Goal: Task Accomplishment & Management: Complete application form

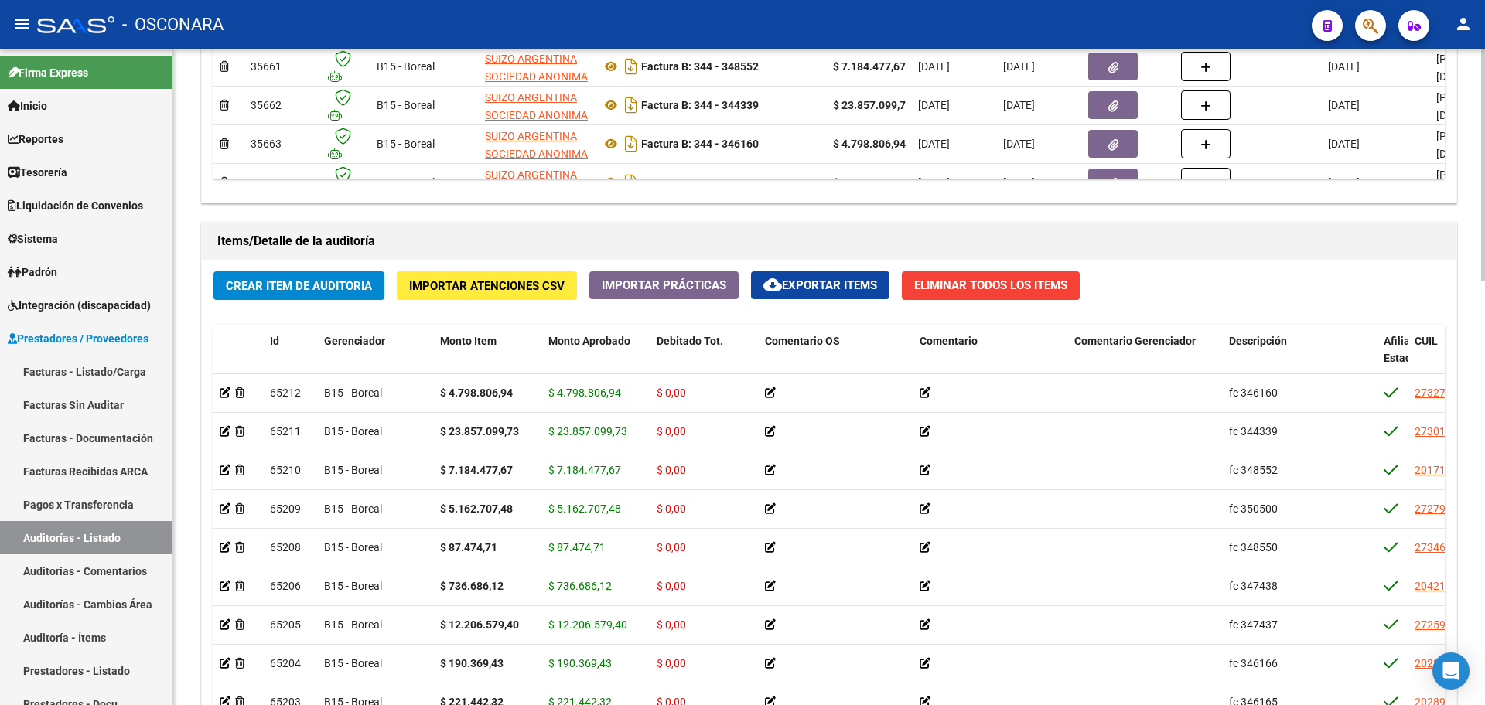
scroll to position [1064, 0]
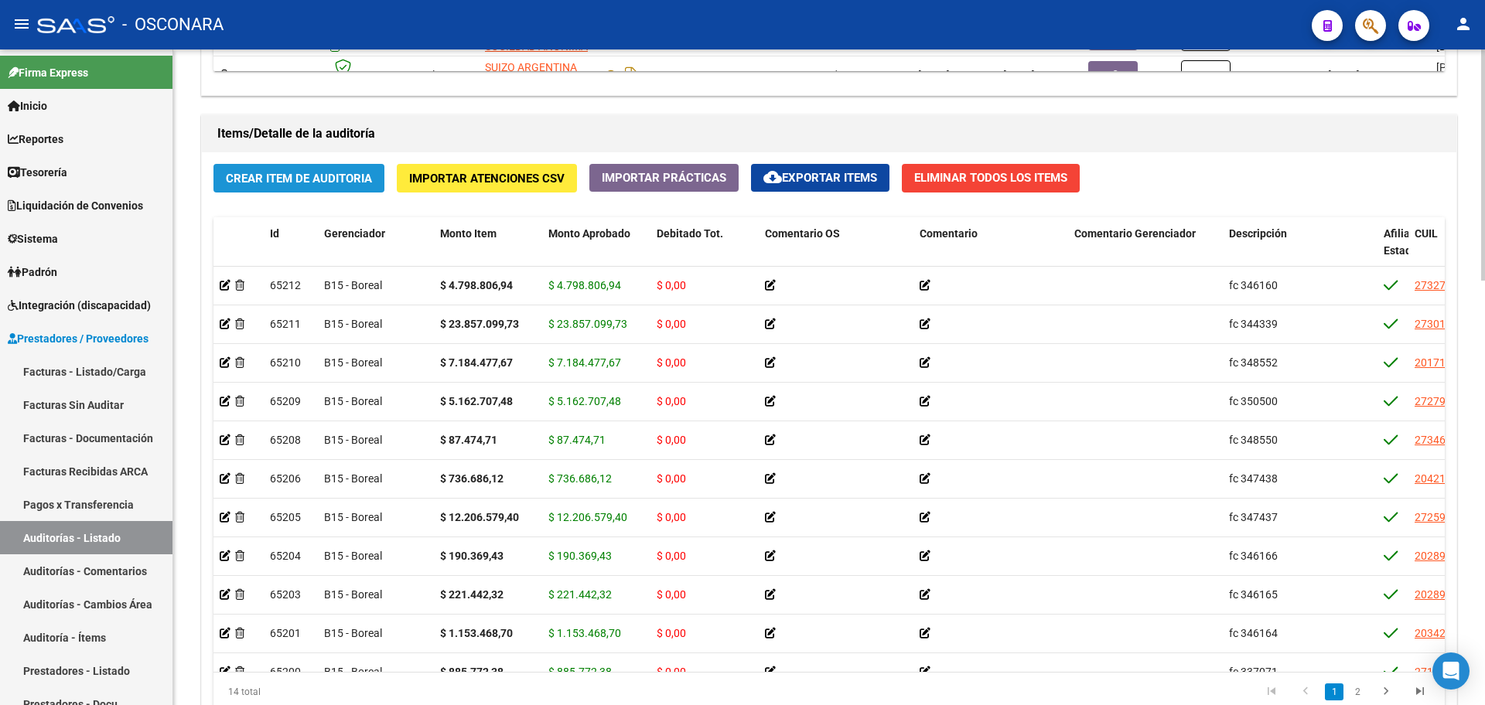
click at [328, 185] on button "Crear Item de Auditoria" at bounding box center [298, 178] width 171 height 29
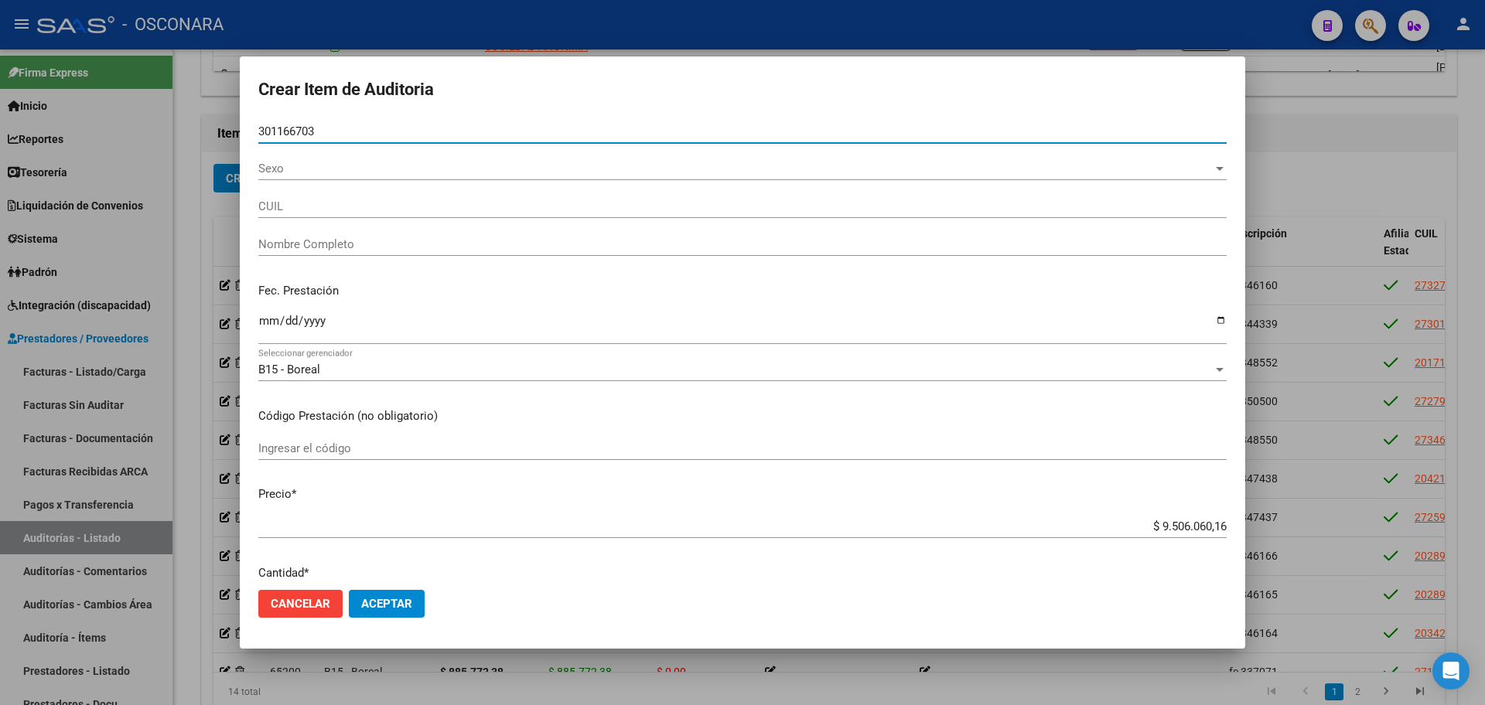
type input "30116670"
type input "27301166708"
type input "[PERSON_NAME]"
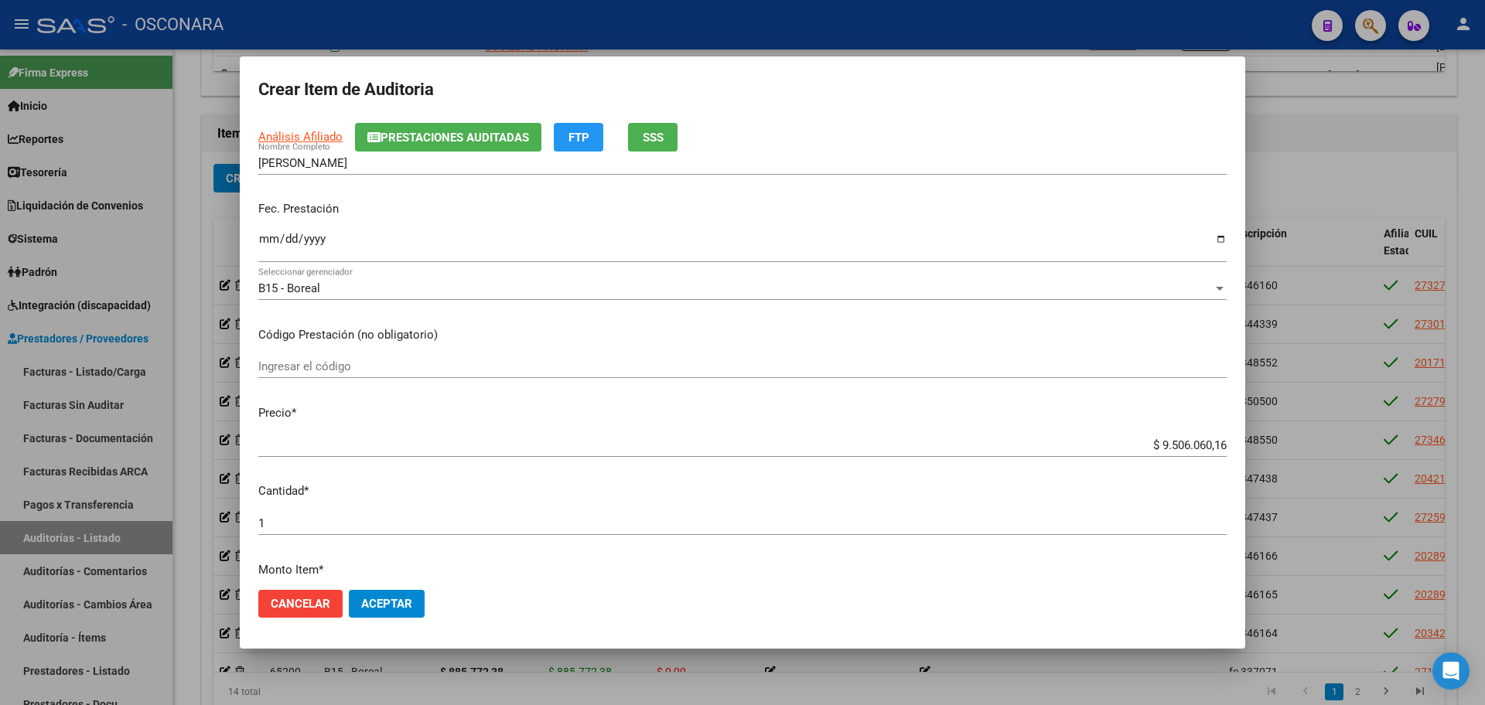
scroll to position [290, 0]
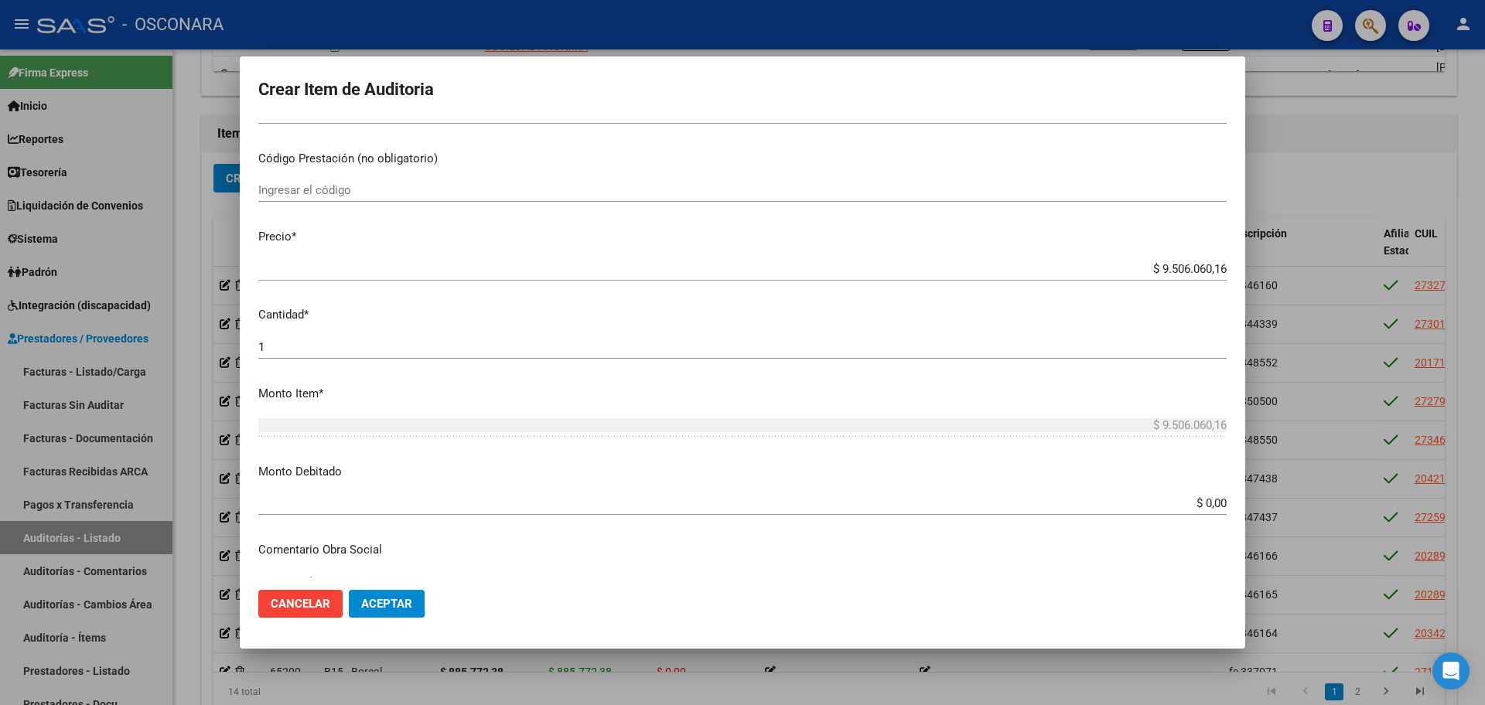
type input "30116670"
drag, startPoint x: 1141, startPoint y: 268, endPoint x: 1310, endPoint y: 256, distance: 169.8
click at [1310, 256] on div "Crear Item de Auditoria 30116670 Nro Documento 27301166708 CUIL Afiliado Activo…" at bounding box center [742, 352] width 1485 height 705
type input "$ 0,05"
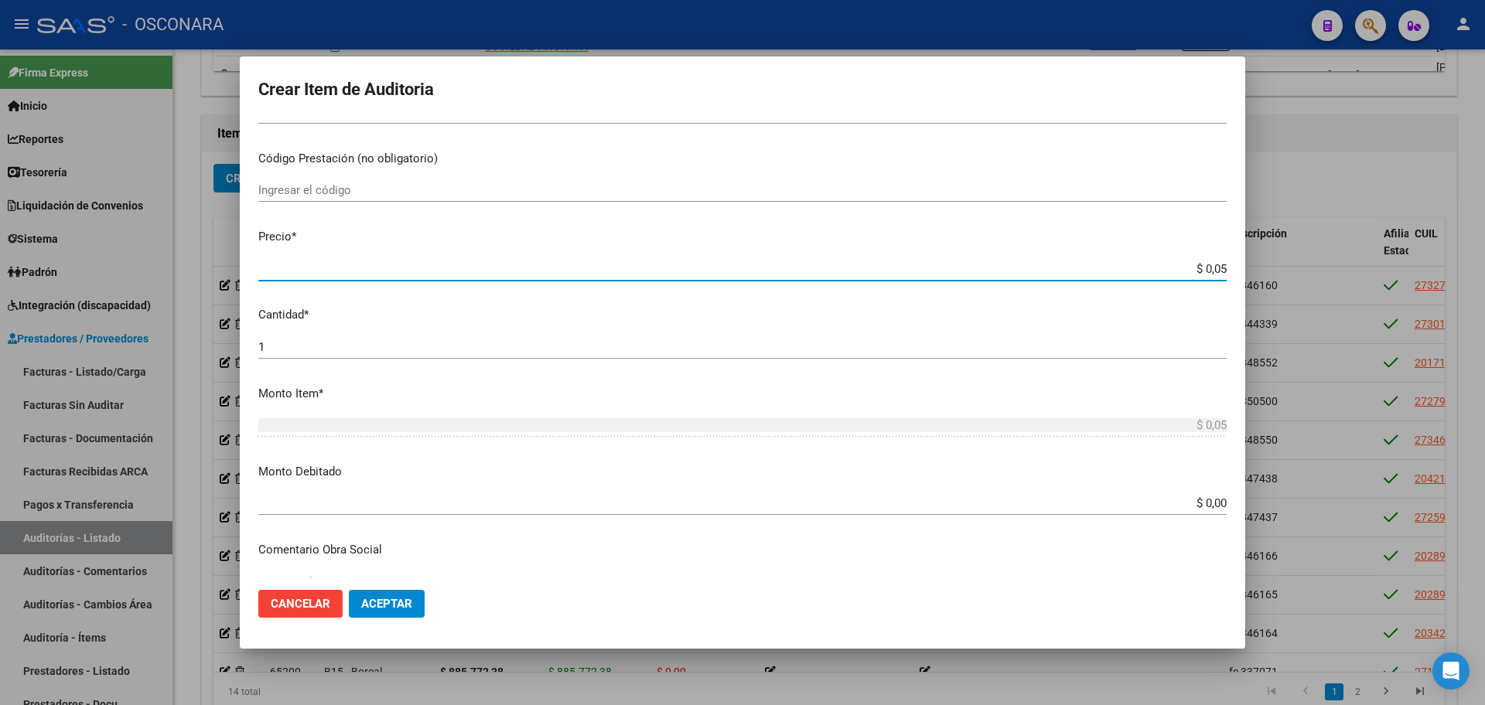
type input "$ 0,55"
type input "$ 5,53"
type input "$ 55,38"
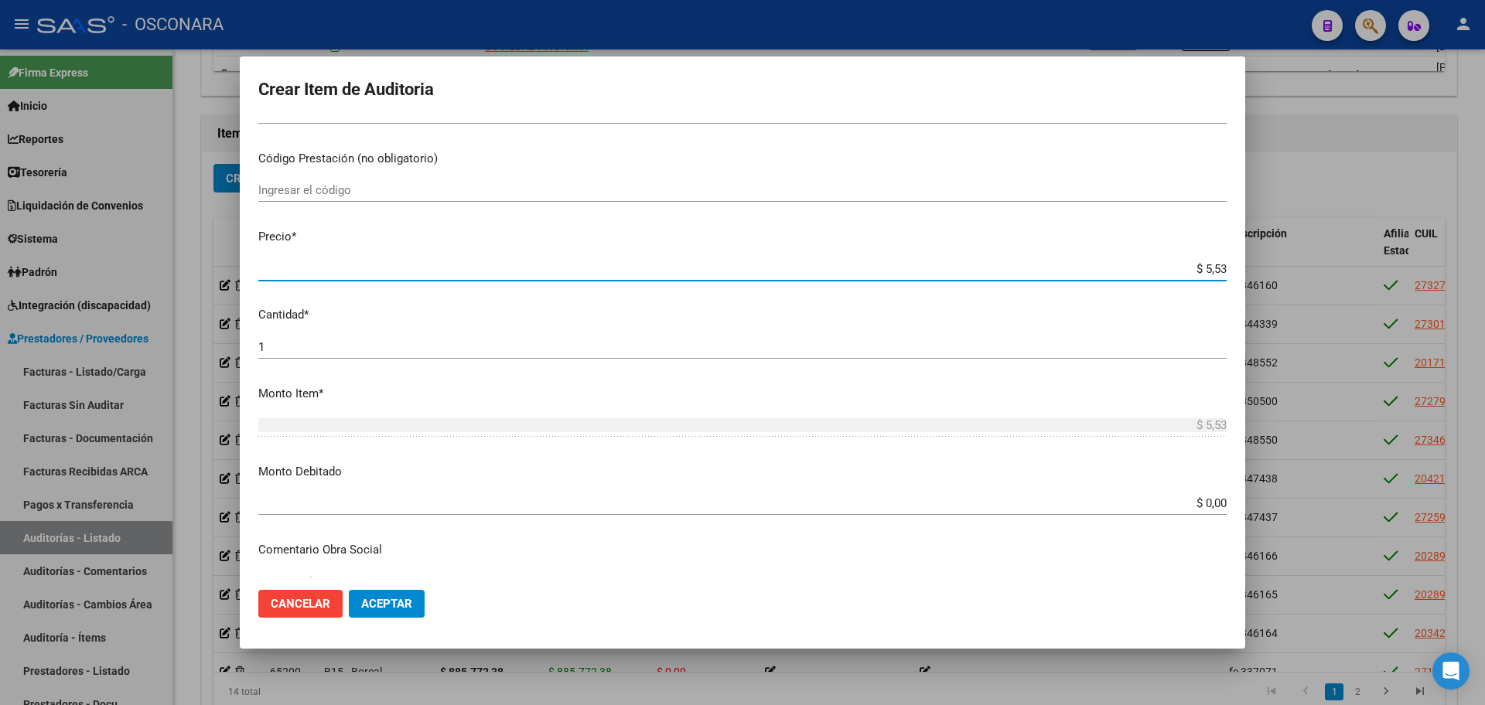
type input "$ 55,38"
type input "$ 553,81"
type input "$ 5.538,14"
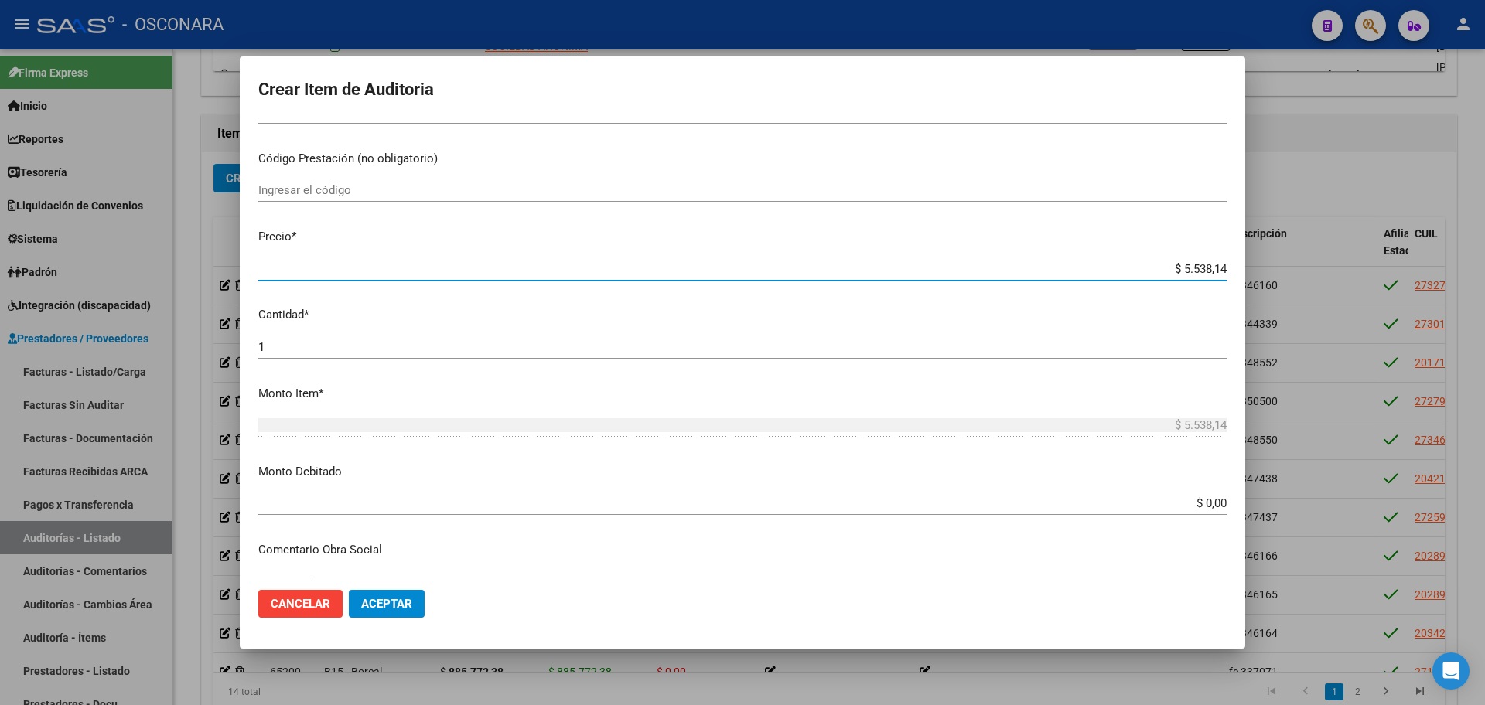
type input "$ 55.381,49"
type input "$ 553.814,96"
type input "$ 5.538.149,63"
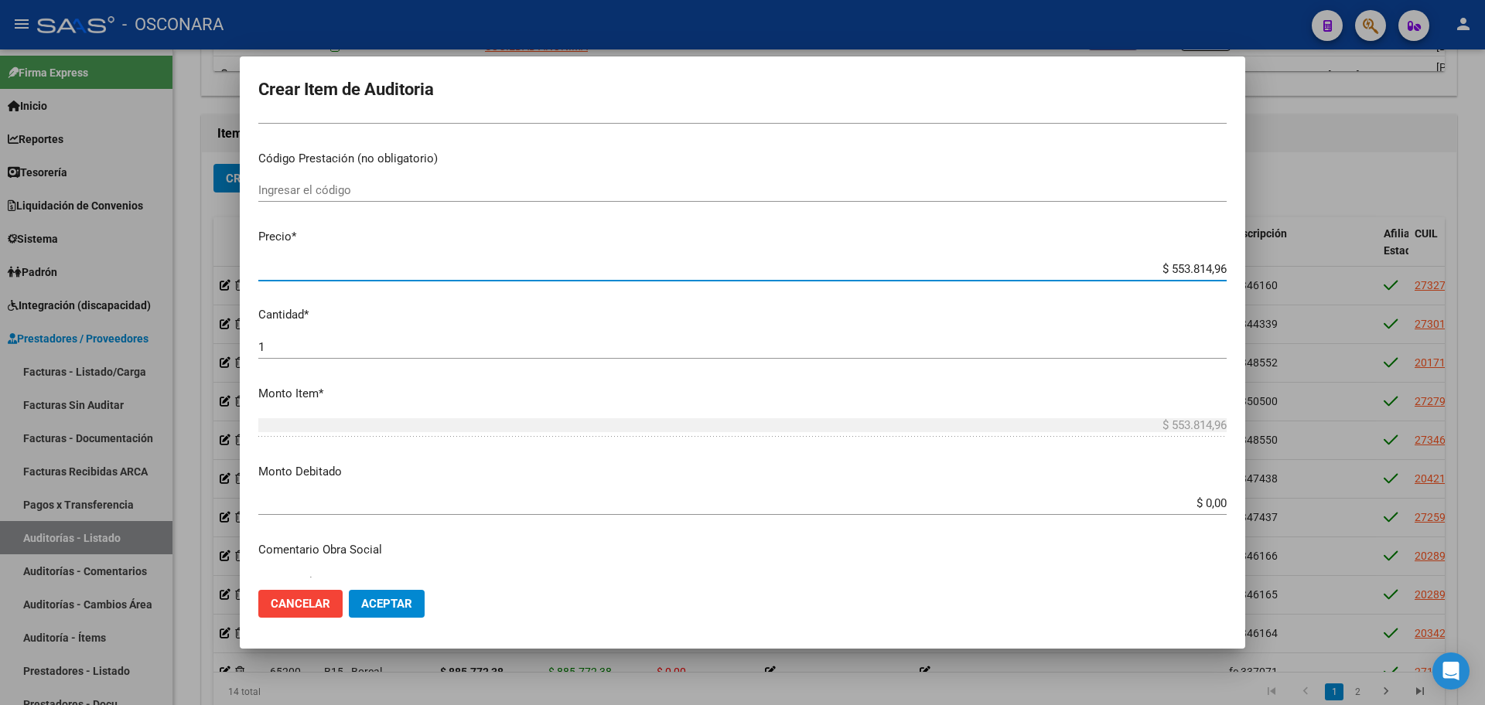
type input "$ 5.538.149,63"
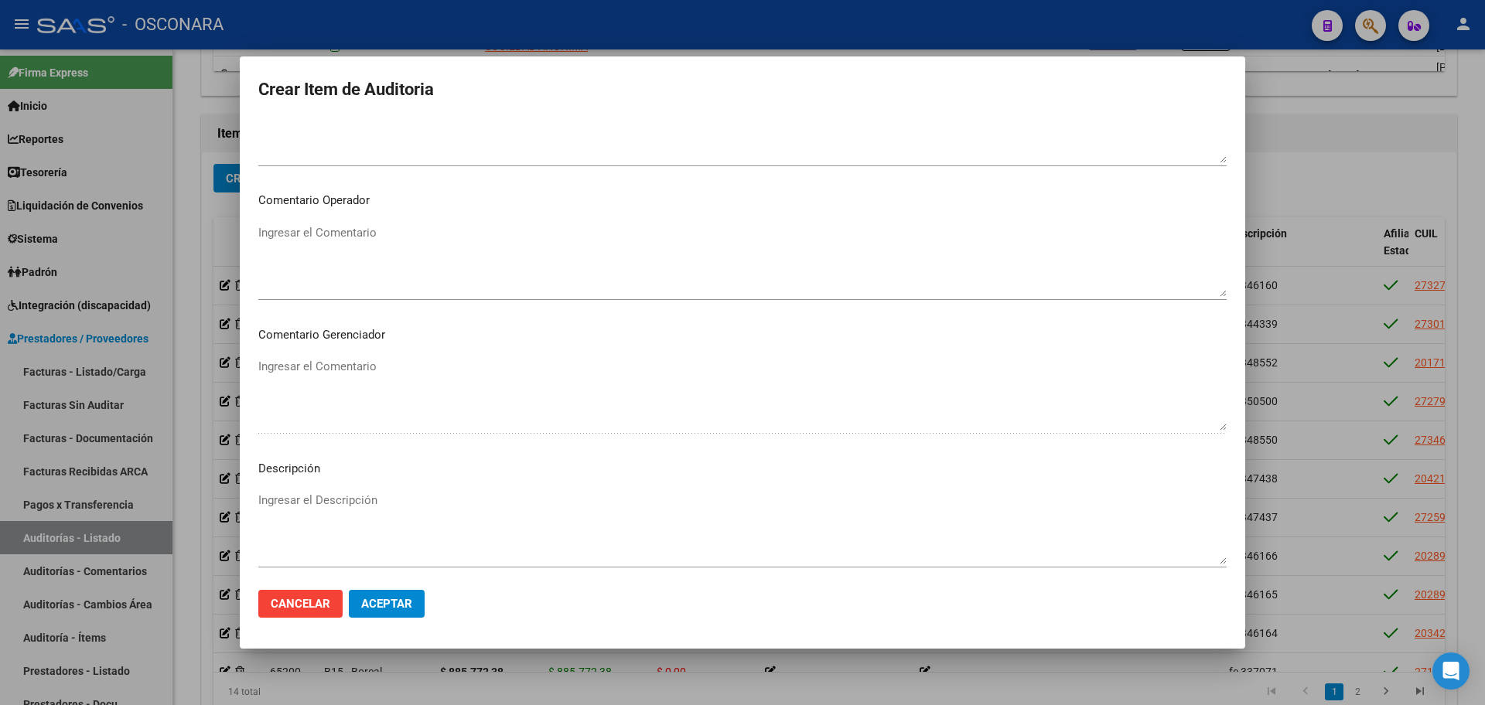
scroll to position [934, 0]
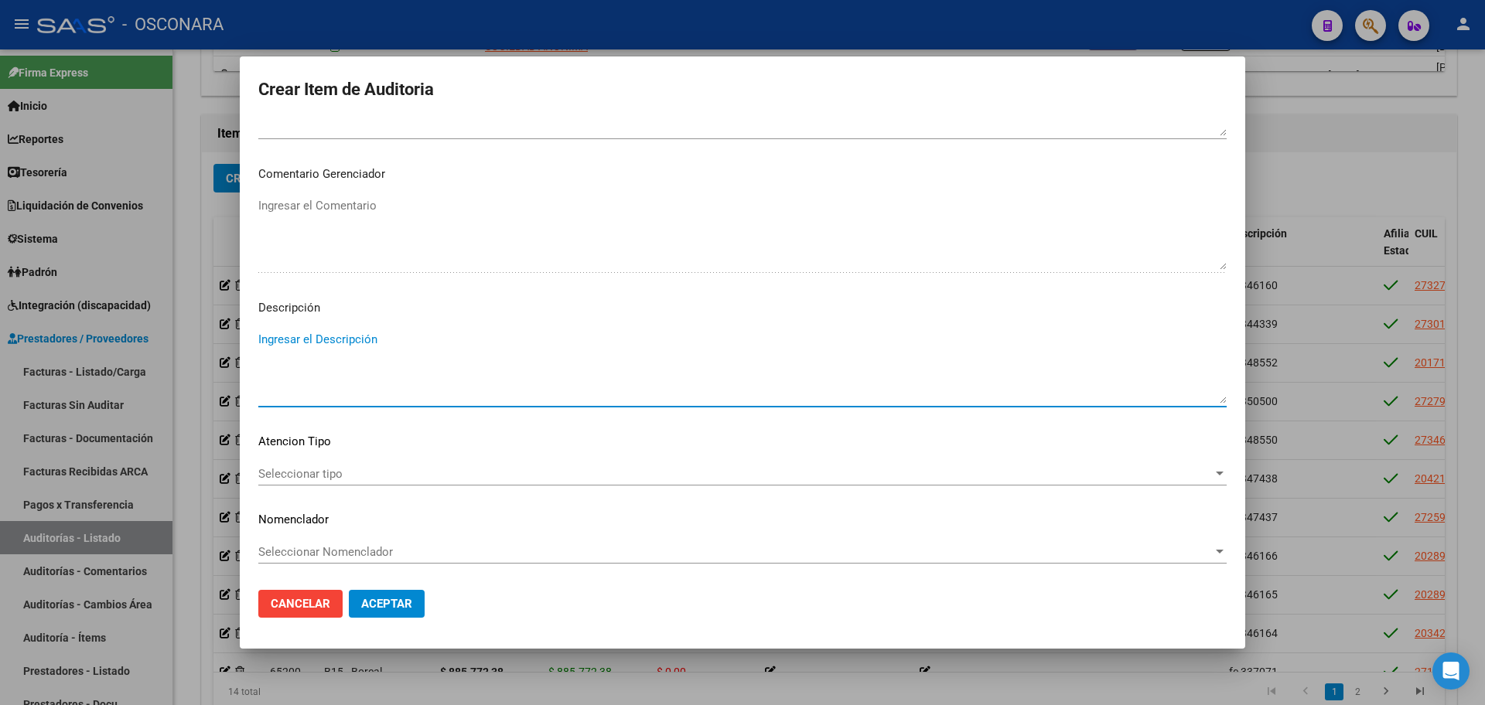
click at [376, 373] on textarea "Ingresar el Descripción" at bounding box center [742, 367] width 968 height 73
click at [377, 374] on textarea "Ingresar el Descripción" at bounding box center [742, 367] width 968 height 73
click at [377, 374] on textarea "FC" at bounding box center [742, 367] width 968 height 73
type textarea "FC 348548"
click at [505, 473] on span "Seleccionar tipo" at bounding box center [735, 474] width 954 height 14
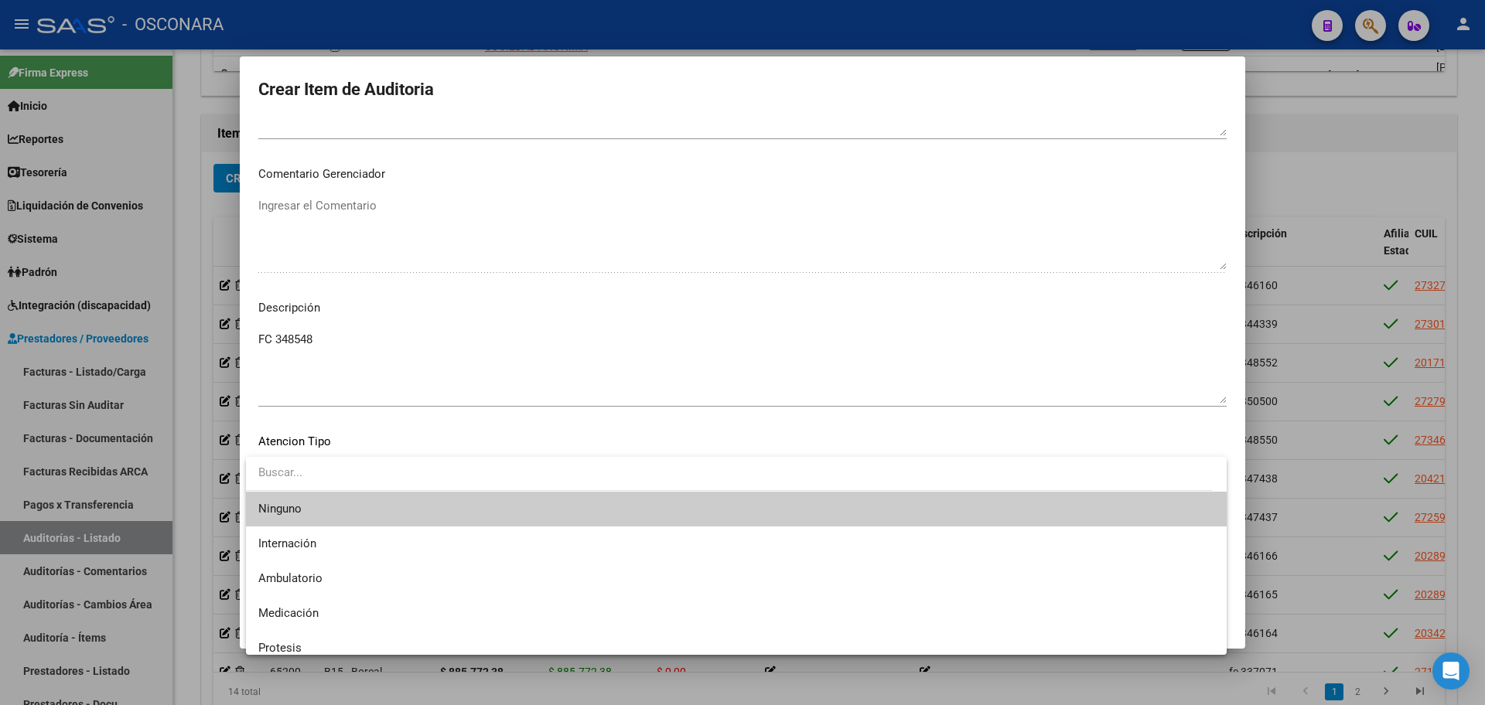
click at [410, 356] on div at bounding box center [742, 352] width 1485 height 705
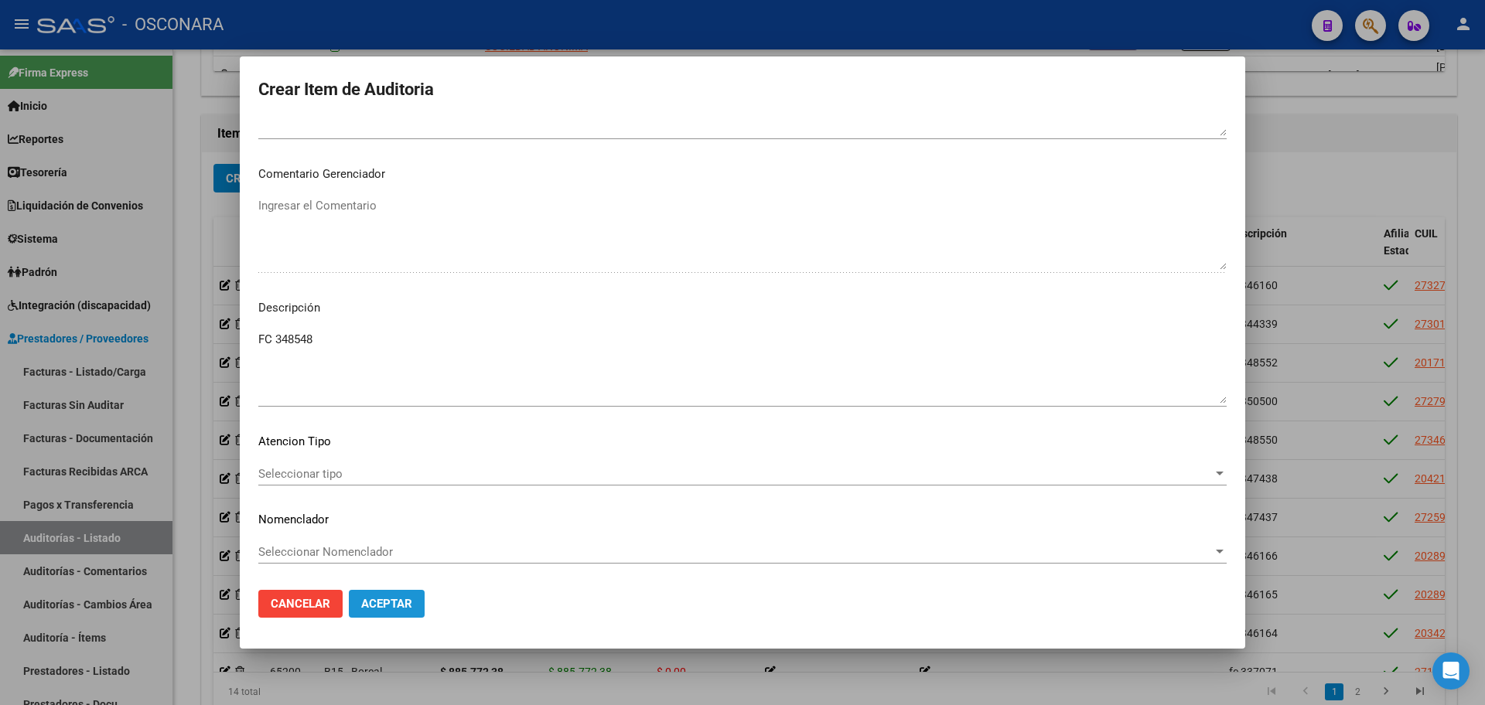
click at [422, 603] on button "Aceptar" at bounding box center [387, 604] width 76 height 28
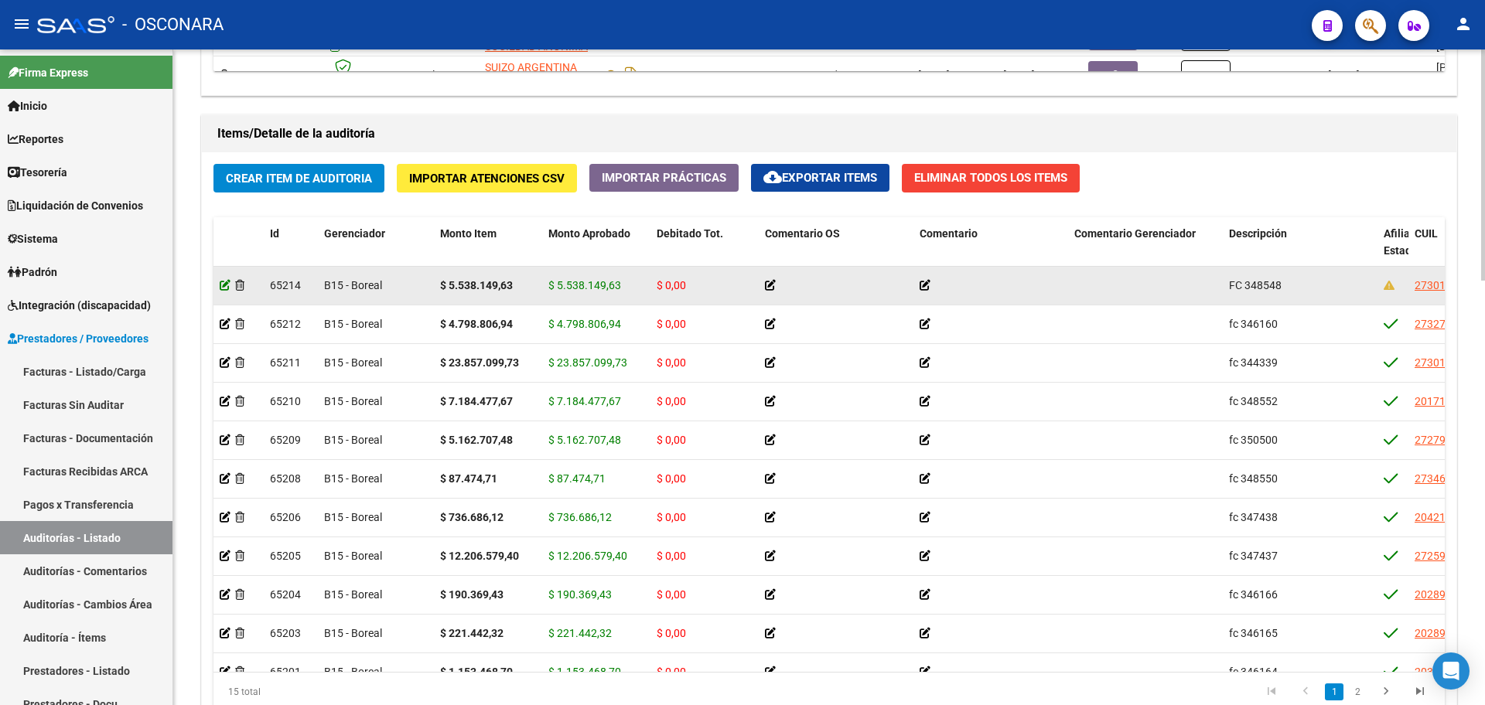
click at [224, 286] on icon at bounding box center [225, 285] width 11 height 11
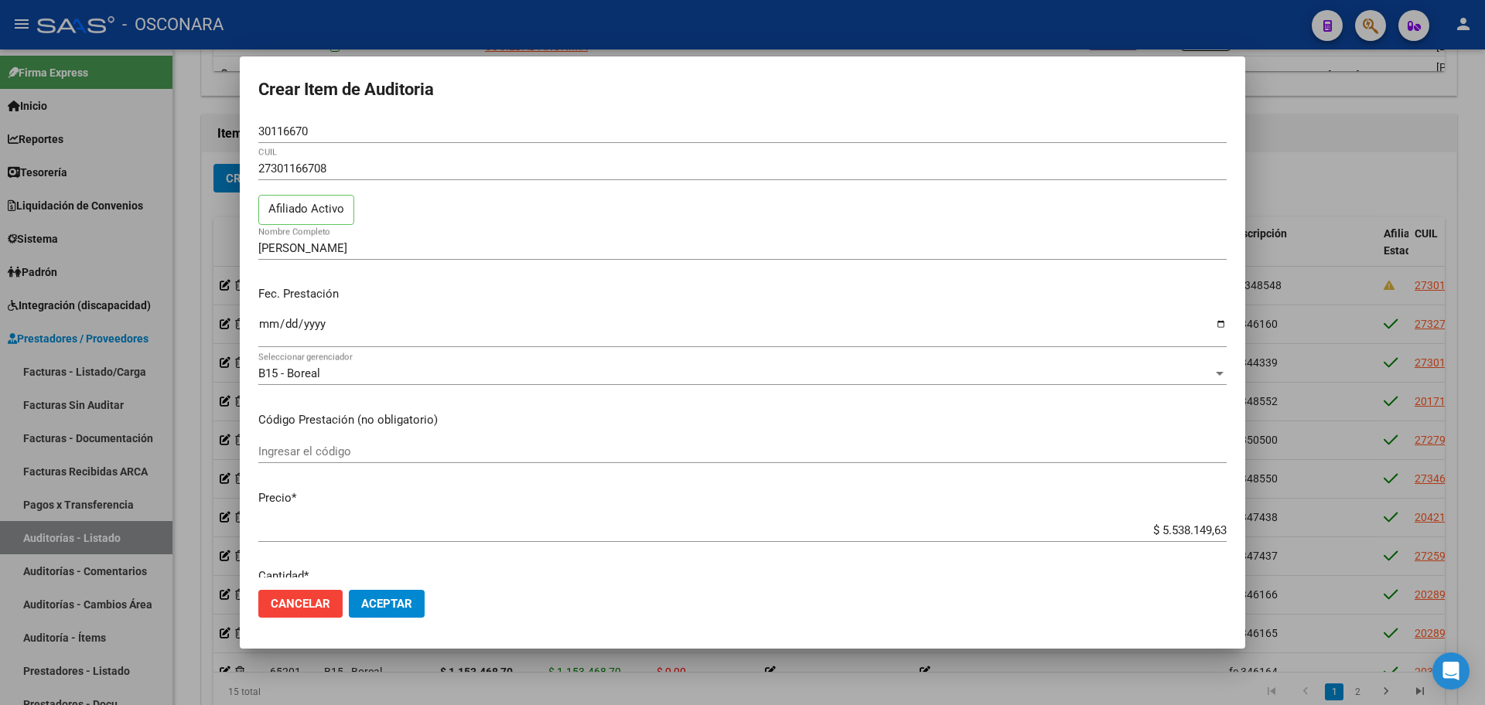
drag, startPoint x: 206, startPoint y: 247, endPoint x: 296, endPoint y: 165, distance: 122.1
click at [204, 247] on div at bounding box center [742, 352] width 1485 height 705
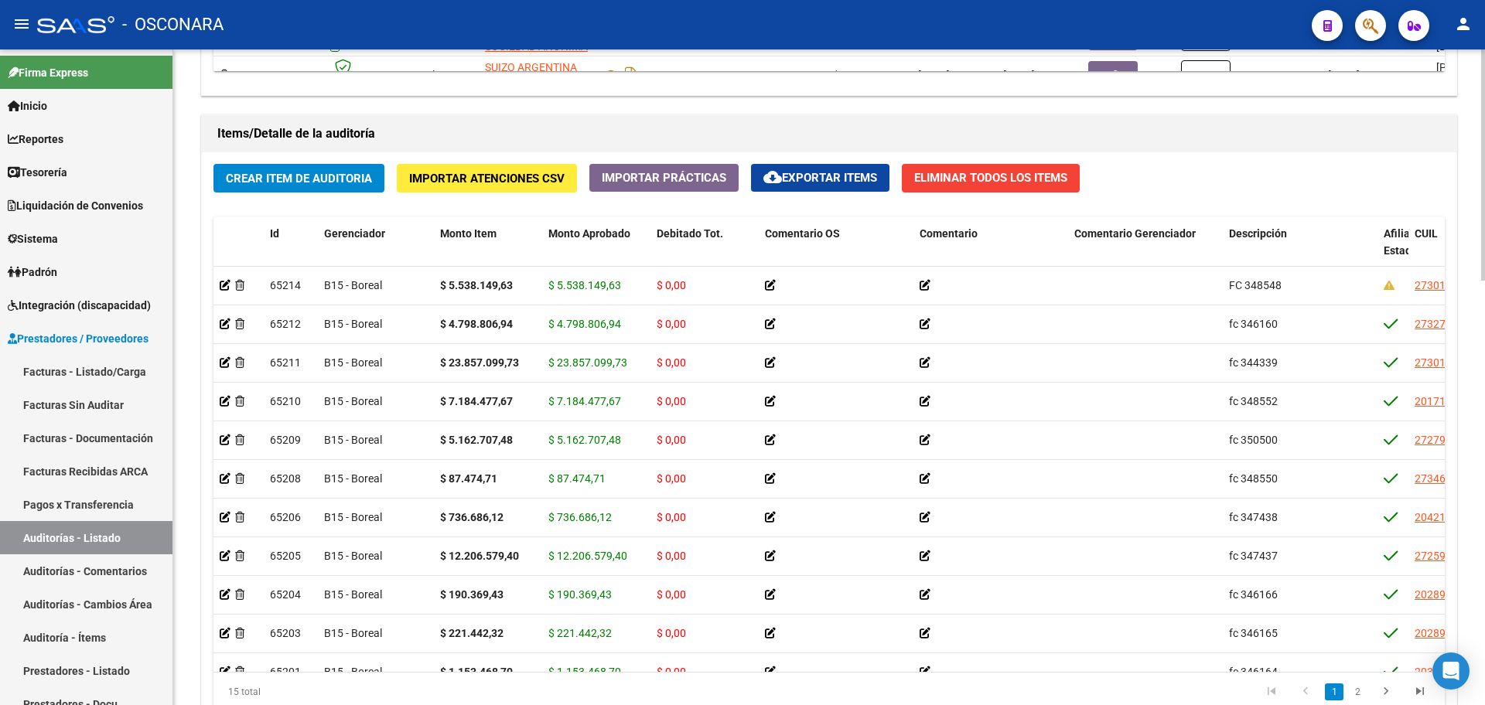
click at [298, 172] on span "Crear Item de Auditoria" at bounding box center [299, 179] width 146 height 14
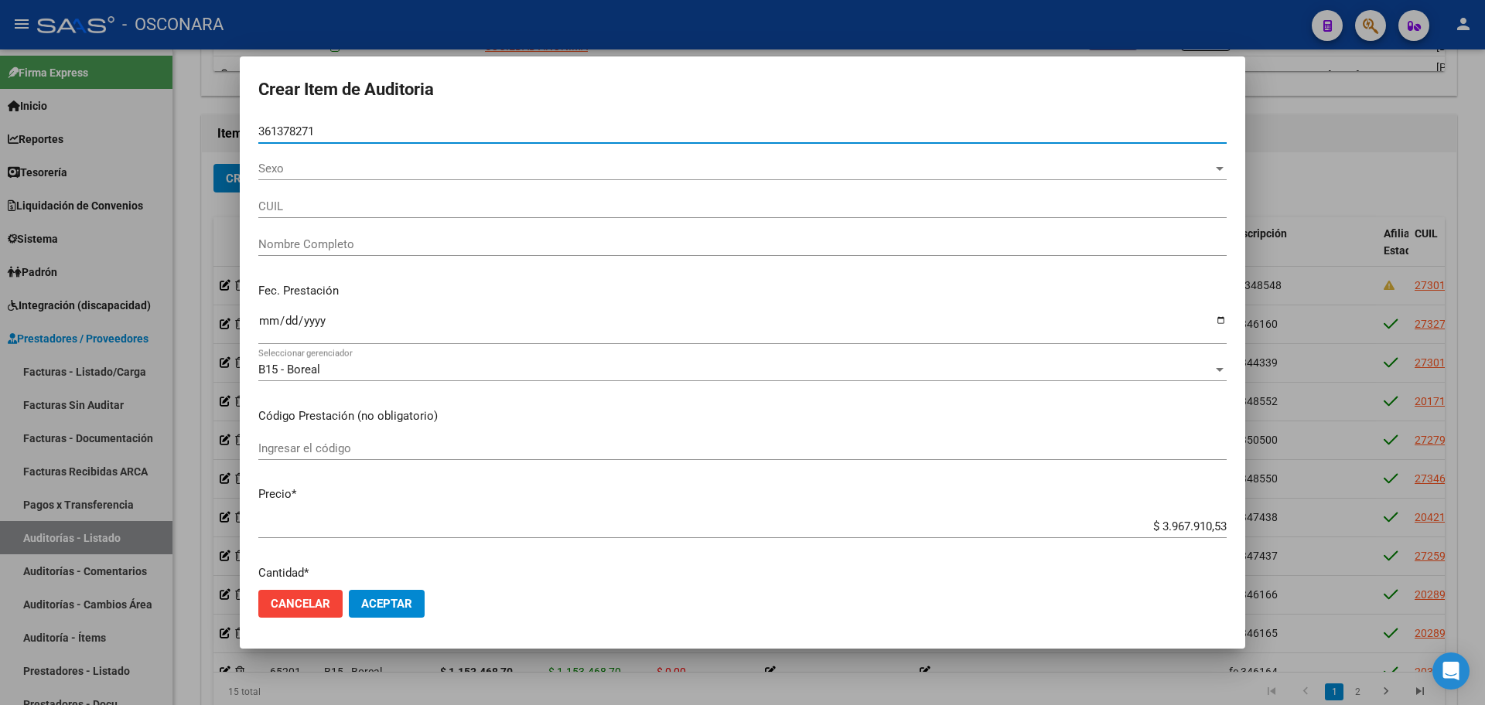
type input "36137827"
type input "20361378270"
type input "[PERSON_NAME] [PERSON_NAME]"
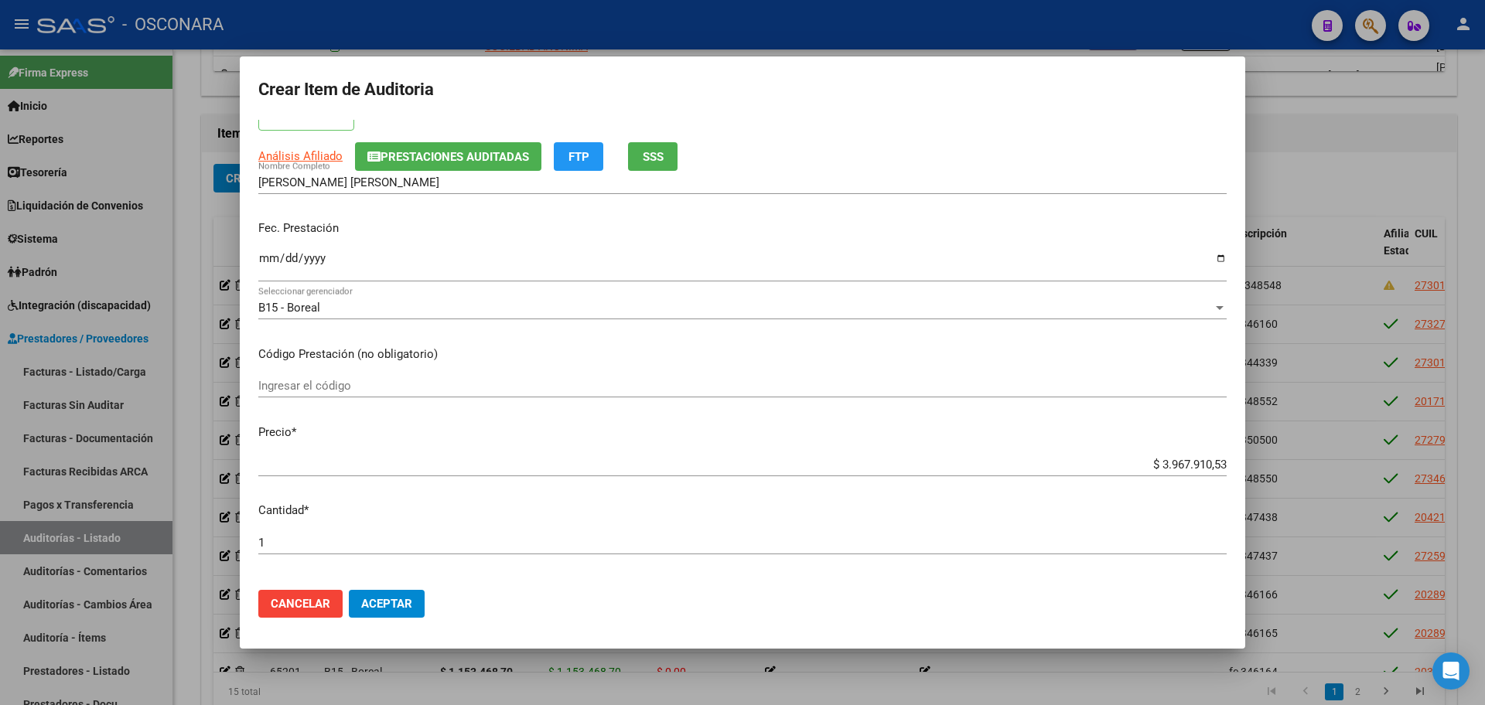
scroll to position [290, 0]
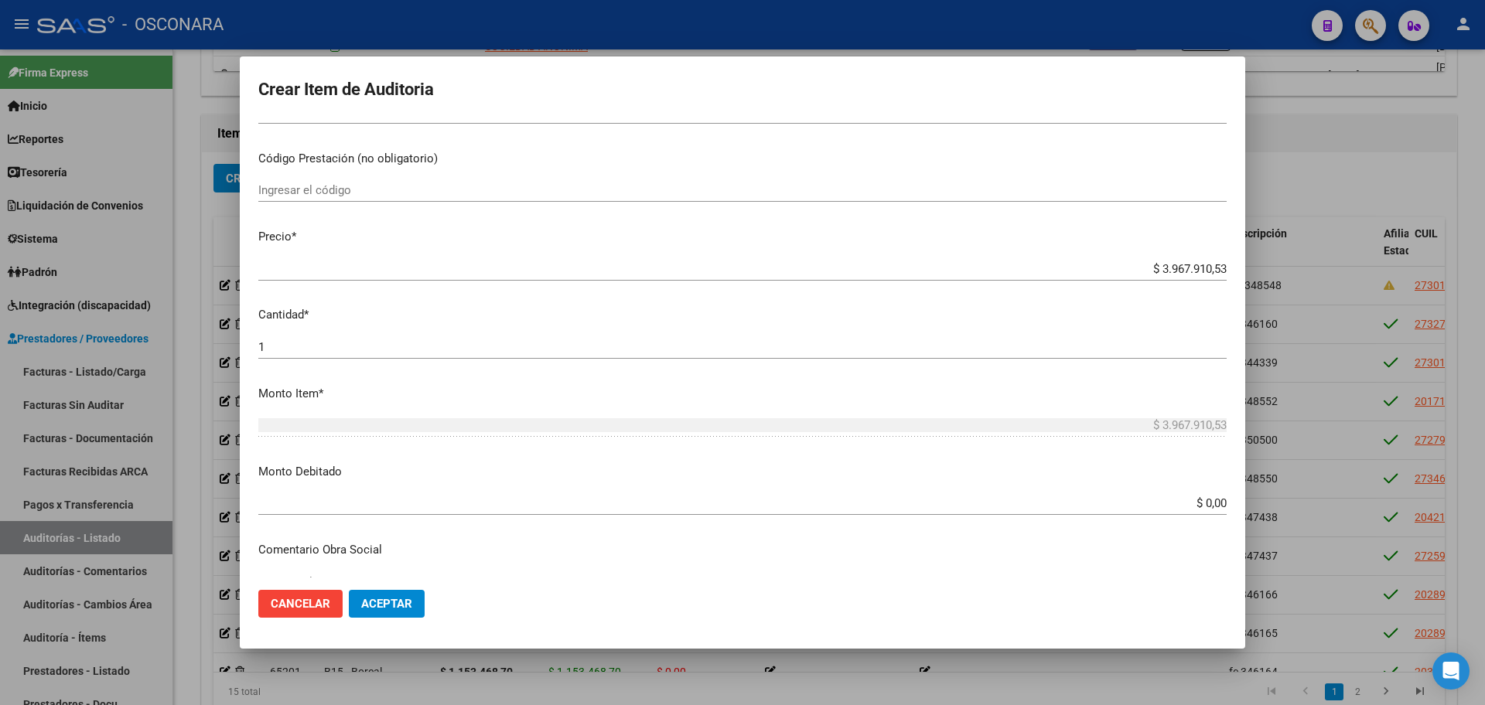
type input "36137827"
drag, startPoint x: 1144, startPoint y: 268, endPoint x: 1327, endPoint y: 271, distance: 183.3
click at [1327, 270] on div "Crear Item de Auditoria 36137827 Nro Documento 20361378270 CUIL Afiliado Activo…" at bounding box center [742, 352] width 1485 height 705
type input "$ 0,09"
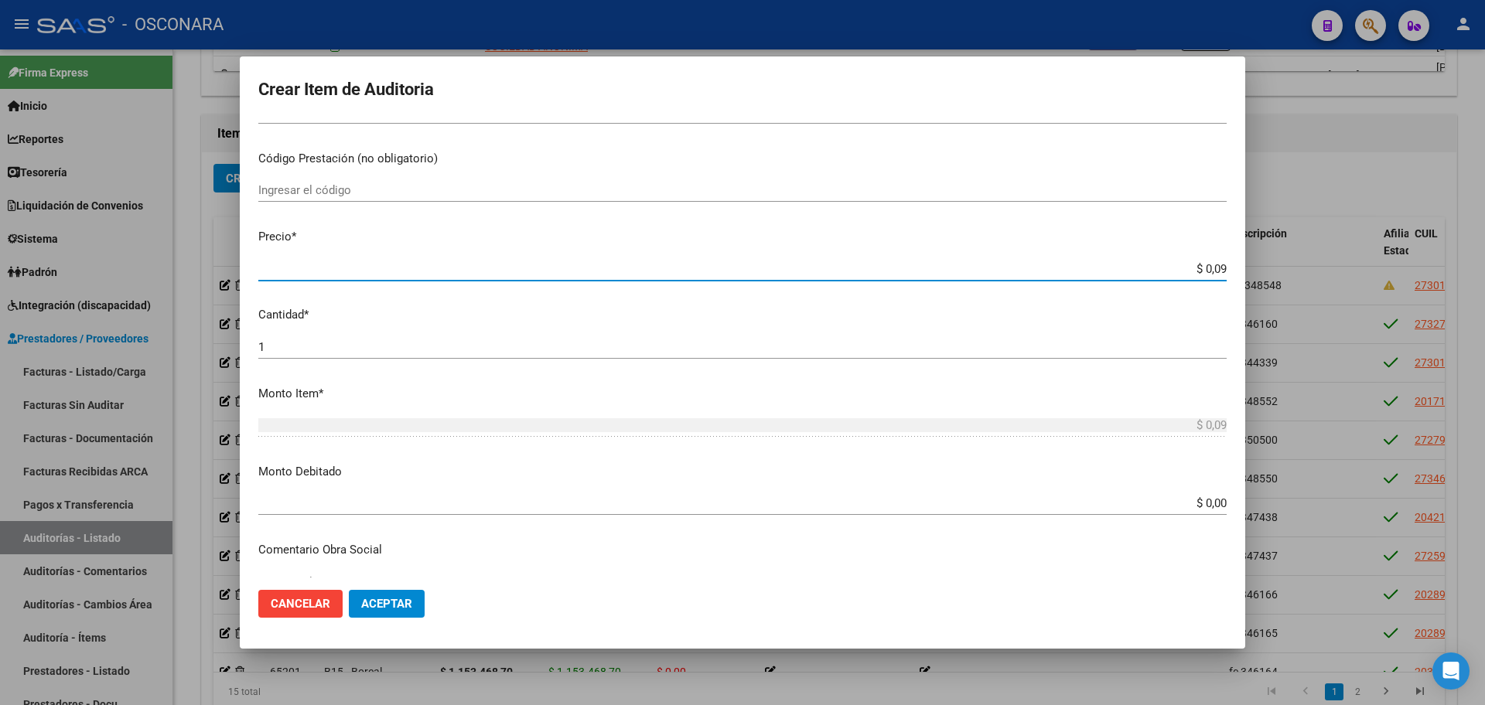
type input "$ 0,96"
type input "$ 9,63"
type input "$ 96,38"
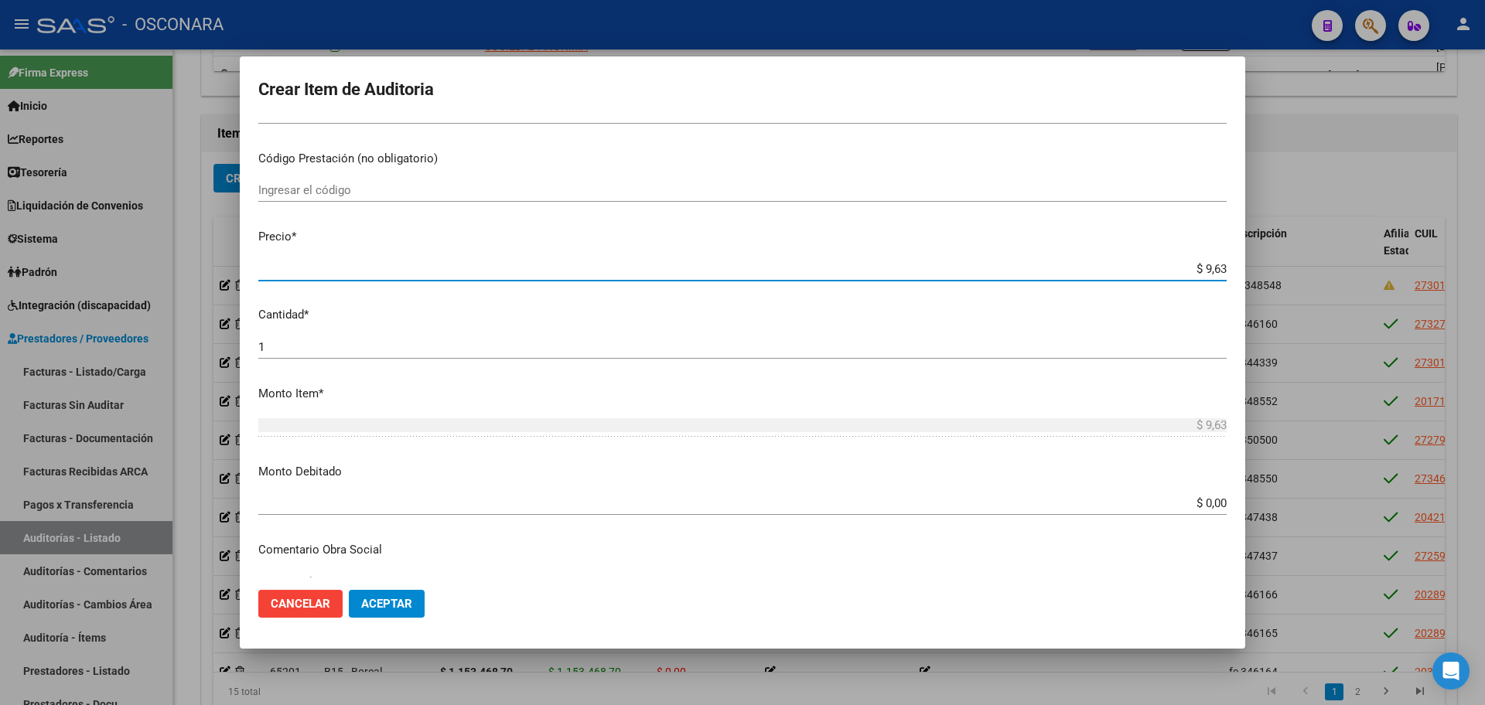
type input "$ 96,38"
type input "$ 963,86"
type input "$ 9.638,64"
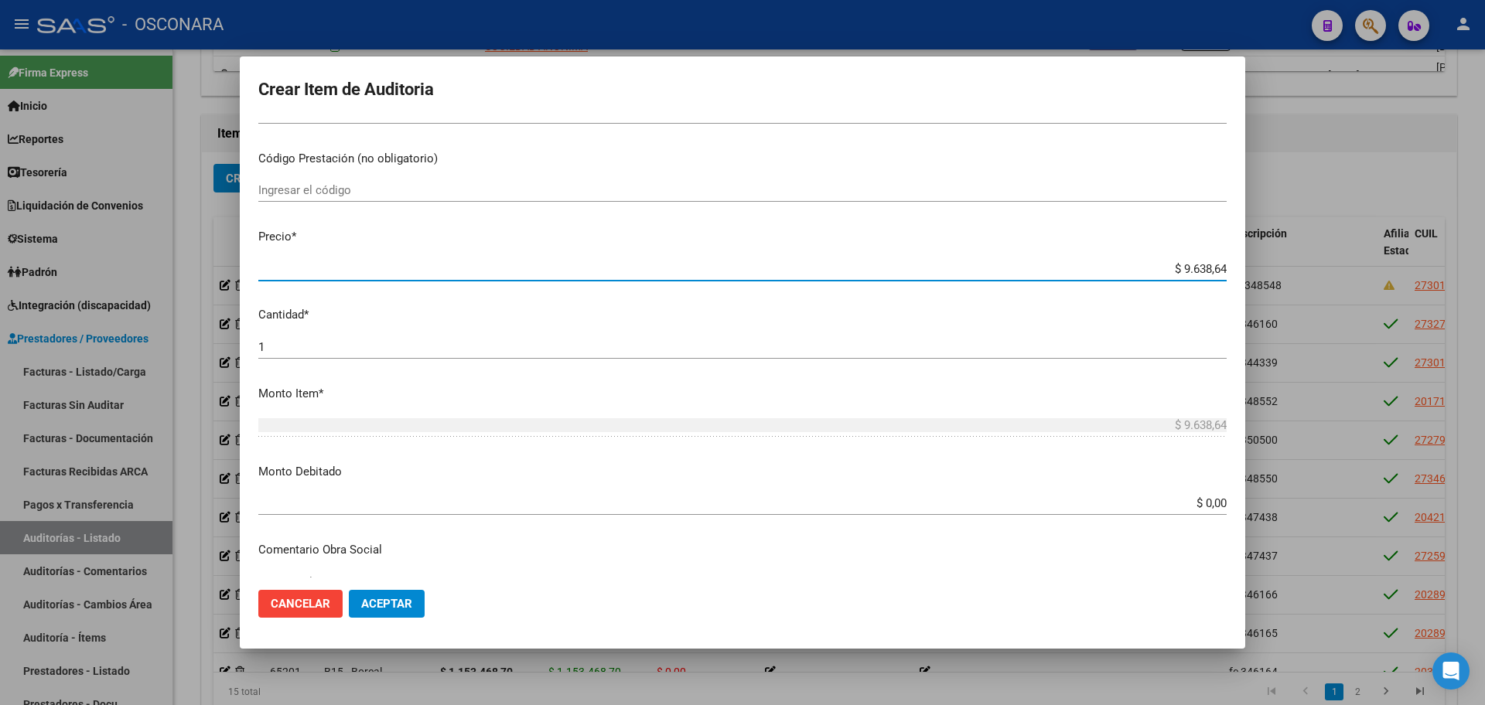
type input "$ 96.386,45"
type input "$ 963.864,52"
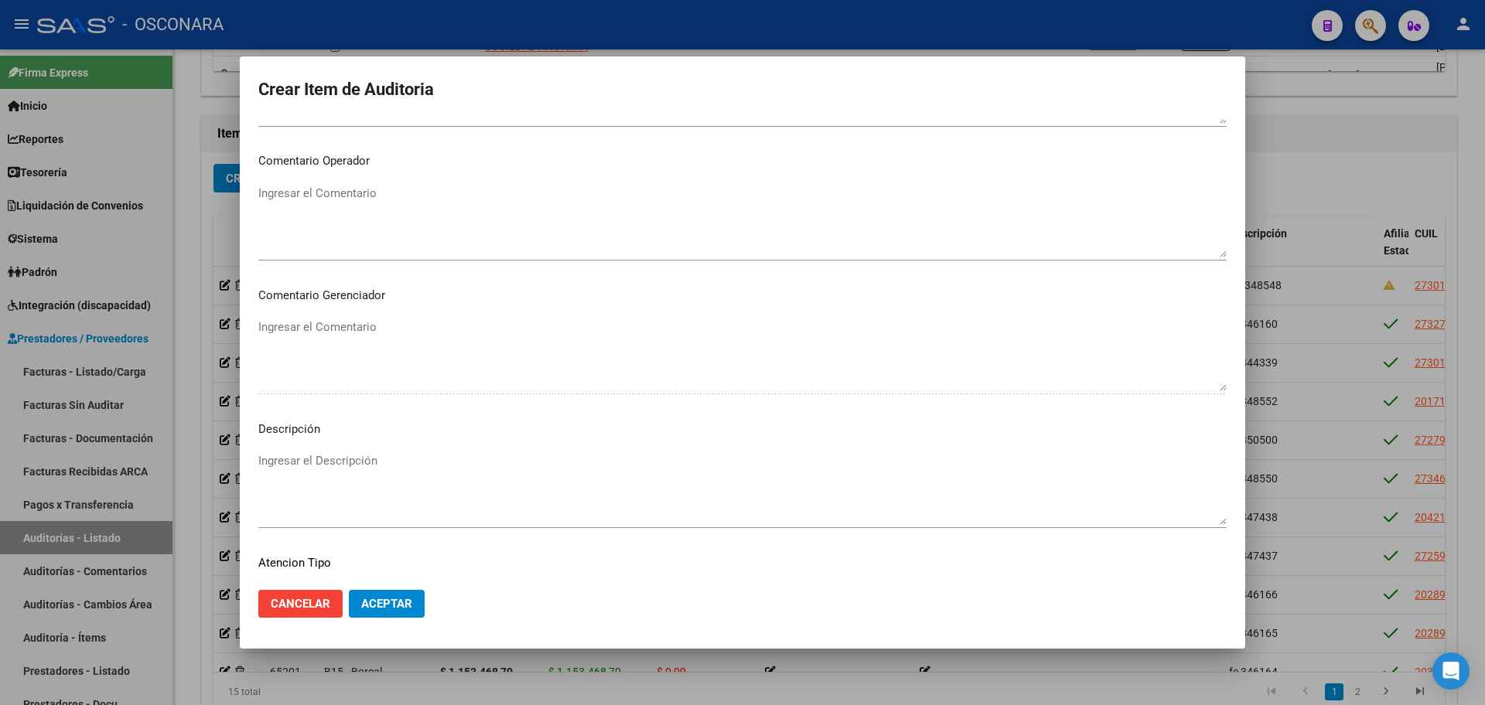
scroll to position [934, 0]
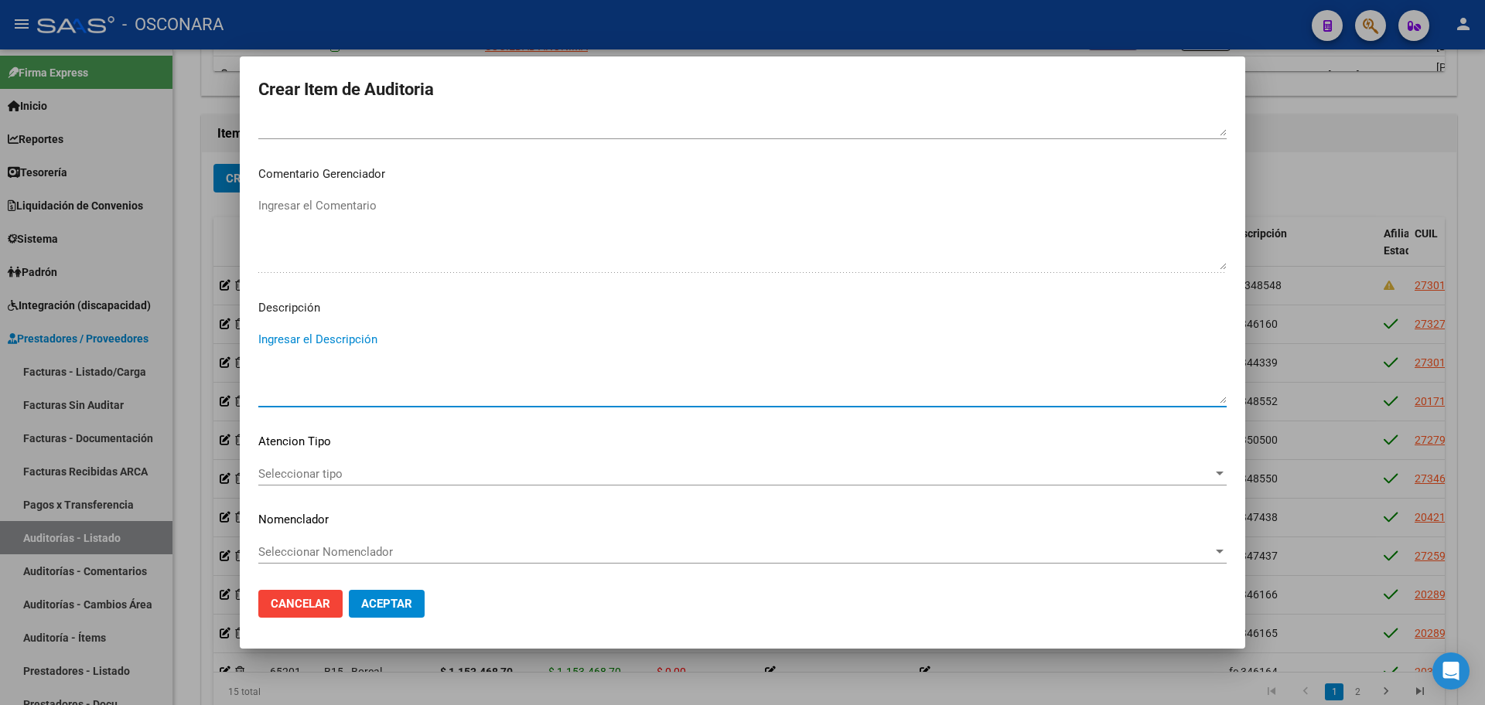
click at [369, 388] on textarea "Ingresar el Descripción" at bounding box center [742, 367] width 968 height 73
type textarea "FC 341351"
click at [404, 610] on span "Aceptar" at bounding box center [386, 604] width 51 height 14
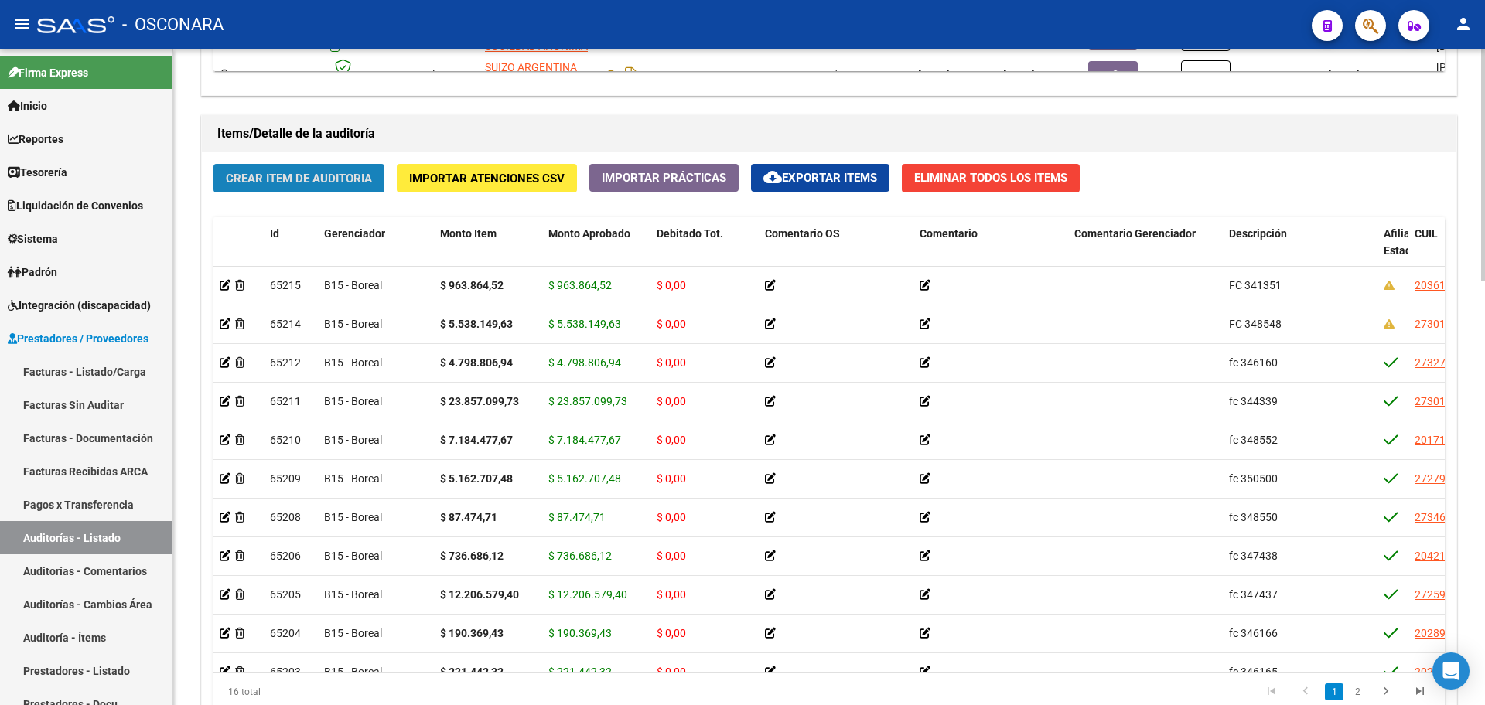
click at [251, 181] on span "Crear Item de Auditoria" at bounding box center [299, 179] width 146 height 14
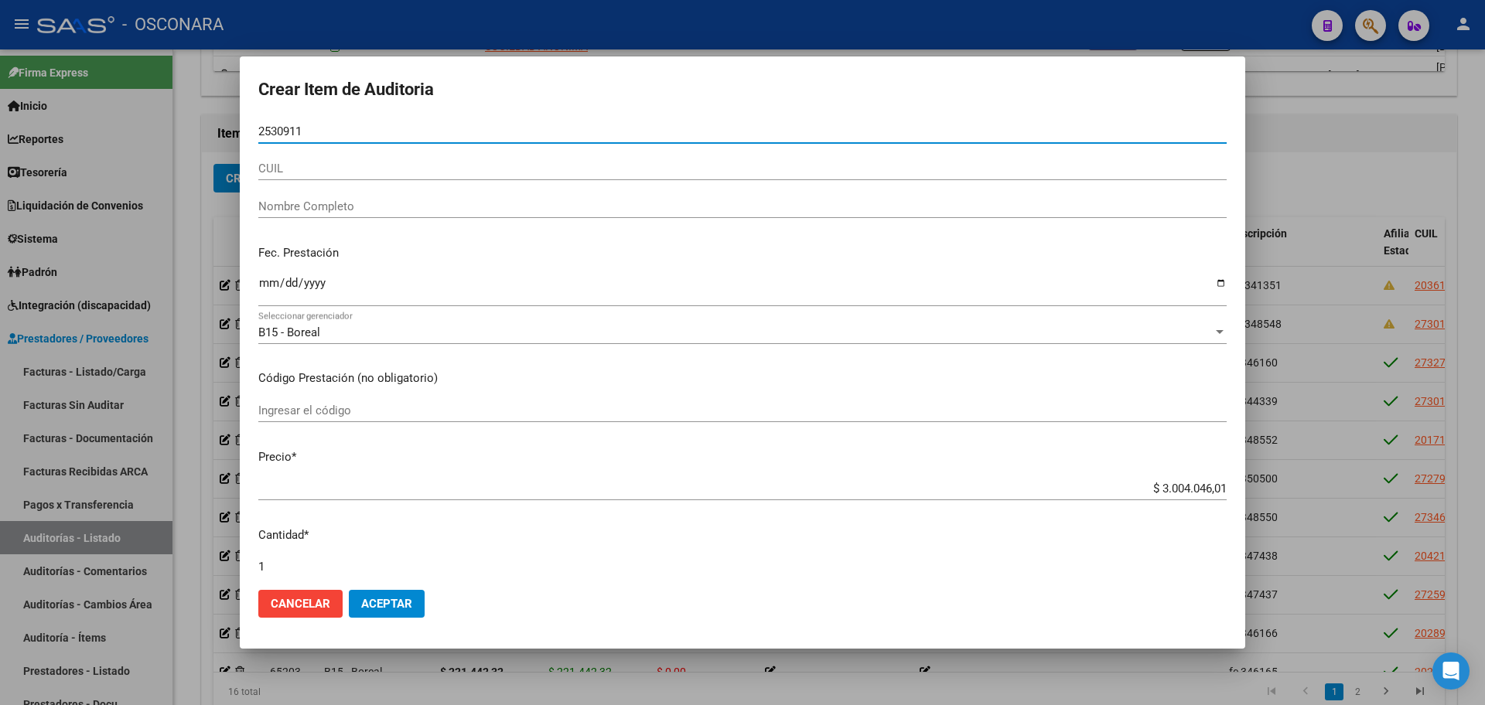
type input "25309112"
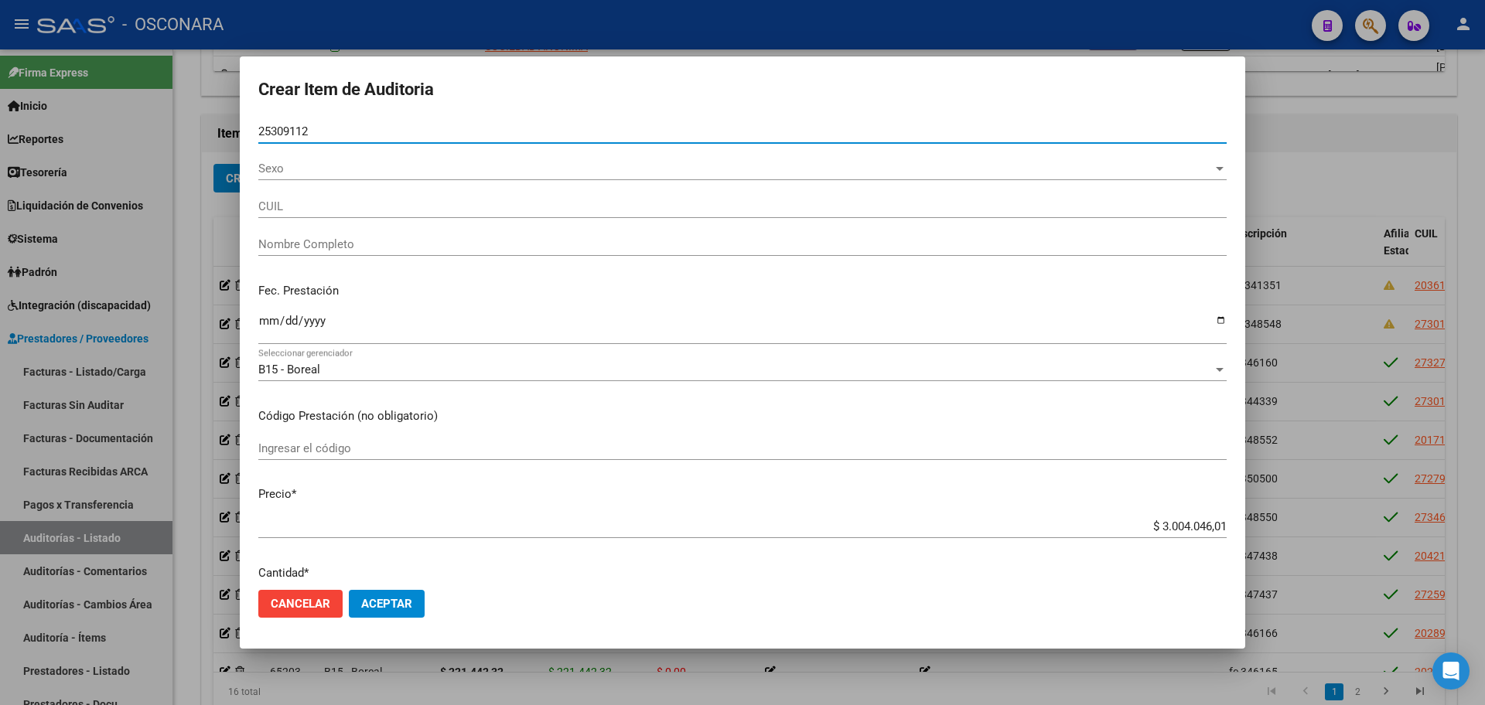
type input "27253091121"
type input "[PERSON_NAME]"
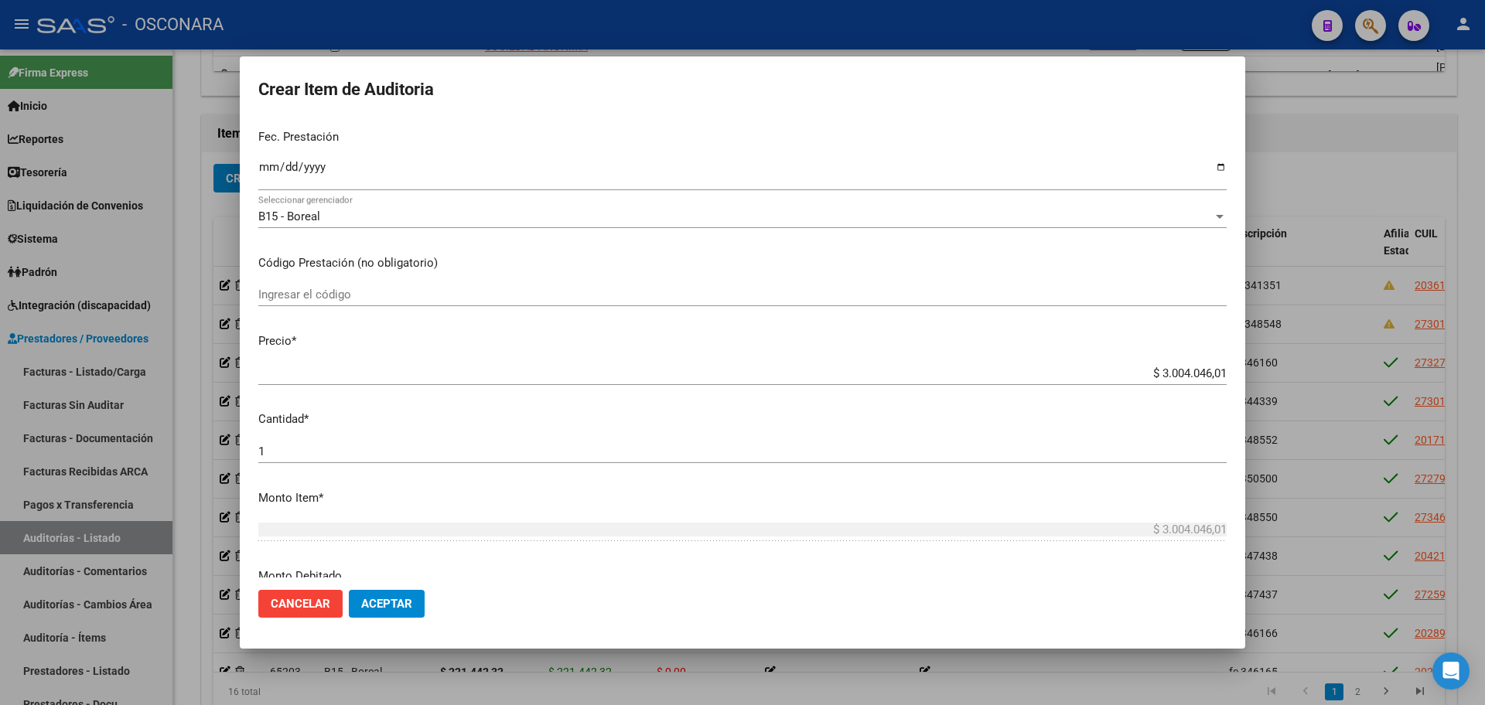
scroll to position [193, 0]
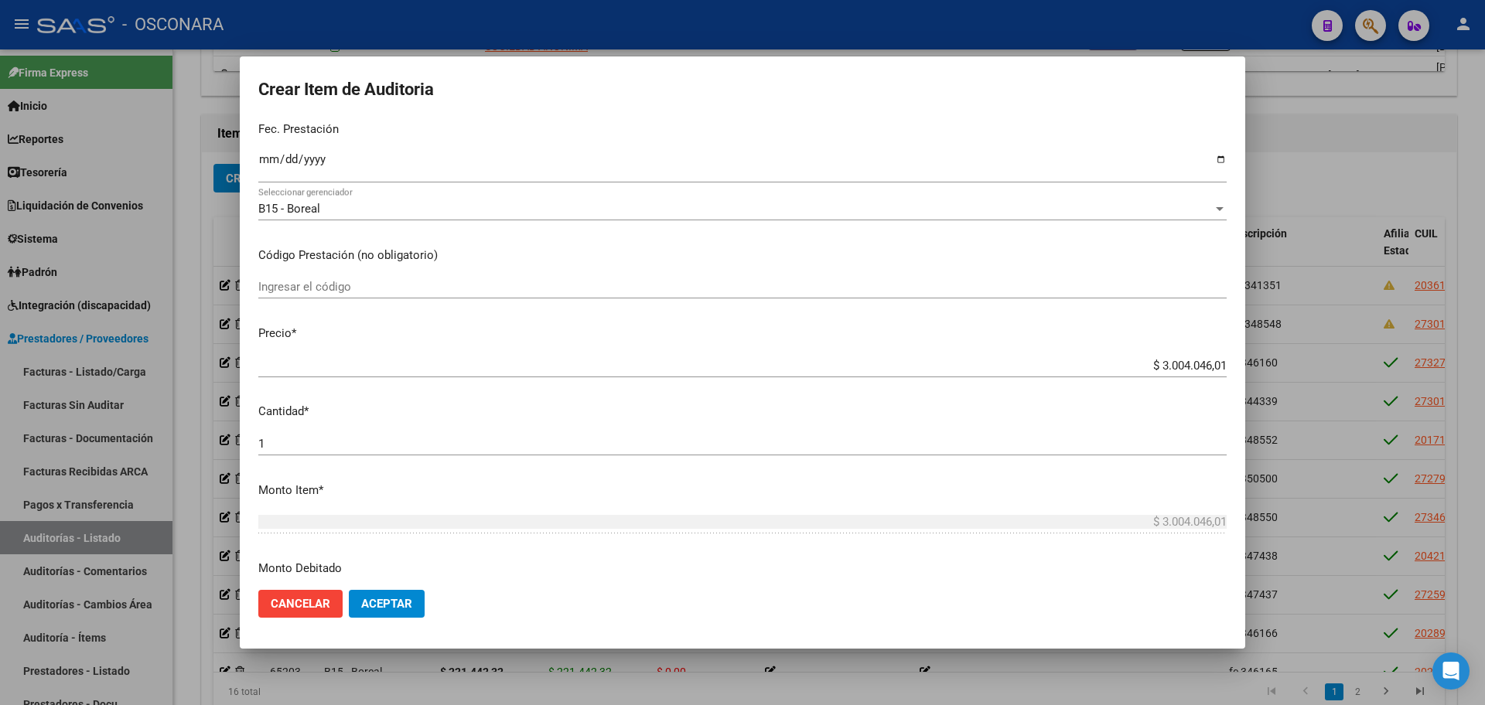
type input "25309112"
drag, startPoint x: 1141, startPoint y: 361, endPoint x: 1320, endPoint y: 353, distance: 179.7
click at [1320, 353] on div "Crear Item de Auditoria 25309112 Nro Documento 27253091121 CUIL Afiliado Activo…" at bounding box center [742, 352] width 1485 height 705
type input "$ 0,01"
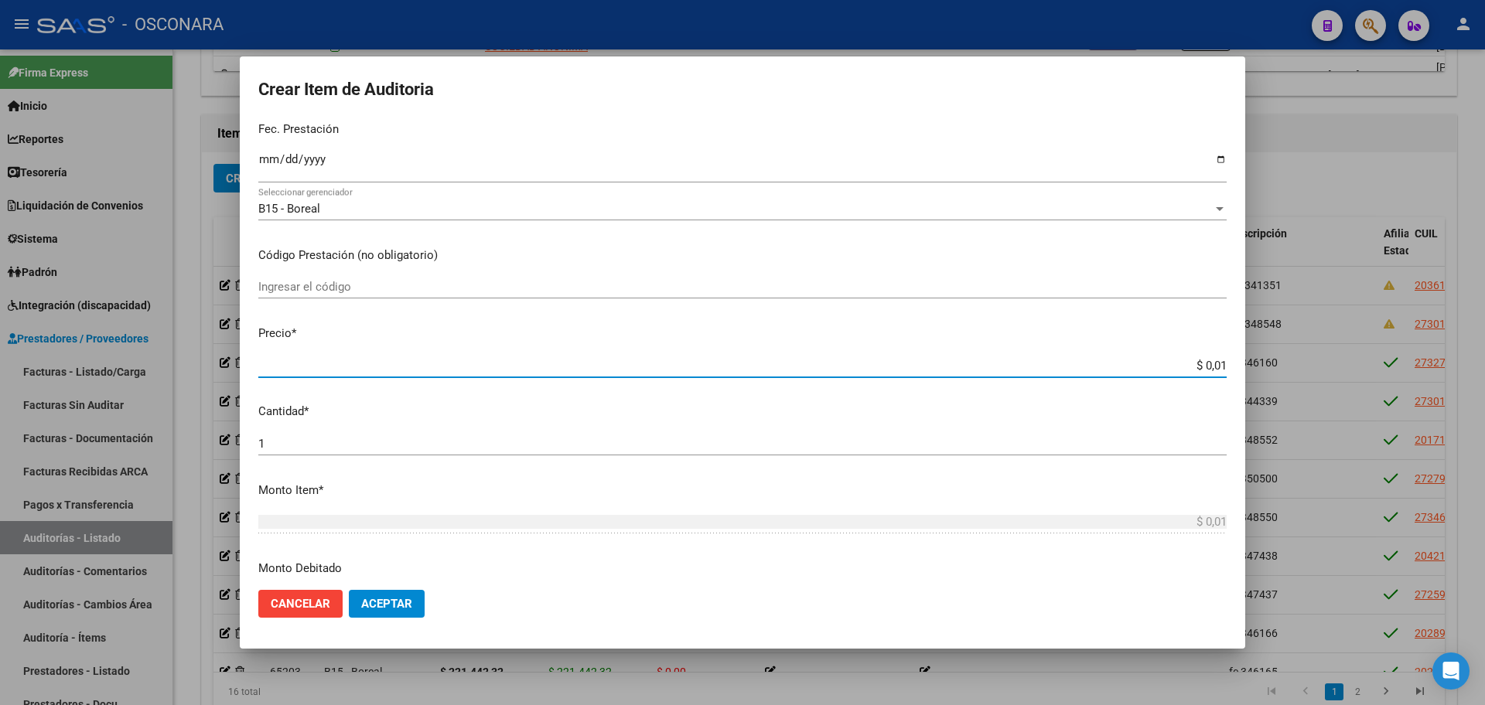
type input "$ 0,16"
type input "$ 1,67"
type input "$ 16,78"
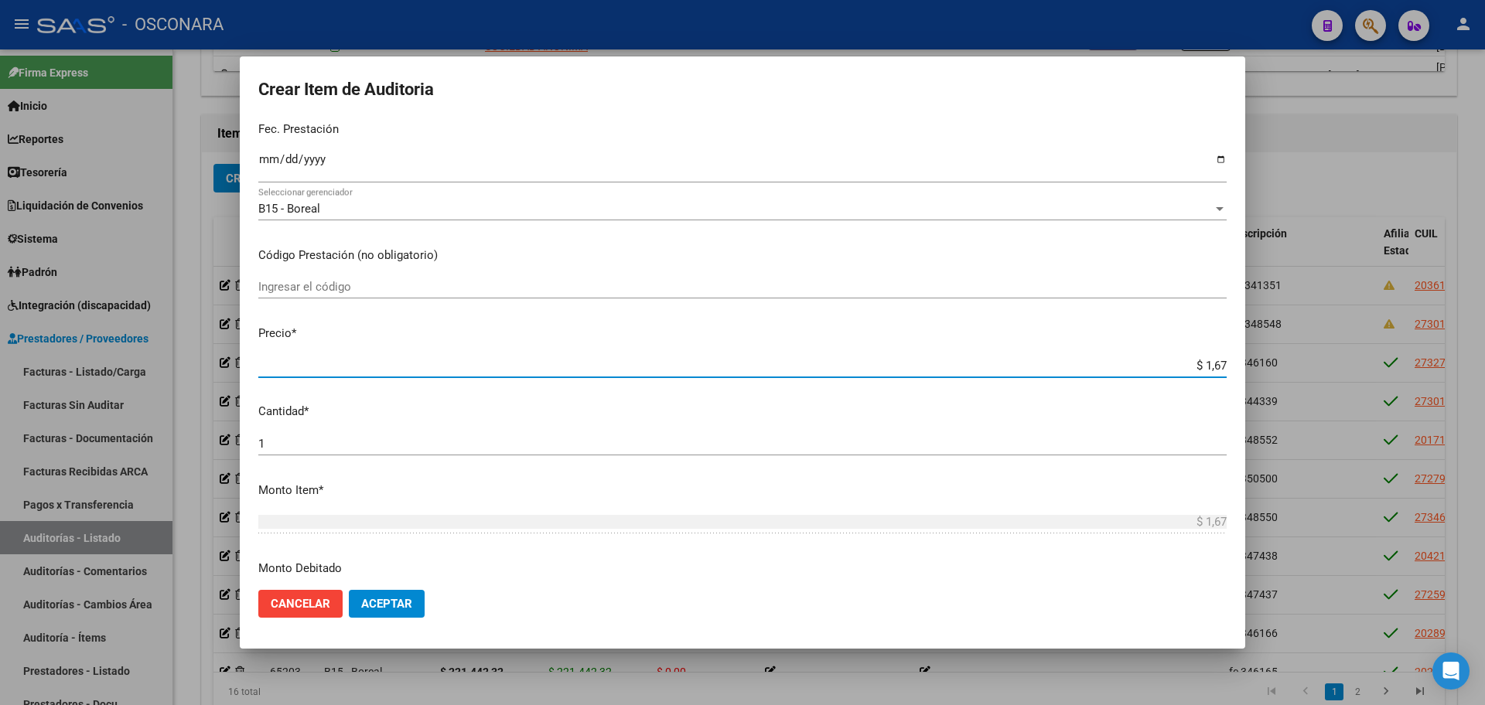
type input "$ 16,78"
type input "$ 167,87"
type input "$ 1.678,72"
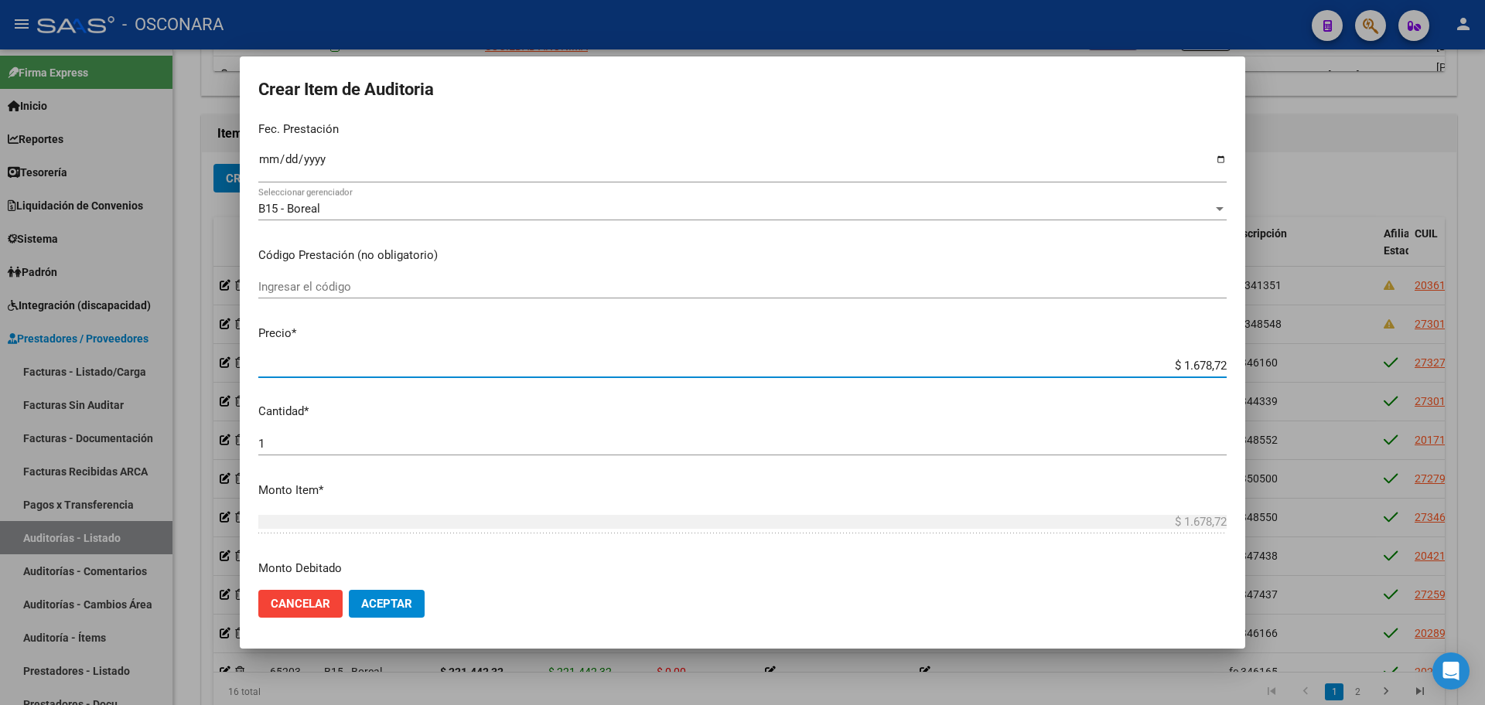
type input "$ 16.787,20"
type input "$ 167.872,05"
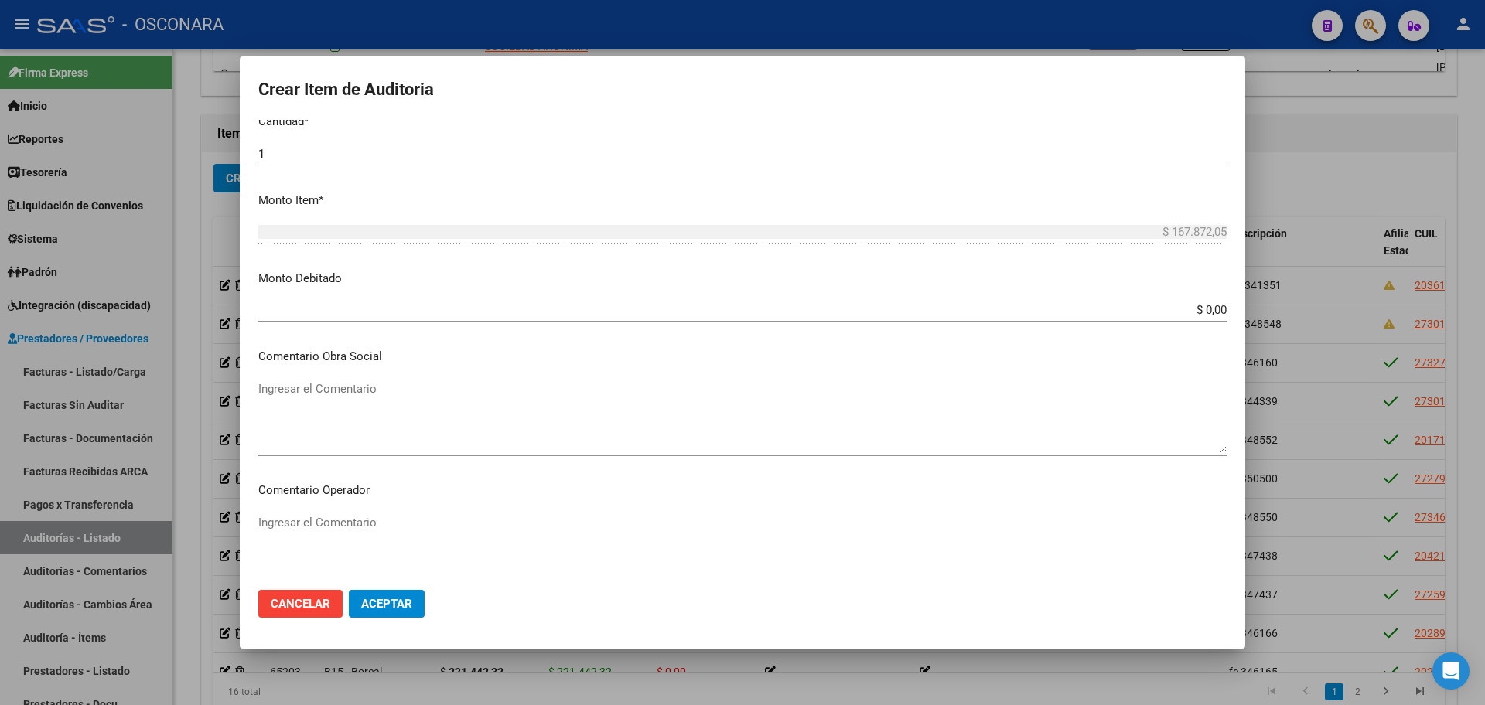
scroll to position [934, 0]
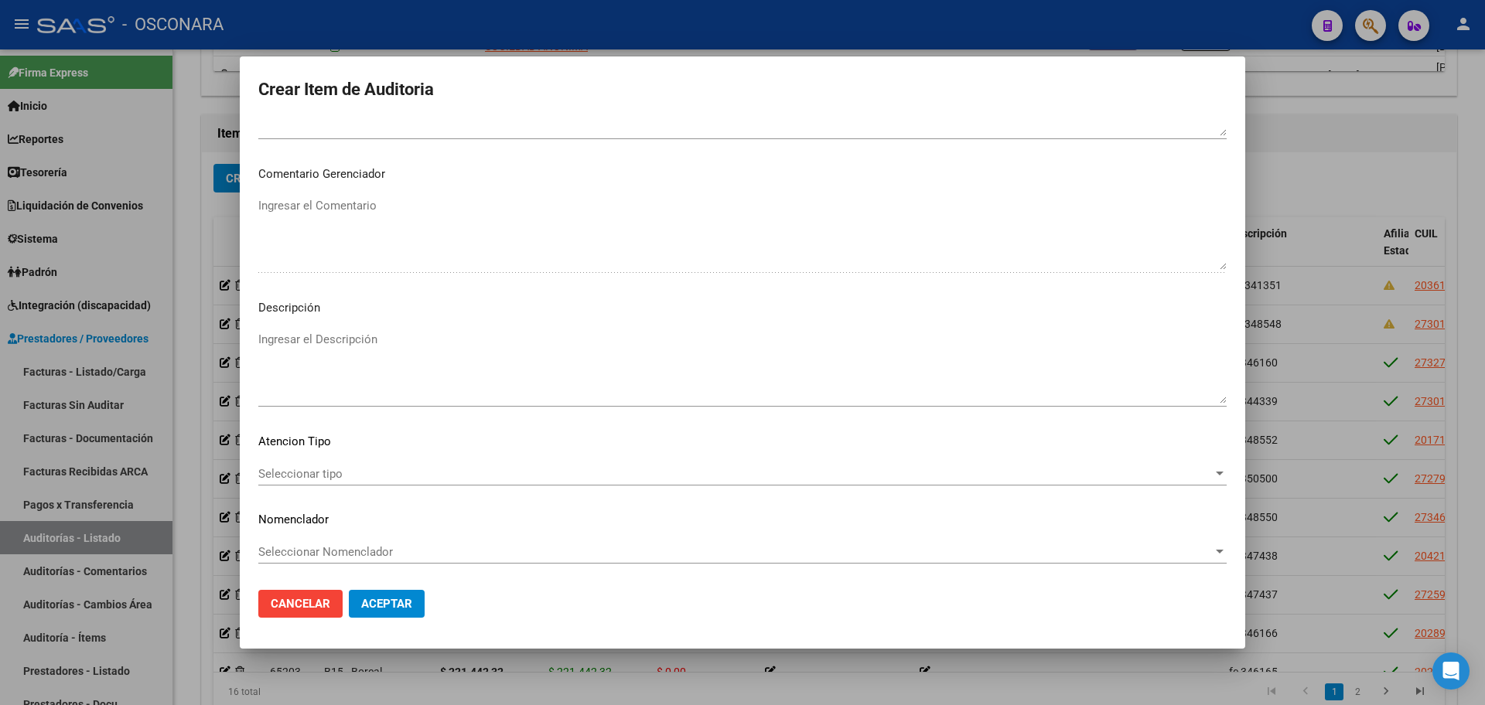
click at [327, 384] on textarea "Ingresar el Descripción" at bounding box center [742, 367] width 968 height 73
type textarea "FC 341352"
click at [401, 596] on button "Aceptar" at bounding box center [387, 604] width 76 height 28
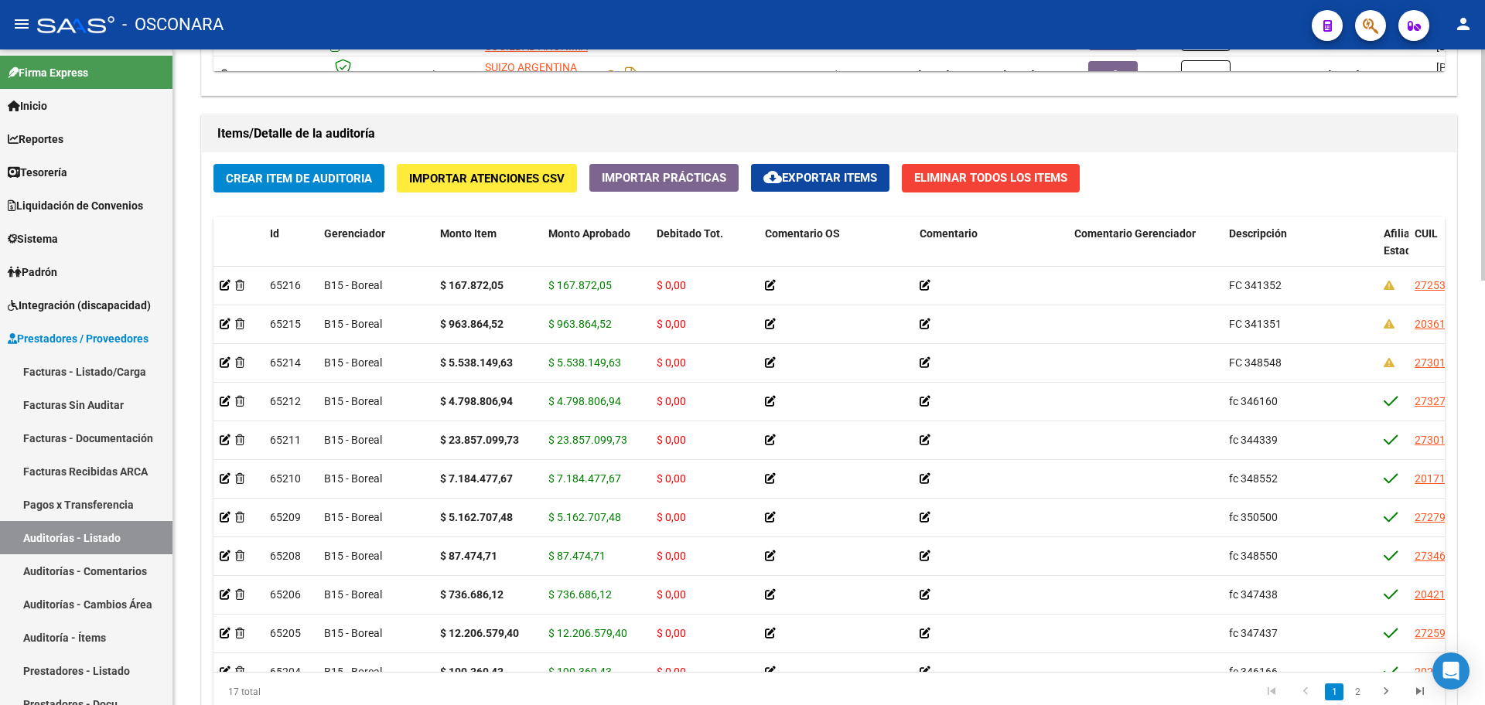
drag, startPoint x: 310, startPoint y: 196, endPoint x: 316, endPoint y: 186, distance: 11.8
click at [312, 194] on div "Crear Item de Auditoria Importar Atenciones CSV Importar Prácticas cloud_downlo…" at bounding box center [829, 443] width 1255 height 582
click at [318, 184] on span "Crear Item de Auditoria" at bounding box center [299, 179] width 146 height 14
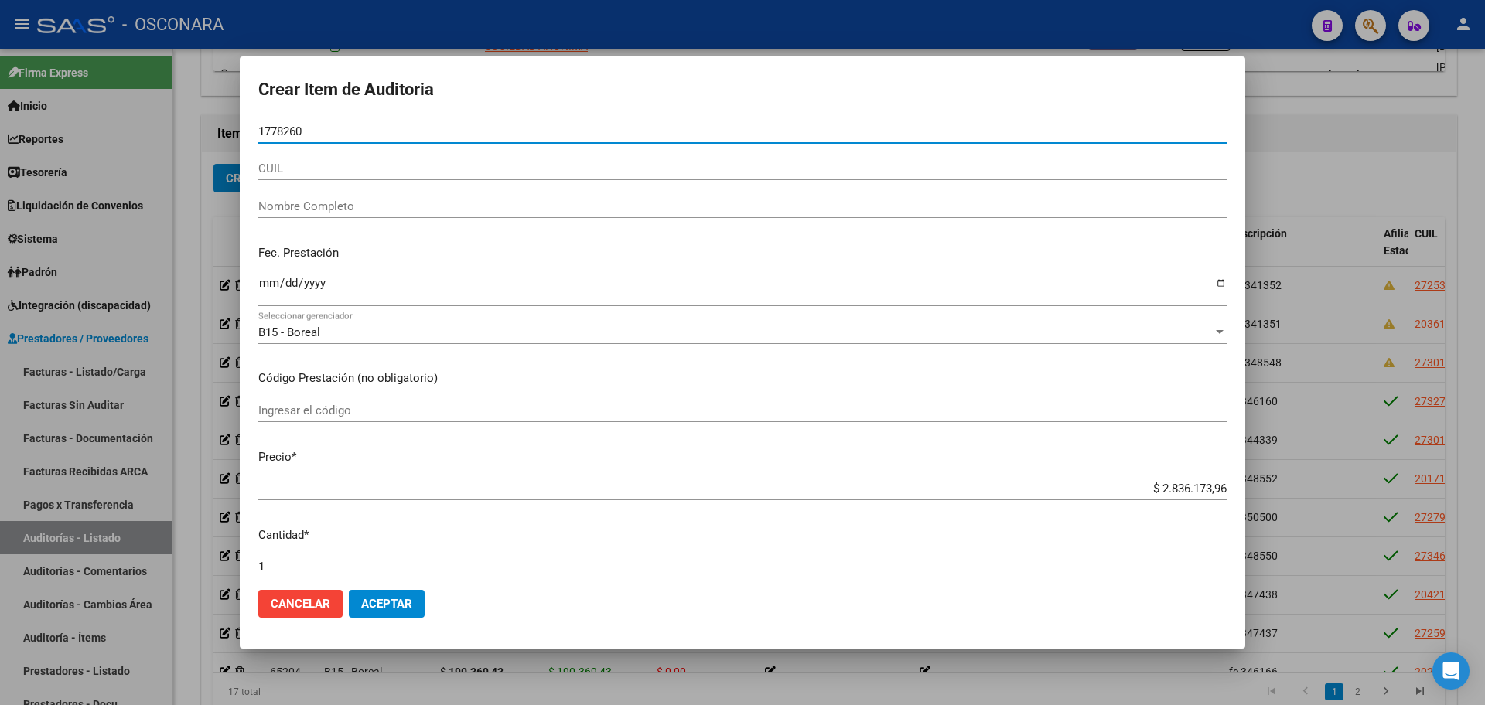
type input "17782600"
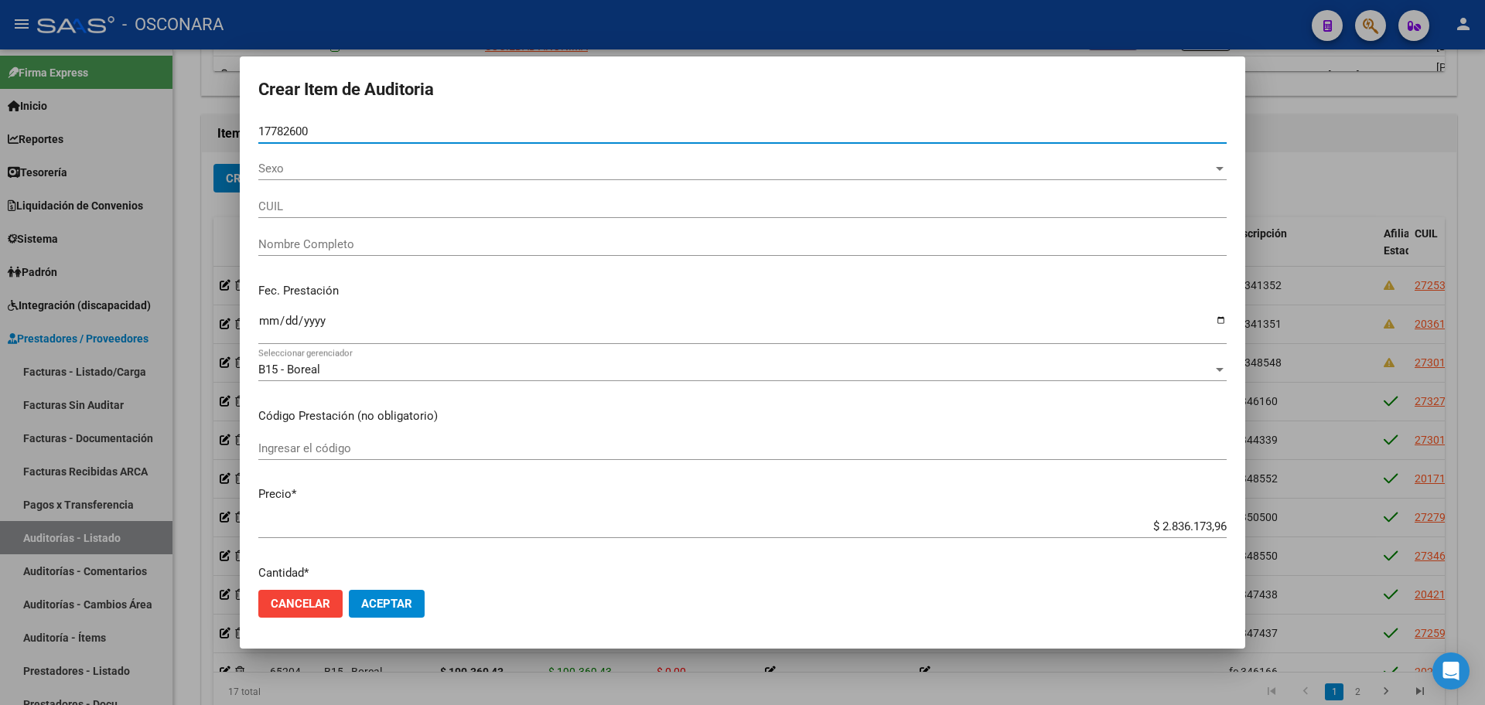
type input "20177826007"
type input "[PERSON_NAME]"
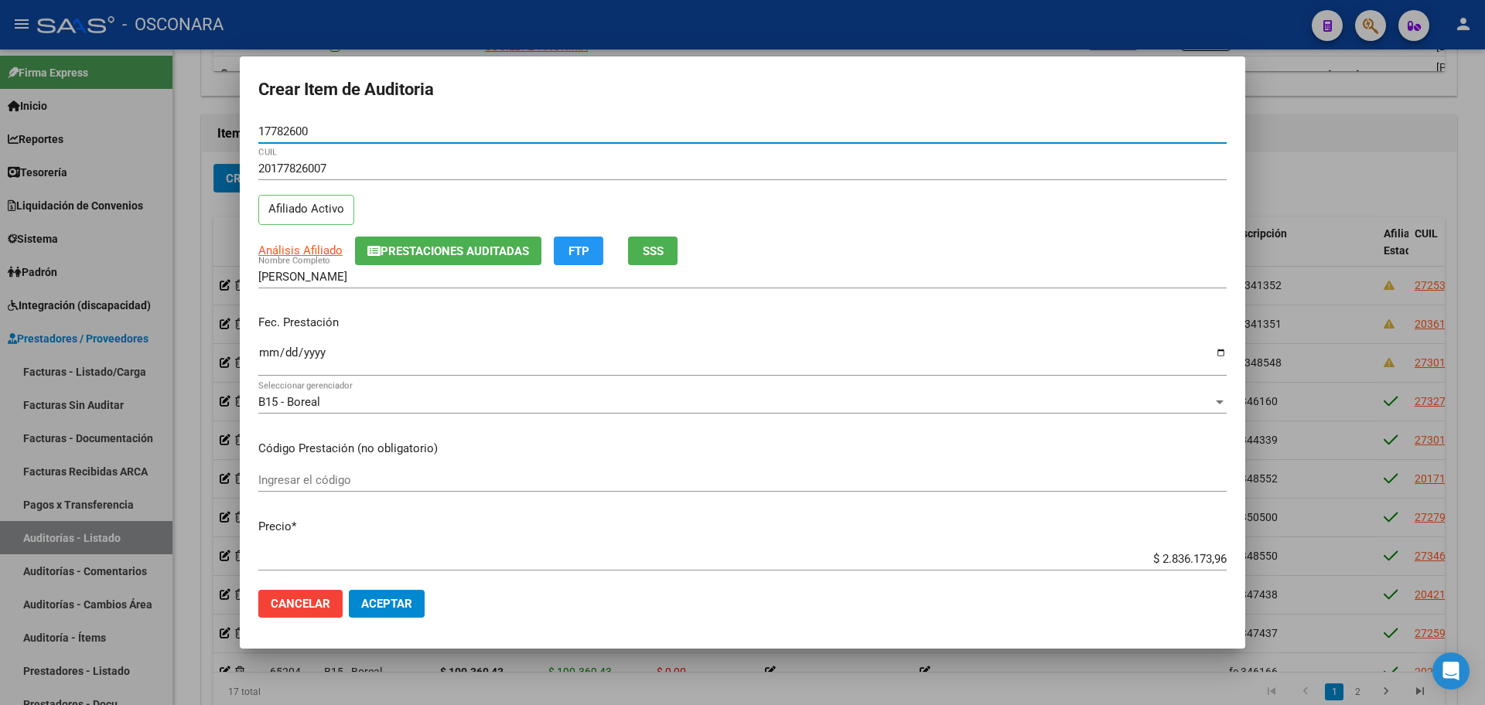
type input "17782600"
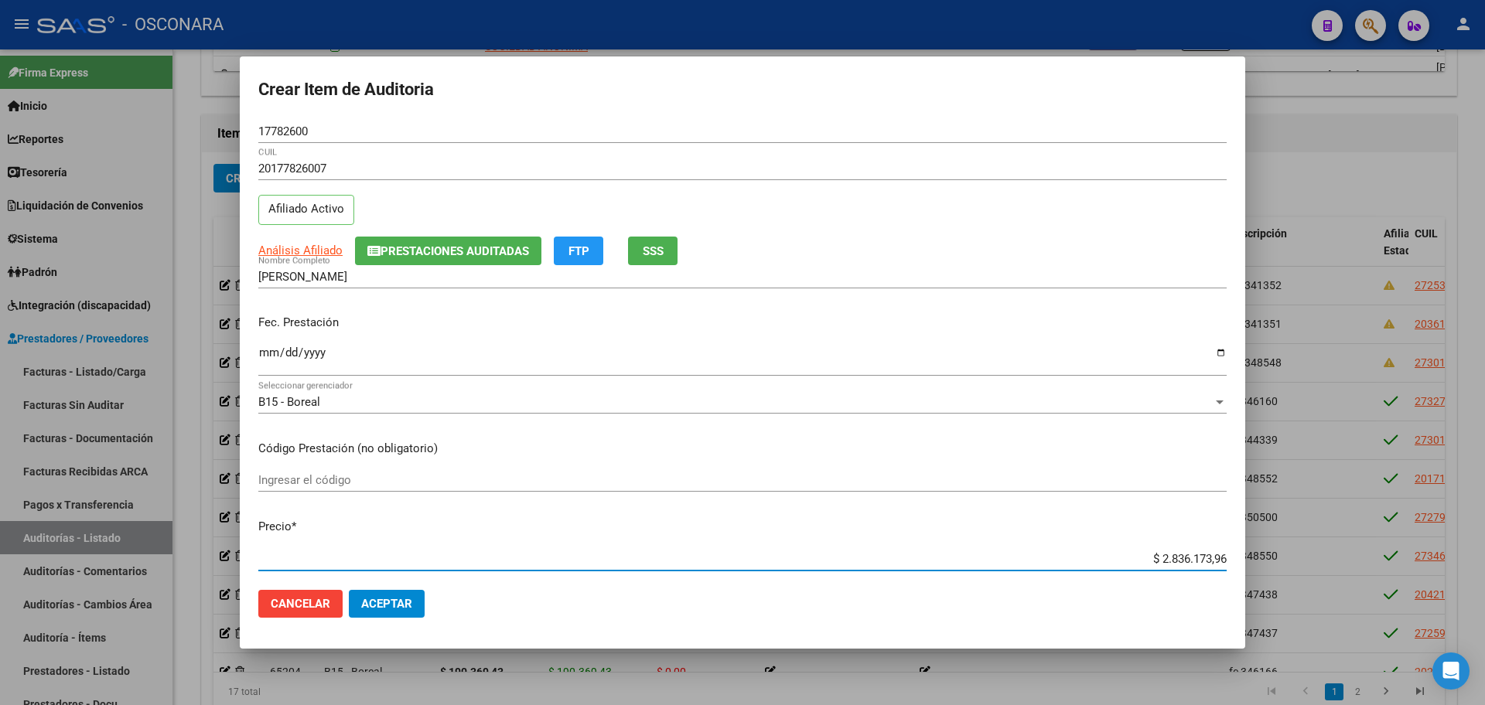
drag, startPoint x: 1149, startPoint y: 557, endPoint x: 1401, endPoint y: 553, distance: 252.2
click at [1401, 553] on div "Crear Item de Auditoria 17782600 Nro Documento 20177826007 CUIL Afiliado Activo…" at bounding box center [742, 352] width 1485 height 705
type input "$ 0,08"
type input "$ 0,81"
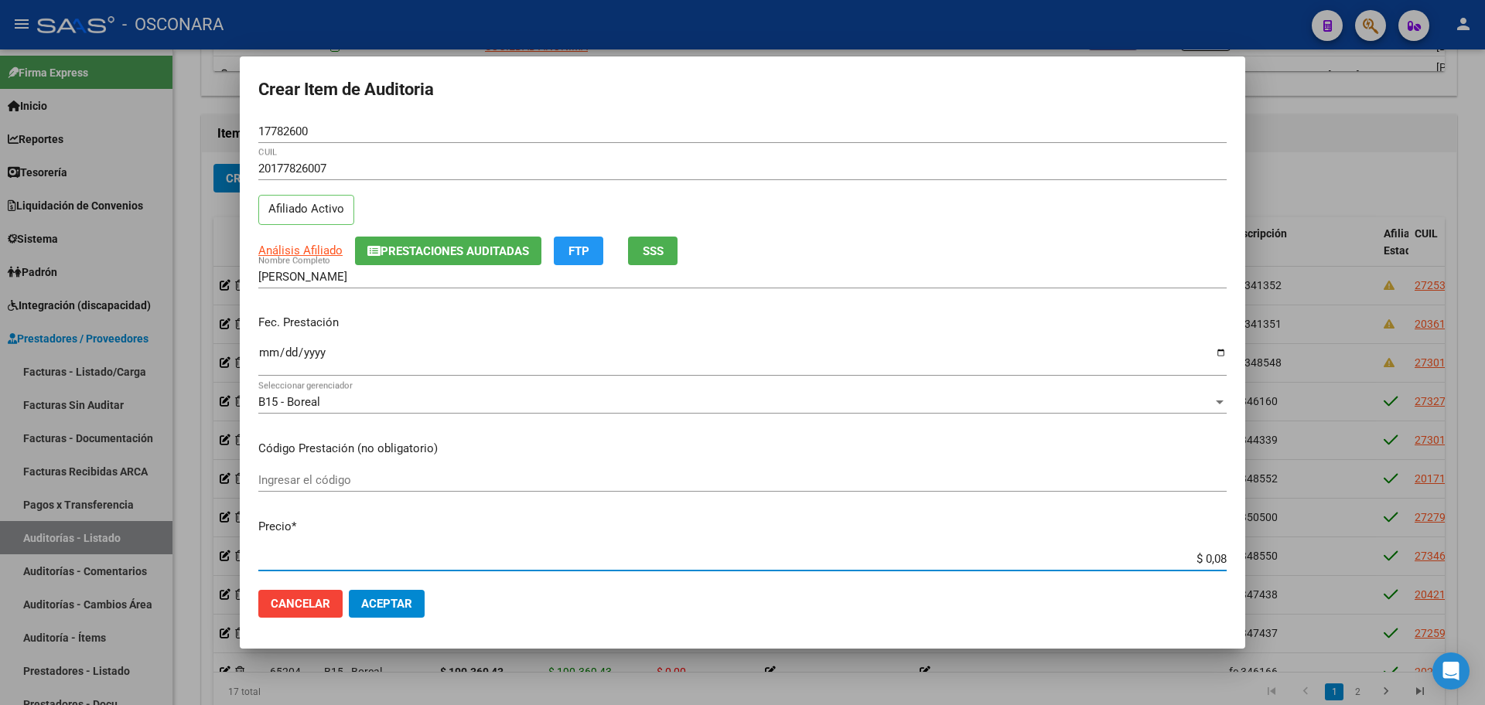
type input "$ 0,81"
type input "$ 8,17"
type input "$ 81,75"
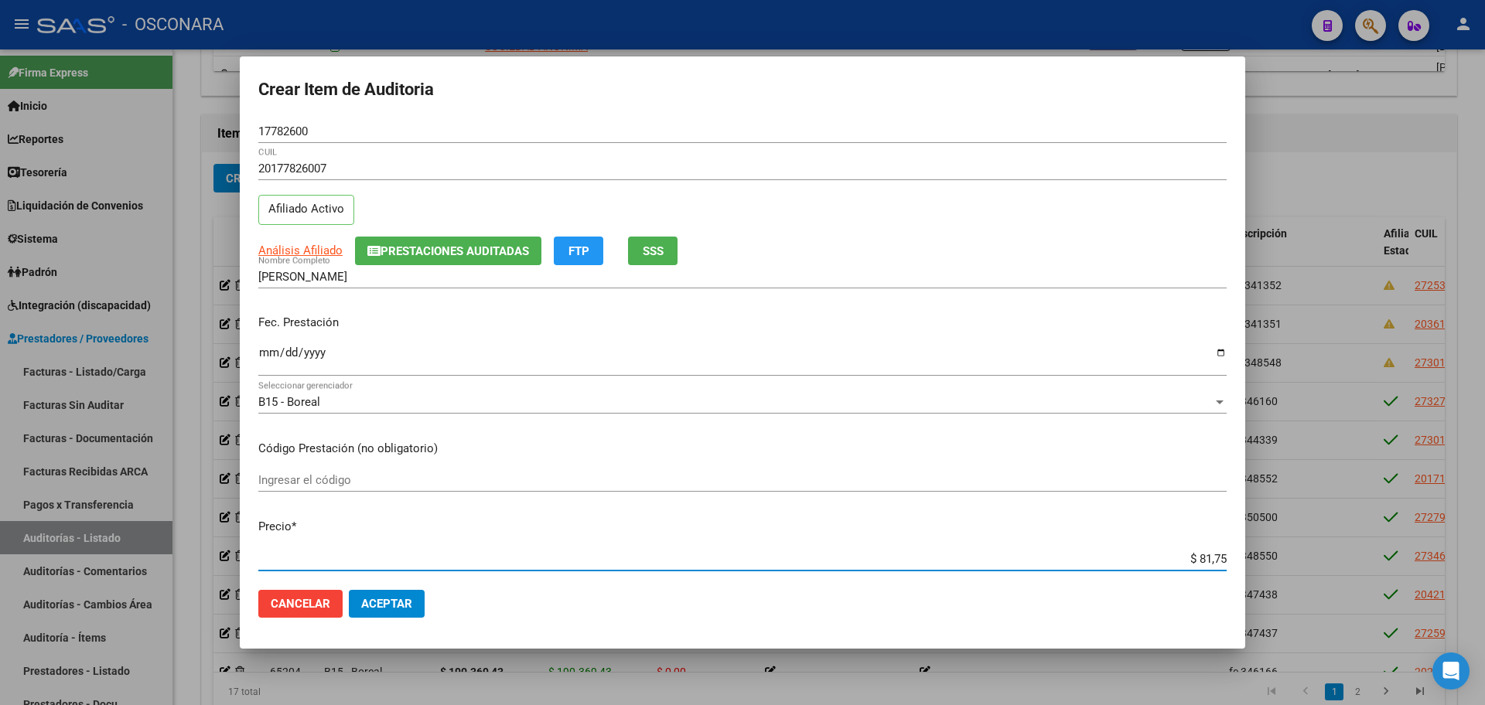
type input "$ 817,57"
type input "$ 8.175,70"
type input "$ 81.757,01"
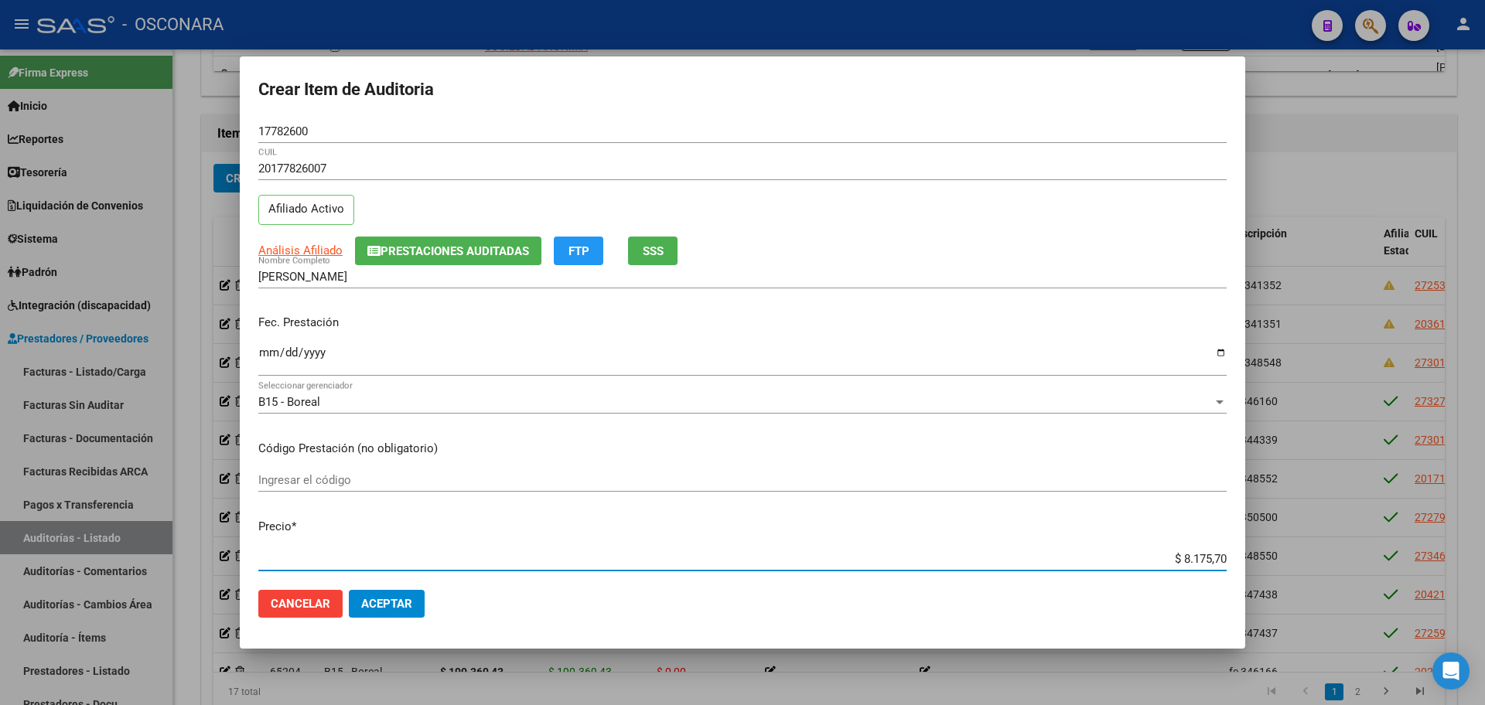
type input "$ 81.757,01"
type input "$ 817.570,19"
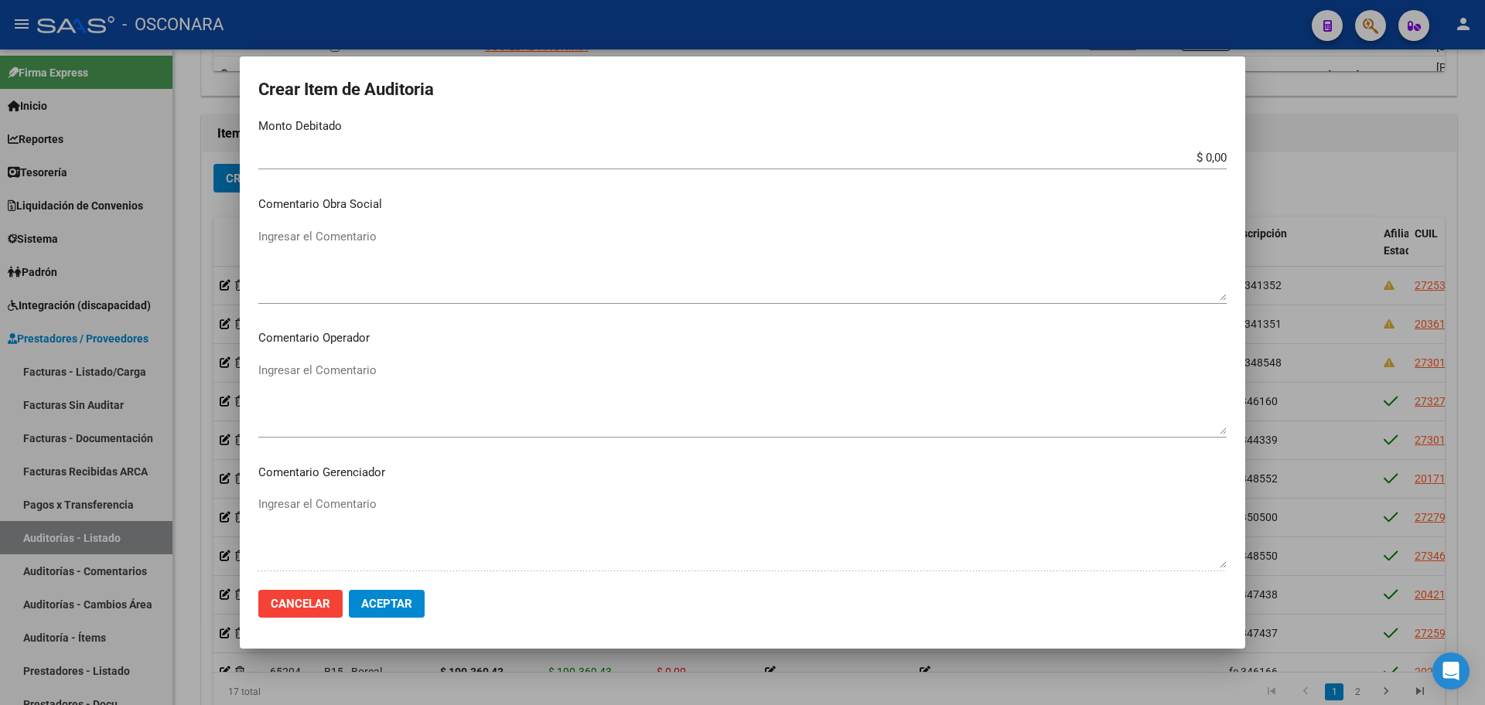
scroll to position [773, 0]
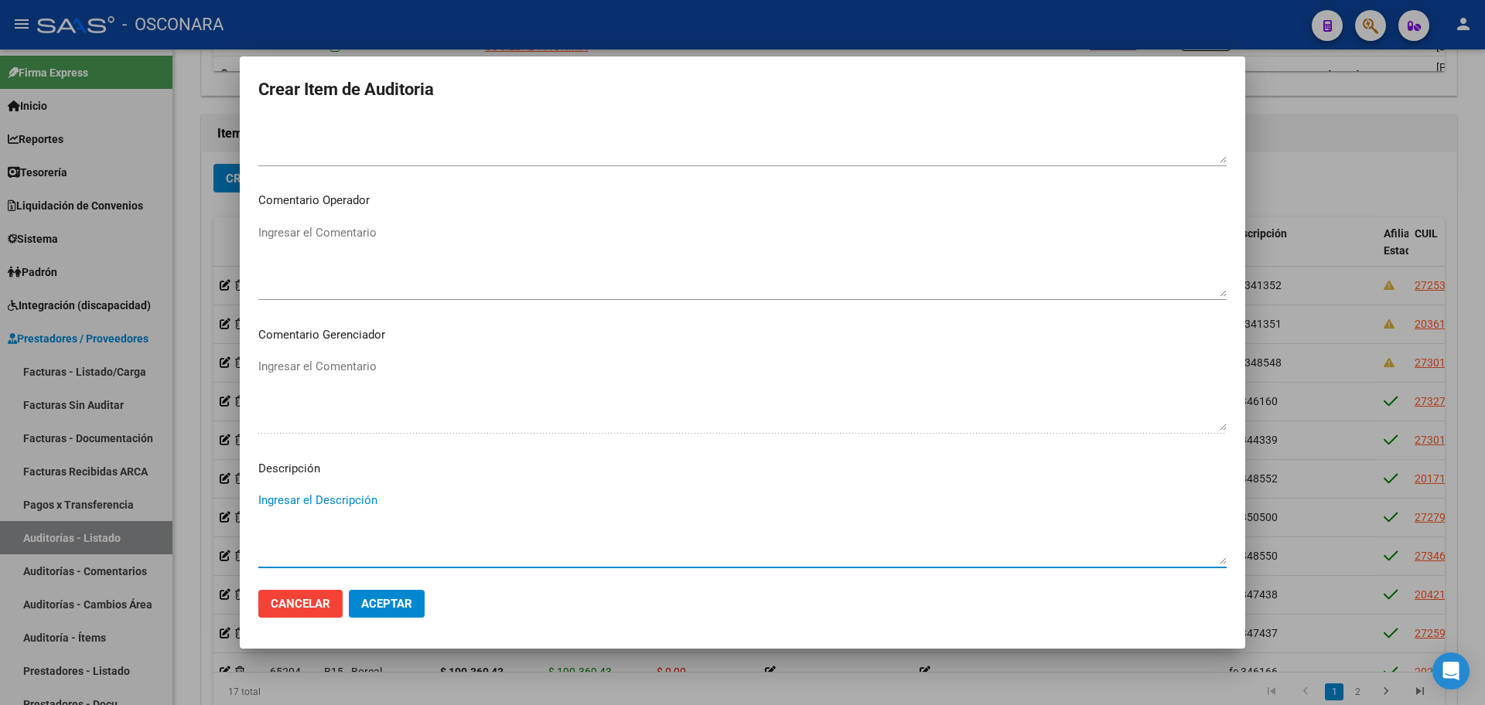
click at [357, 515] on textarea "Ingresar el Descripción" at bounding box center [742, 528] width 968 height 73
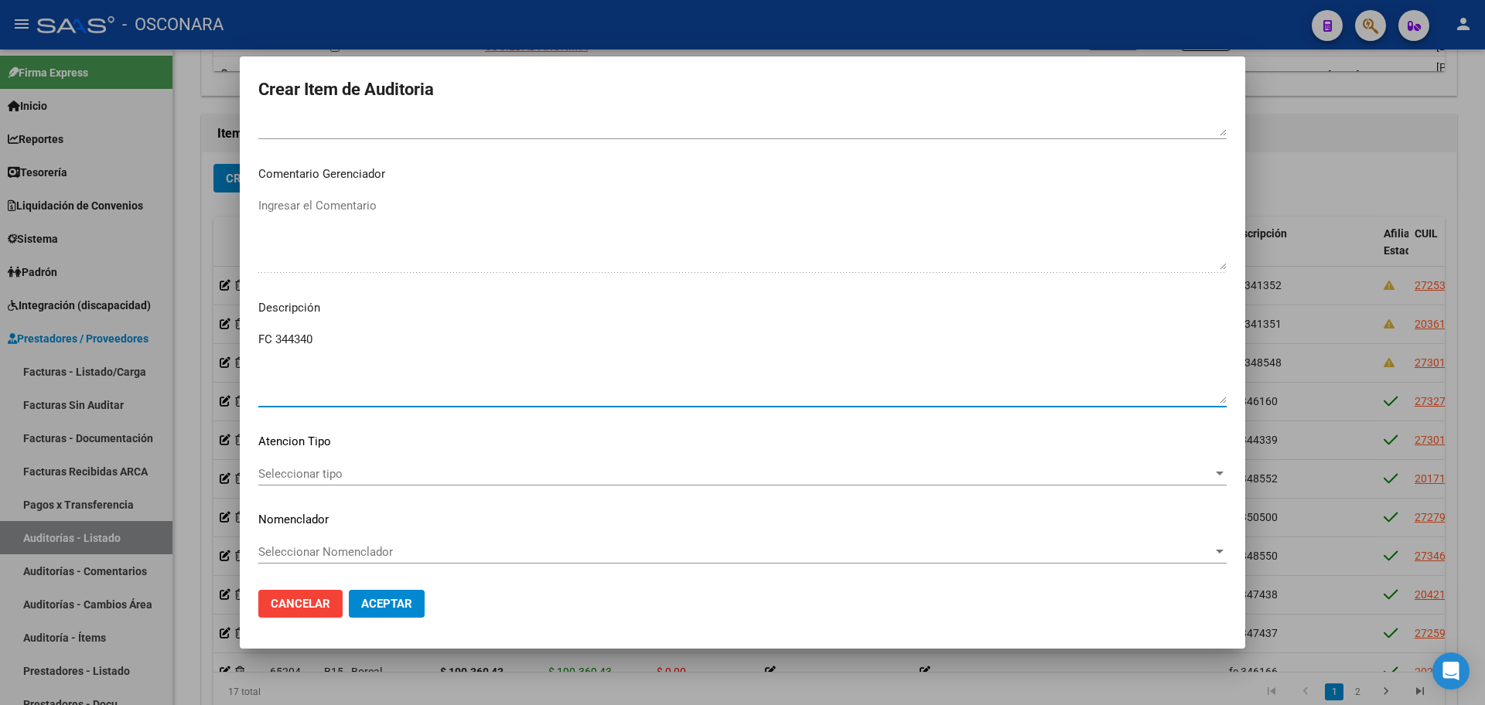
type textarea "FC 344340"
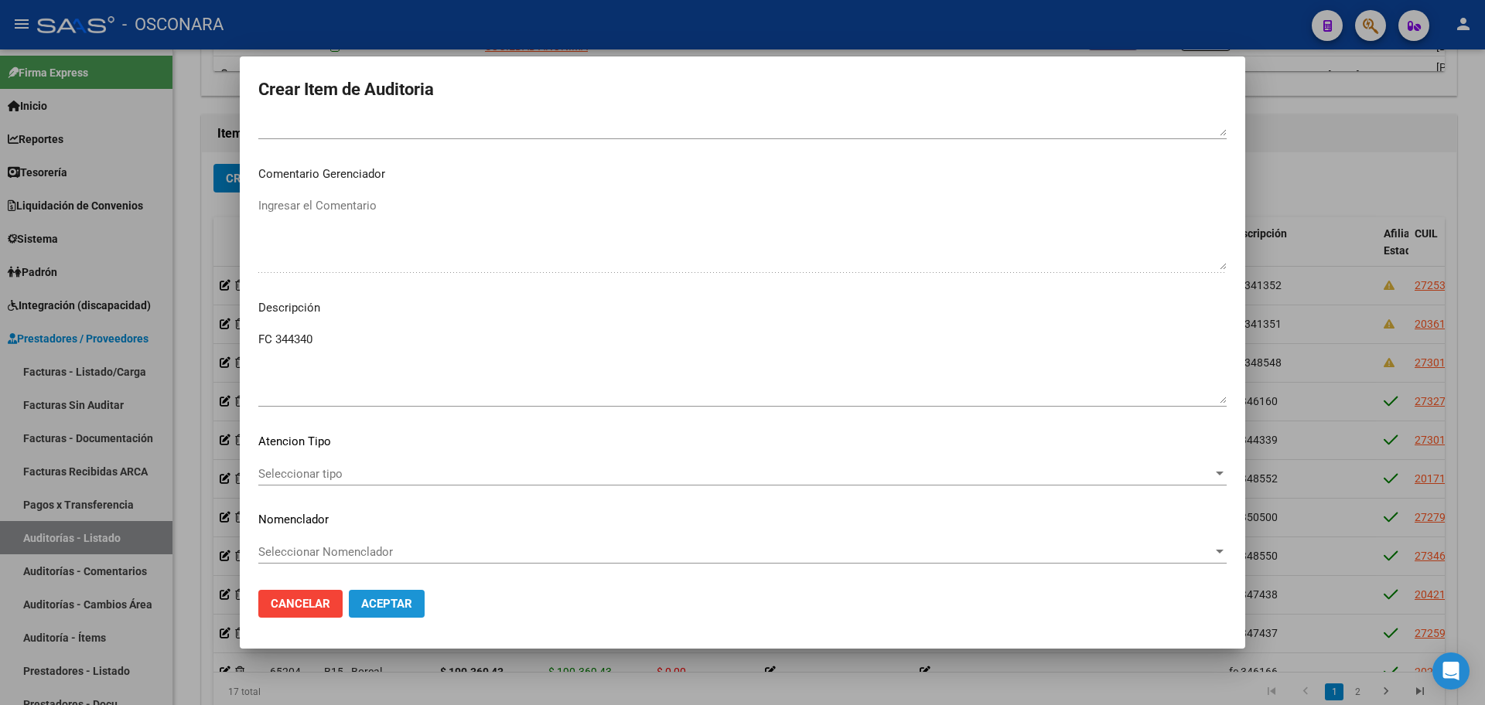
click at [402, 602] on span "Aceptar" at bounding box center [386, 604] width 51 height 14
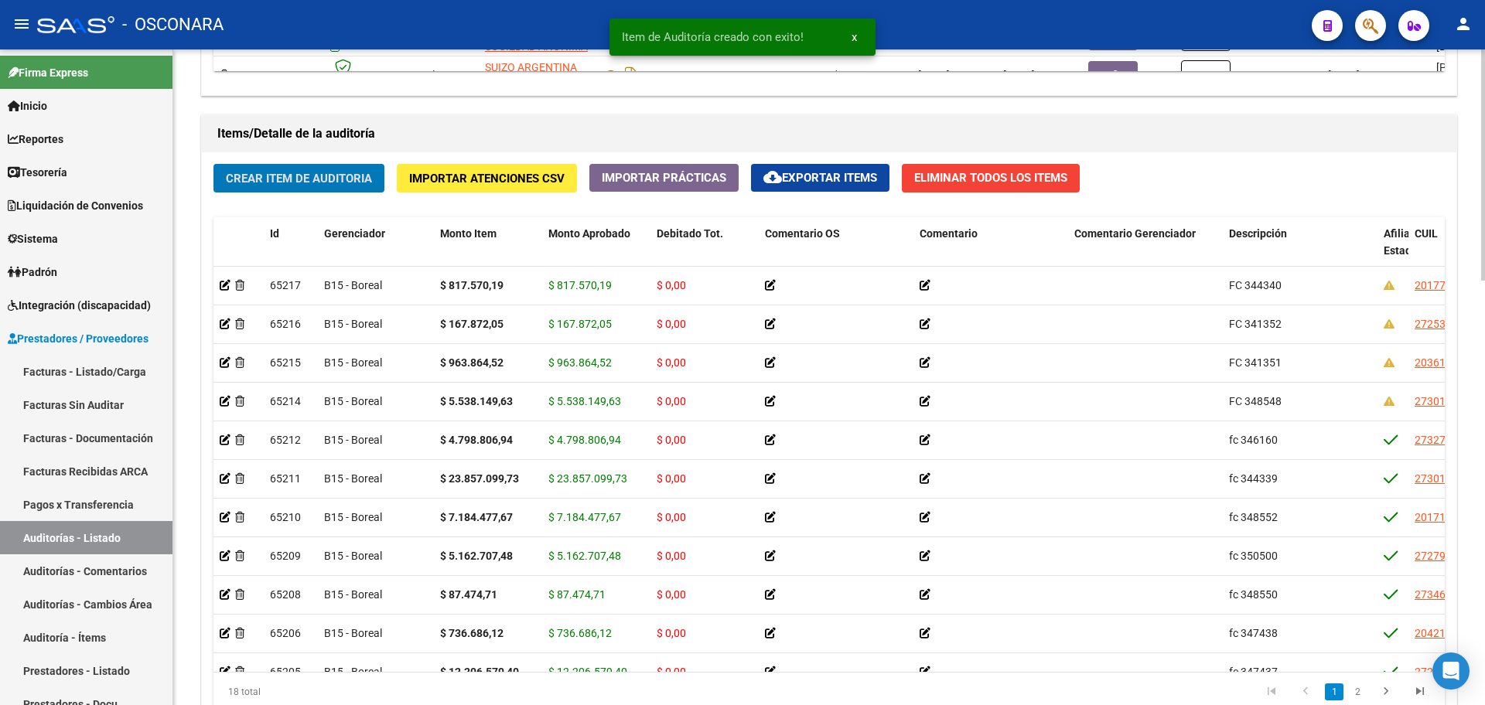
click at [319, 182] on span "Crear Item de Auditoria" at bounding box center [299, 179] width 146 height 14
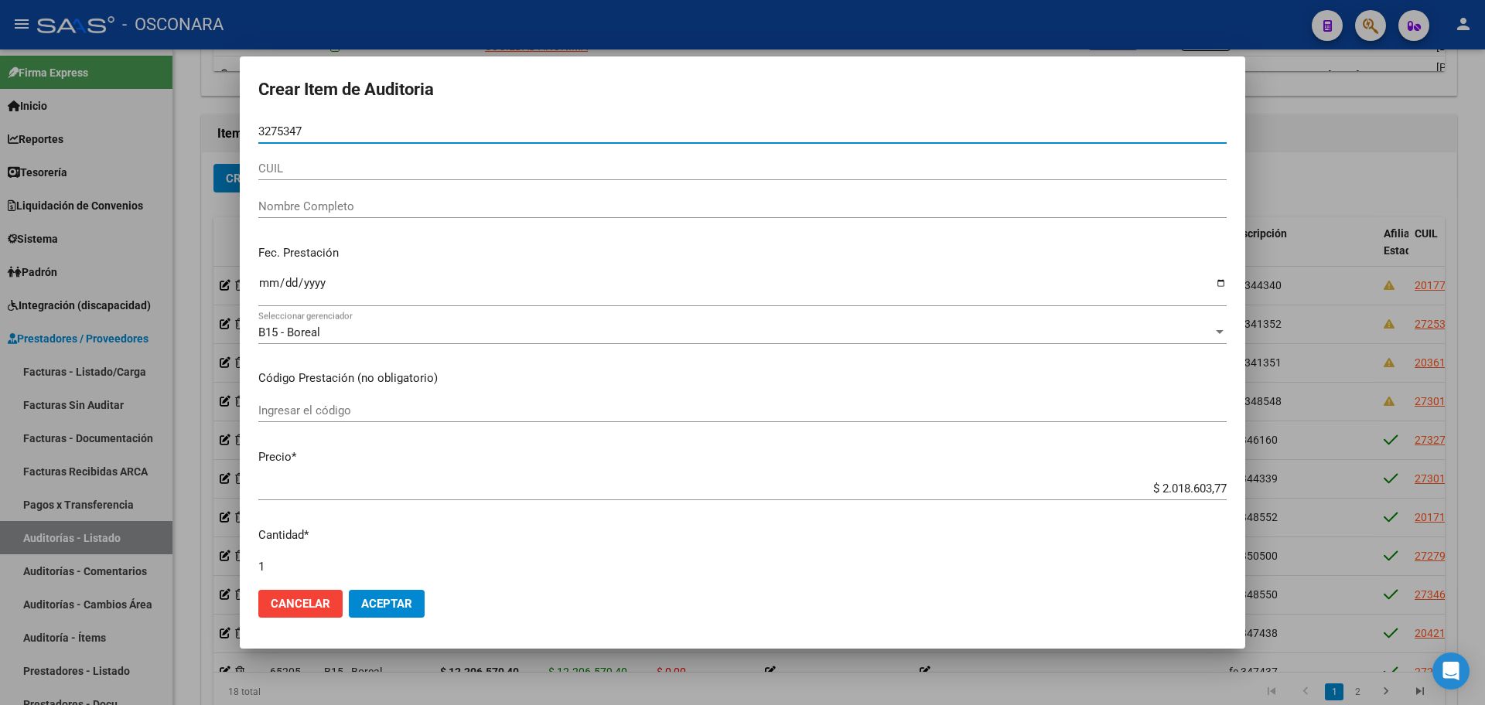
type input "32753477"
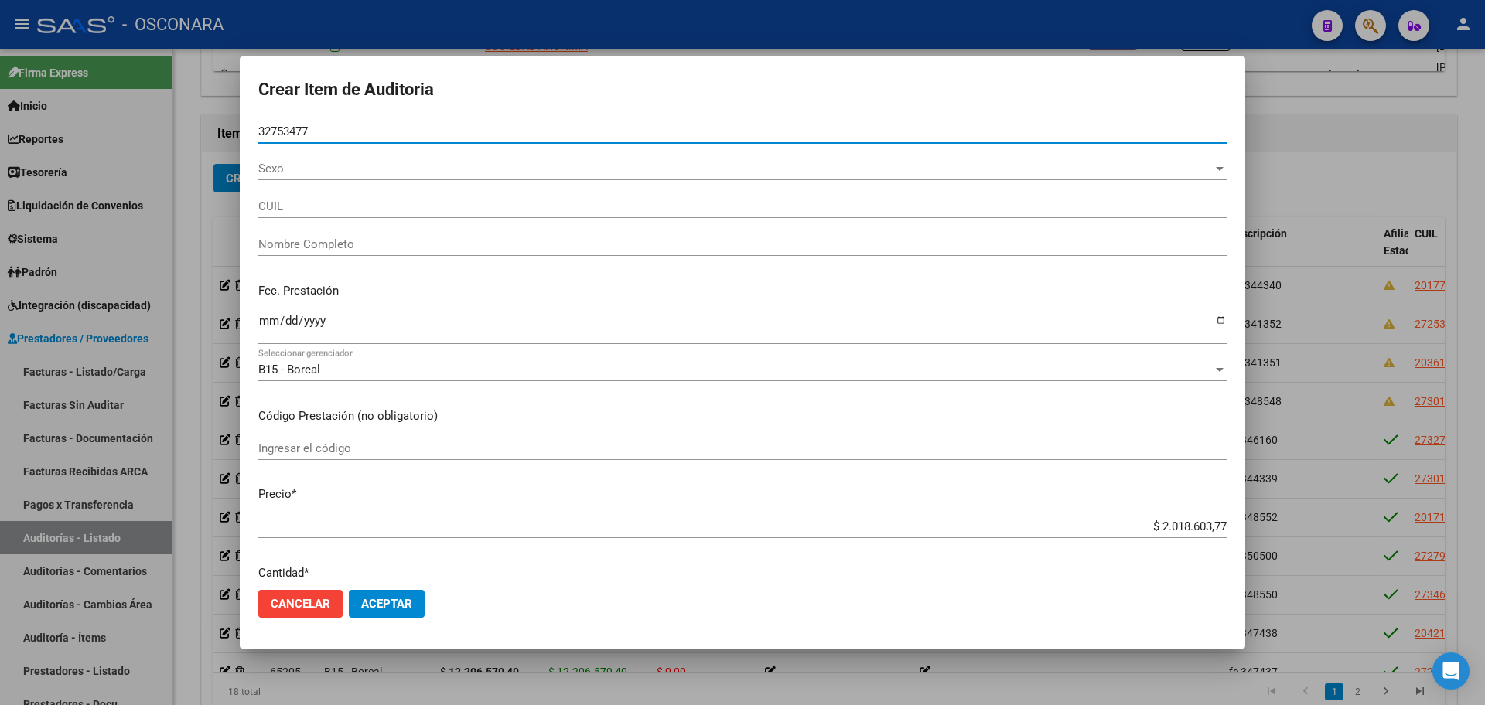
type input "27327534772"
type input "GUI?AZU [PERSON_NAME]"
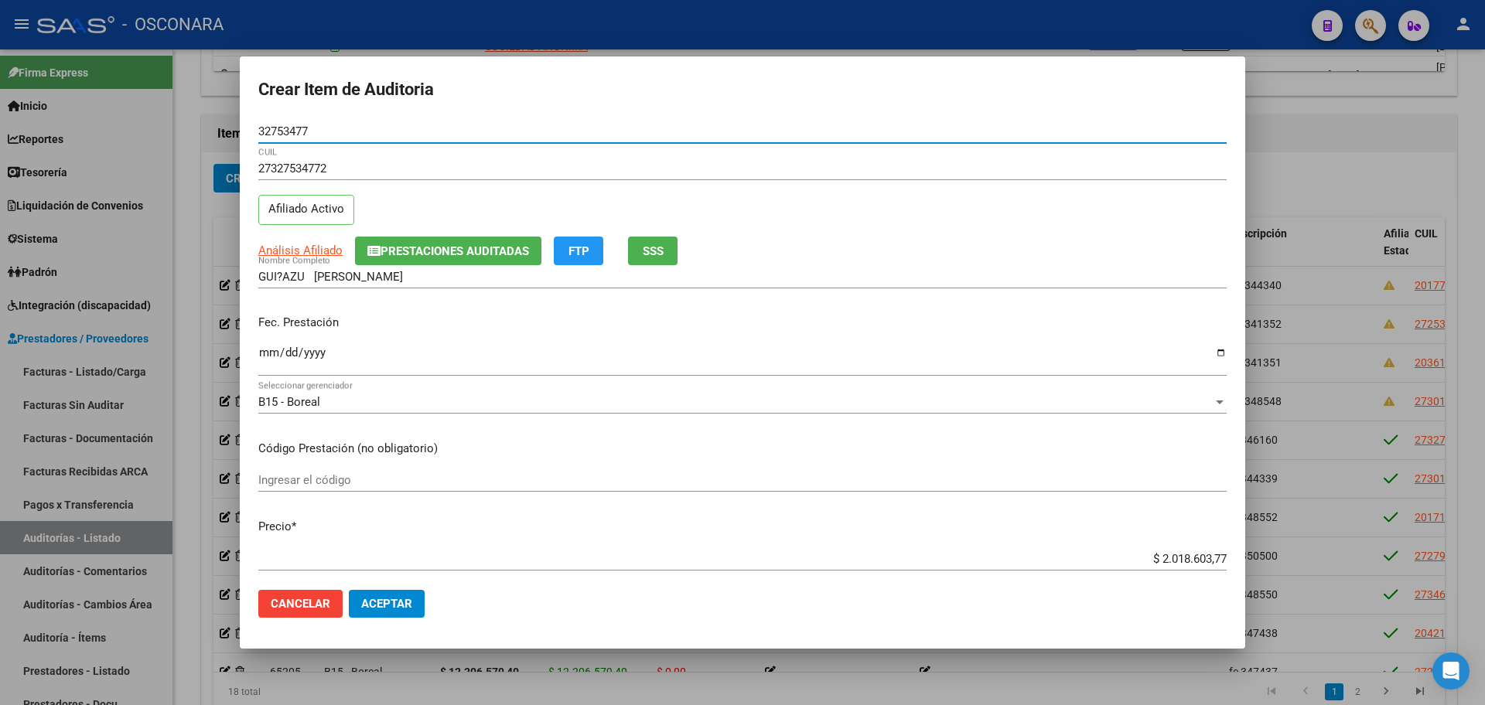
type input "32753477"
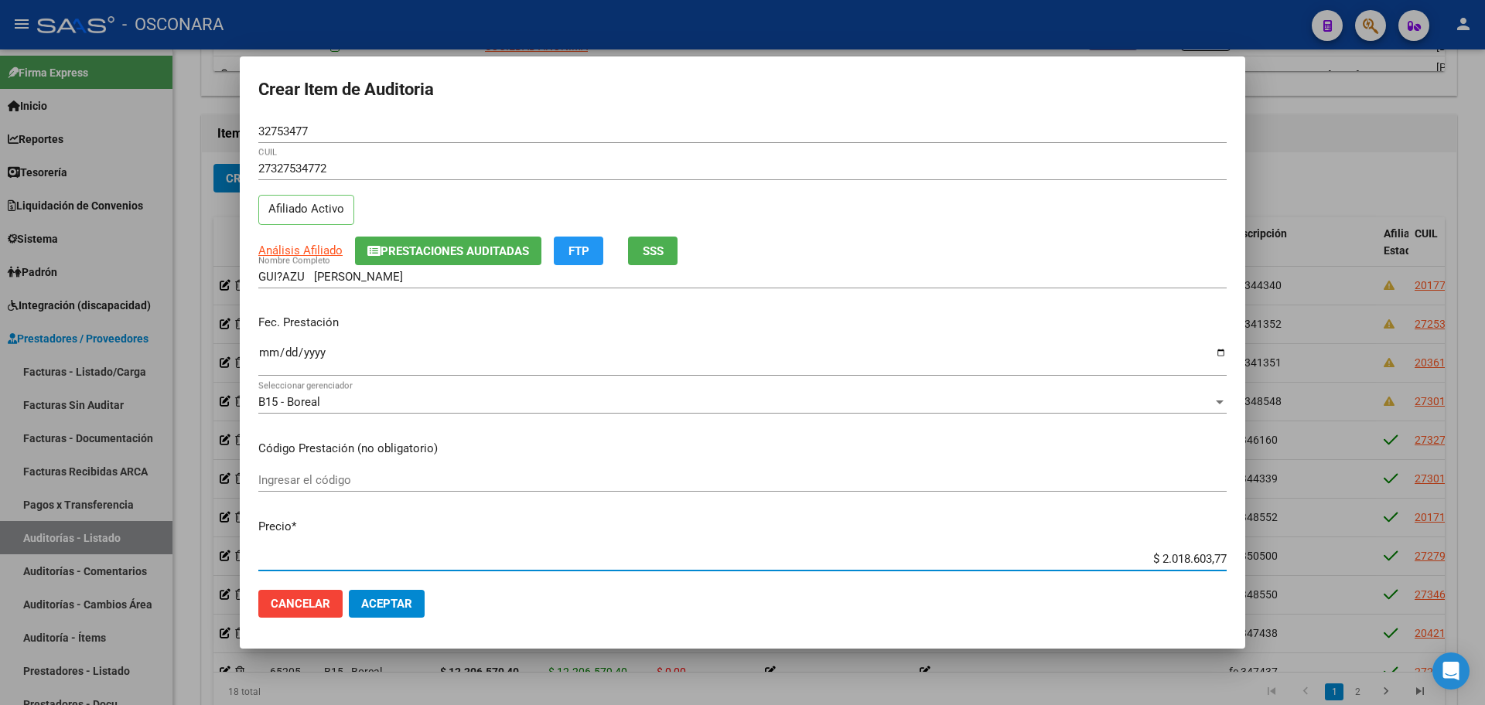
drag, startPoint x: 1148, startPoint y: 556, endPoint x: 1279, endPoint y: 524, distance: 134.5
click at [1280, 524] on div "Crear Item de Auditoria 32753477 Nro Documento 27327534772 CUIL Afiliado Activo…" at bounding box center [742, 352] width 1485 height 705
type input "$ 0,03"
type input "$ 0,35"
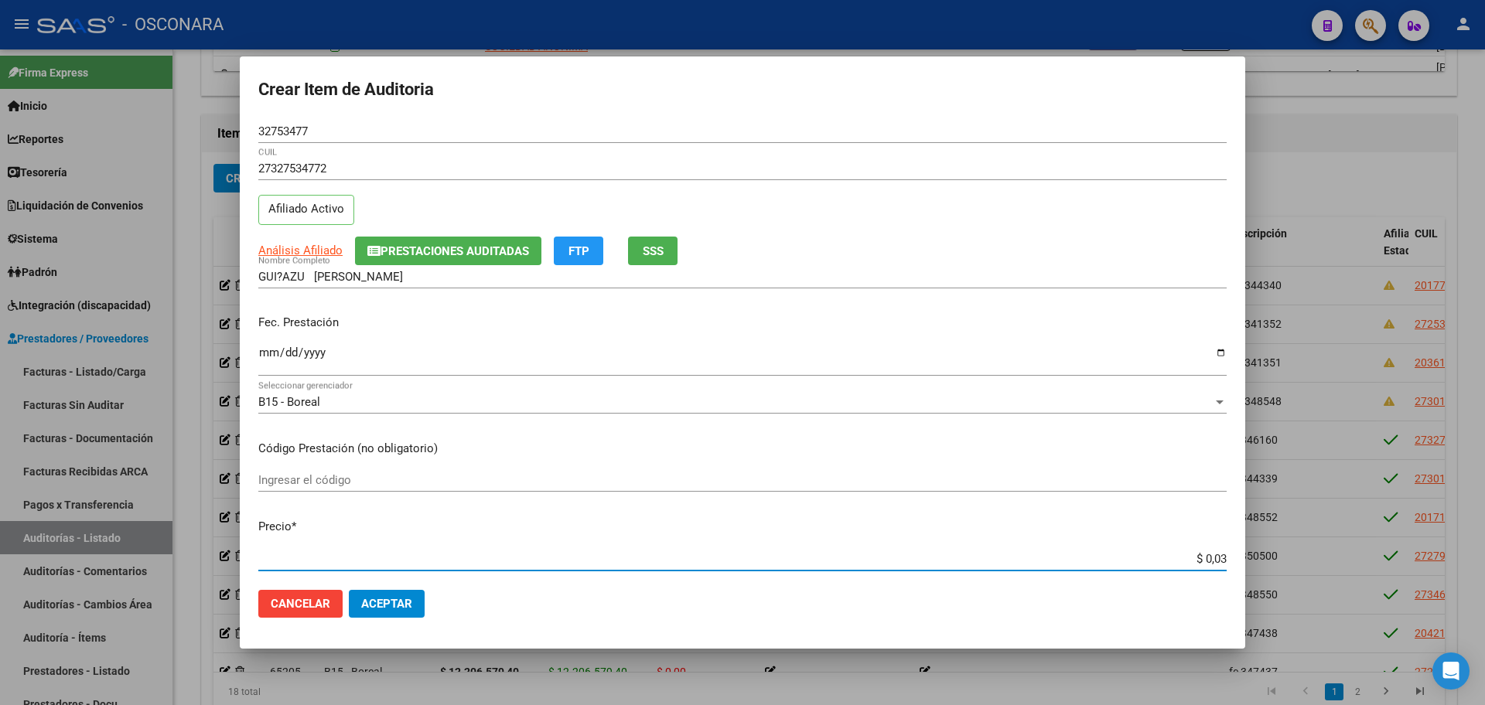
type input "$ 0,35"
type input "$ 3,51"
type input "$ 35,12"
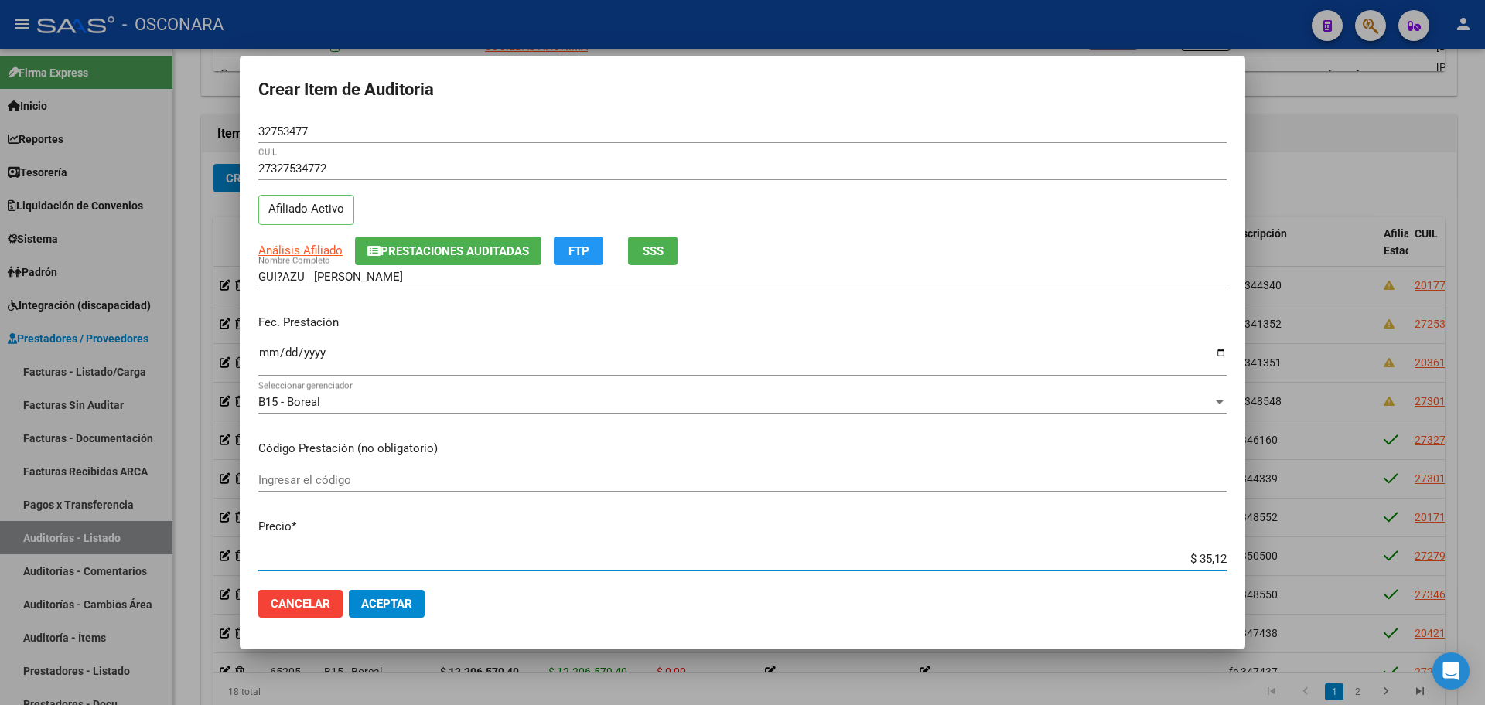
type input "$ 351,27"
type input "$ 3.512,73"
type input "$ 35.127,39"
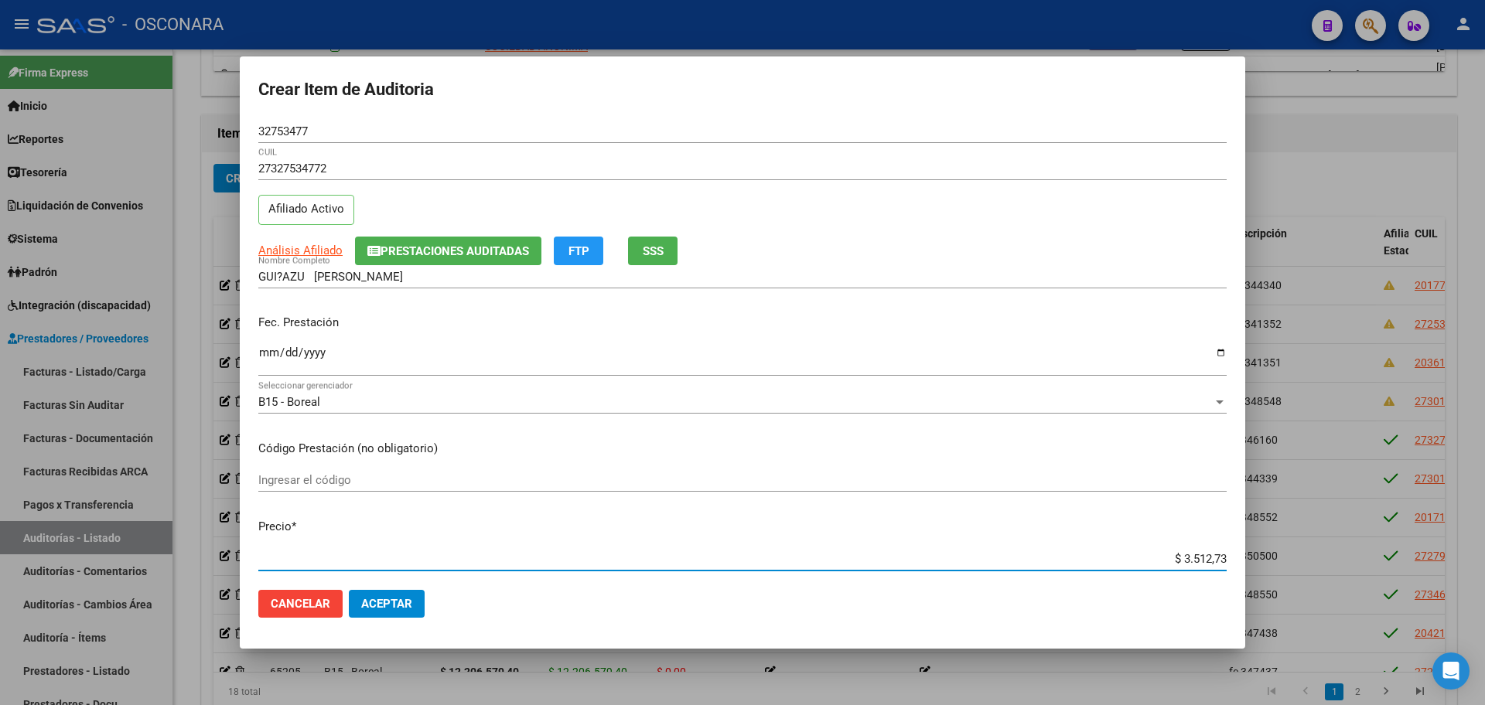
type input "$ 35.127,39"
type input "$ 351.273,98"
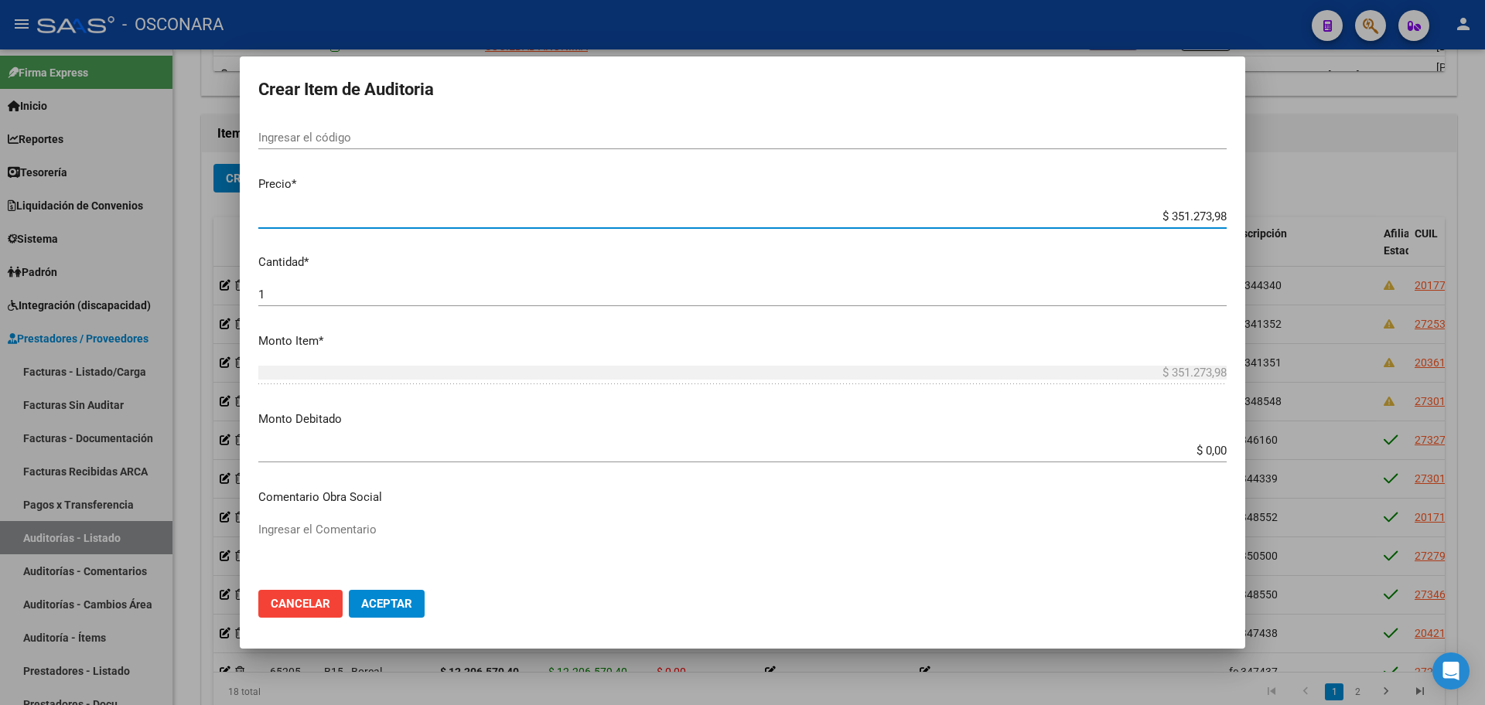
scroll to position [387, 0]
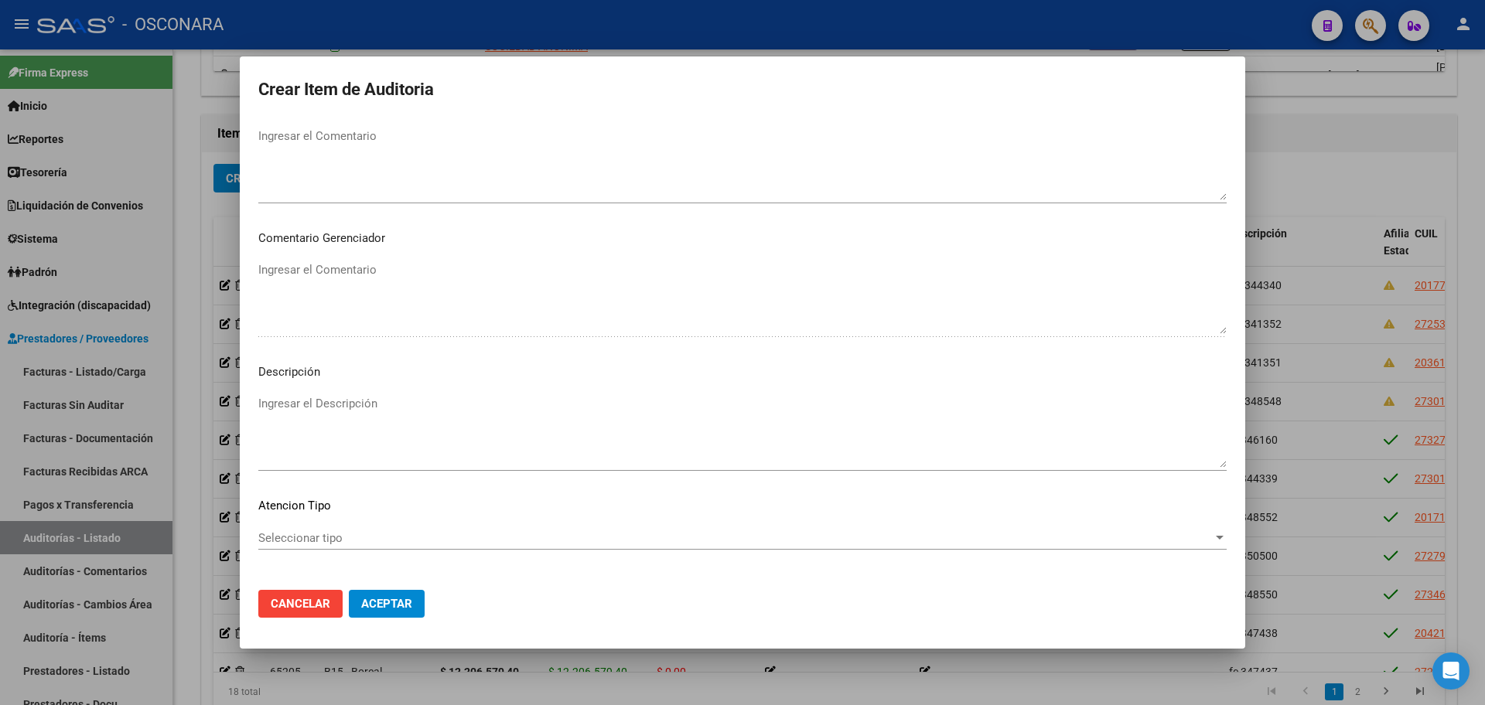
click at [398, 414] on textarea "Ingresar el Descripción" at bounding box center [742, 431] width 968 height 73
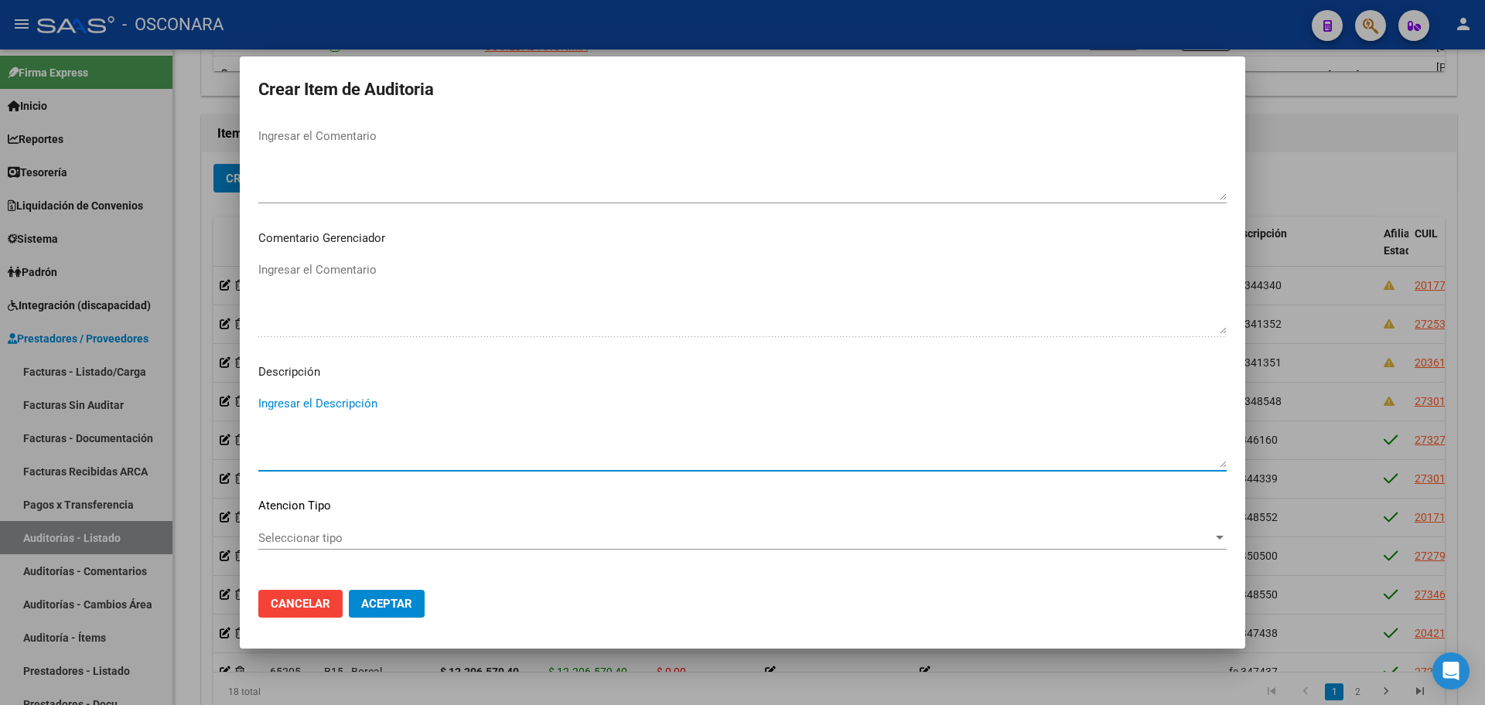
scroll to position [934, 0]
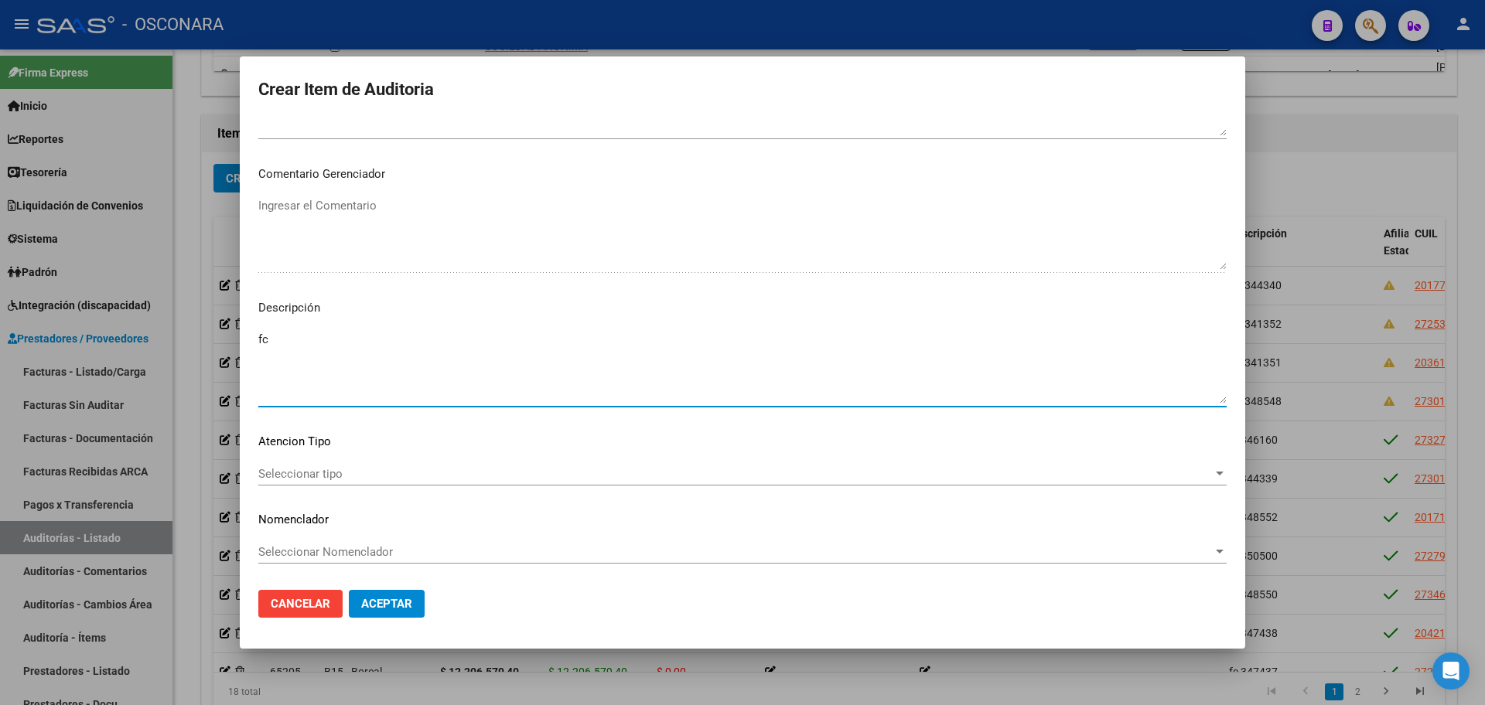
type textarea "f"
type textarea "FC 346161"
click at [381, 605] on span "Aceptar" at bounding box center [386, 604] width 51 height 14
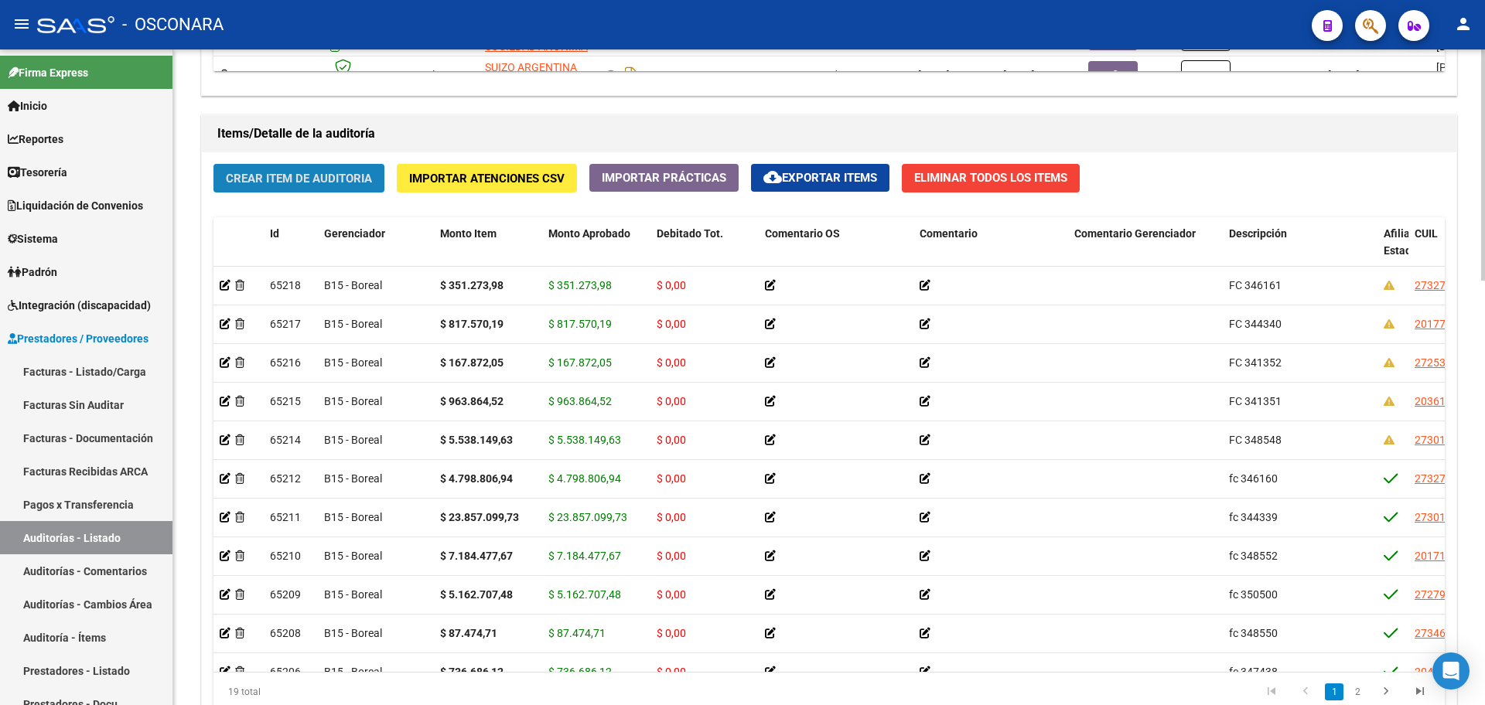
click at [347, 172] on span "Crear Item de Auditoria" at bounding box center [299, 179] width 146 height 14
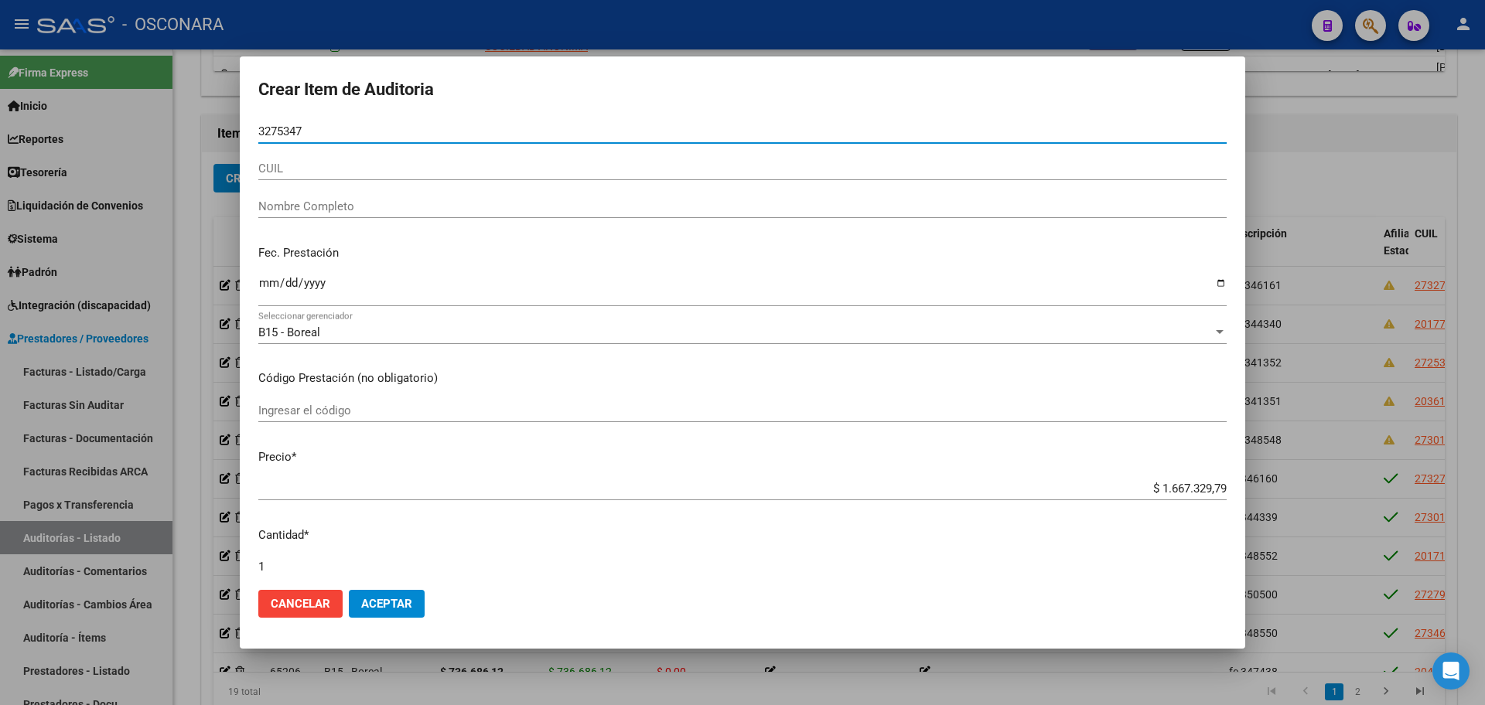
type input "32753477"
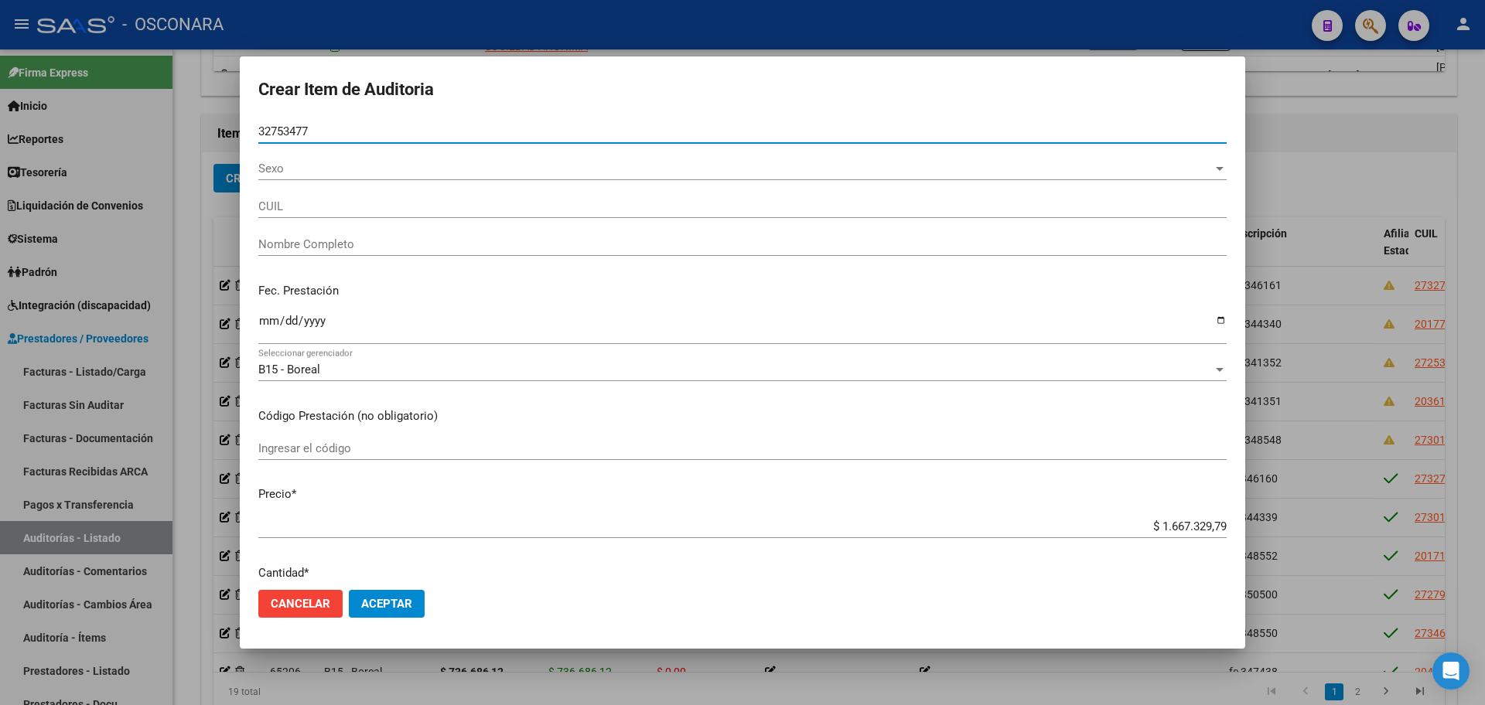
type input "27327534772"
type input "GUI?AZU [PERSON_NAME]"
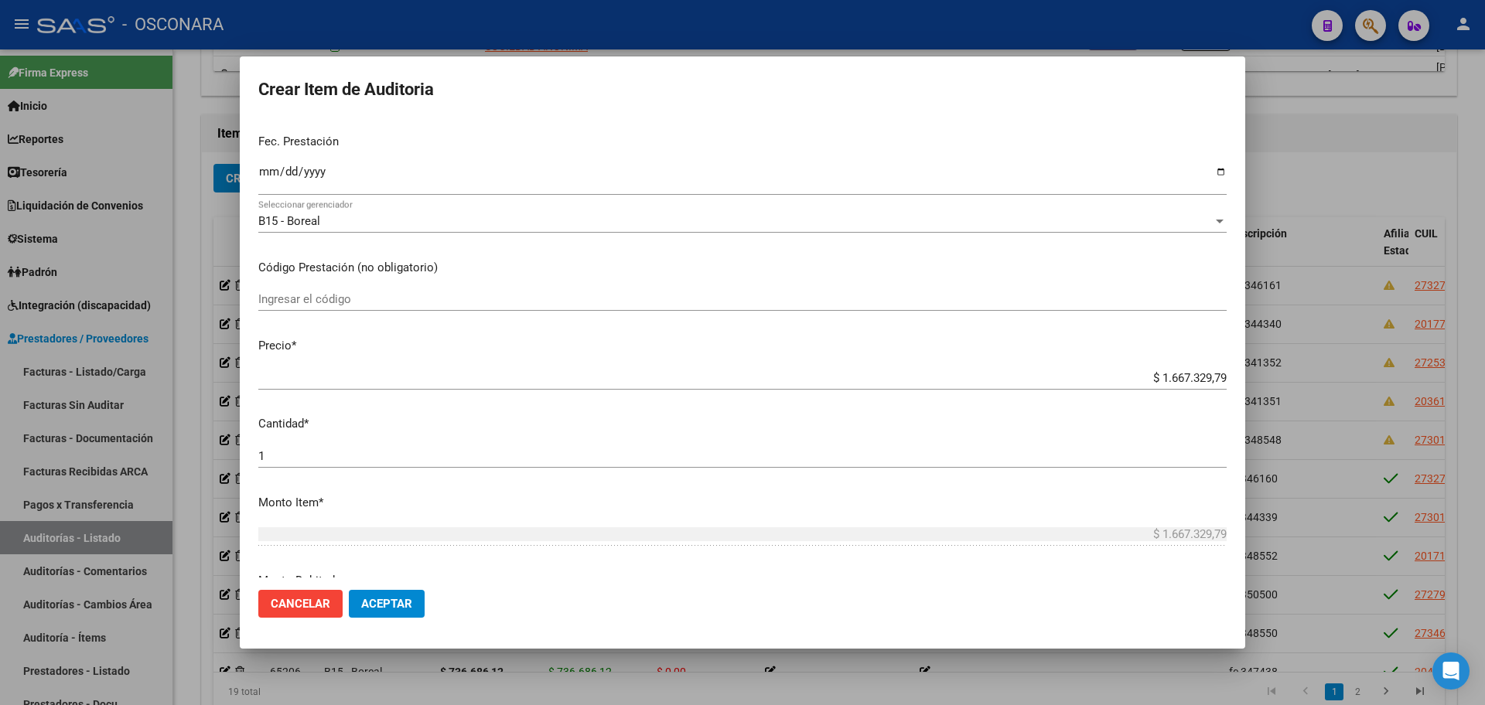
scroll to position [193, 0]
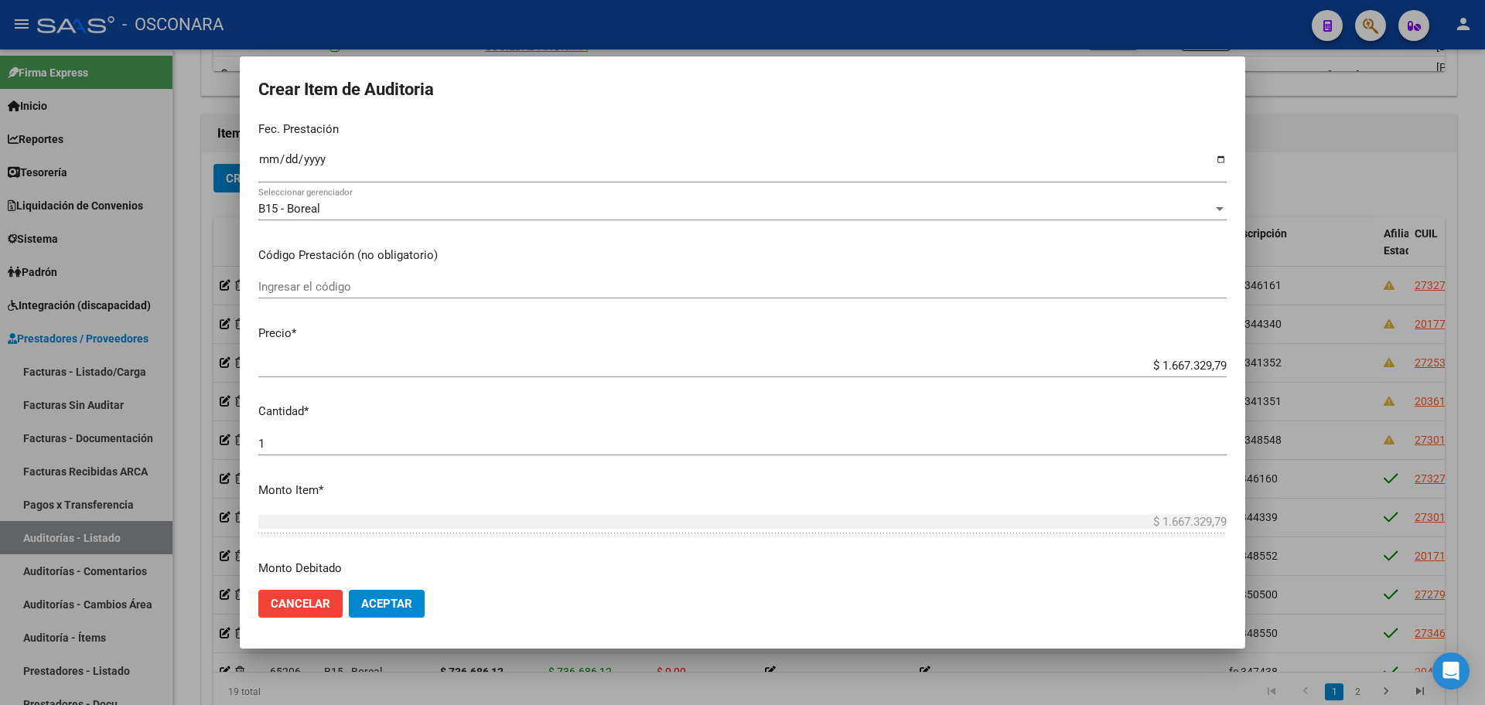
type input "32753477"
drag, startPoint x: 1149, startPoint y: 363, endPoint x: 1303, endPoint y: 364, distance: 153.9
click at [1296, 353] on div "Crear Item de Auditoria 32753477 Nro Documento 27327534772 CUIL Afiliado Activo…" at bounding box center [742, 352] width 1485 height 705
type input "$ 0,03"
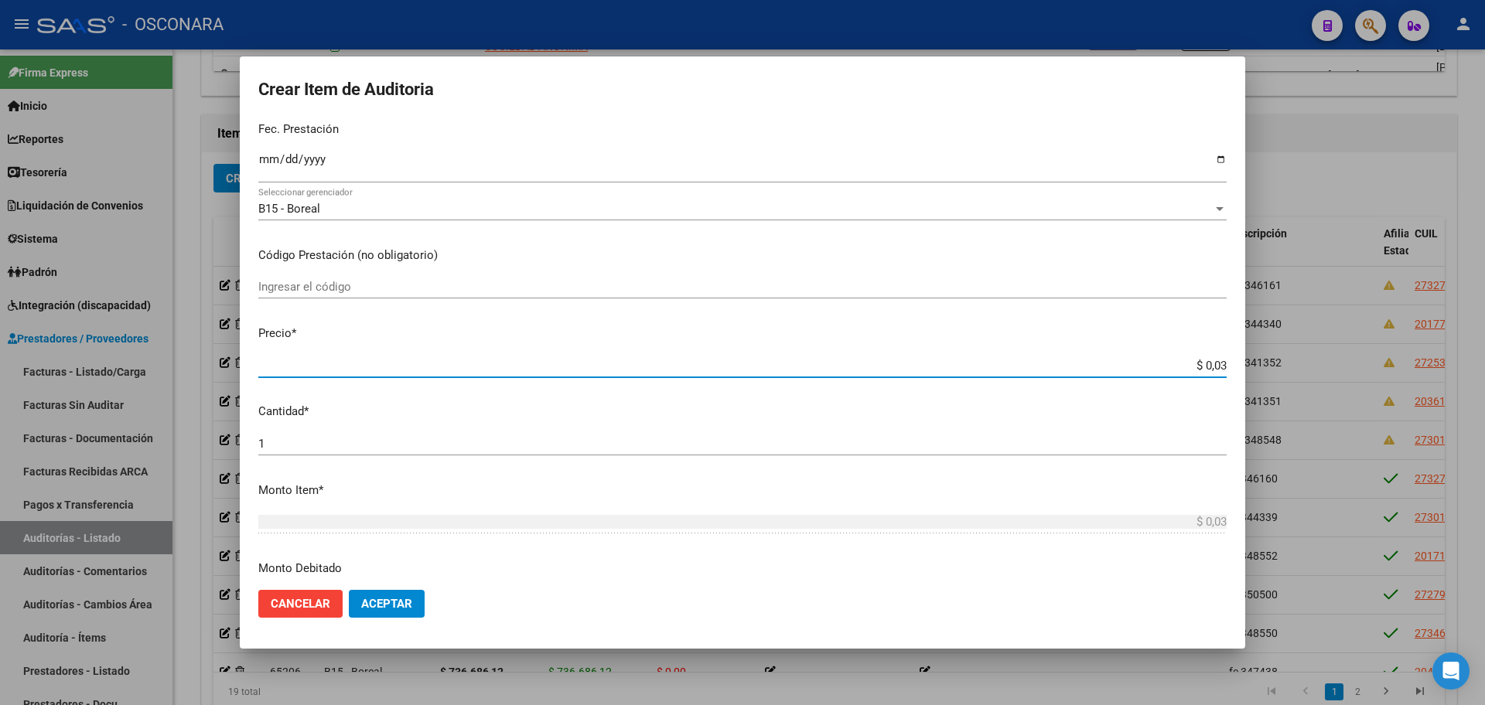
type input "$ 0,35"
type input "$ 3,51"
type input "$ 35,12"
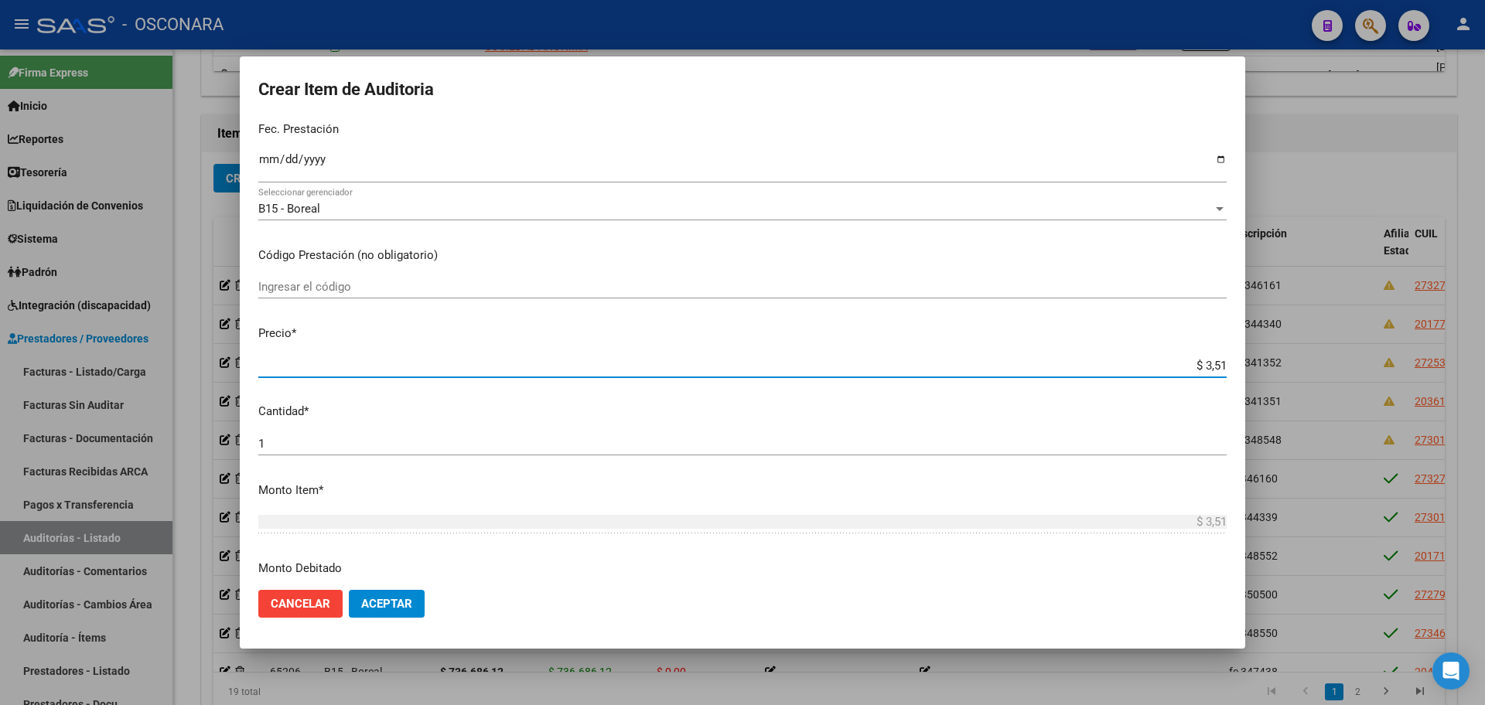
type input "$ 35,12"
type input "$ 351,27"
type input "$ 3.512,73"
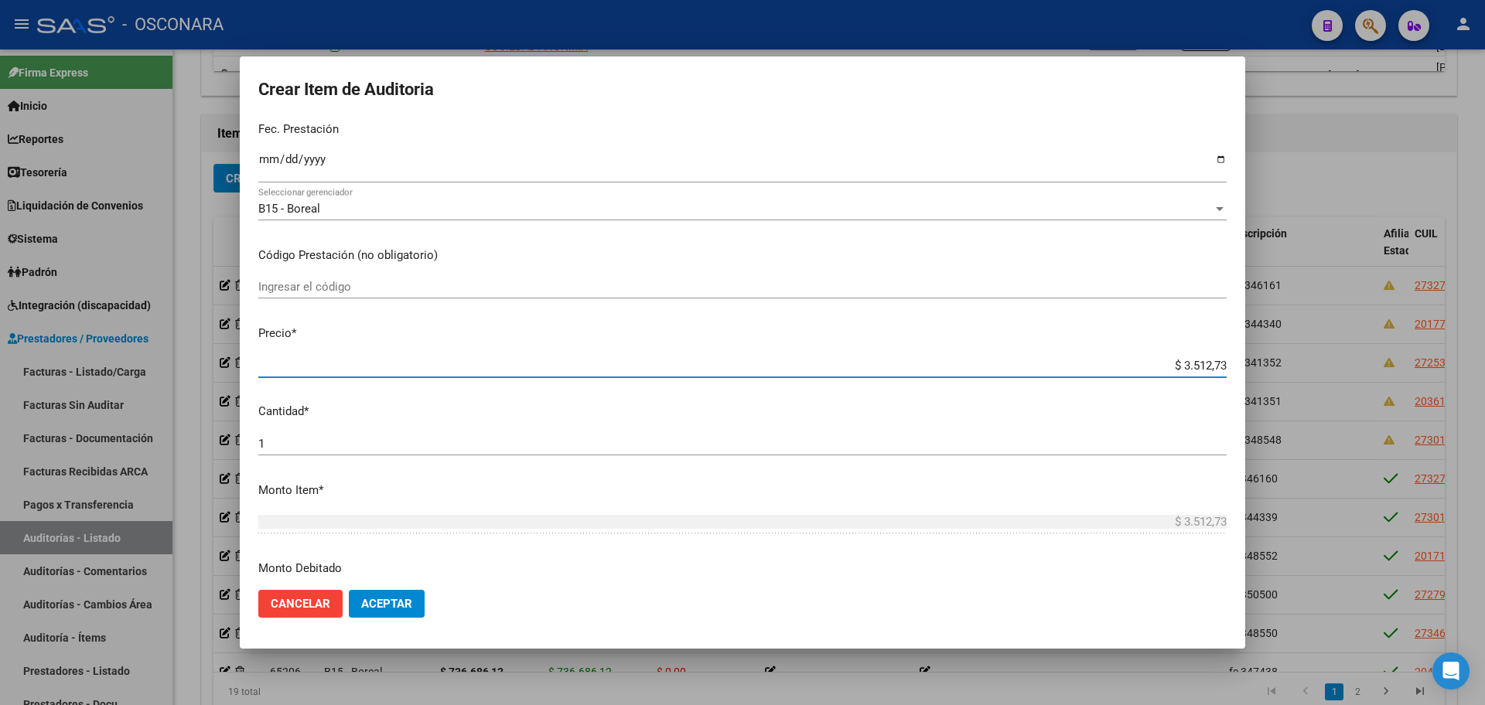
type input "$ 35.127,39"
type input "$ 351.273,98"
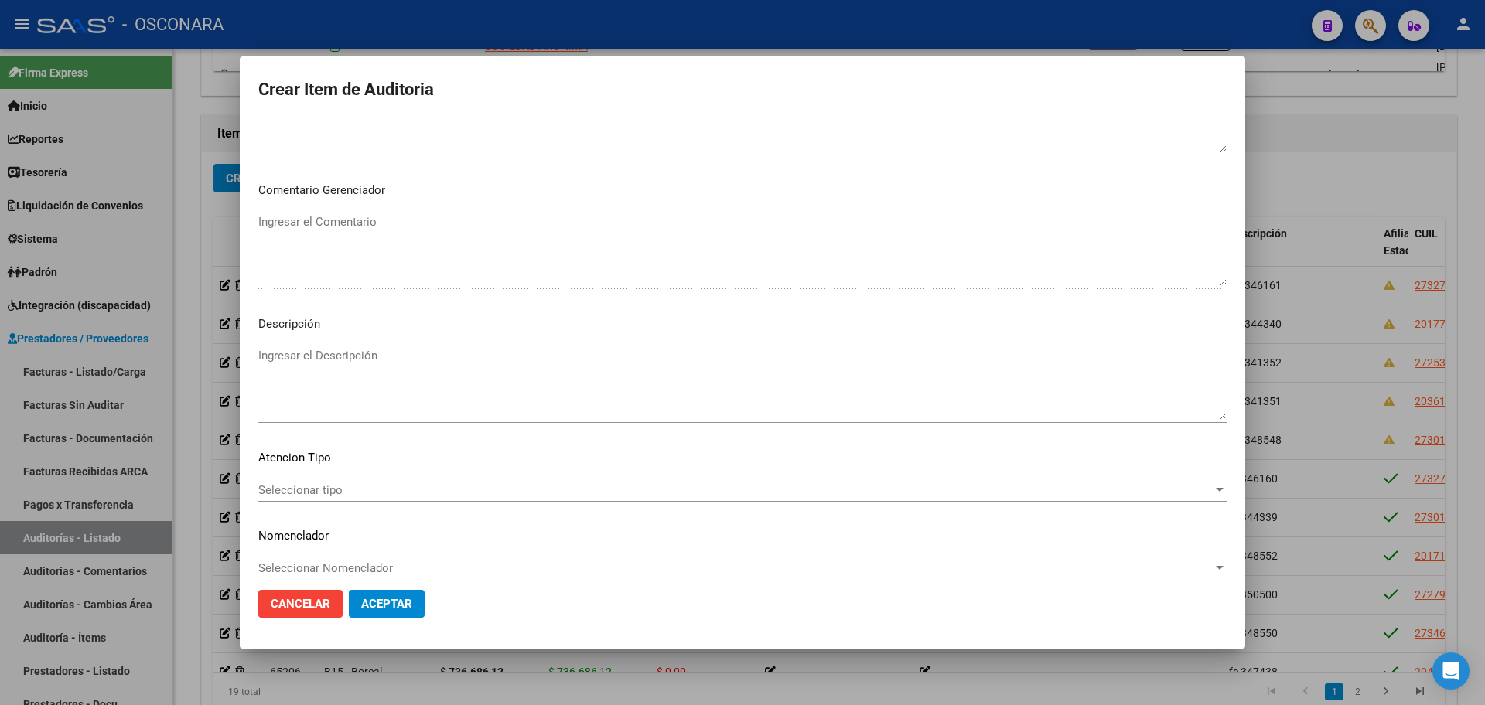
scroll to position [934, 0]
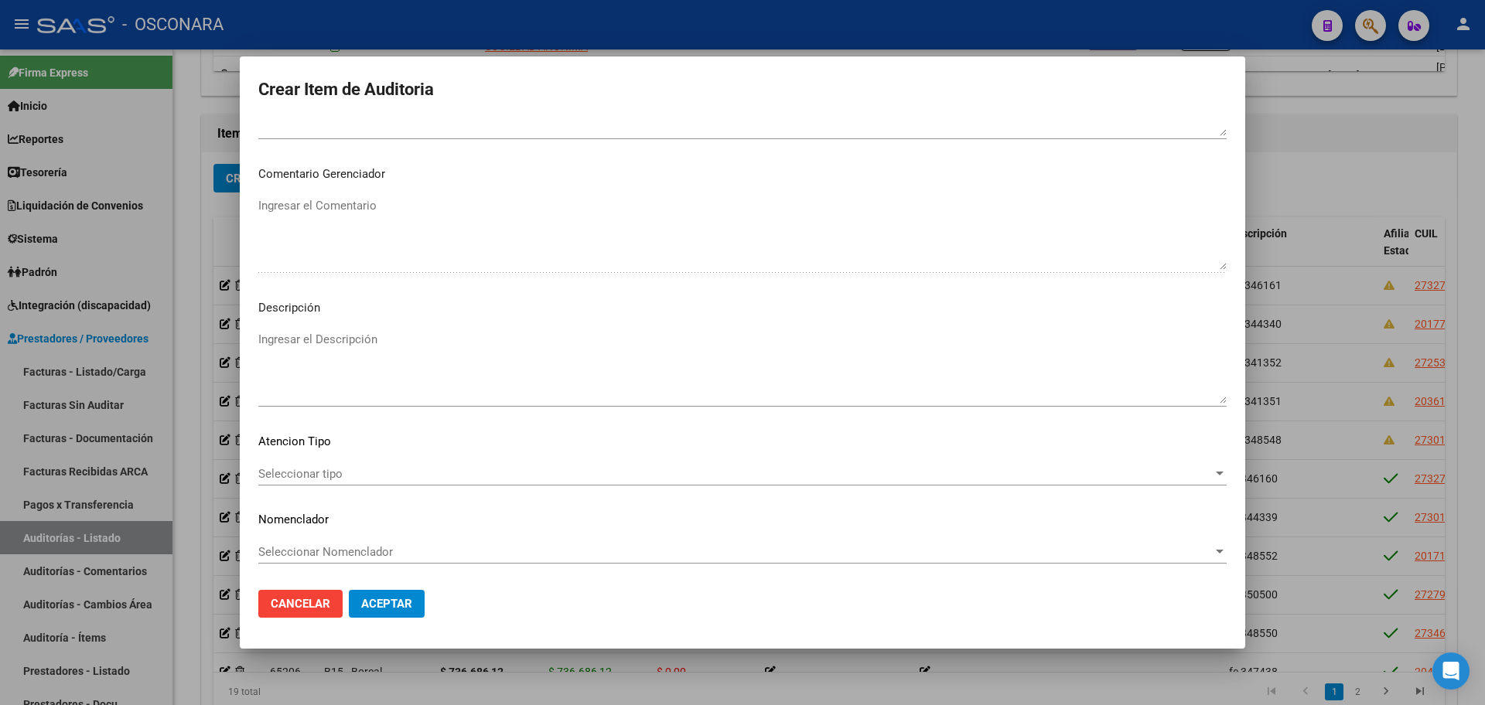
click at [310, 396] on textarea "Ingresar el Descripción" at bounding box center [742, 367] width 968 height 73
type textarea "FC 346161"
click at [376, 606] on span "Aceptar" at bounding box center [386, 604] width 51 height 14
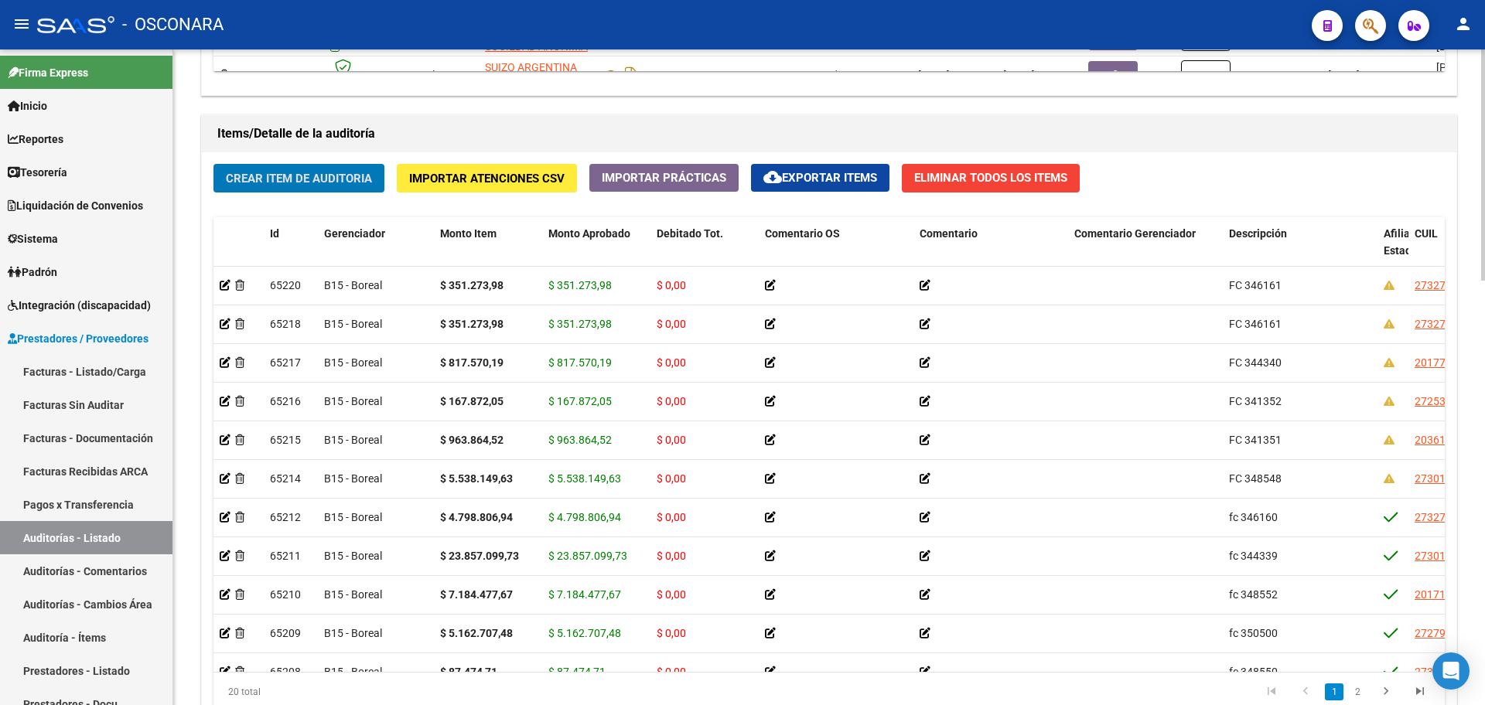
click at [296, 183] on span "Crear Item de Auditoria" at bounding box center [299, 179] width 146 height 14
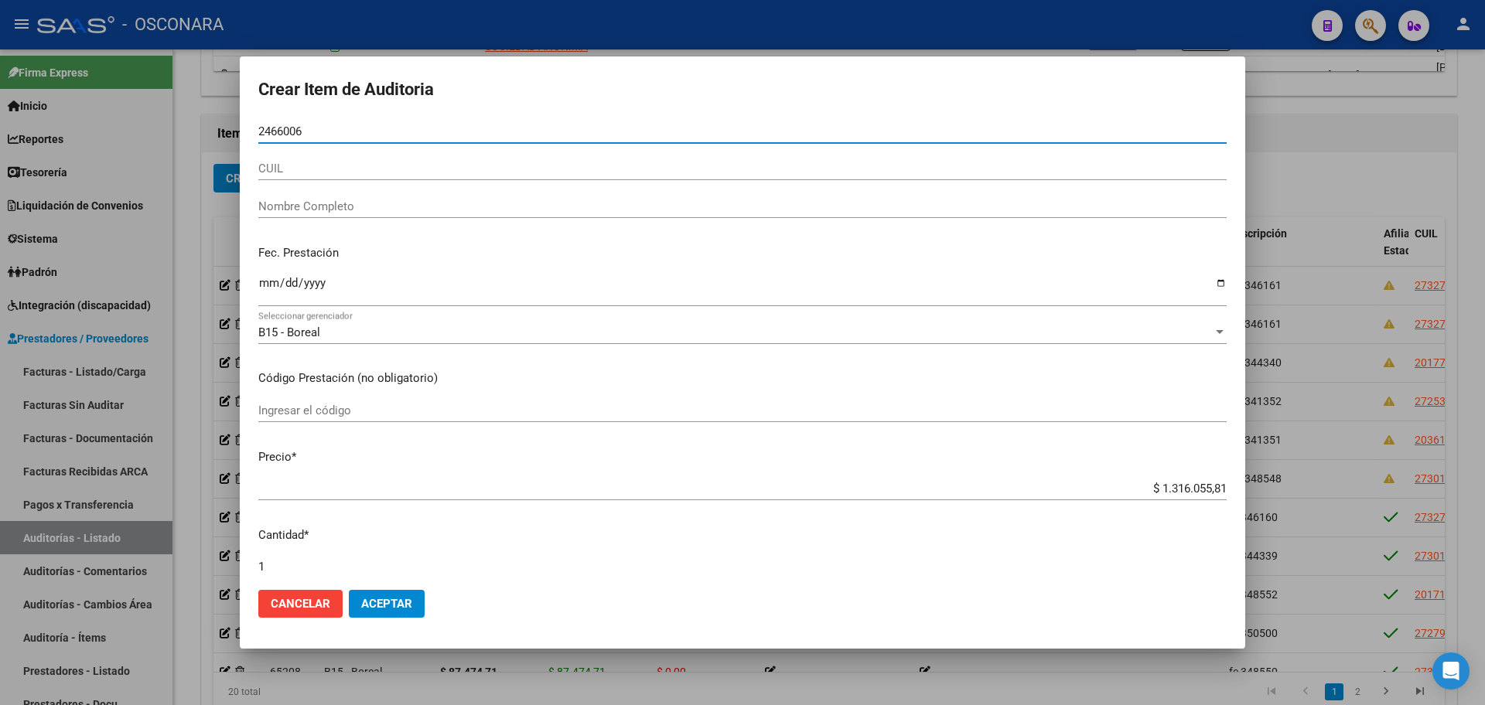
type input "24660067"
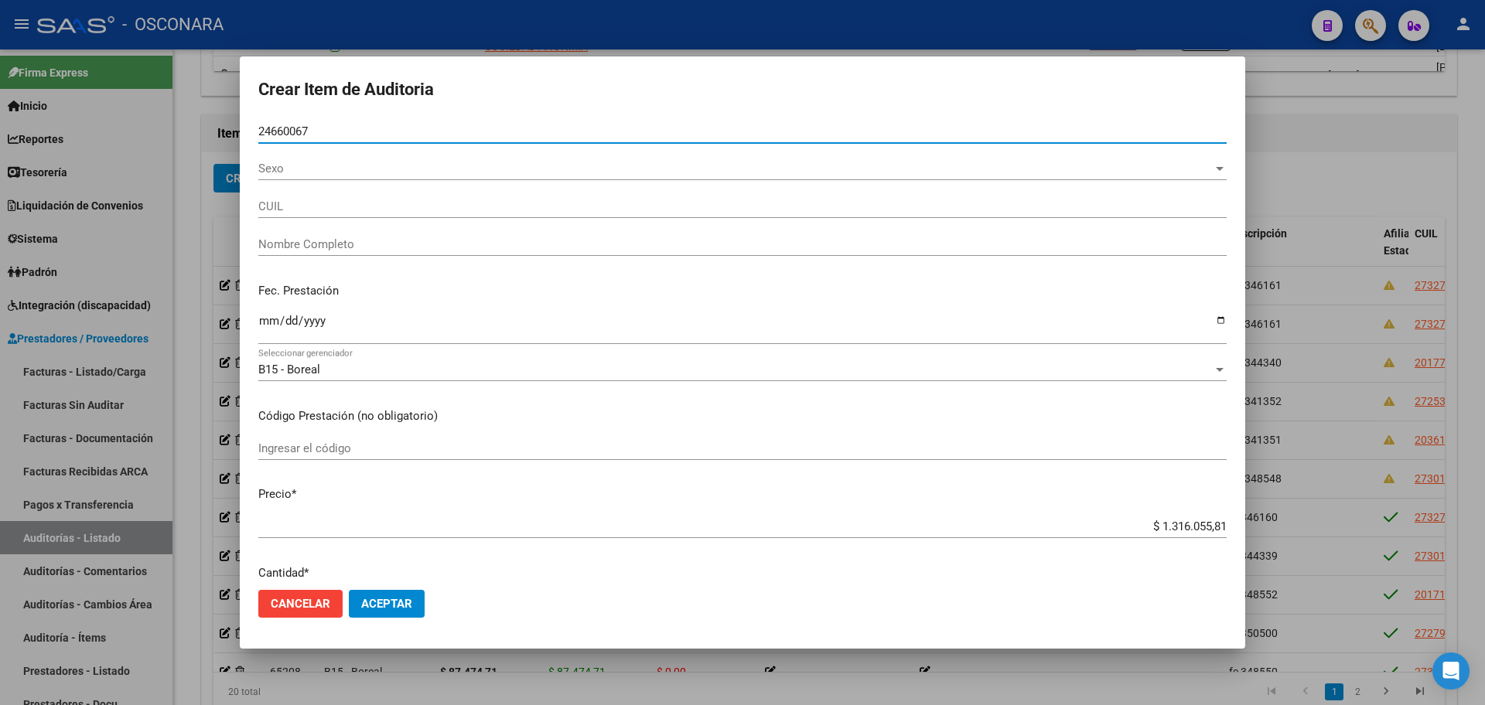
type input "27246600673"
type input "[PERSON_NAME]"
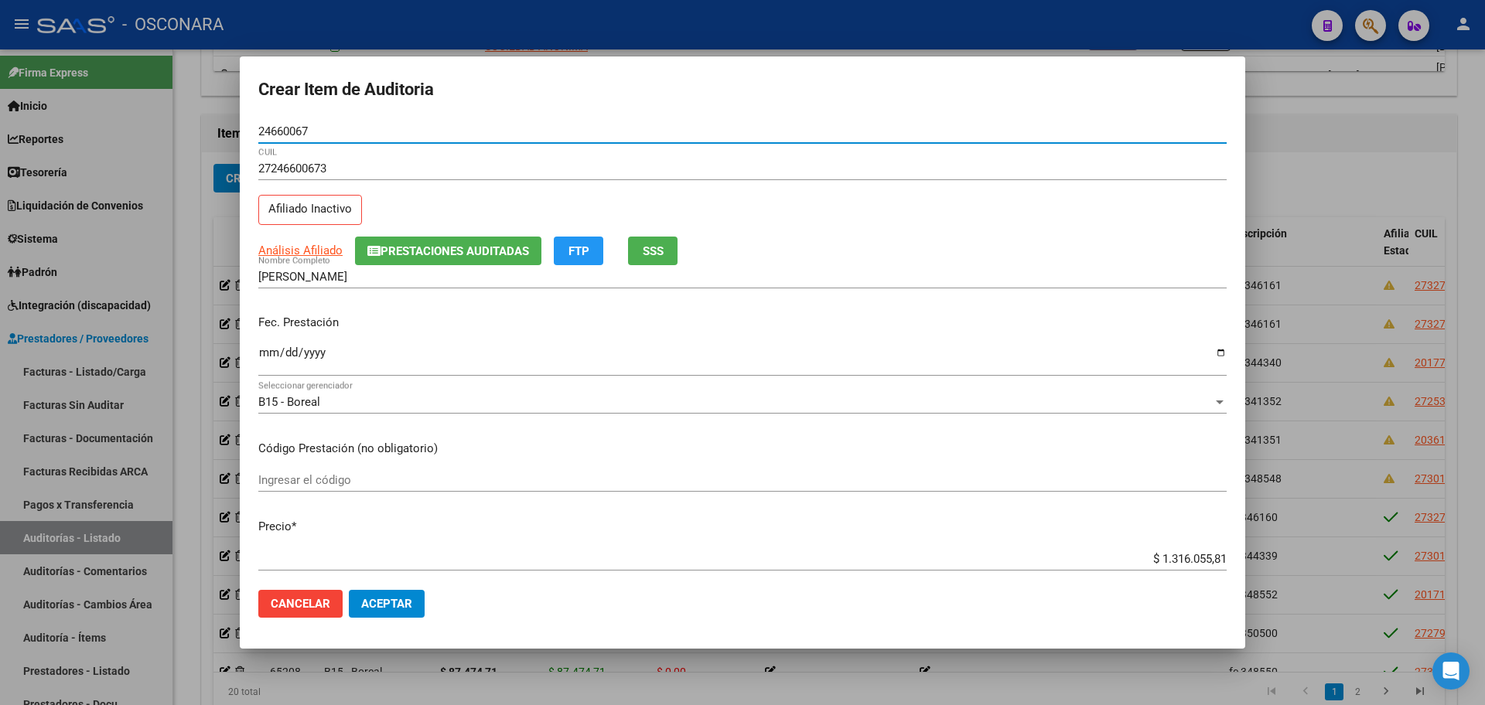
type input "24660067"
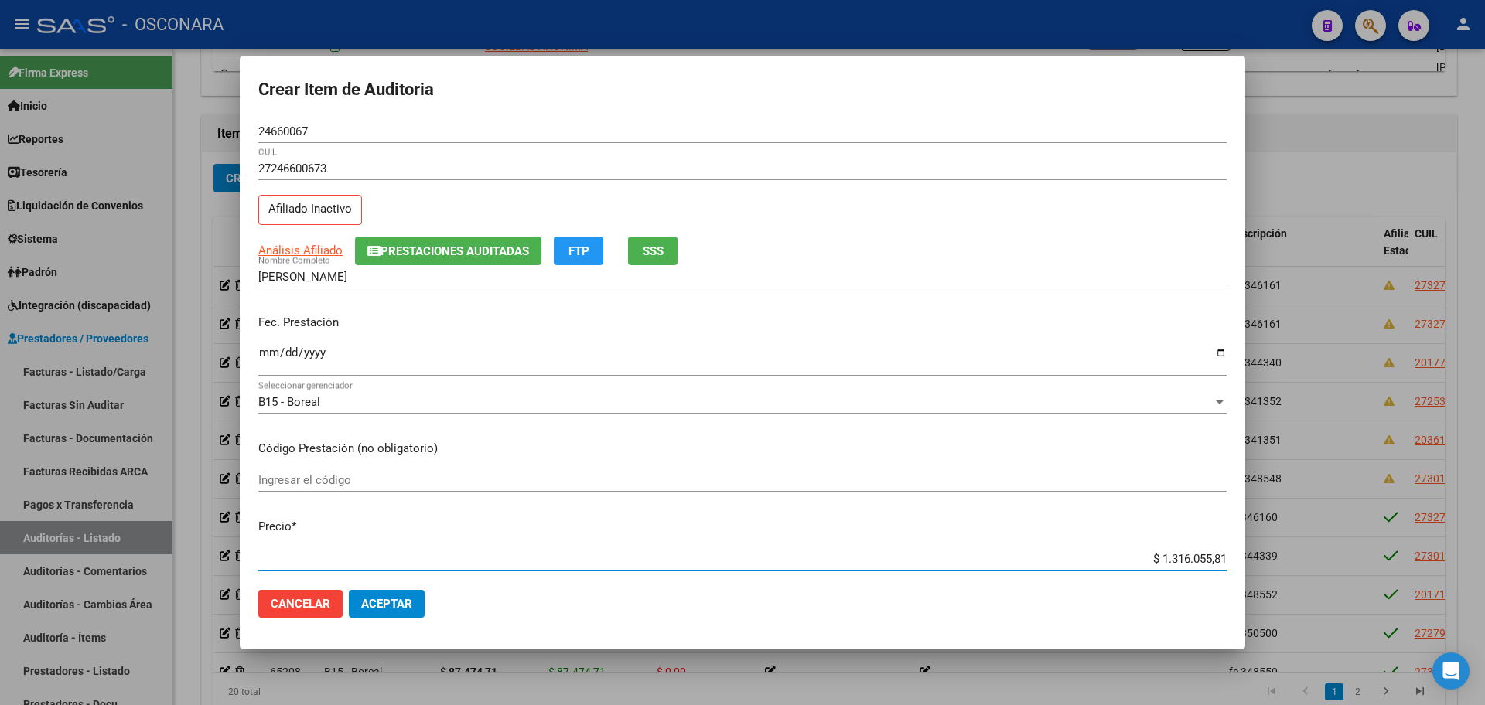
drag, startPoint x: 1148, startPoint y: 564, endPoint x: 1326, endPoint y: 545, distance: 179.0
click at [1326, 545] on div "Crear Item de Auditoria 24660067 Nro Documento 27246600673 CUIL Afiliado Inacti…" at bounding box center [742, 352] width 1485 height 705
type input "$ 0,02"
type input "$ 0,21"
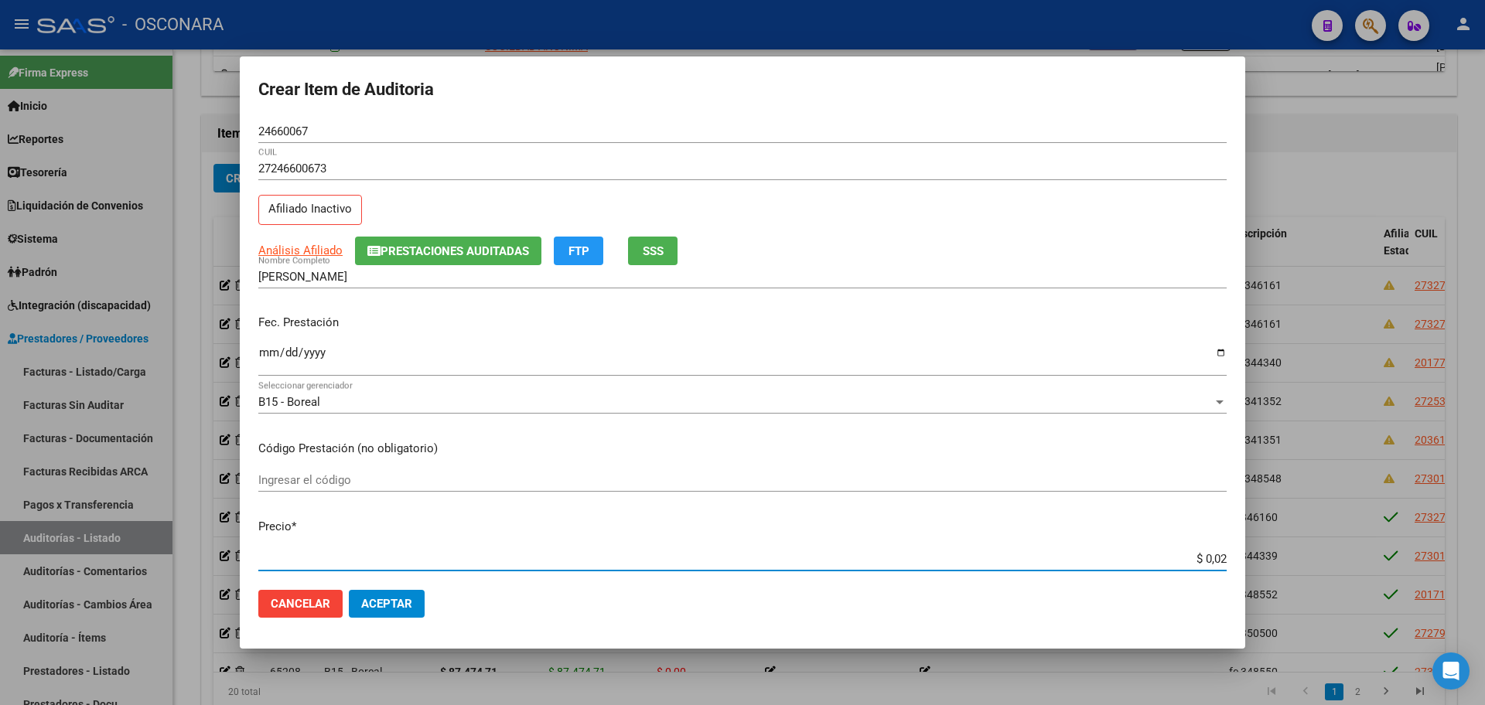
type input "$ 0,21"
type input "$ 2,11"
type input "$ 21,15"
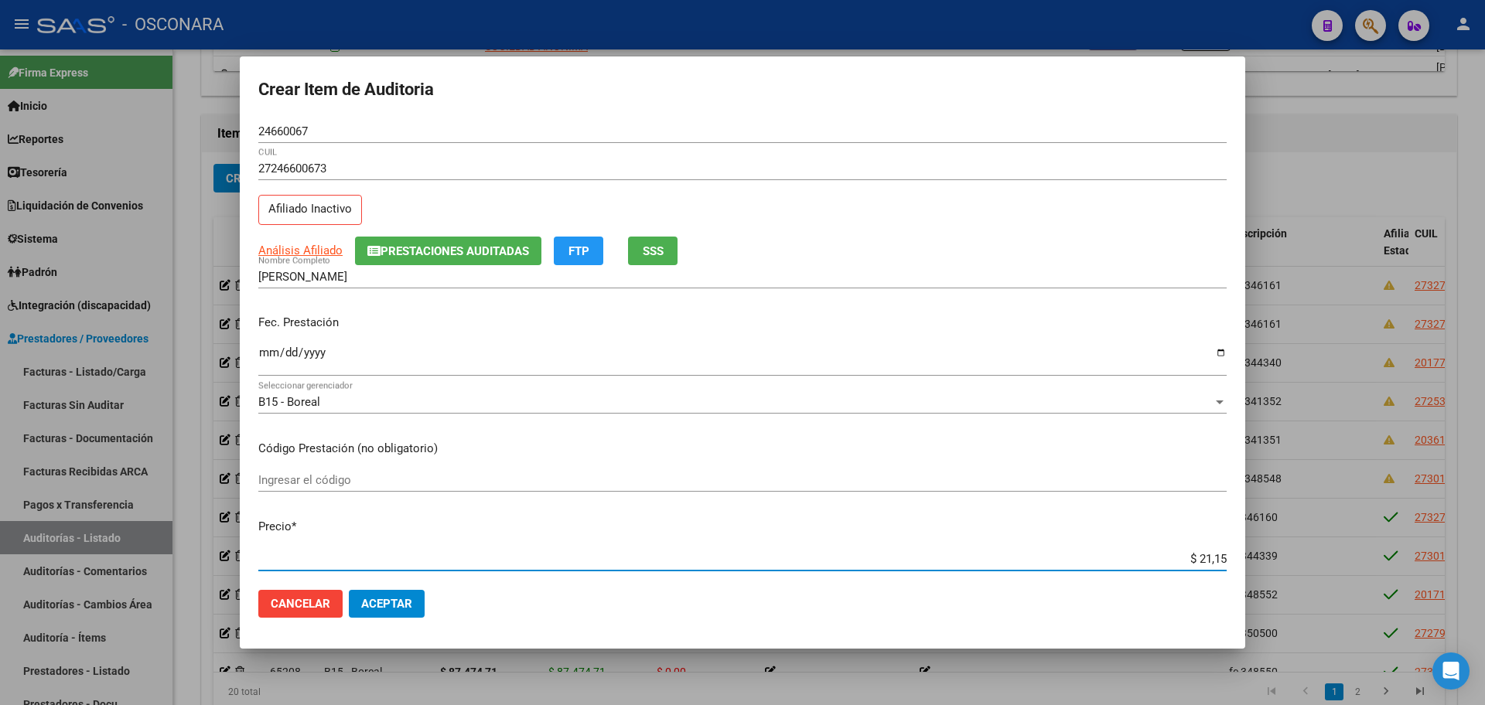
type input "$ 211,56"
type input "$ 2.115,67"
type input "$ 21.156,78"
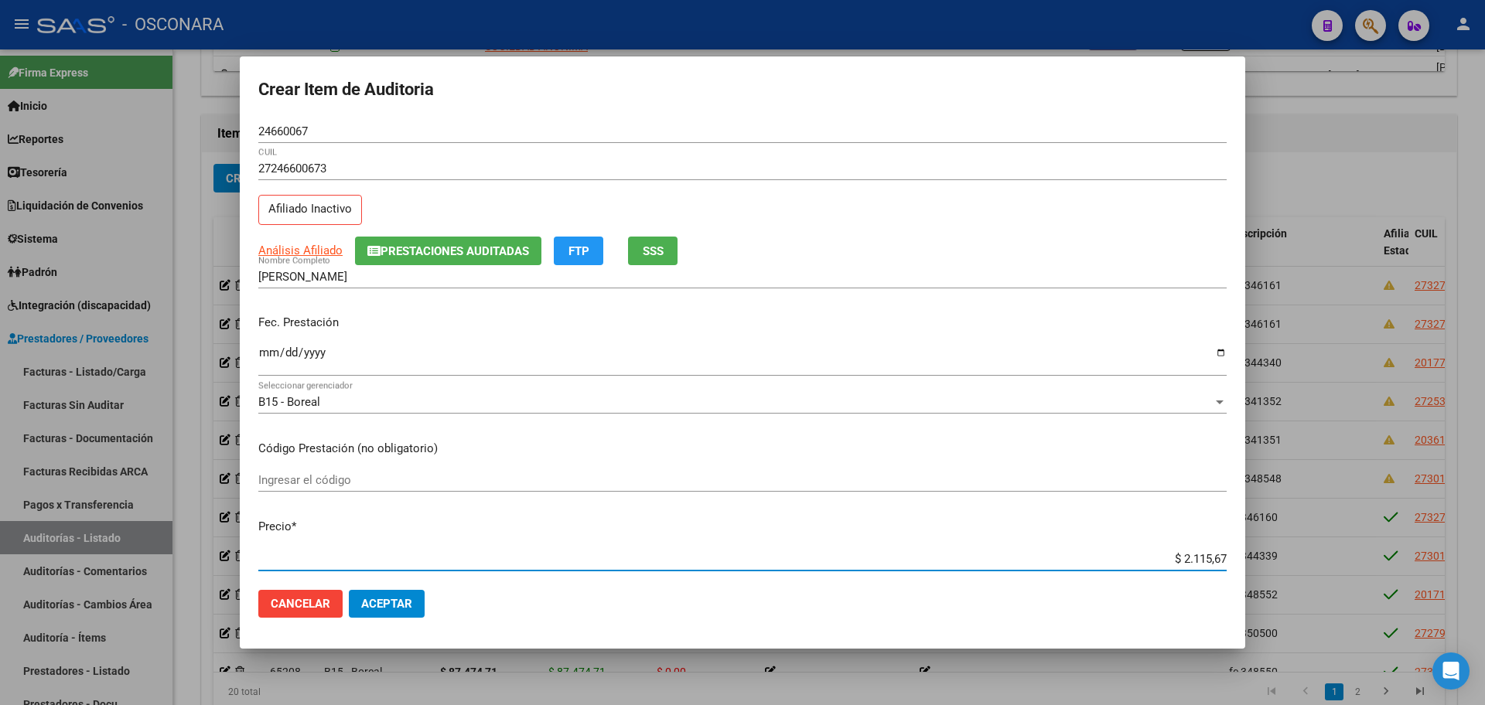
type input "$ 21.156,78"
type input "$ 211.567,80"
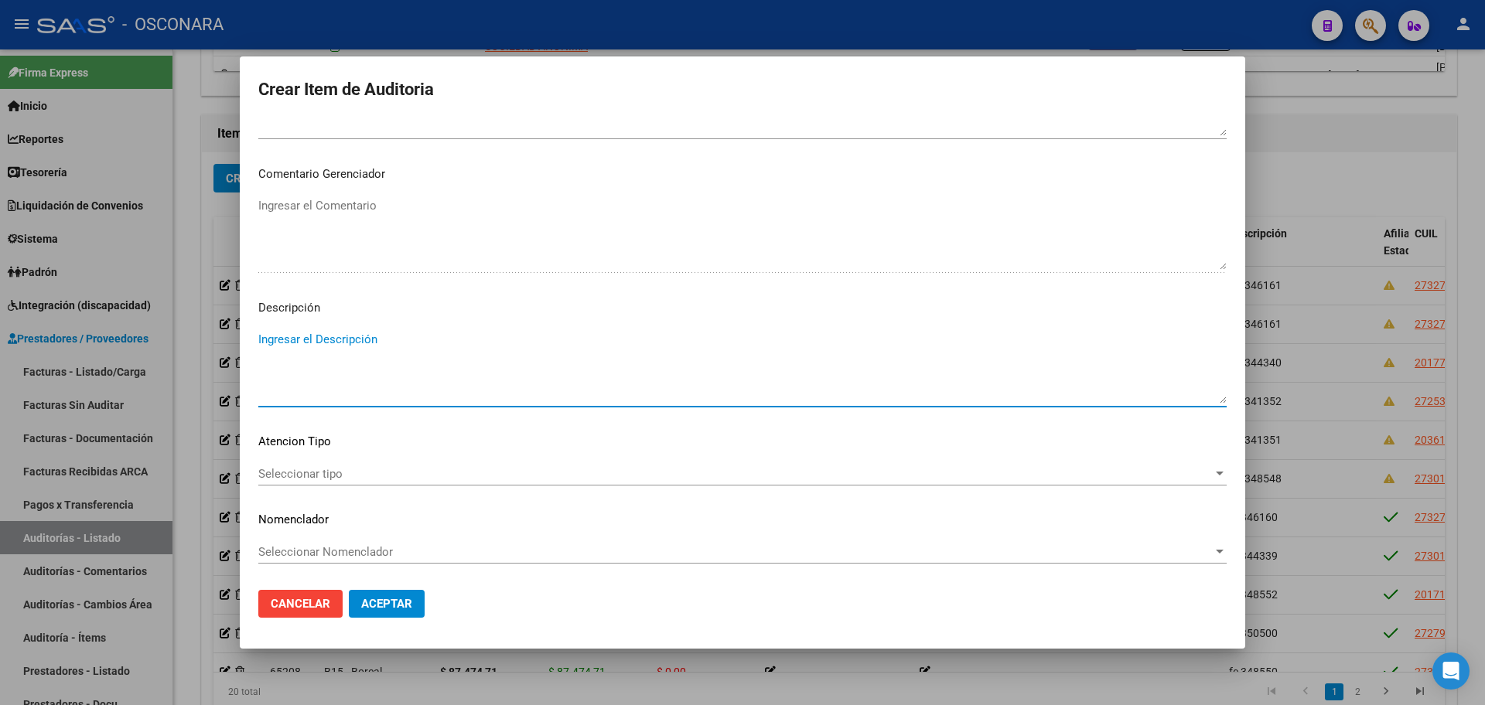
click at [361, 371] on textarea "Ingresar el Descripción" at bounding box center [742, 367] width 968 height 73
type textarea "FC 346162"
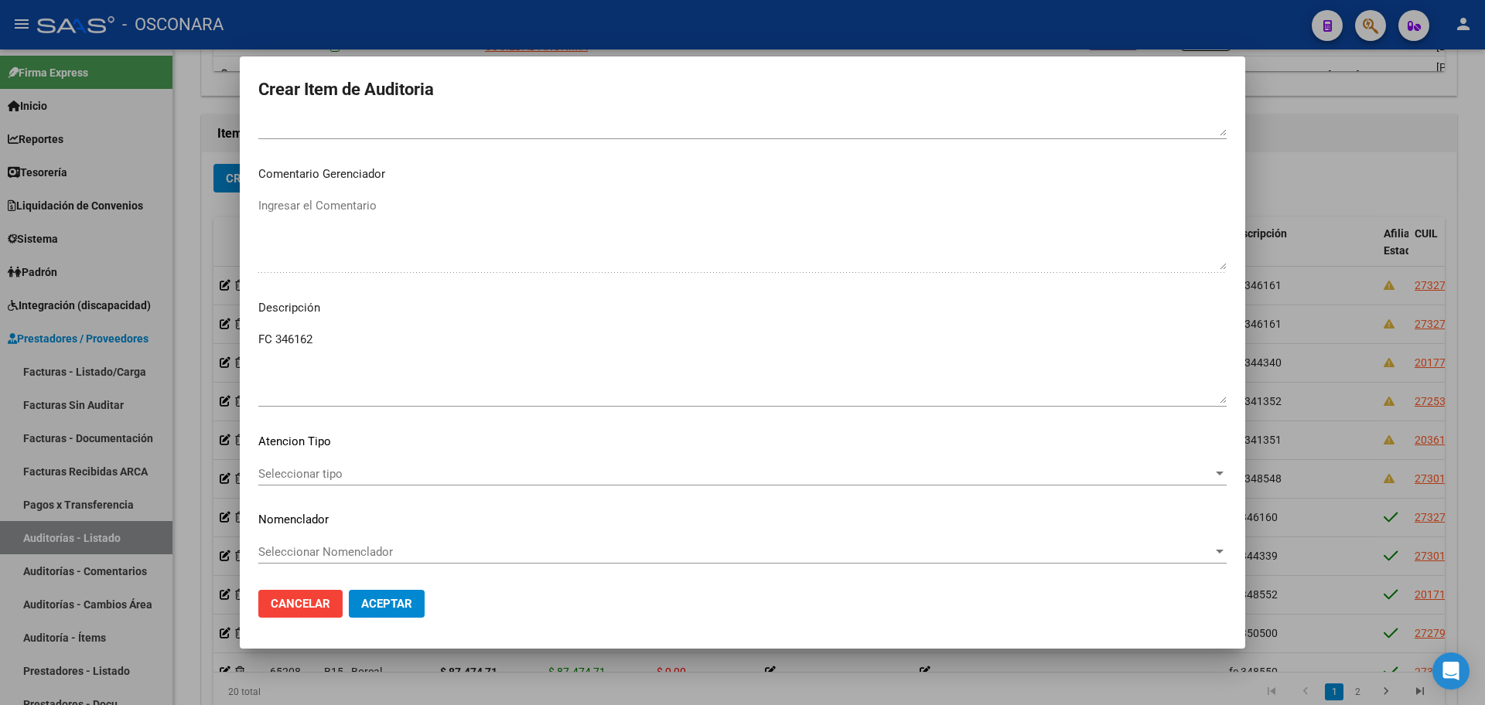
click at [378, 589] on mat-dialog-actions "Cancelar Aceptar" at bounding box center [742, 604] width 968 height 53
click at [381, 610] on span "Aceptar" at bounding box center [386, 604] width 51 height 14
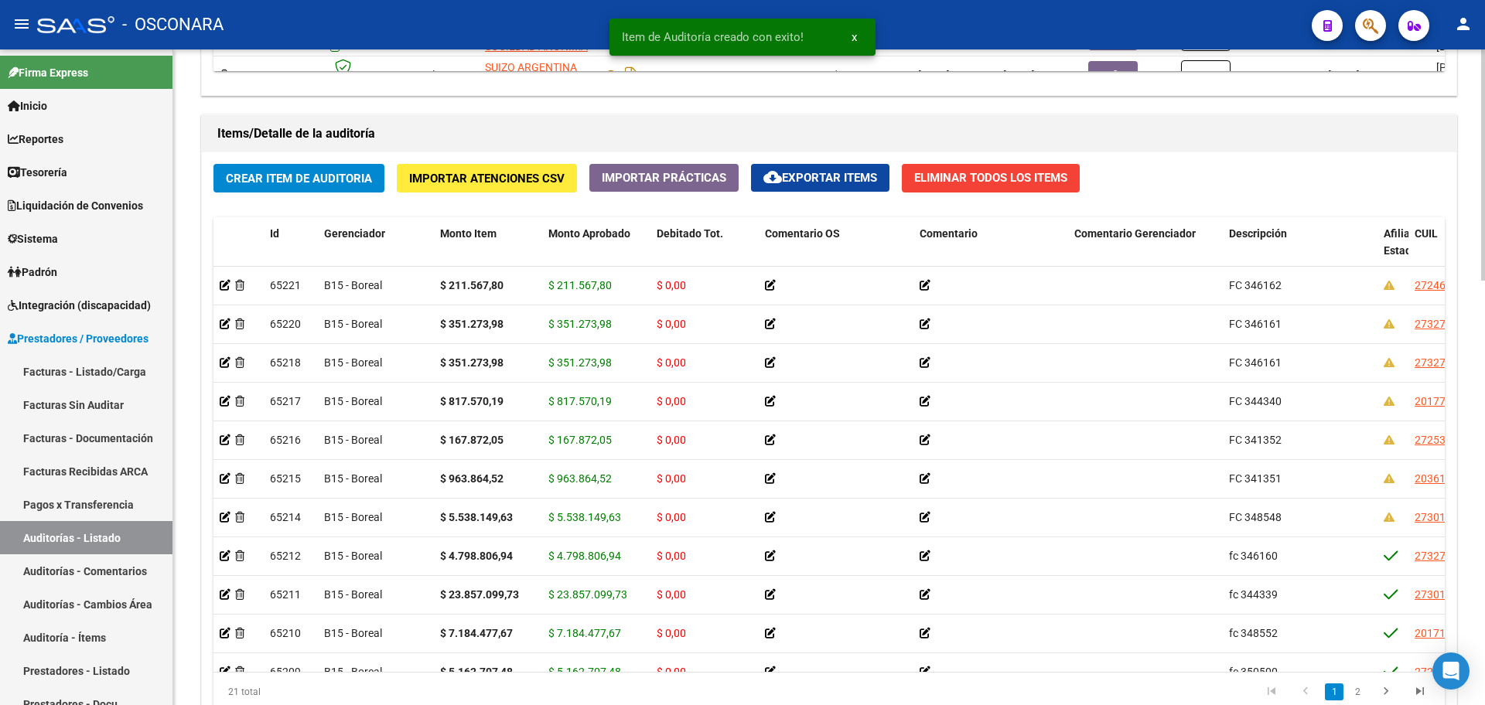
click at [279, 195] on div "Crear Item de Auditoria Importar Atenciones CSV Importar Prácticas cloud_downlo…" at bounding box center [829, 443] width 1255 height 582
click at [271, 184] on span "Crear Item de Auditoria" at bounding box center [299, 179] width 146 height 14
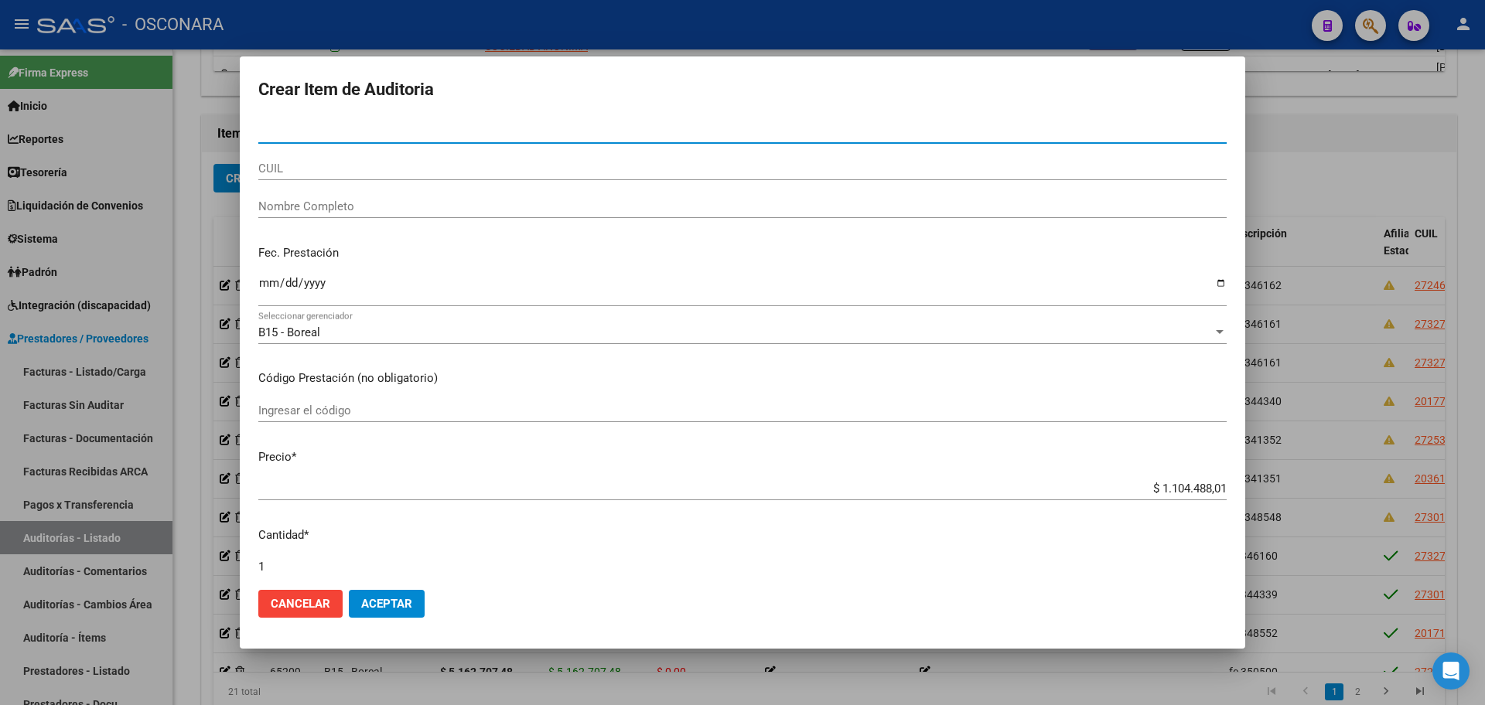
click at [330, 134] on input "Nro Documento" at bounding box center [742, 132] width 968 height 14
type input "36544388"
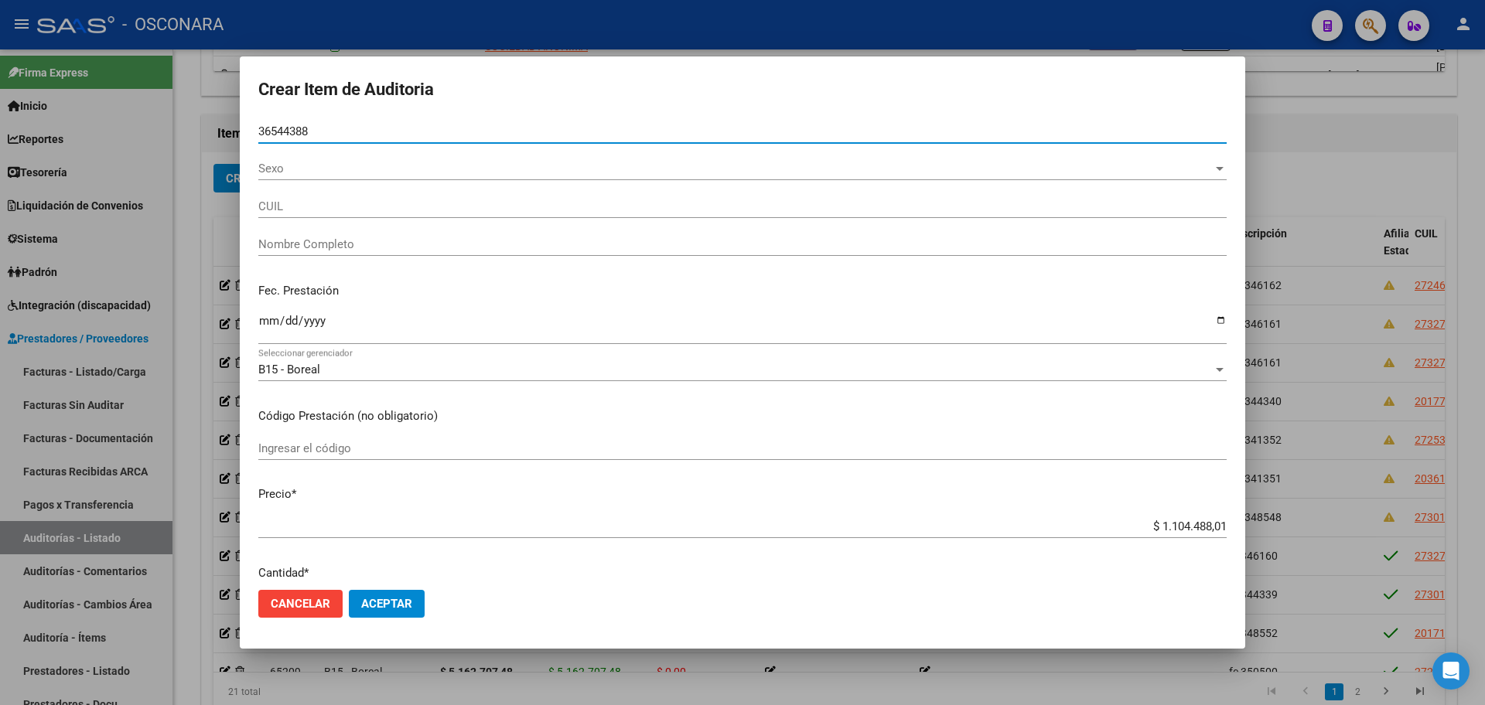
type input "20365443883"
type input "[PERSON_NAME] [PERSON_NAME]"
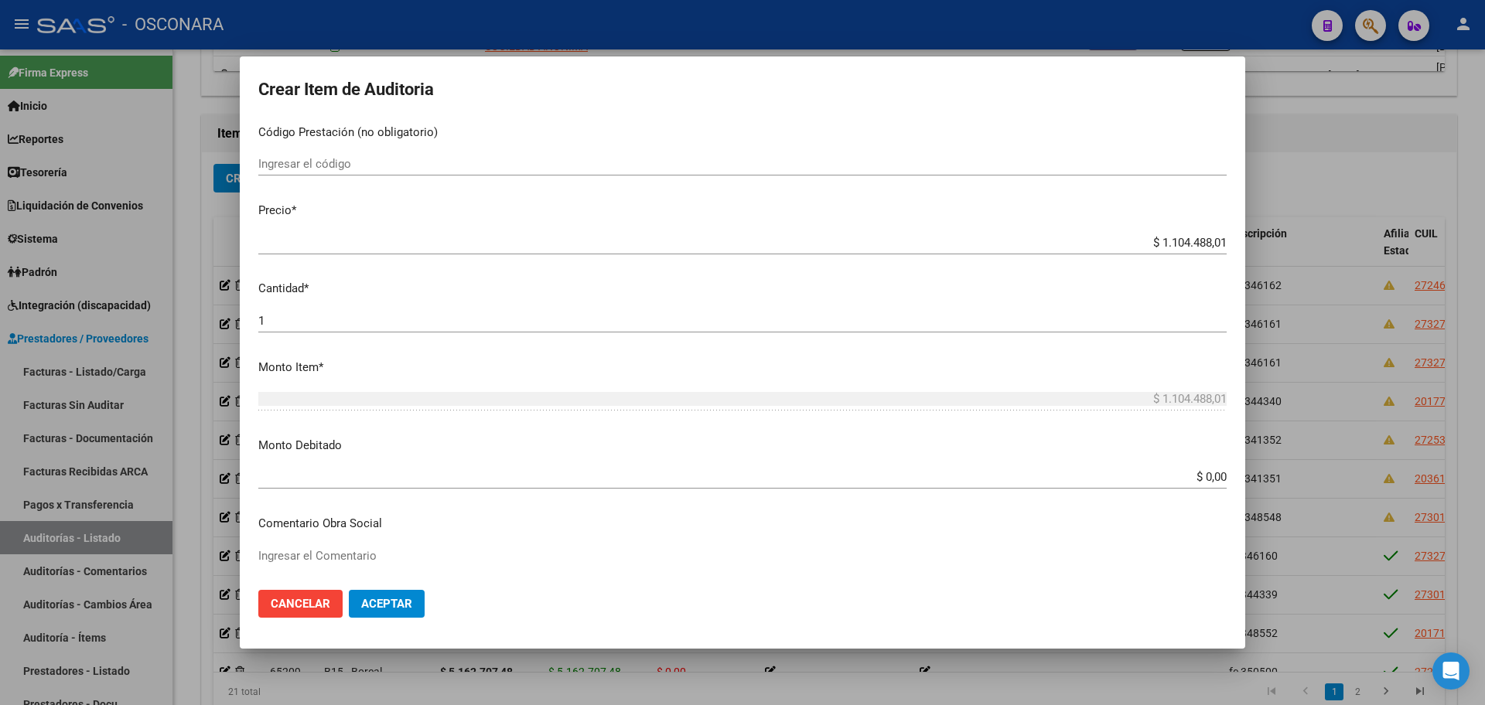
scroll to position [97, 0]
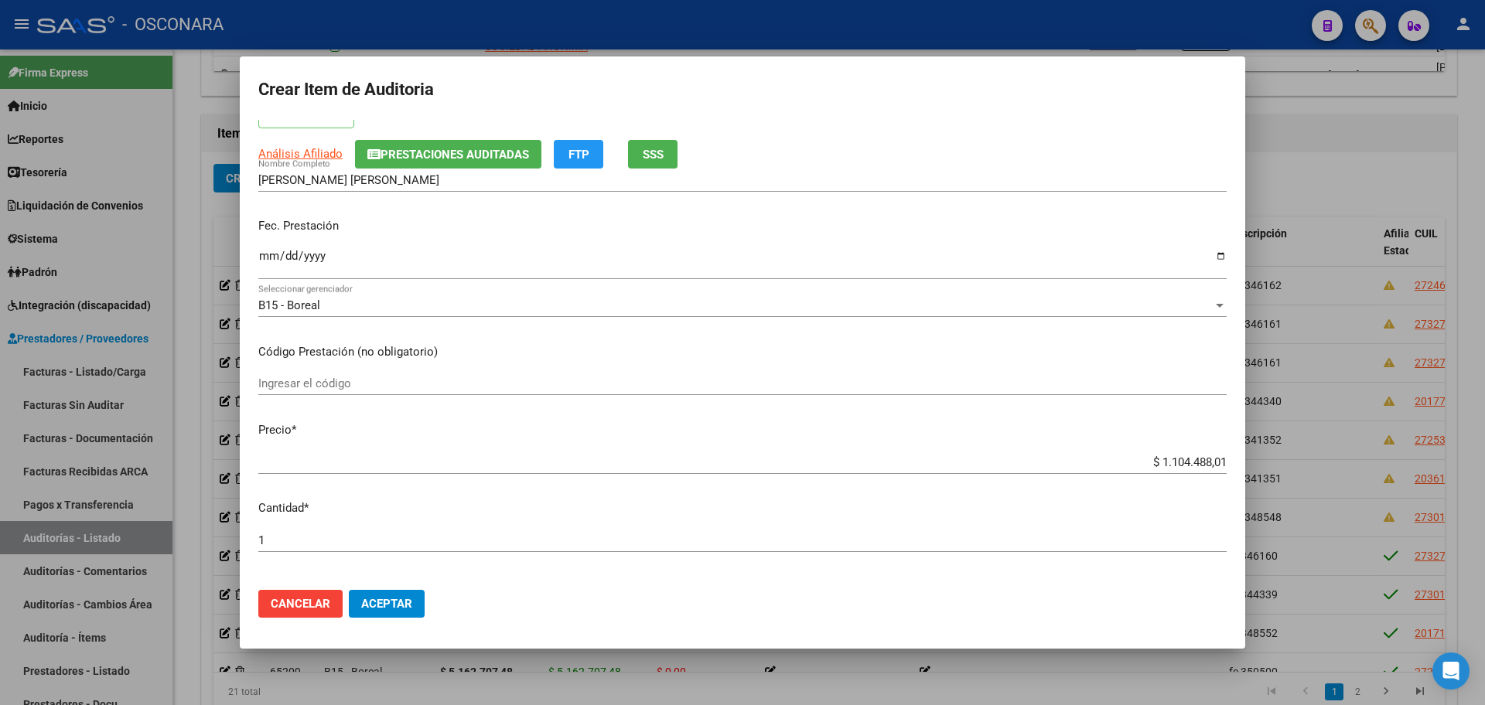
type input "36544388"
click at [307, 598] on span "Cancelar" at bounding box center [301, 604] width 60 height 14
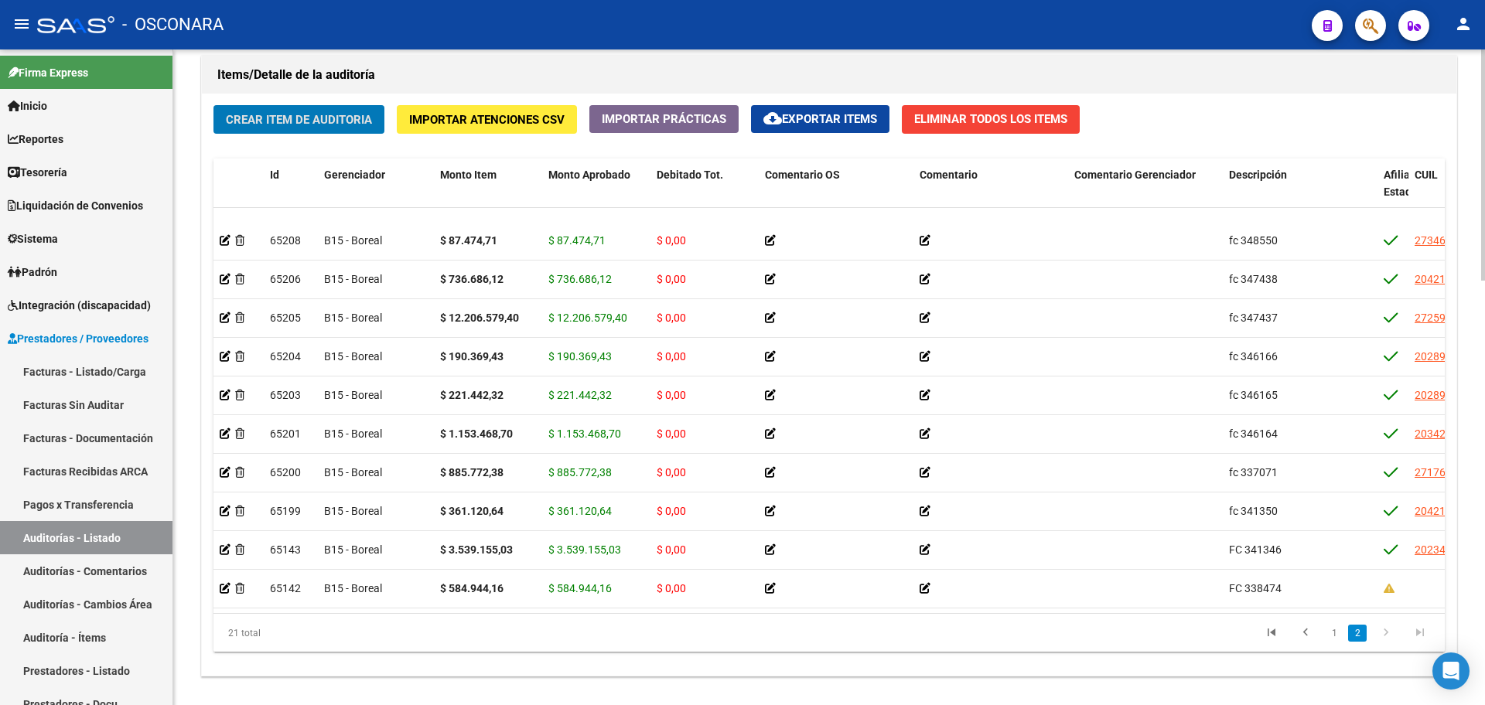
scroll to position [1204, 0]
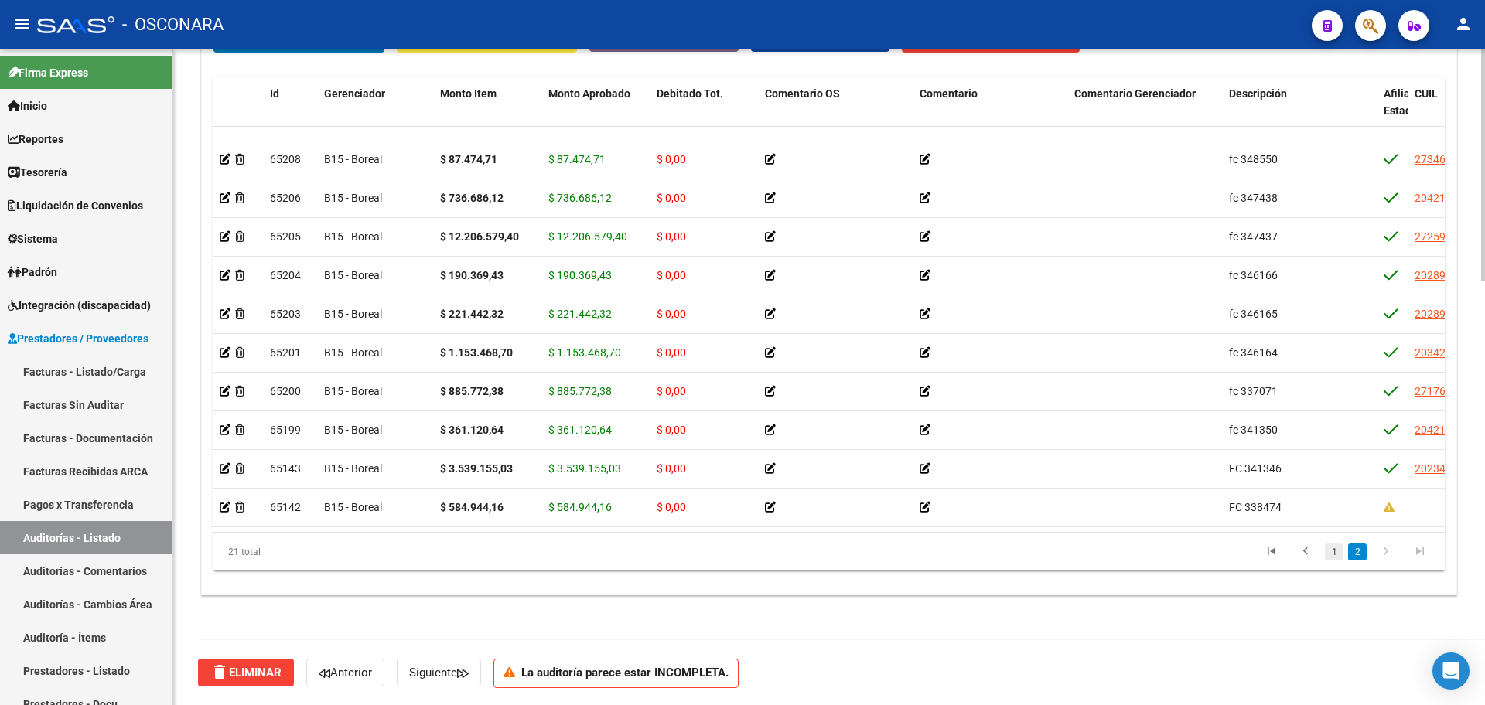
click at [1337, 555] on link "1" at bounding box center [1334, 552] width 19 height 17
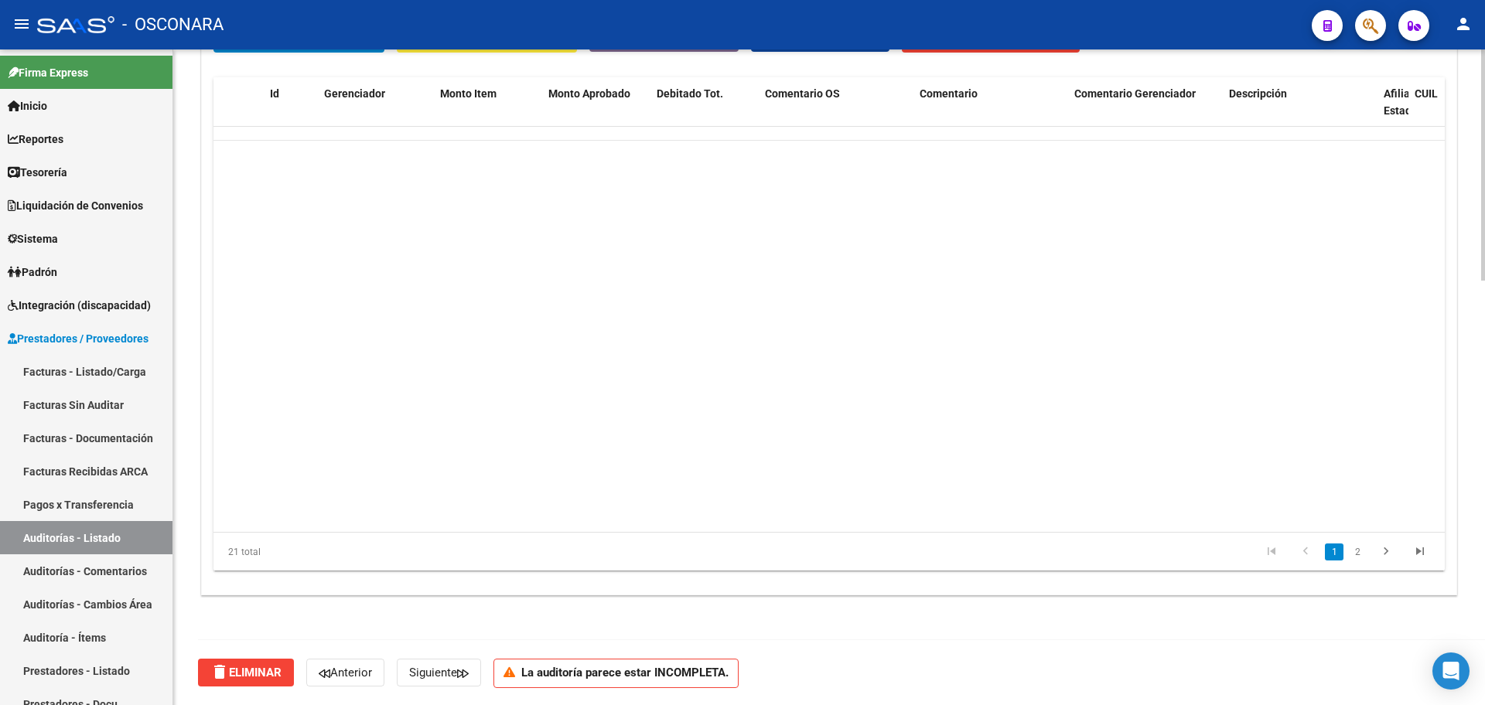
scroll to position [0, 0]
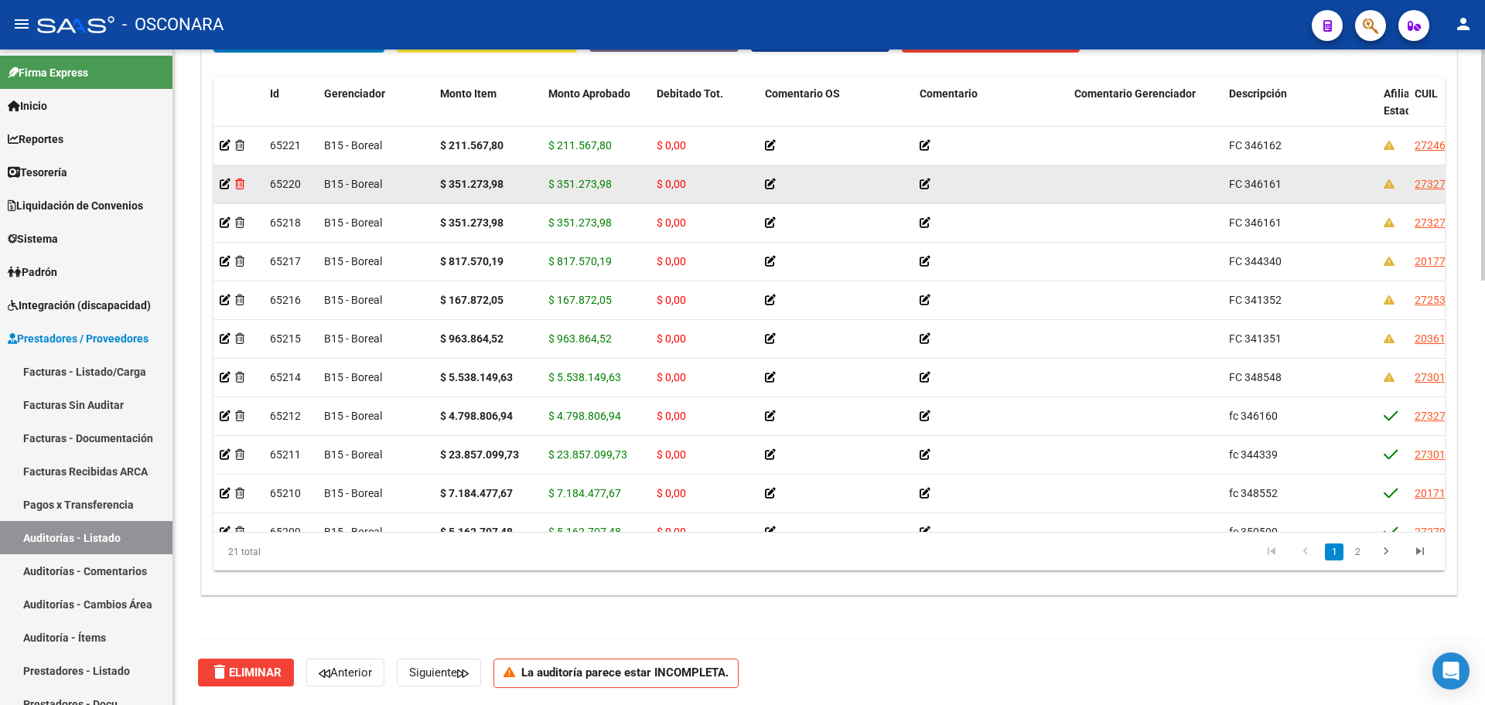
click at [241, 183] on icon at bounding box center [239, 184] width 9 height 11
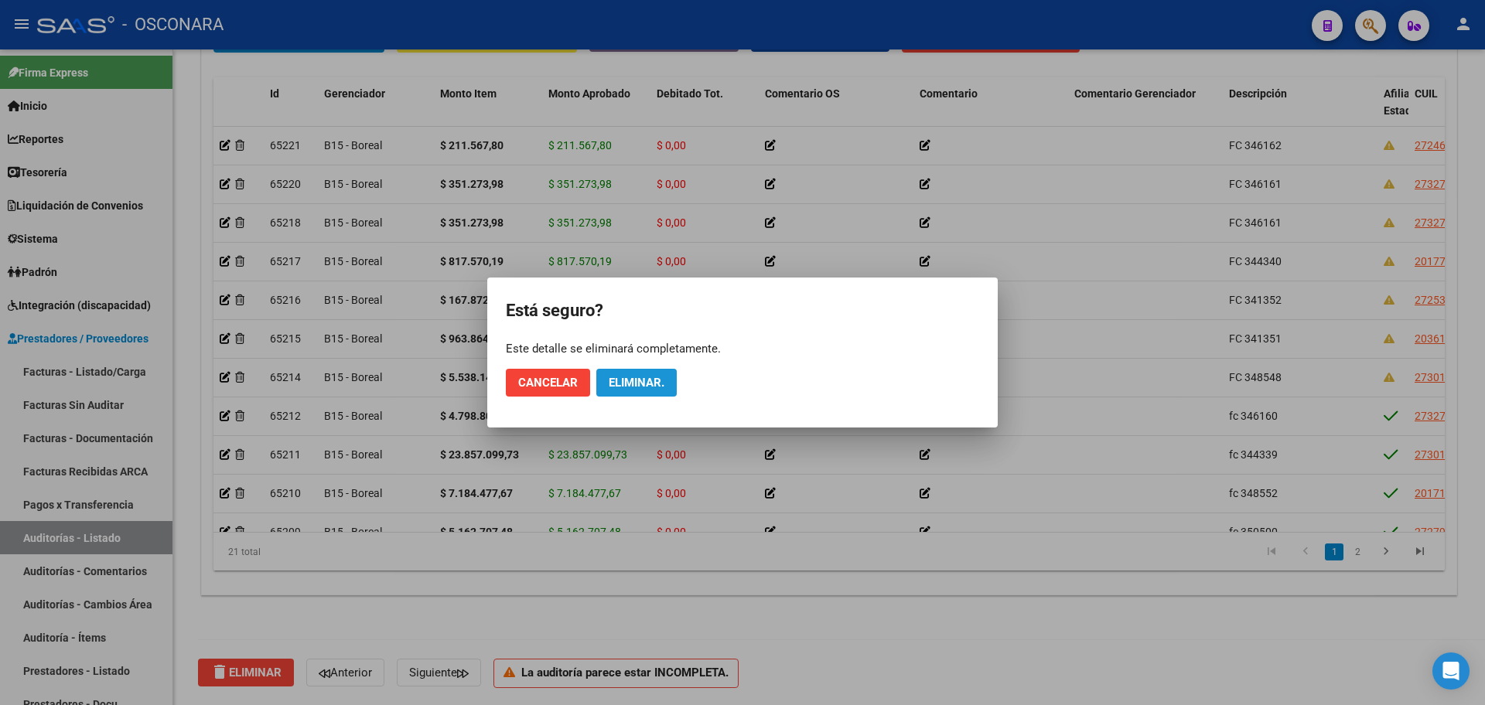
click at [641, 382] on span "Eliminar." at bounding box center [637, 383] width 56 height 14
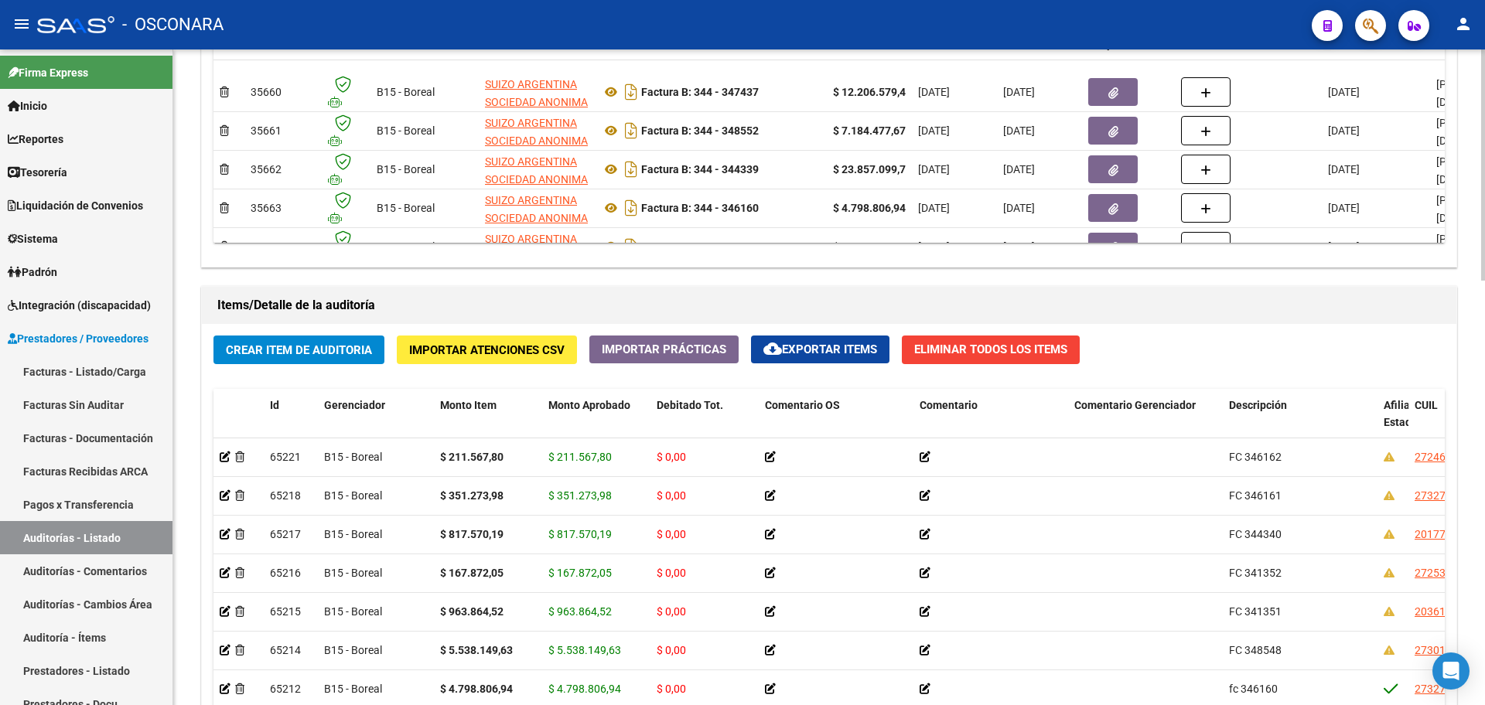
scroll to position [817, 0]
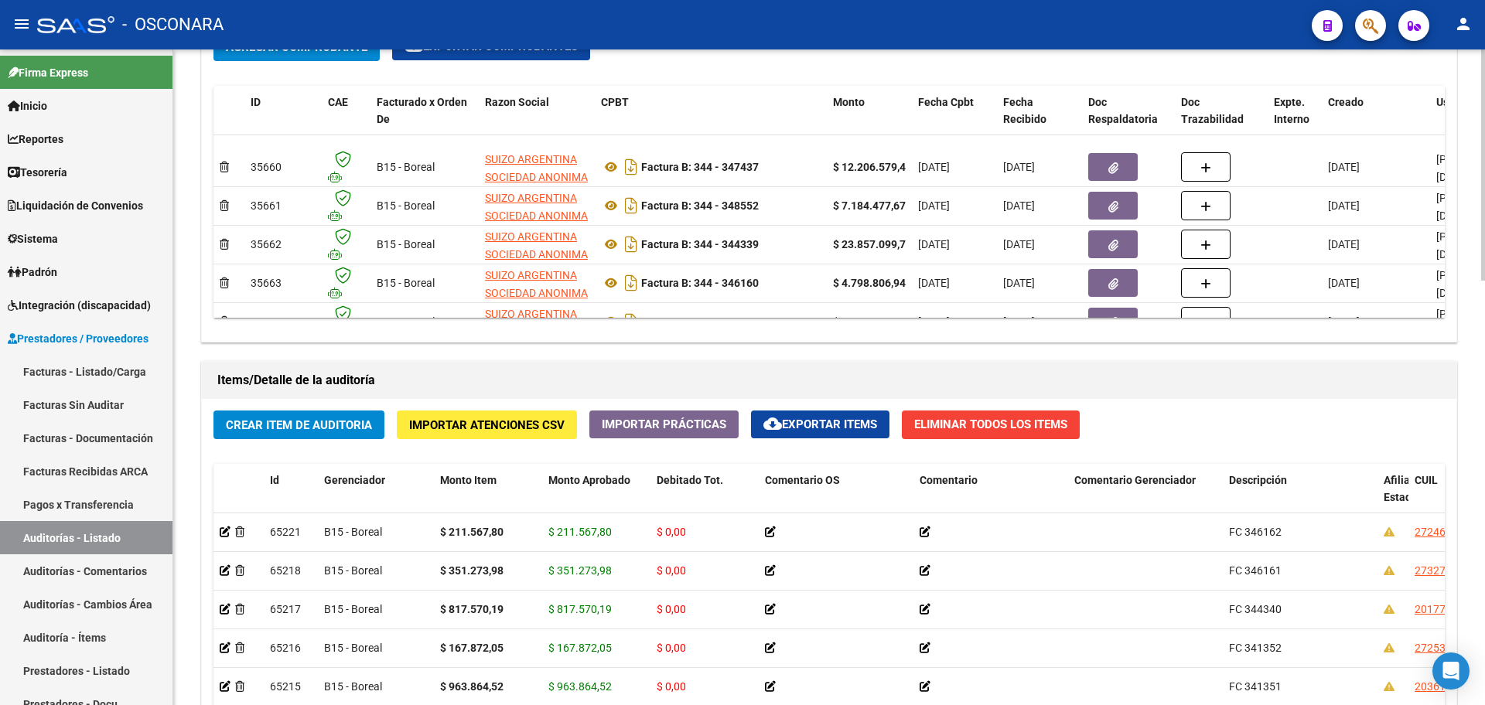
click at [277, 415] on button "Crear Item de Auditoria" at bounding box center [298, 425] width 171 height 29
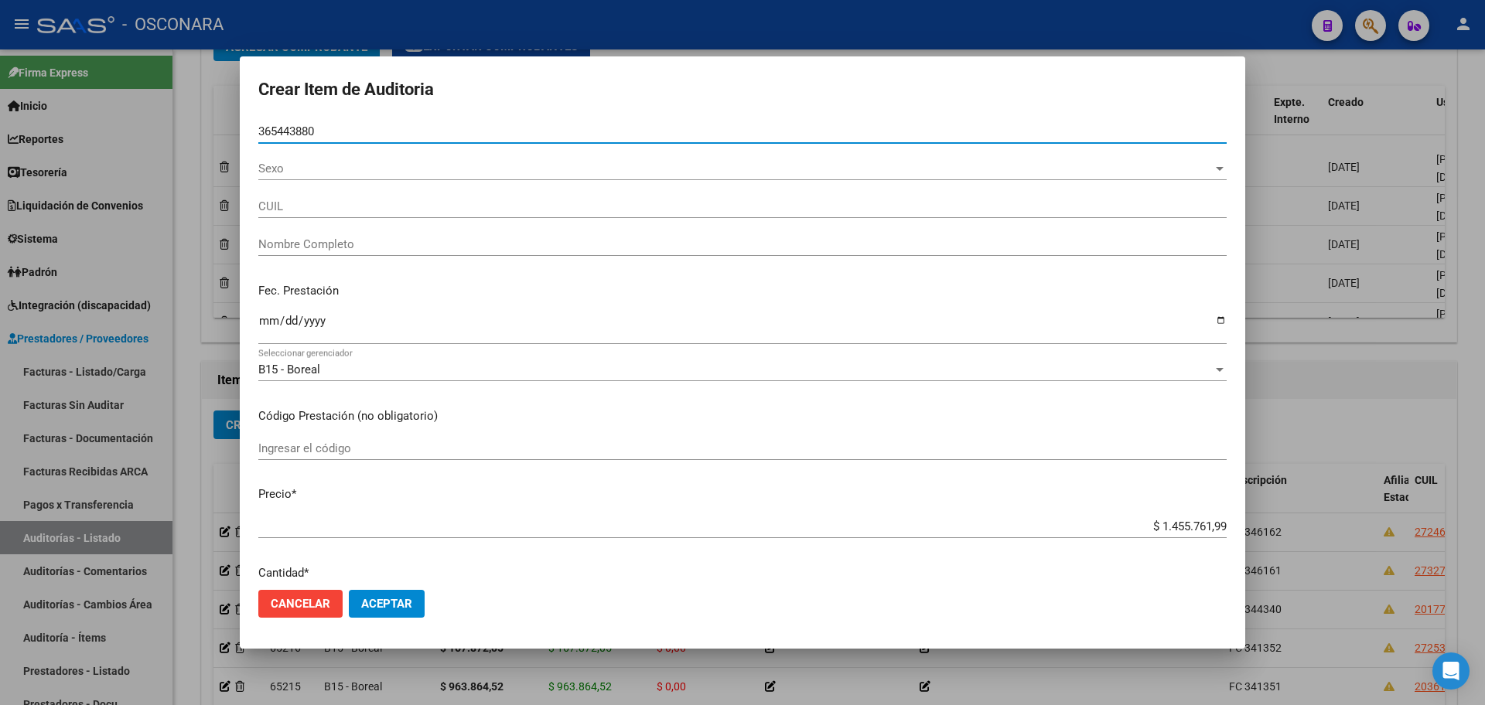
type input "36544388"
type input "20365443883"
type input "[PERSON_NAME] [PERSON_NAME]"
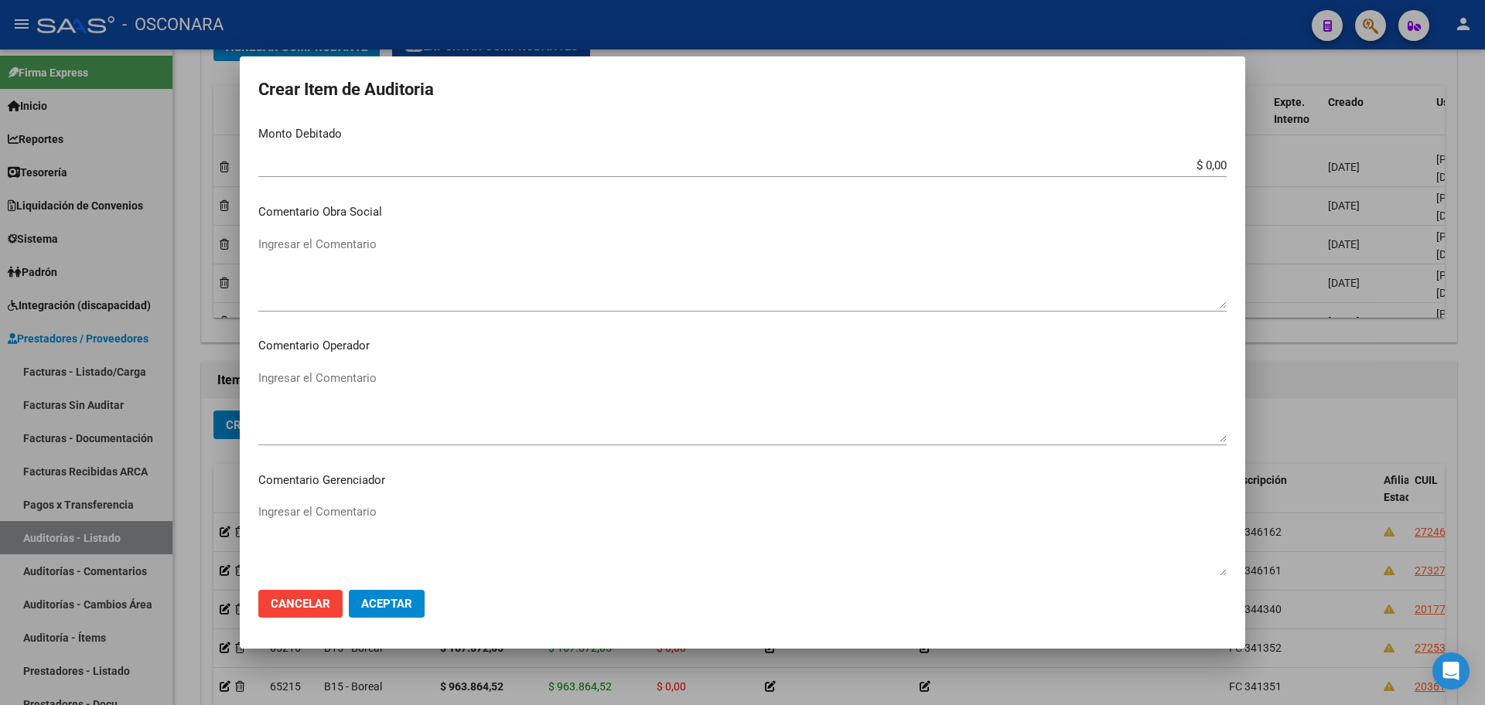
scroll to position [934, 0]
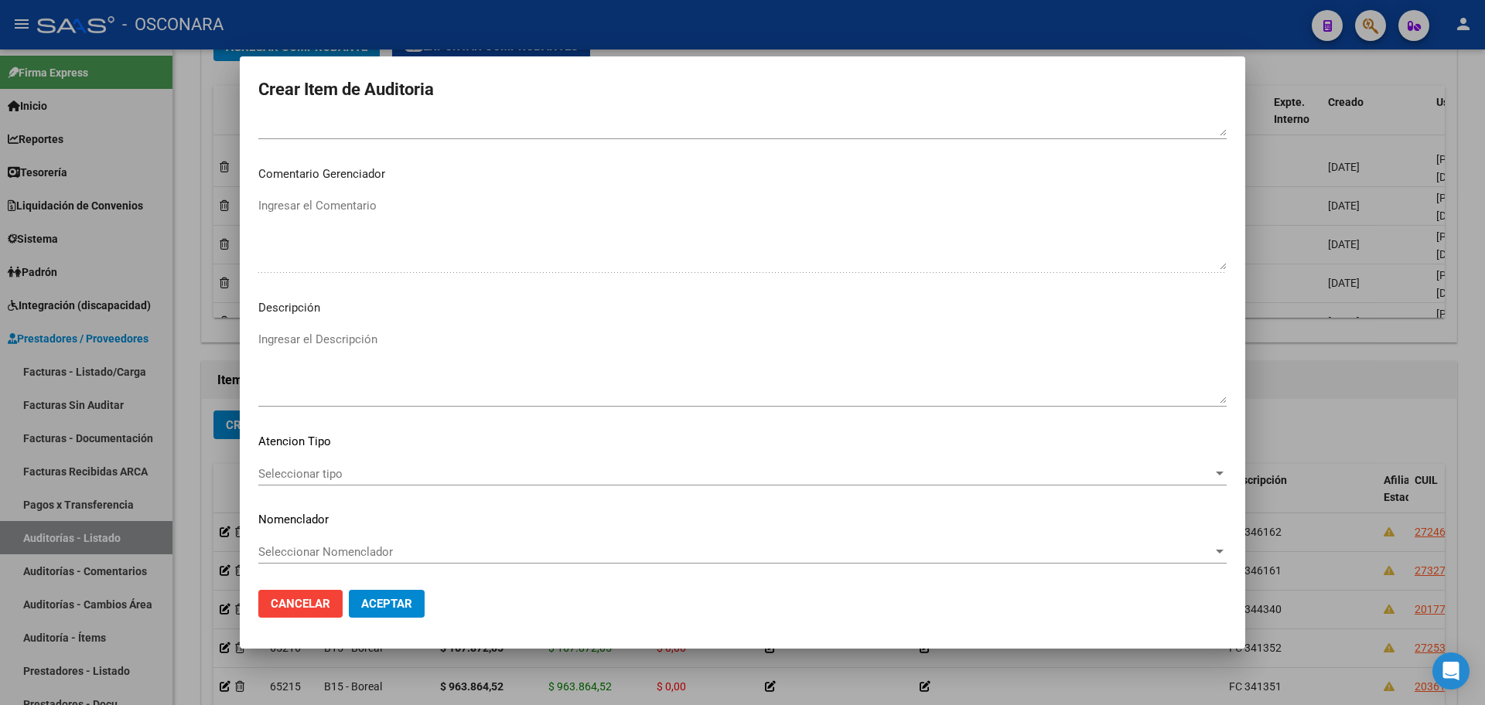
type input "36544388"
click at [372, 364] on textarea "Ingresar el Descripción" at bounding box center [742, 367] width 968 height 73
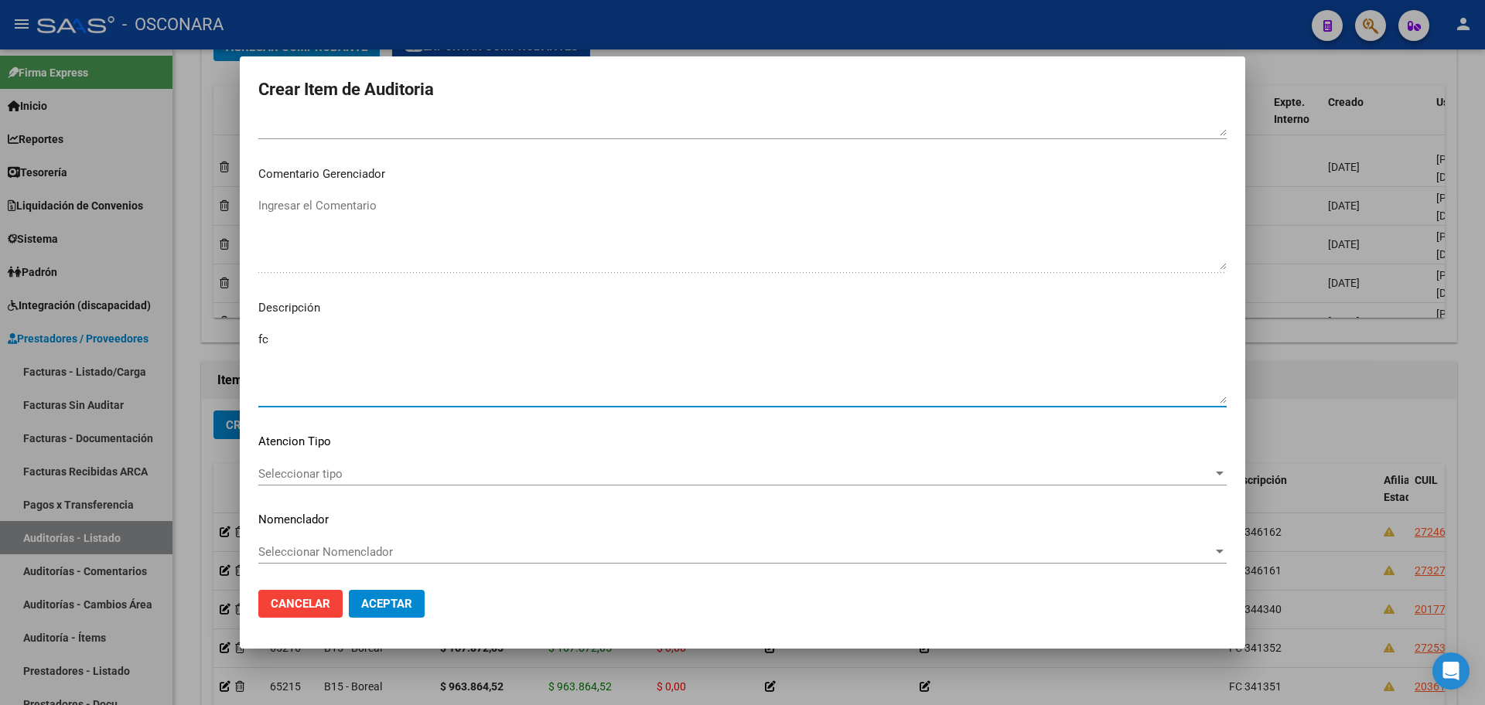
type textarea "f"
type textarea "FC 346163"
click at [387, 620] on mat-dialog-actions "Cancelar Aceptar" at bounding box center [742, 604] width 968 height 53
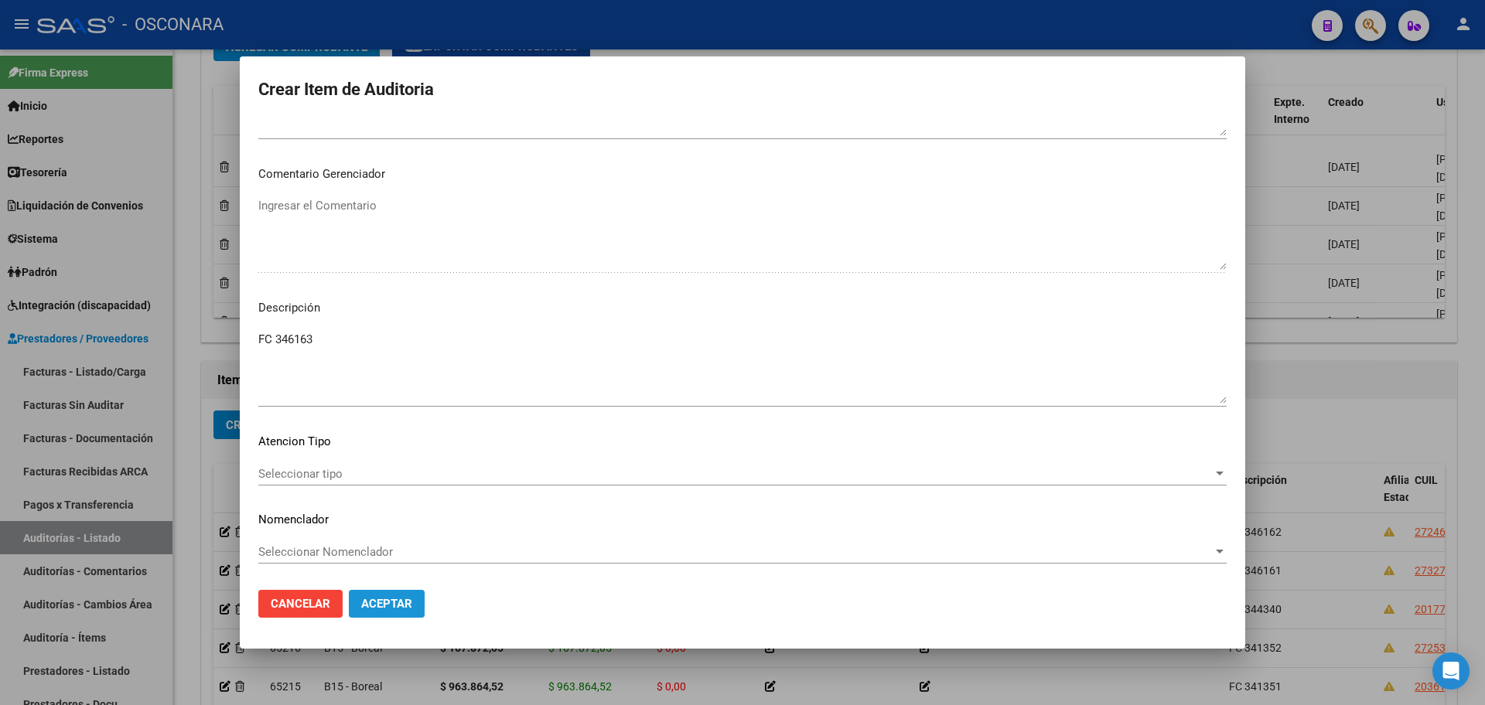
click at [382, 607] on span "Aceptar" at bounding box center [386, 604] width 51 height 14
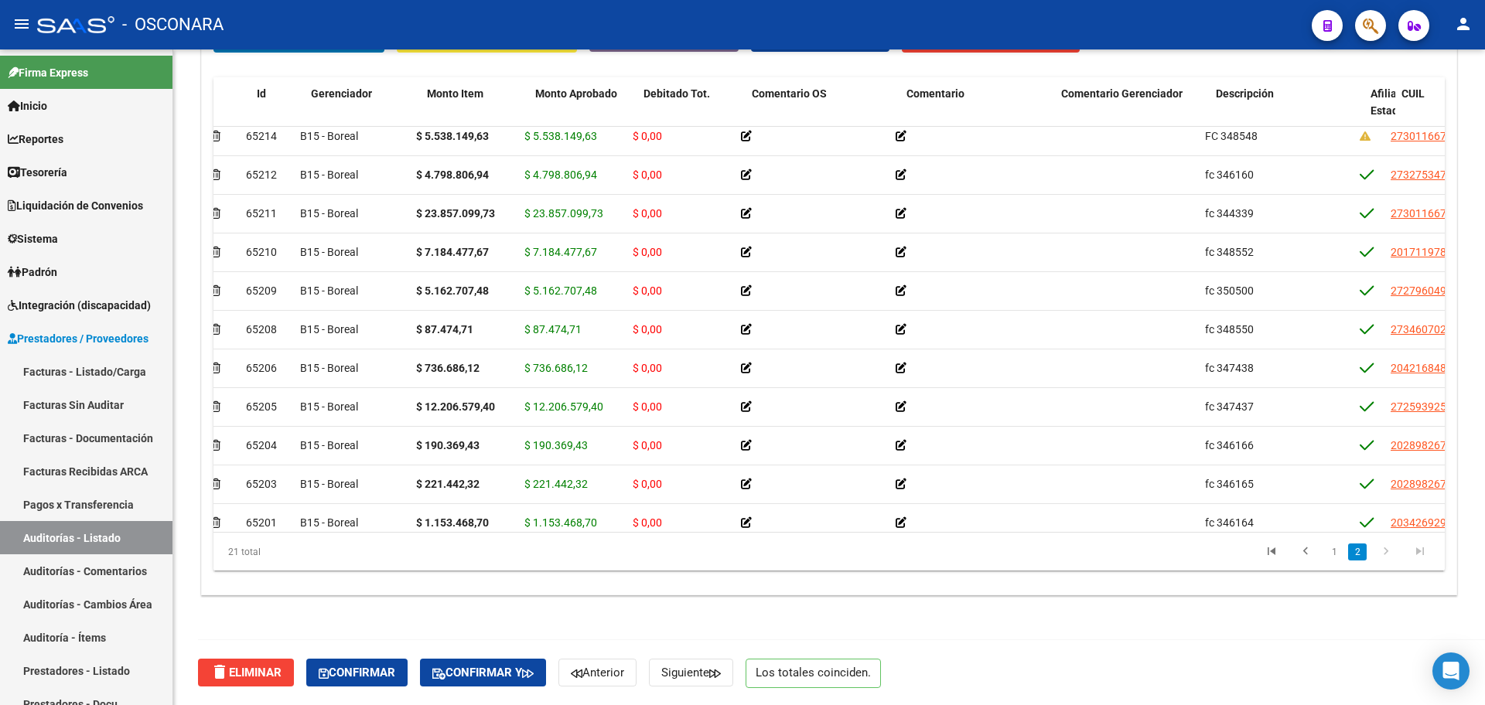
scroll to position [241, 5]
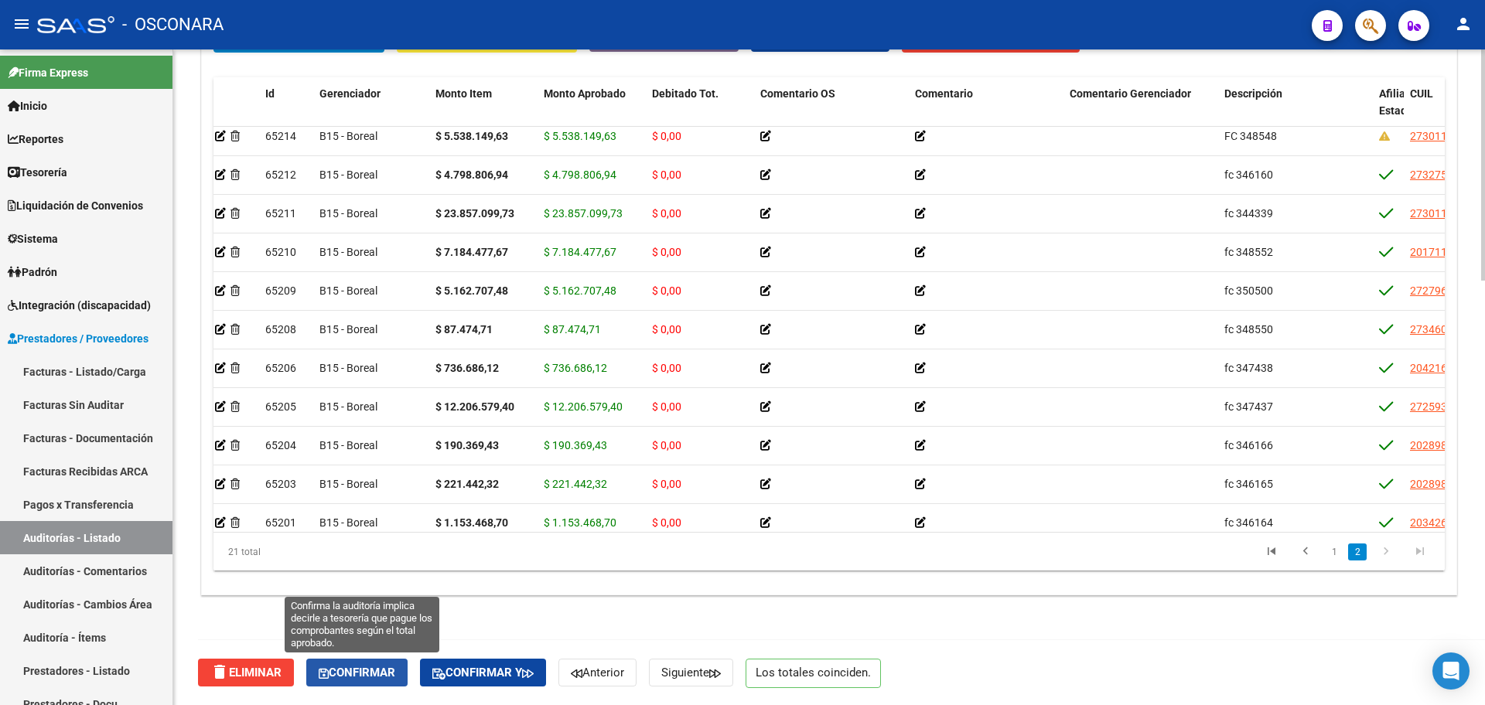
click at [352, 670] on span "Confirmar" at bounding box center [357, 673] width 77 height 14
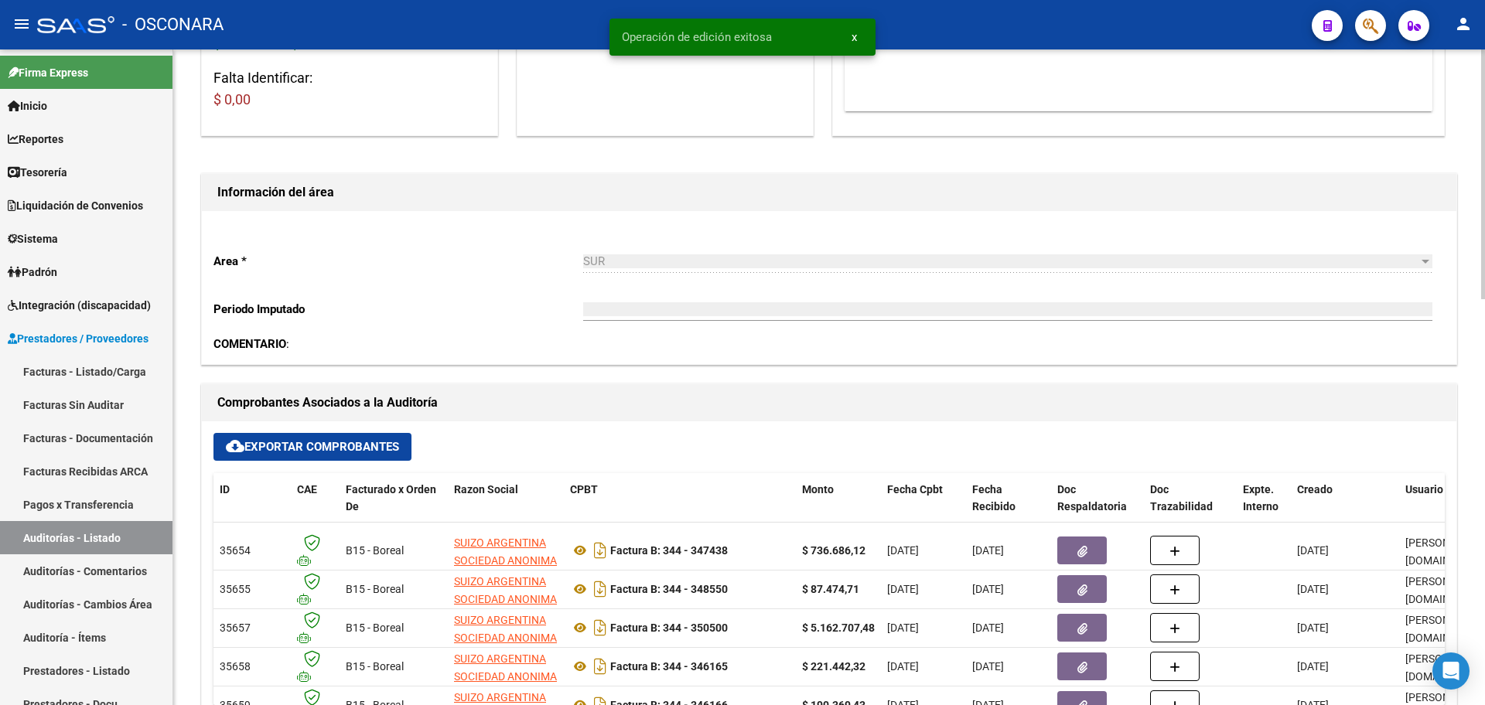
type input "202510"
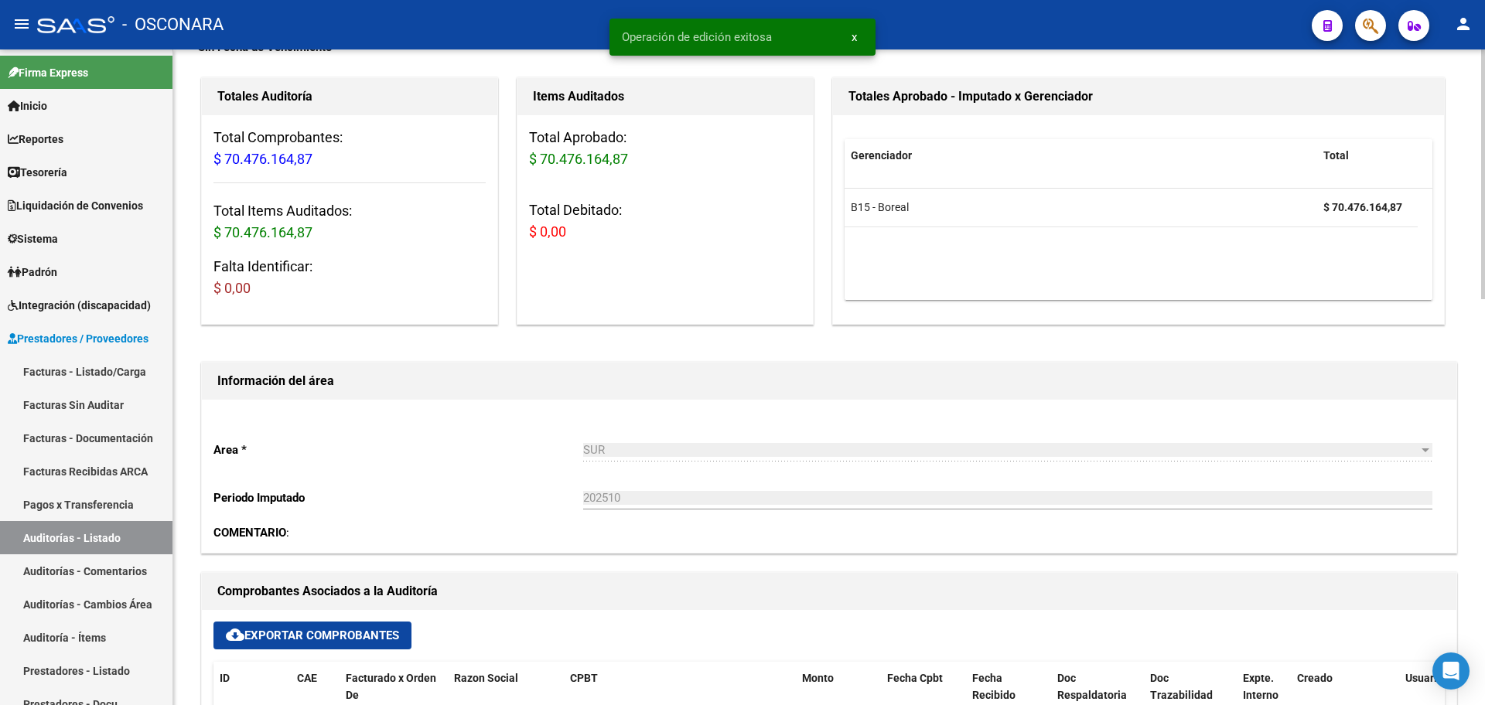
scroll to position [0, 0]
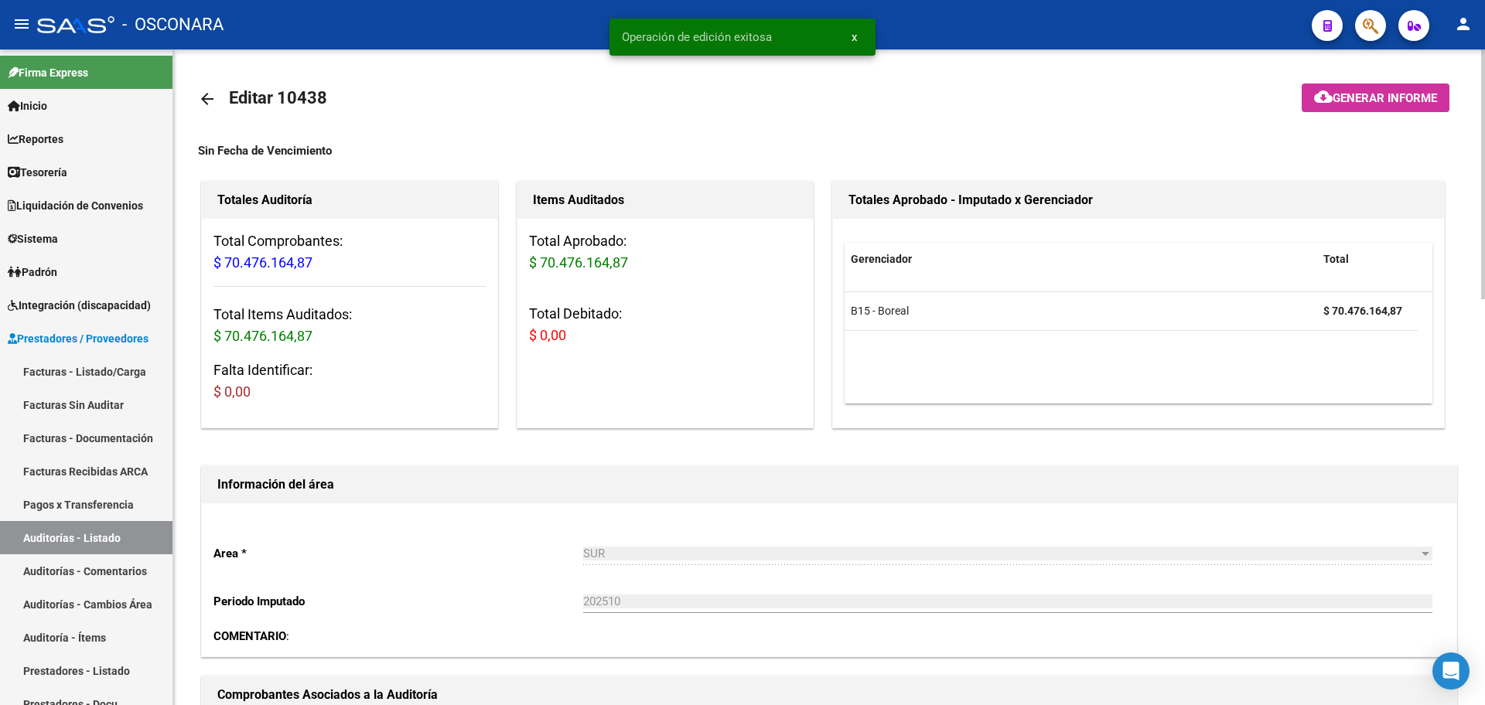
click at [1412, 100] on span "Generar informe" at bounding box center [1385, 98] width 104 height 14
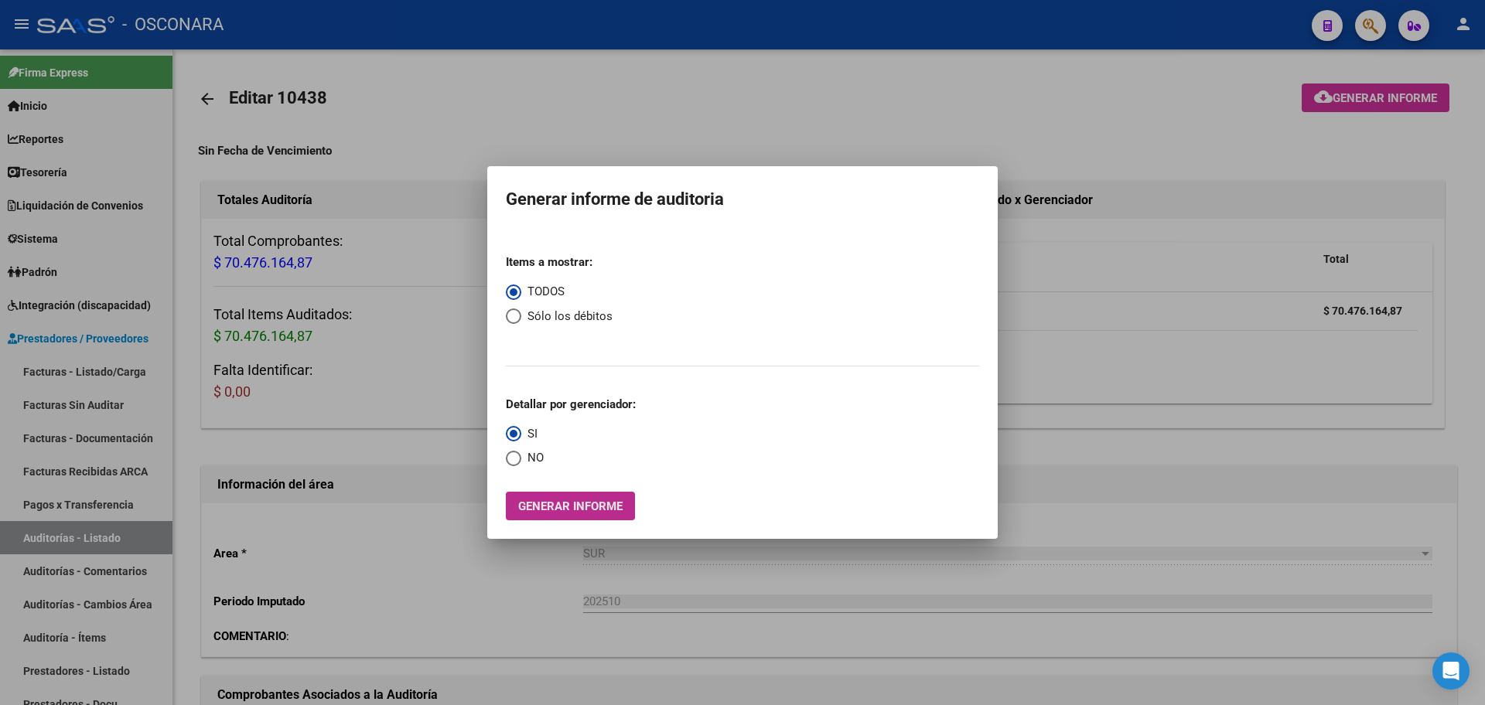
click at [565, 505] on span "Generar informe" at bounding box center [570, 507] width 104 height 14
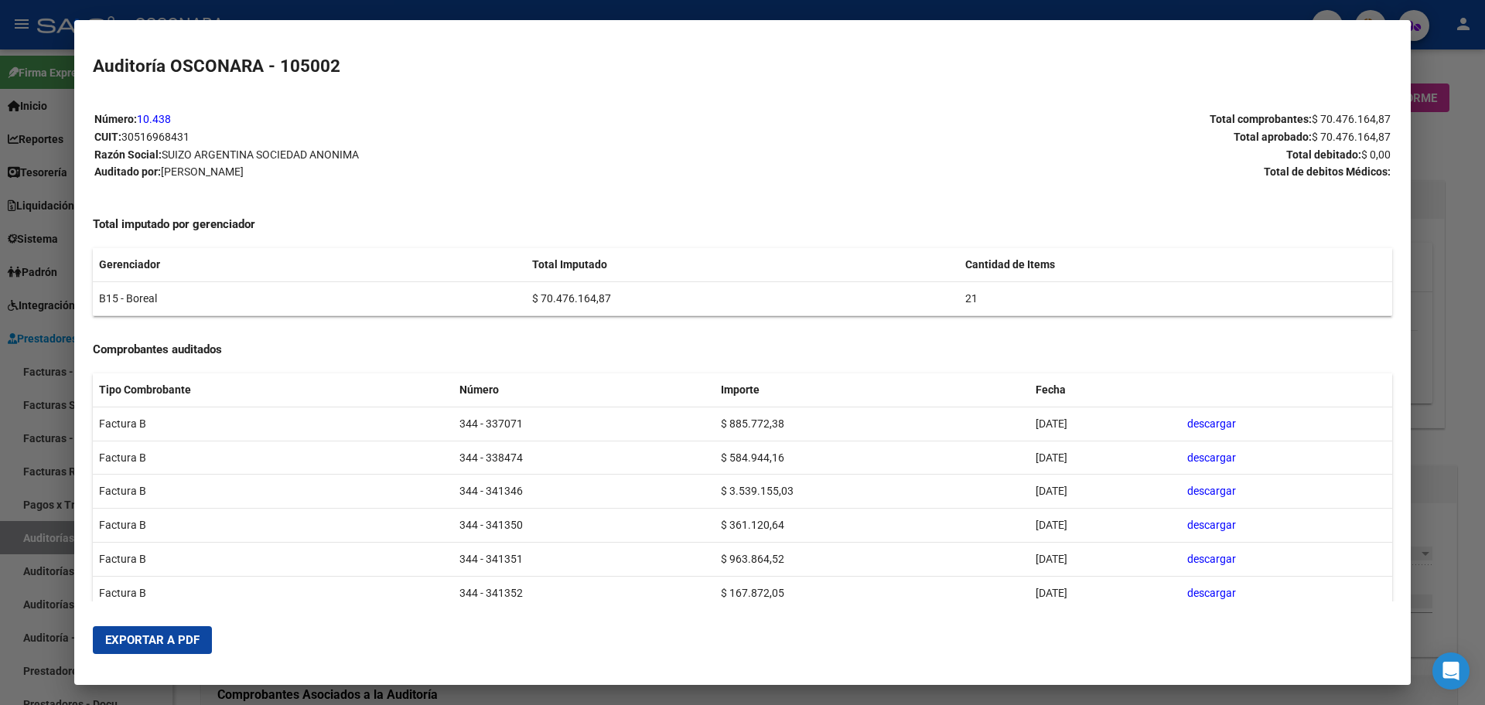
click at [159, 644] on span "Exportar a PDF" at bounding box center [152, 640] width 94 height 14
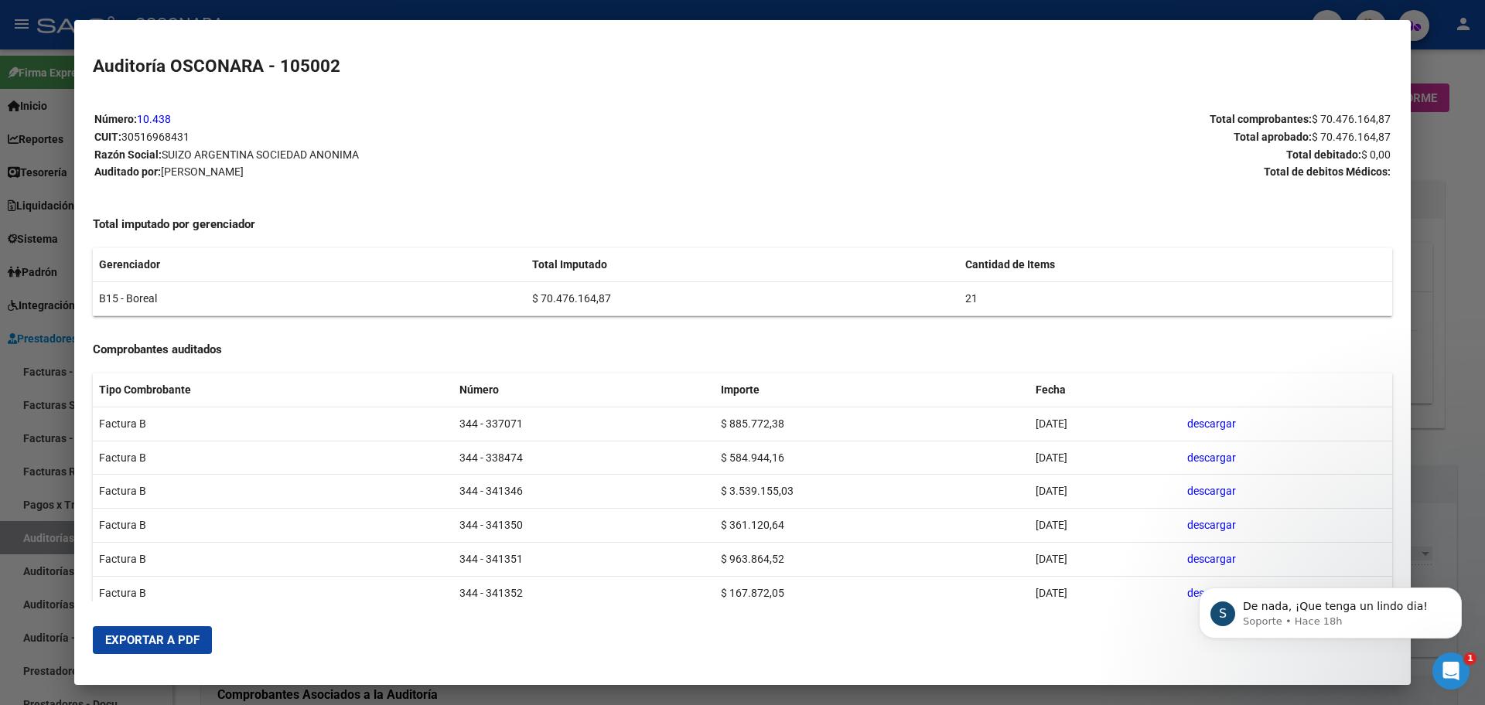
click at [9, 259] on div at bounding box center [742, 352] width 1485 height 705
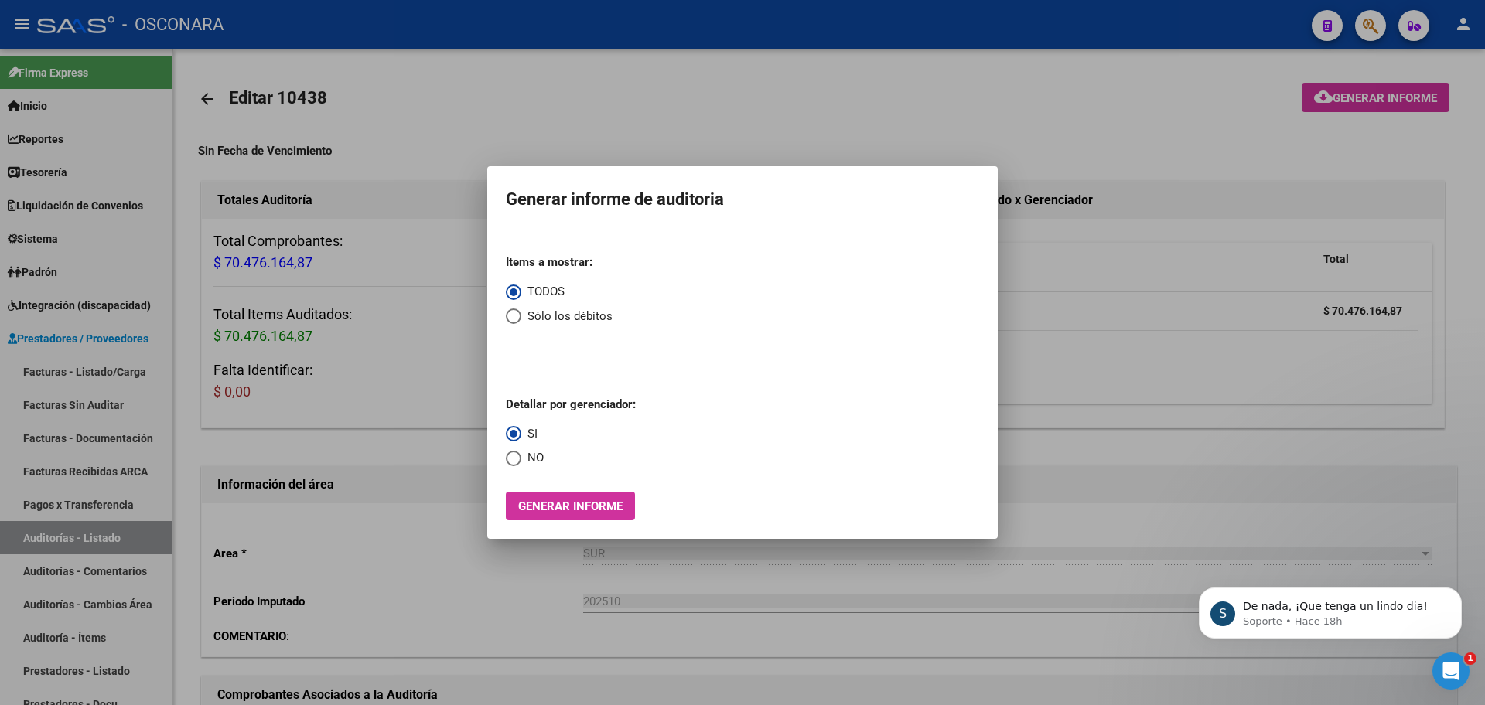
click at [169, 442] on div at bounding box center [742, 352] width 1485 height 705
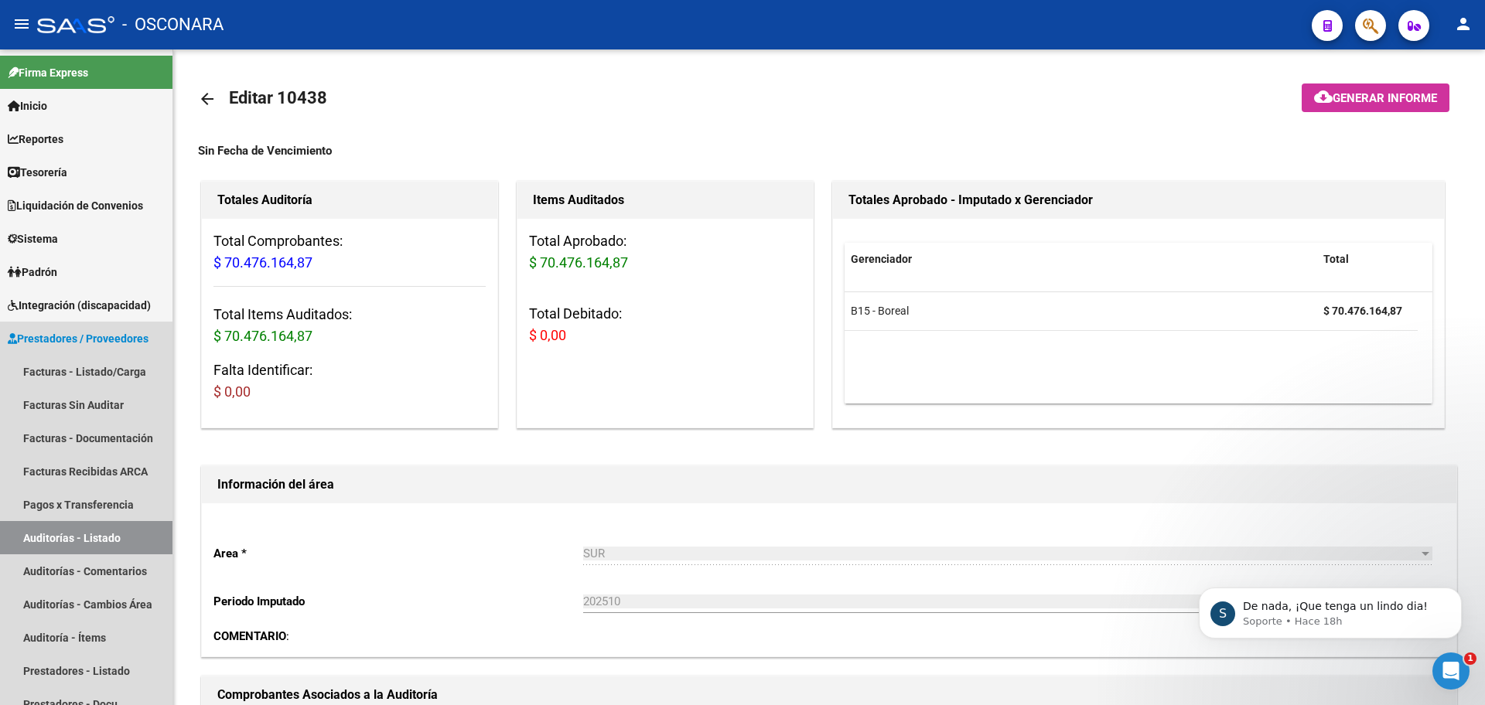
drag, startPoint x: 32, startPoint y: 530, endPoint x: 381, endPoint y: 10, distance: 626.0
click at [32, 529] on link "Auditorías - Listado" at bounding box center [86, 537] width 172 height 33
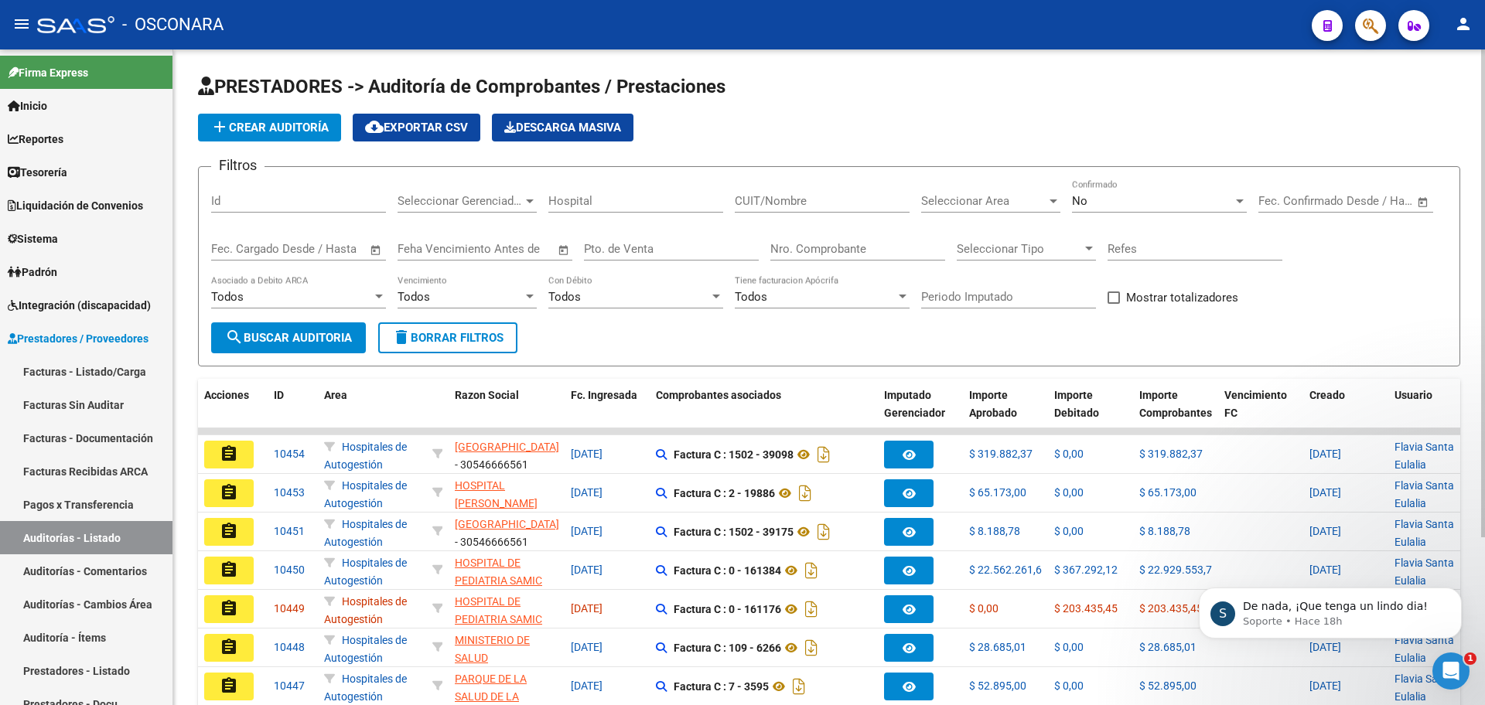
click at [241, 126] on span "add Crear Auditoría" at bounding box center [269, 128] width 118 height 14
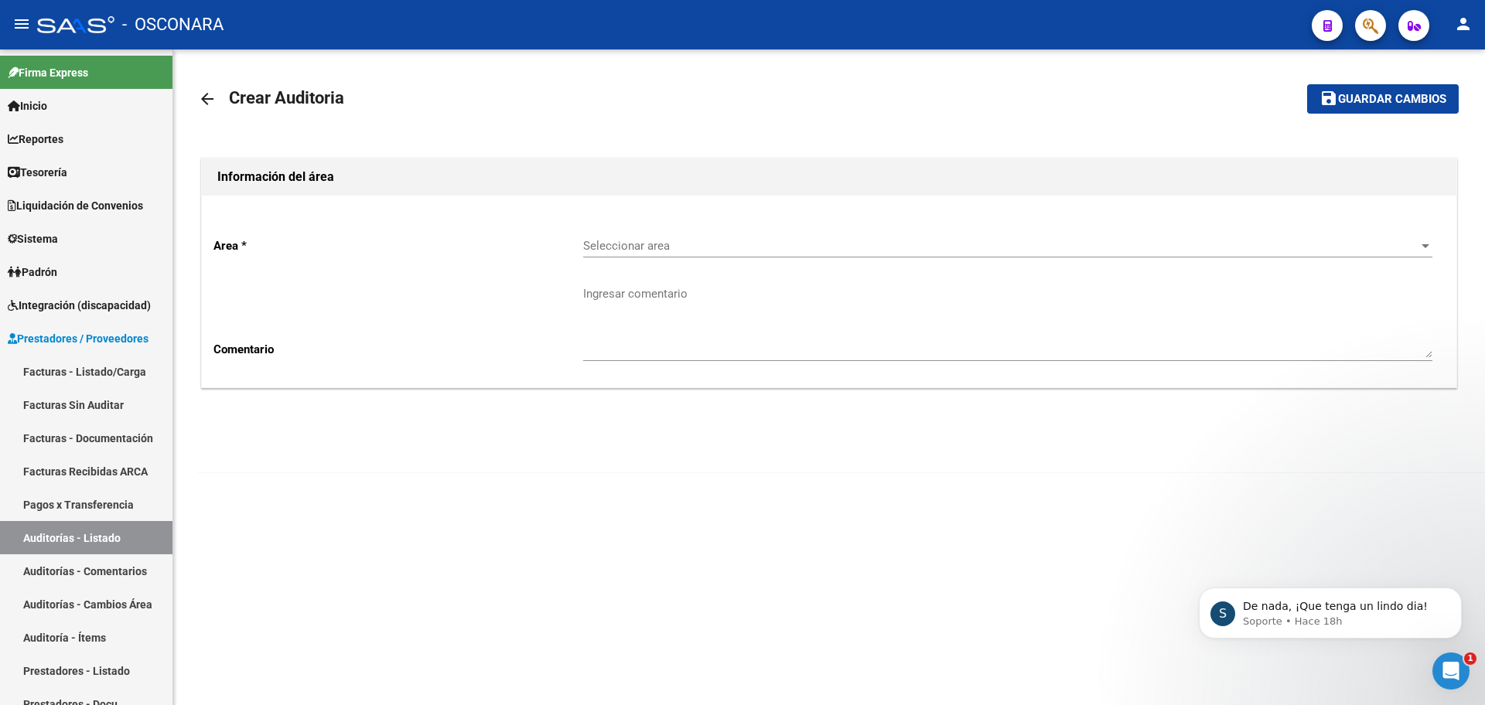
click at [692, 230] on div "Seleccionar area Seleccionar area" at bounding box center [1007, 240] width 849 height 33
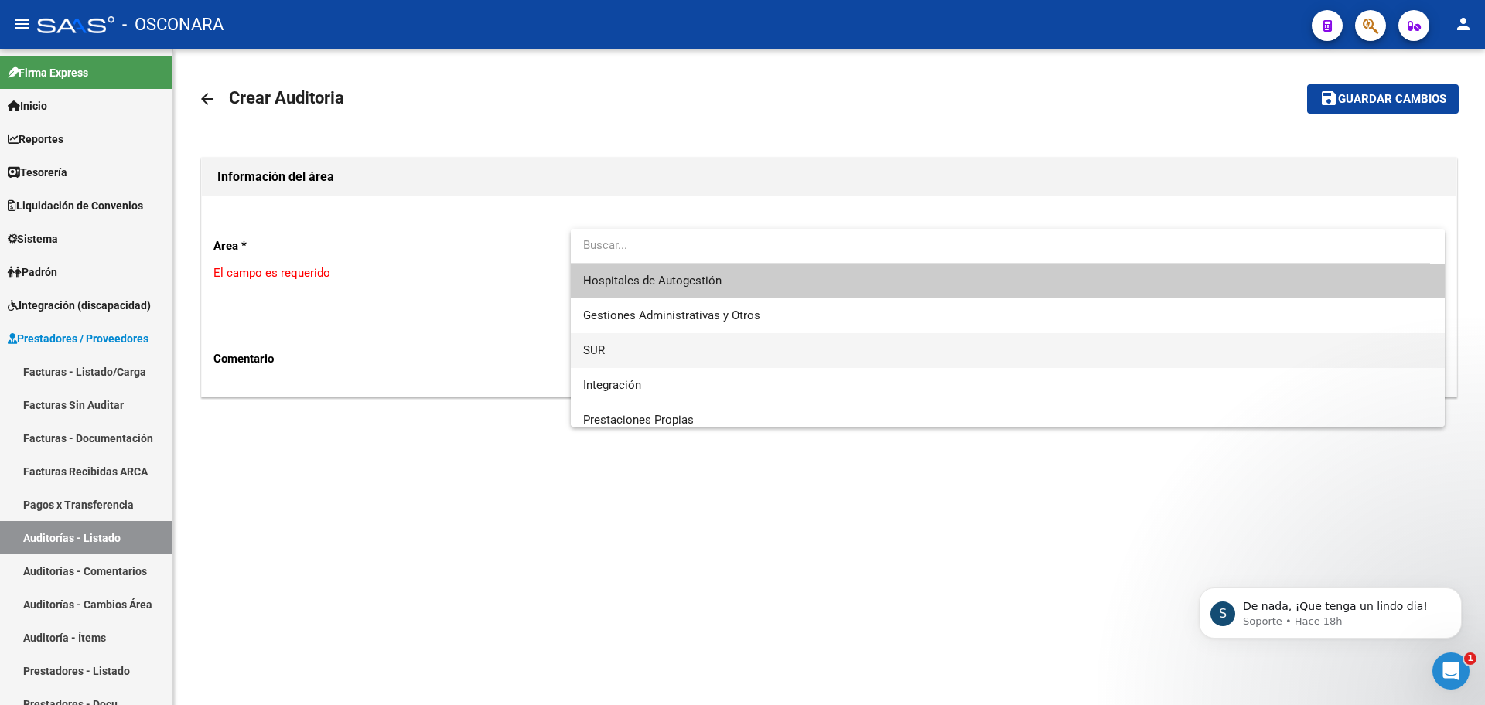
click at [635, 354] on span "SUR" at bounding box center [1007, 350] width 849 height 35
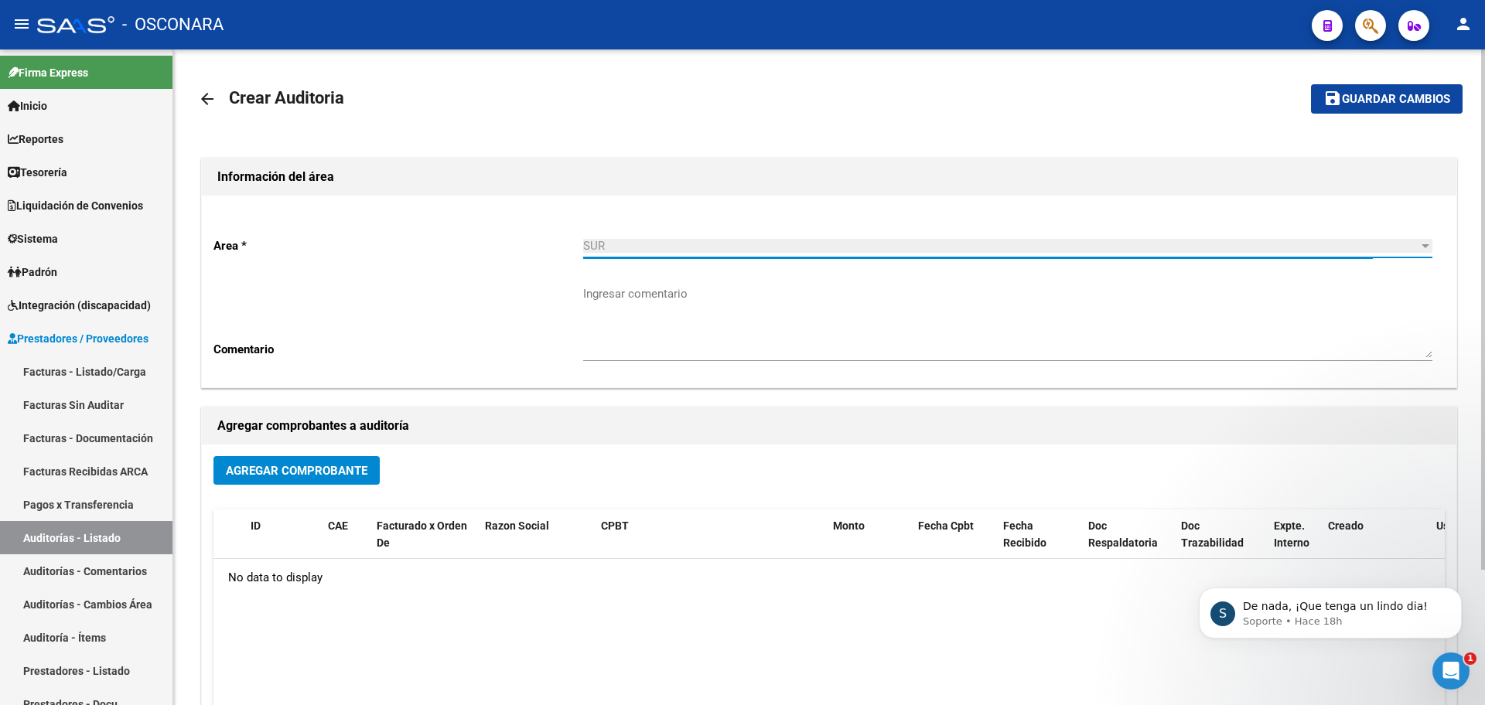
click at [326, 474] on span "Agregar Comprobante" at bounding box center [297, 471] width 142 height 14
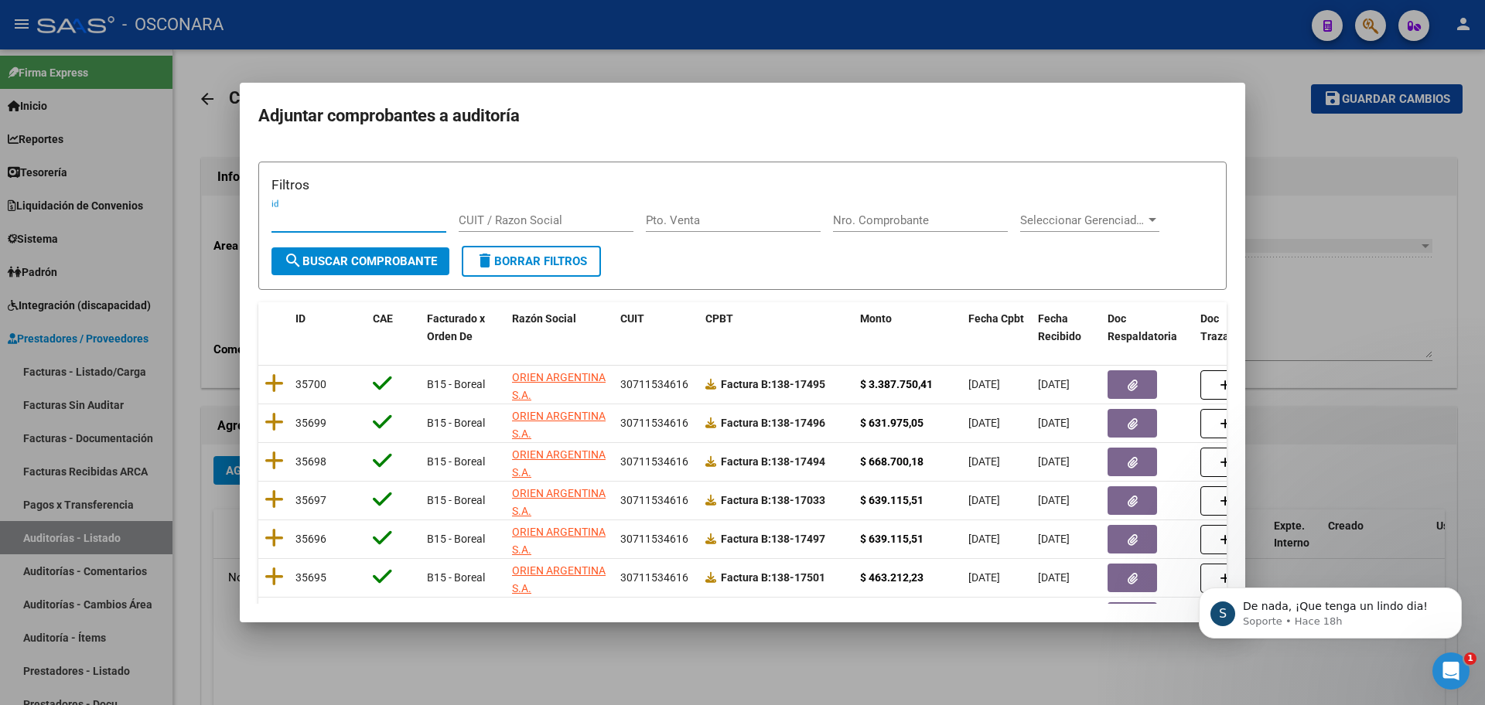
click at [921, 216] on input "Nro. Comprobante" at bounding box center [920, 220] width 175 height 14
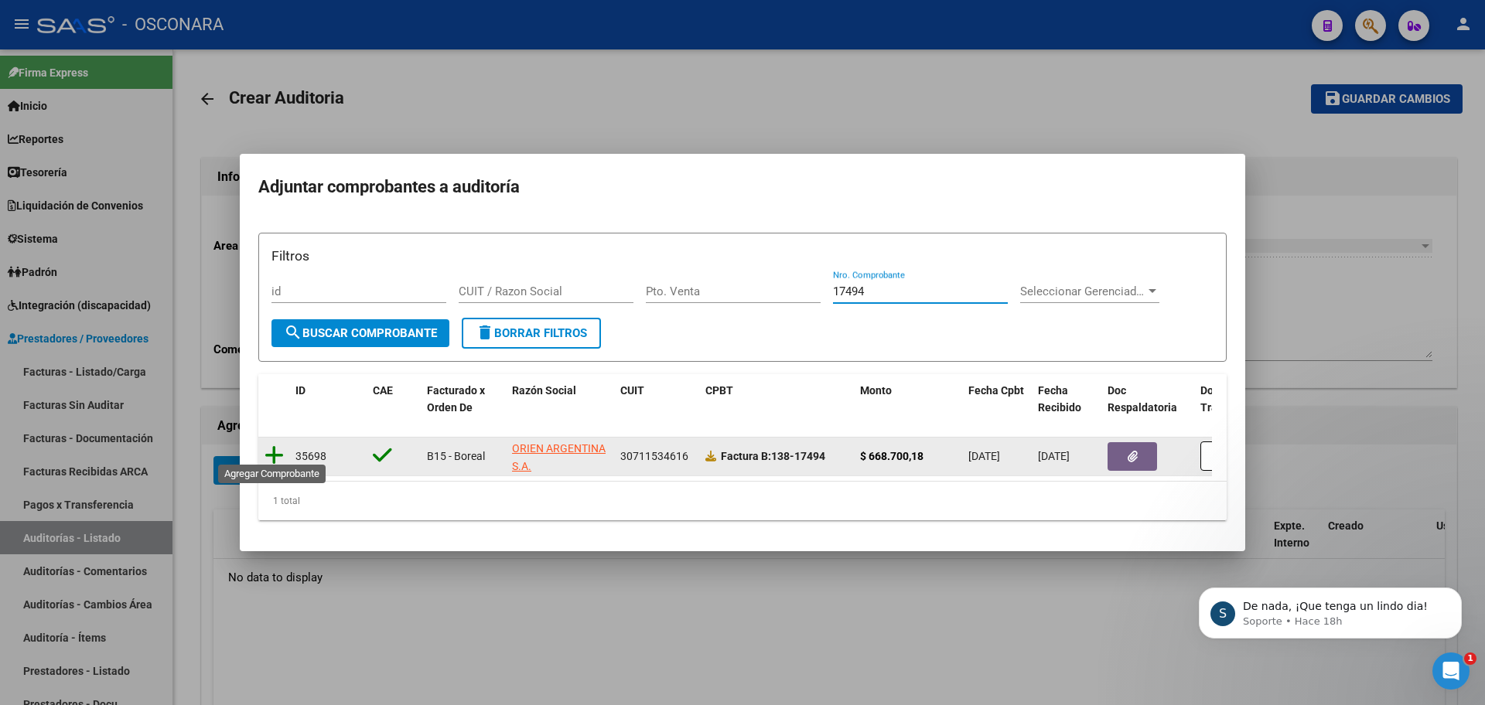
type input "17494"
click at [273, 452] on icon at bounding box center [274, 456] width 19 height 22
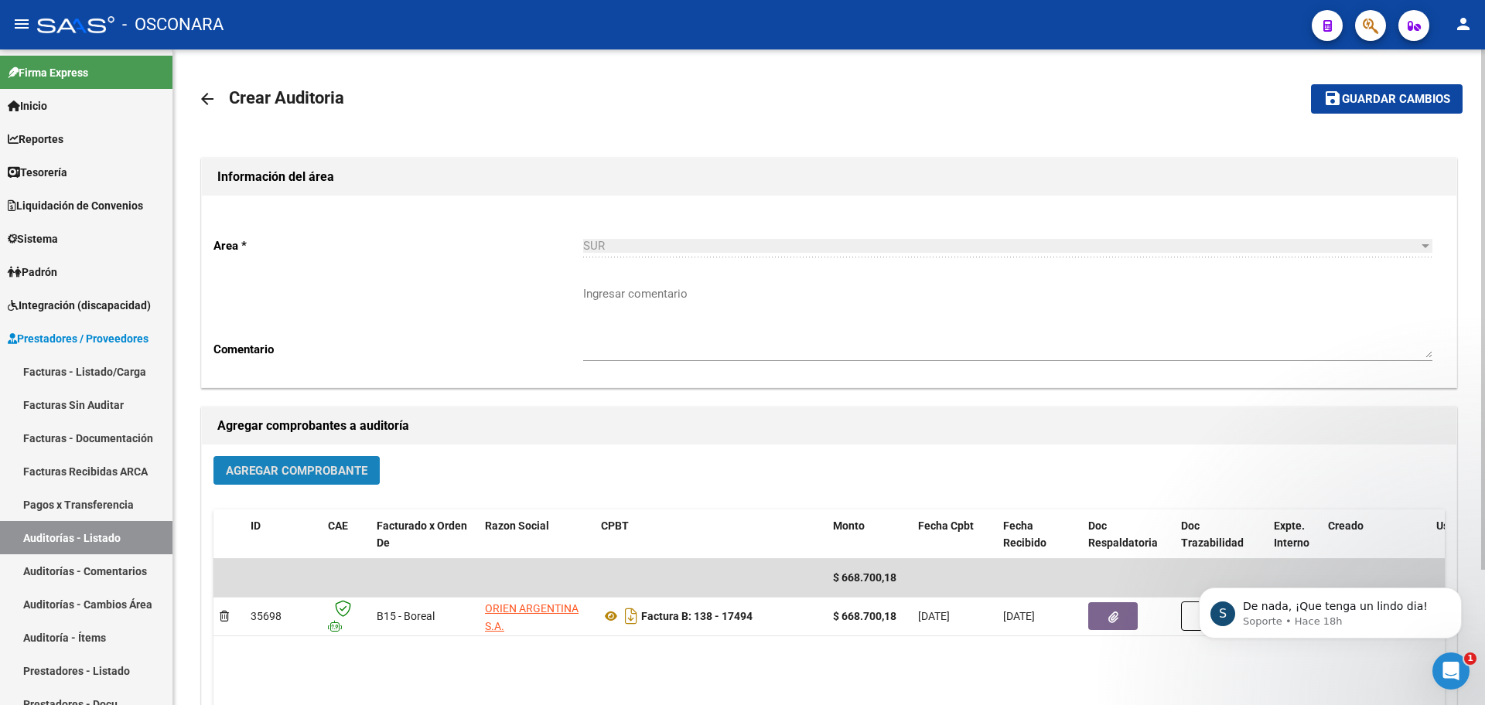
click at [275, 466] on span "Agregar Comprobante" at bounding box center [297, 471] width 142 height 14
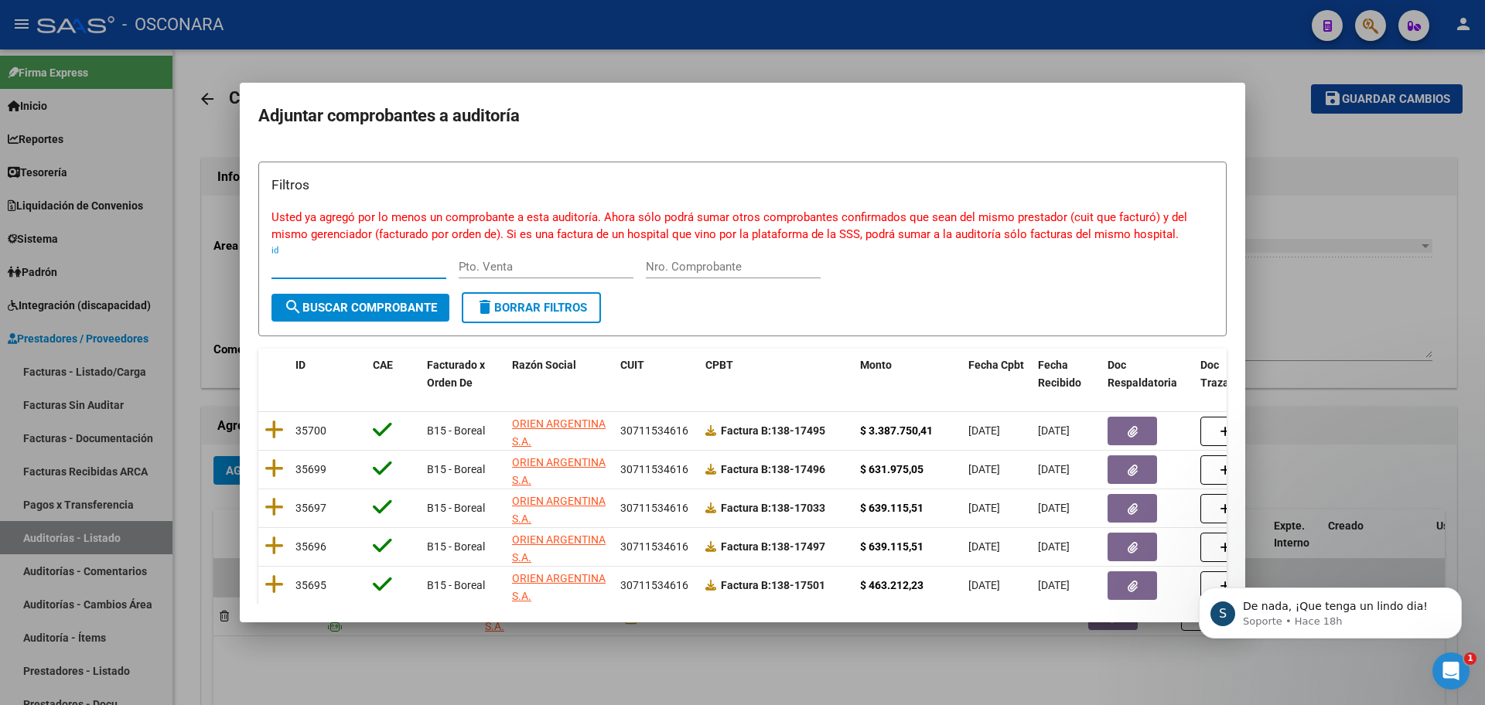
drag, startPoint x: 750, startPoint y: 257, endPoint x: 750, endPoint y: 268, distance: 10.9
click at [750, 267] on div "Nro. Comprobante" at bounding box center [733, 266] width 175 height 23
click at [750, 270] on input "Nro. Comprobante" at bounding box center [733, 267] width 175 height 14
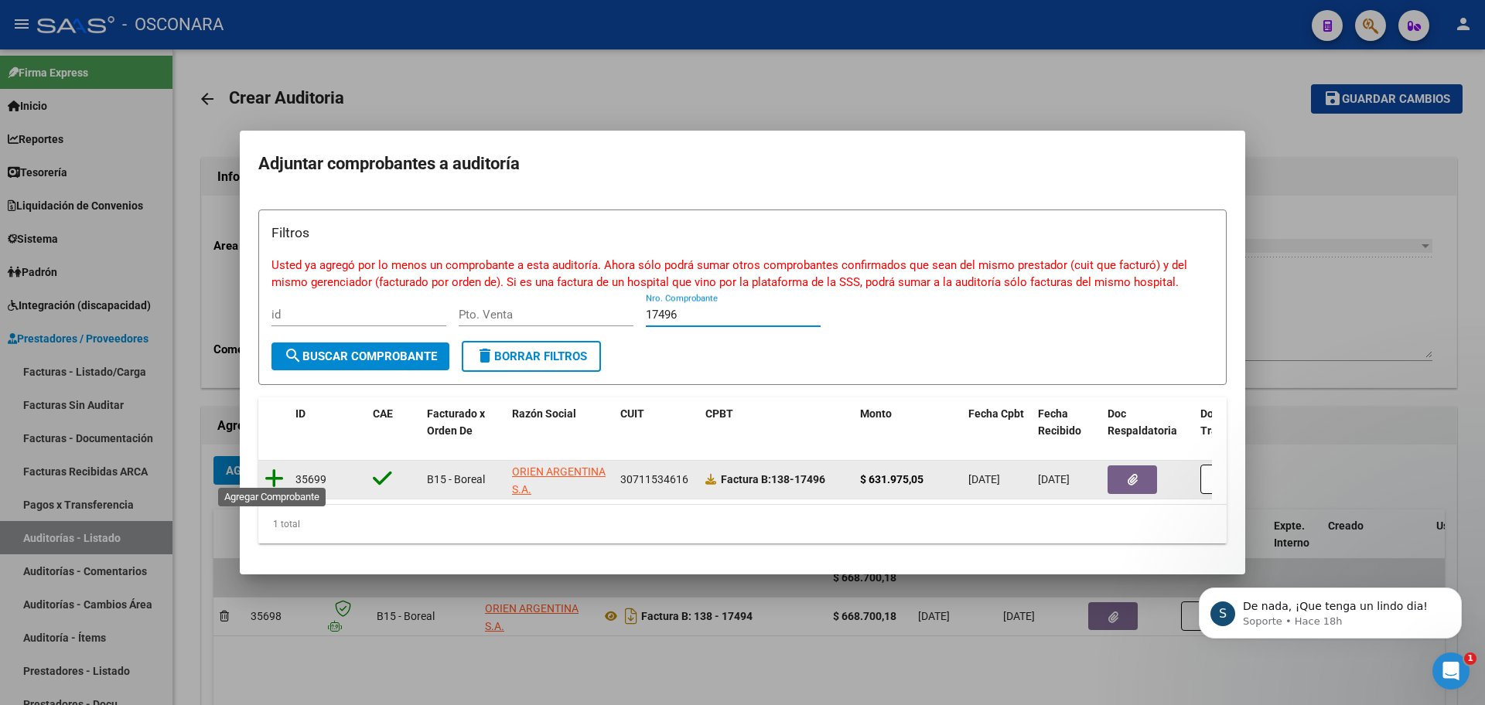
type input "17496"
click at [272, 470] on icon at bounding box center [274, 479] width 19 height 22
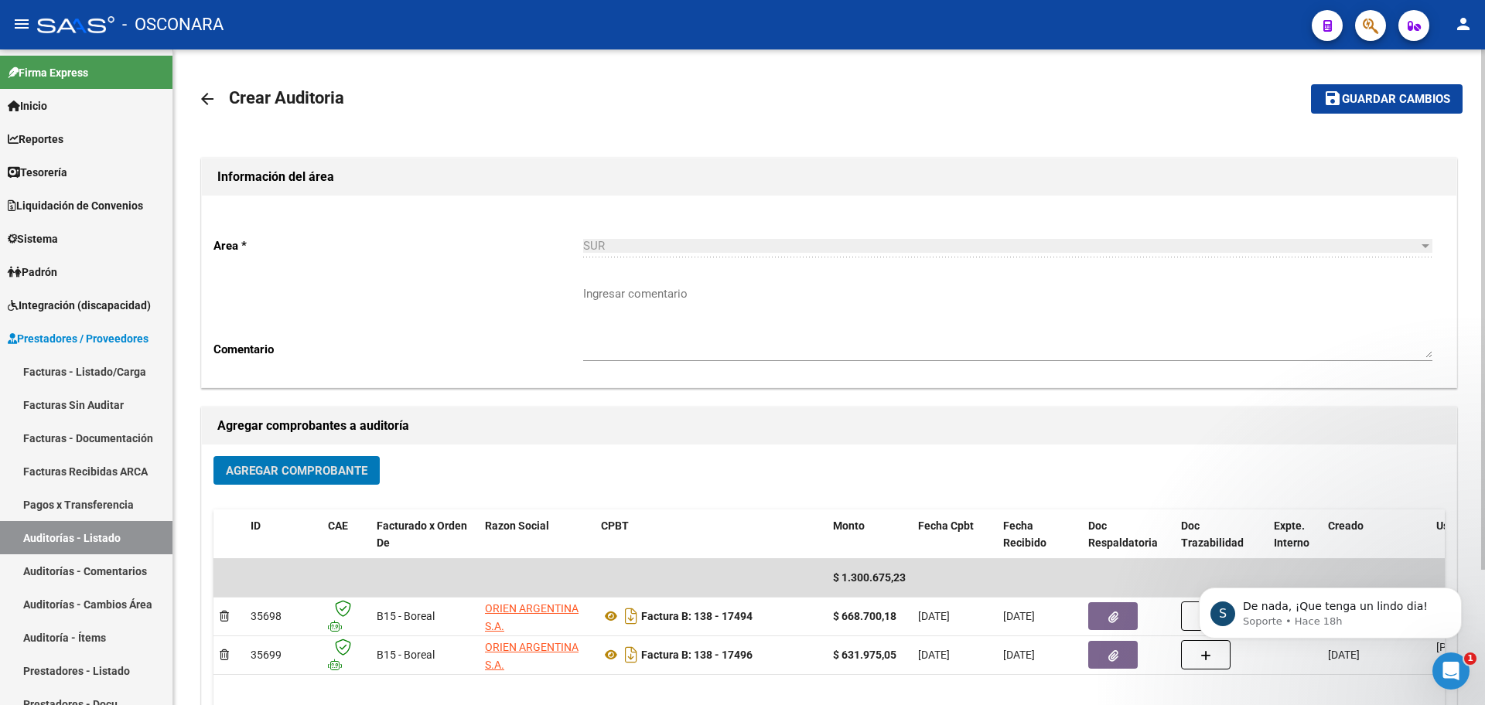
click at [267, 480] on button "Agregar Comprobante" at bounding box center [296, 470] width 166 height 29
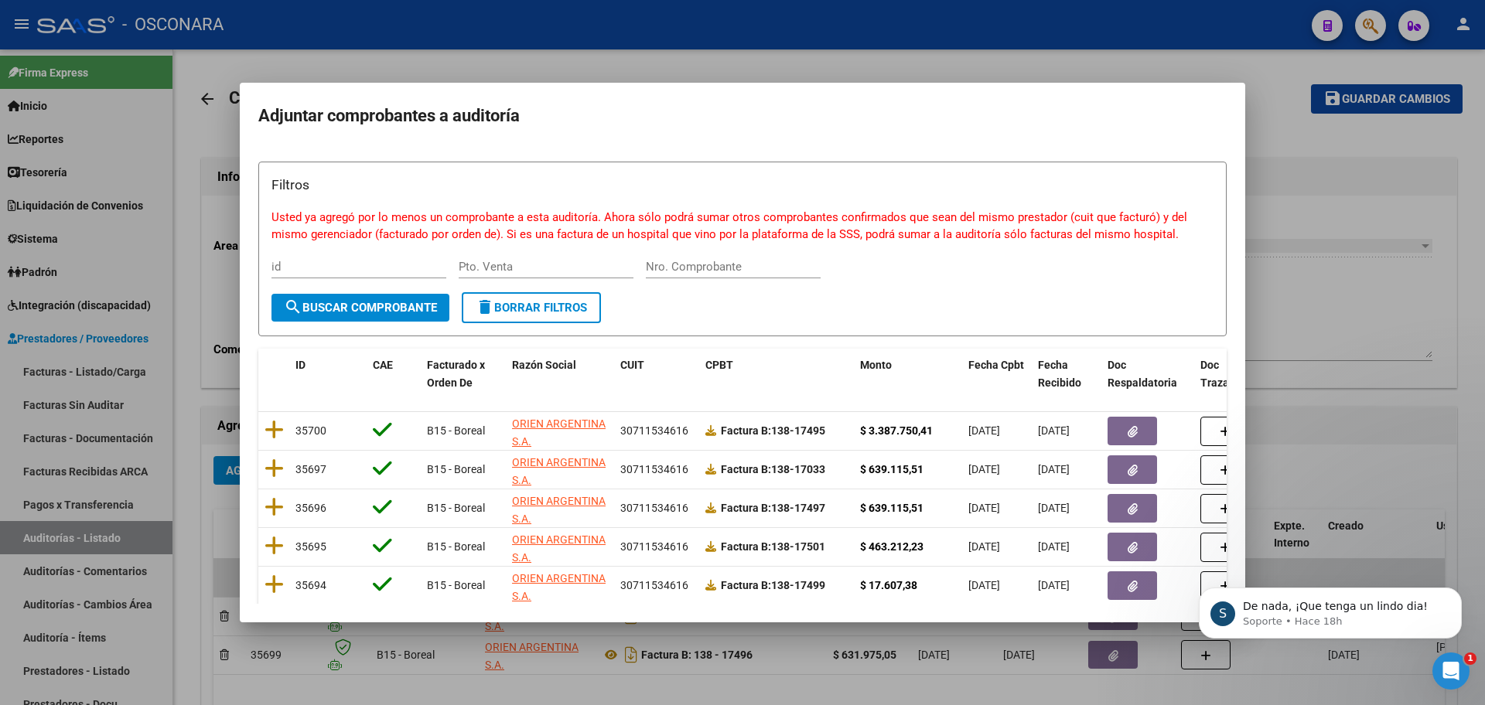
click at [702, 255] on div "Nro. Comprobante" at bounding box center [733, 266] width 175 height 23
click at [701, 271] on input "Nro. Comprobante" at bounding box center [733, 267] width 175 height 14
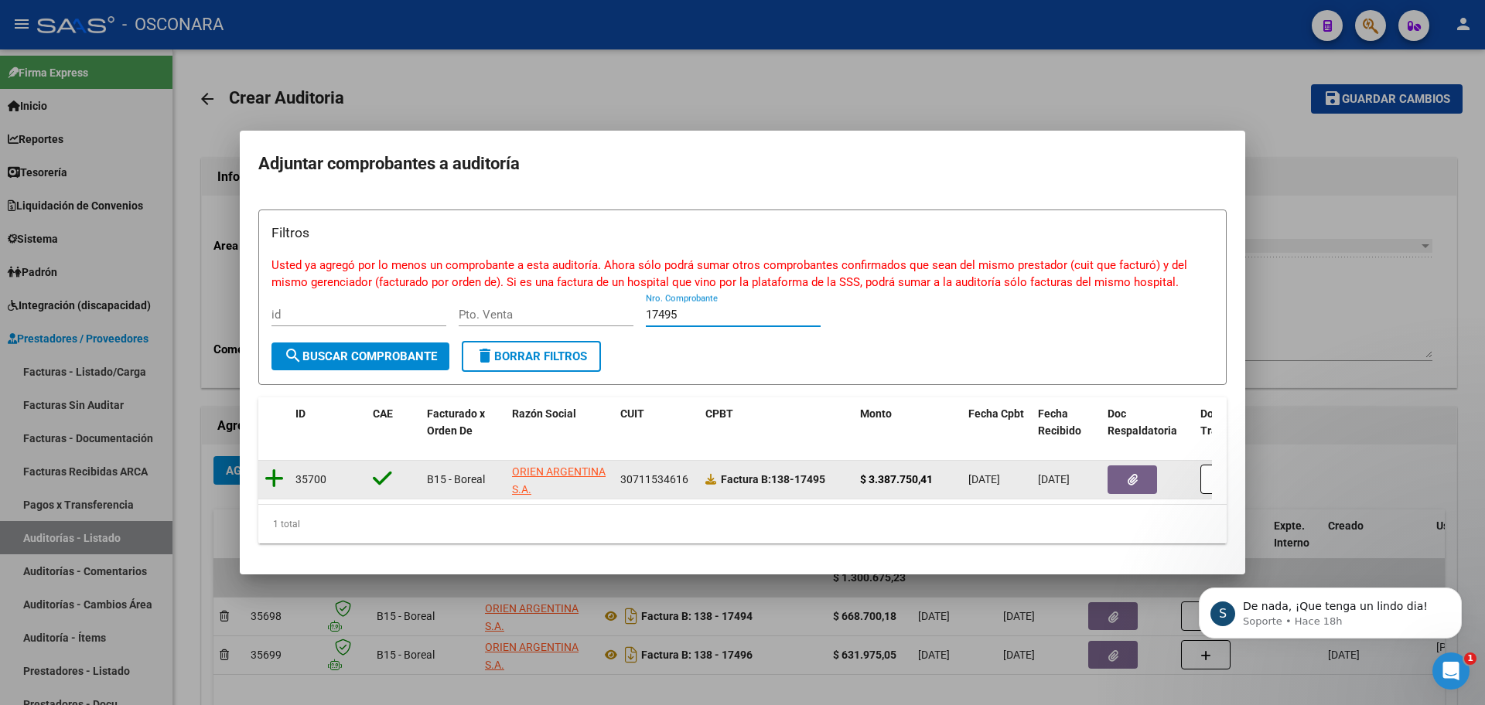
type input "17495"
click at [273, 468] on icon at bounding box center [274, 479] width 19 height 22
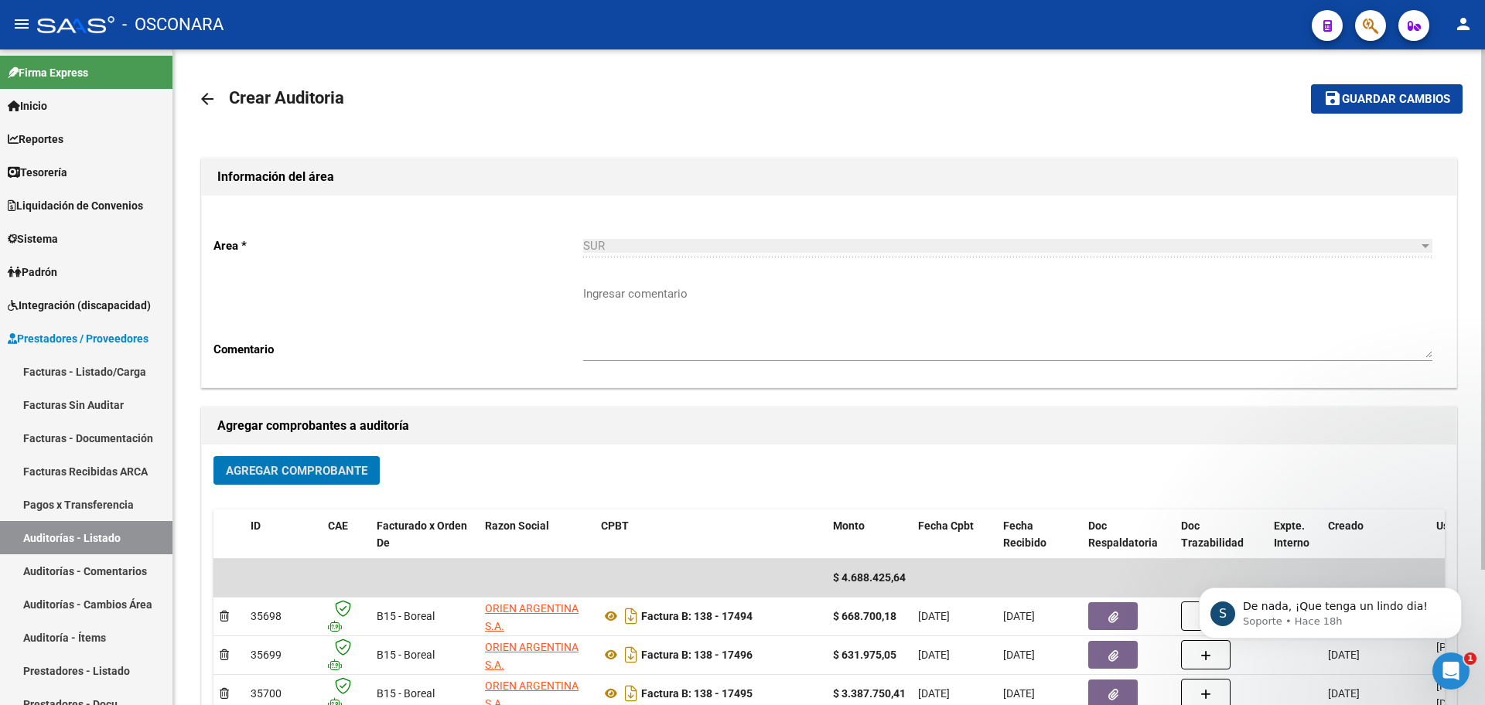
click at [280, 472] on span "Agregar Comprobante" at bounding box center [297, 471] width 142 height 14
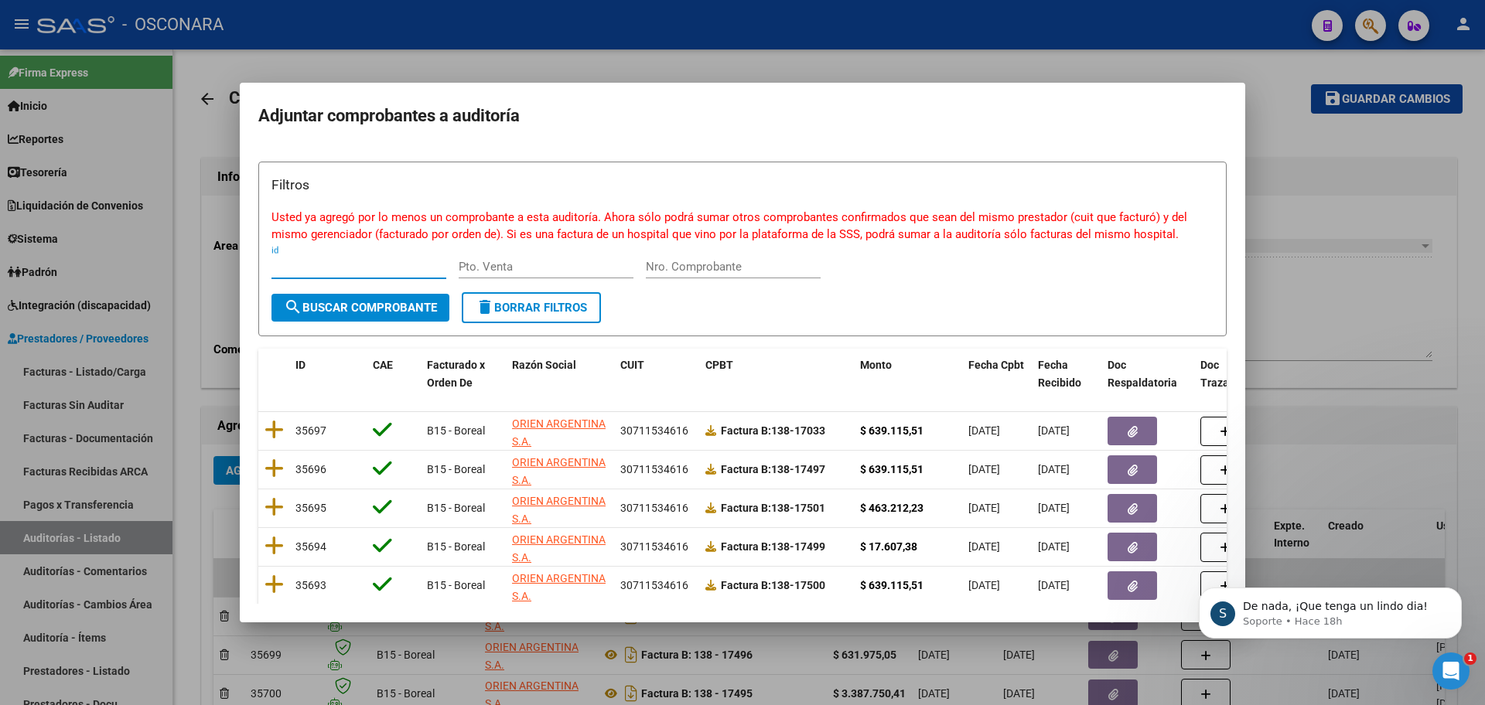
click at [707, 272] on input "Nro. Comprobante" at bounding box center [733, 267] width 175 height 14
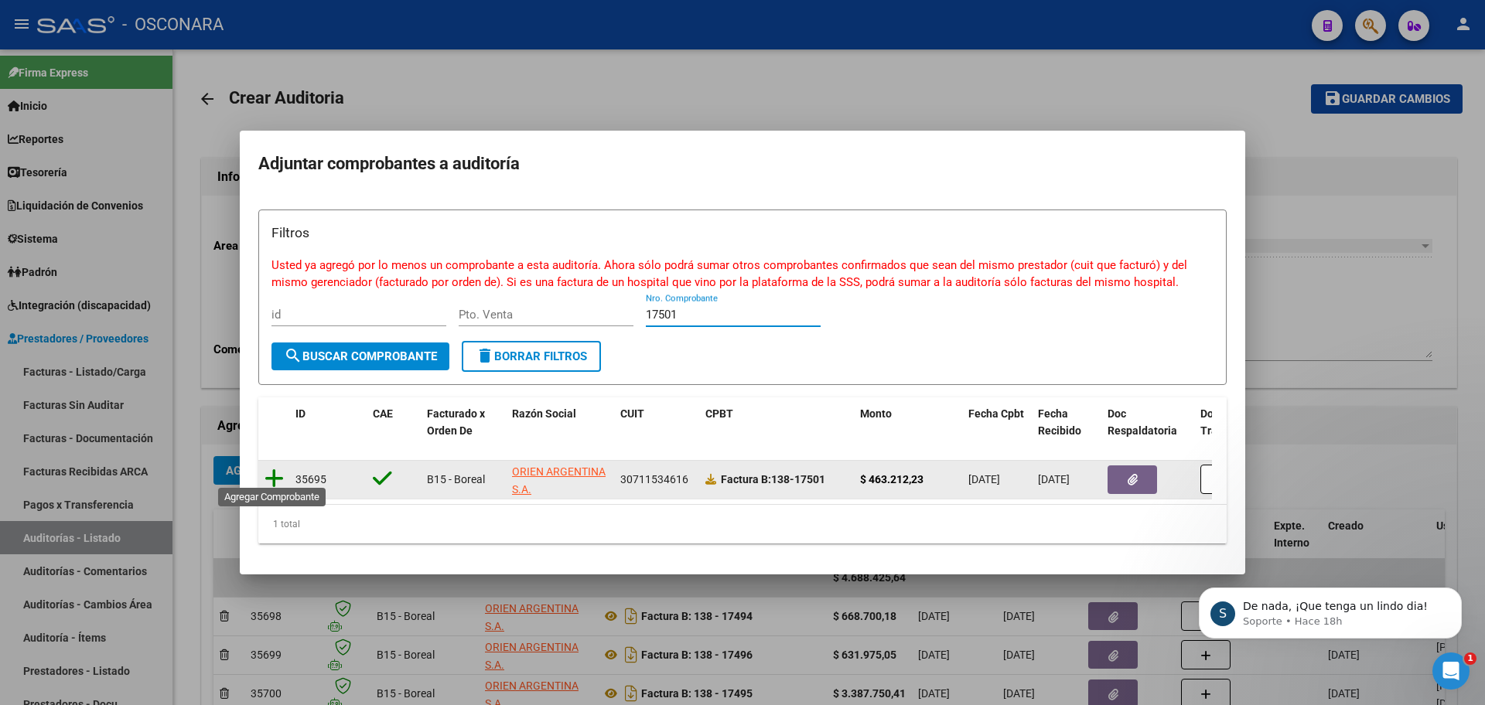
type input "17501"
click at [277, 469] on icon at bounding box center [274, 479] width 19 height 22
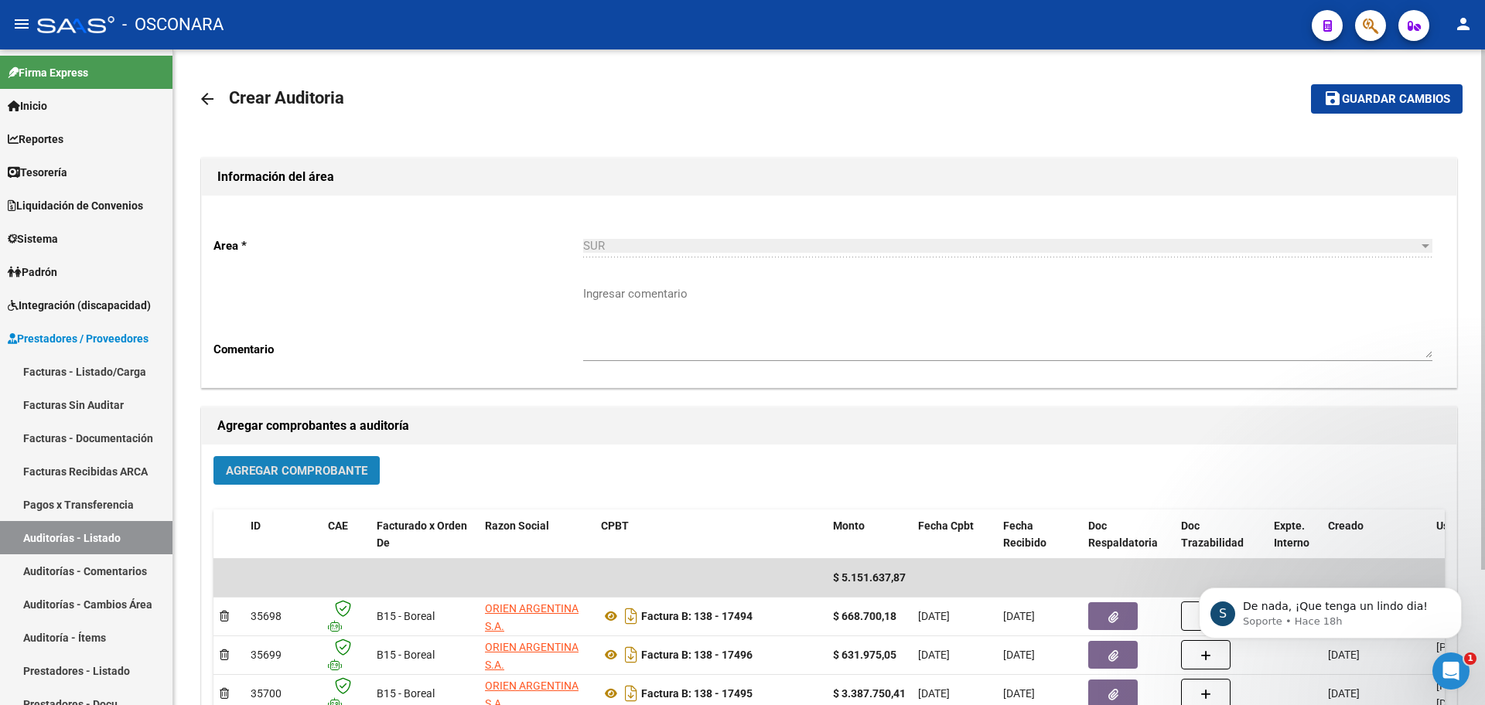
click at [276, 473] on span "Agregar Comprobante" at bounding box center [297, 471] width 142 height 14
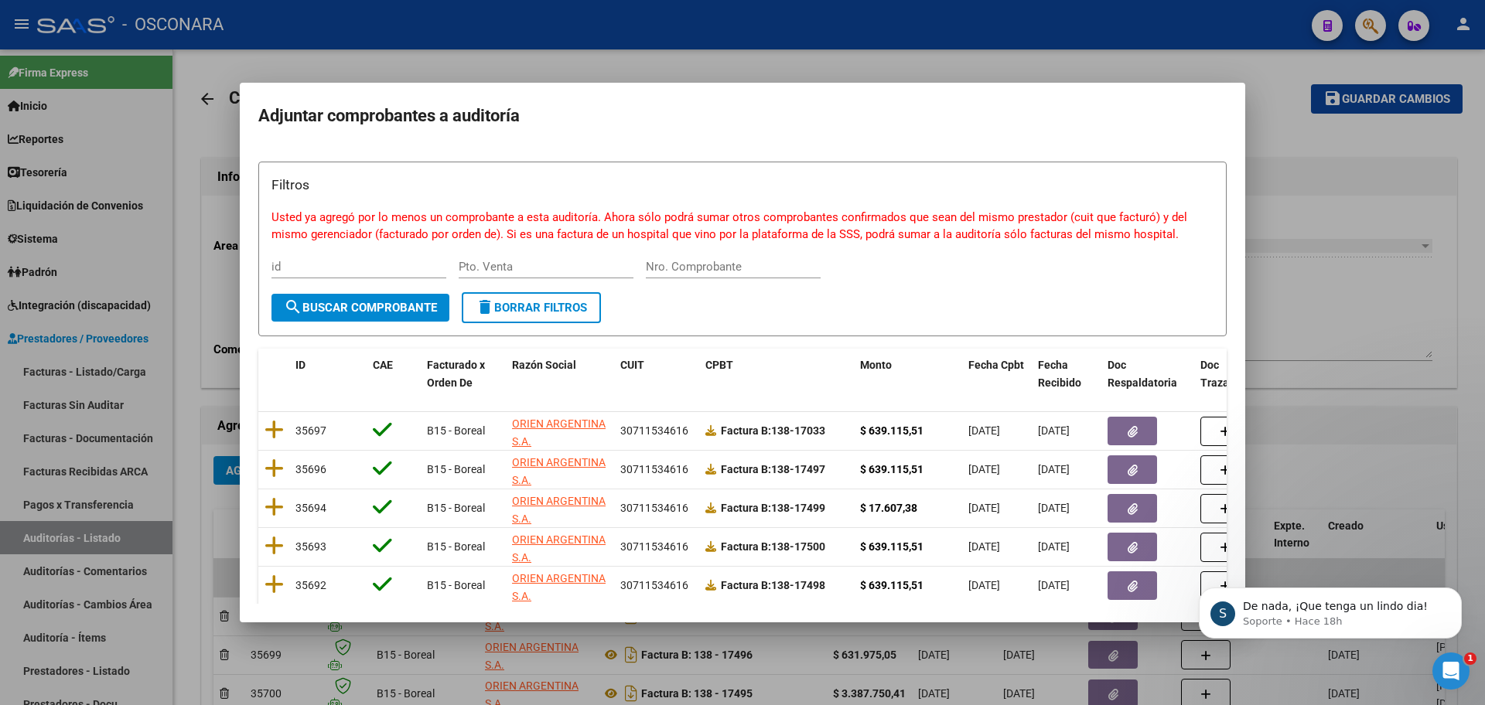
click at [765, 273] on div "Nro. Comprobante" at bounding box center [733, 266] width 175 height 23
click at [764, 267] on input "Nro. Comprobante" at bounding box center [733, 267] width 175 height 14
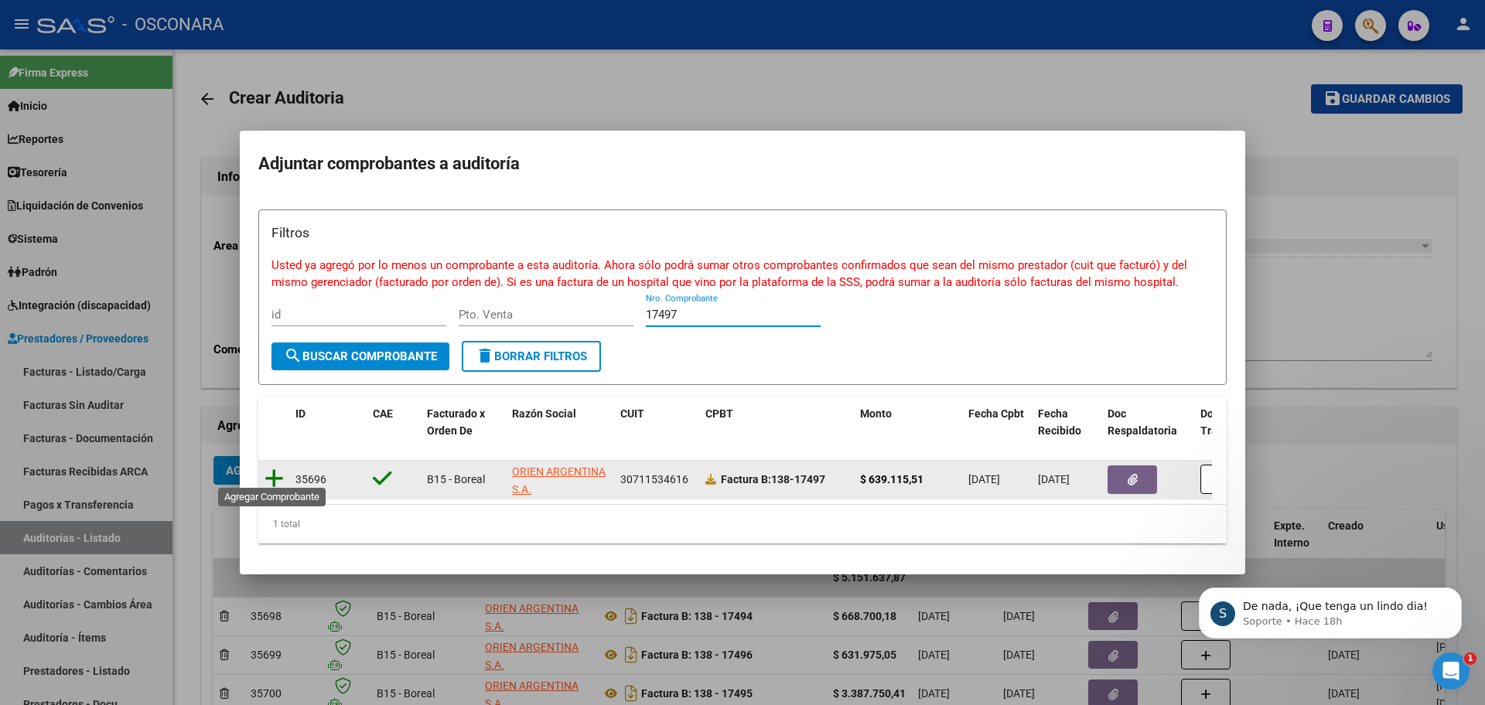
type input "17497"
click at [279, 477] on icon at bounding box center [274, 479] width 19 height 22
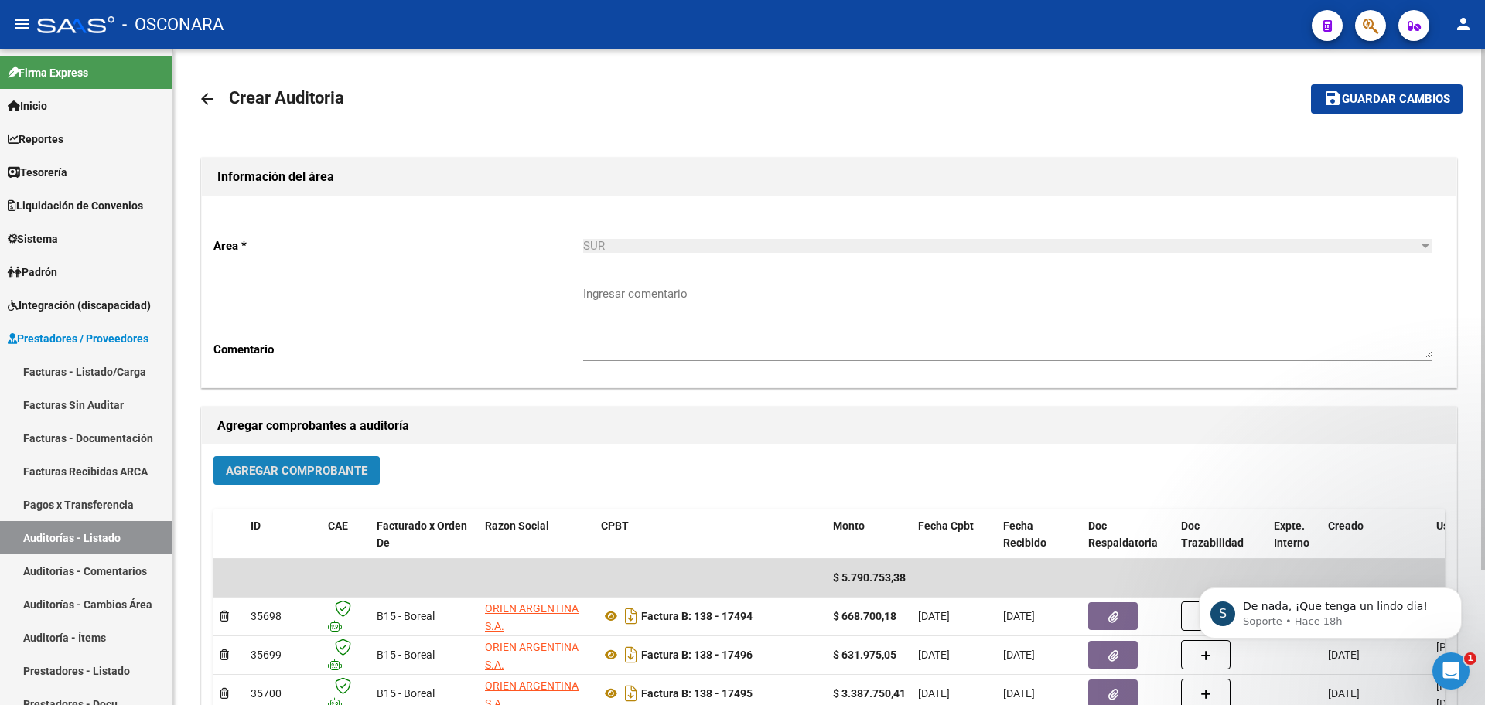
click at [278, 479] on button "Agregar Comprobante" at bounding box center [296, 470] width 166 height 29
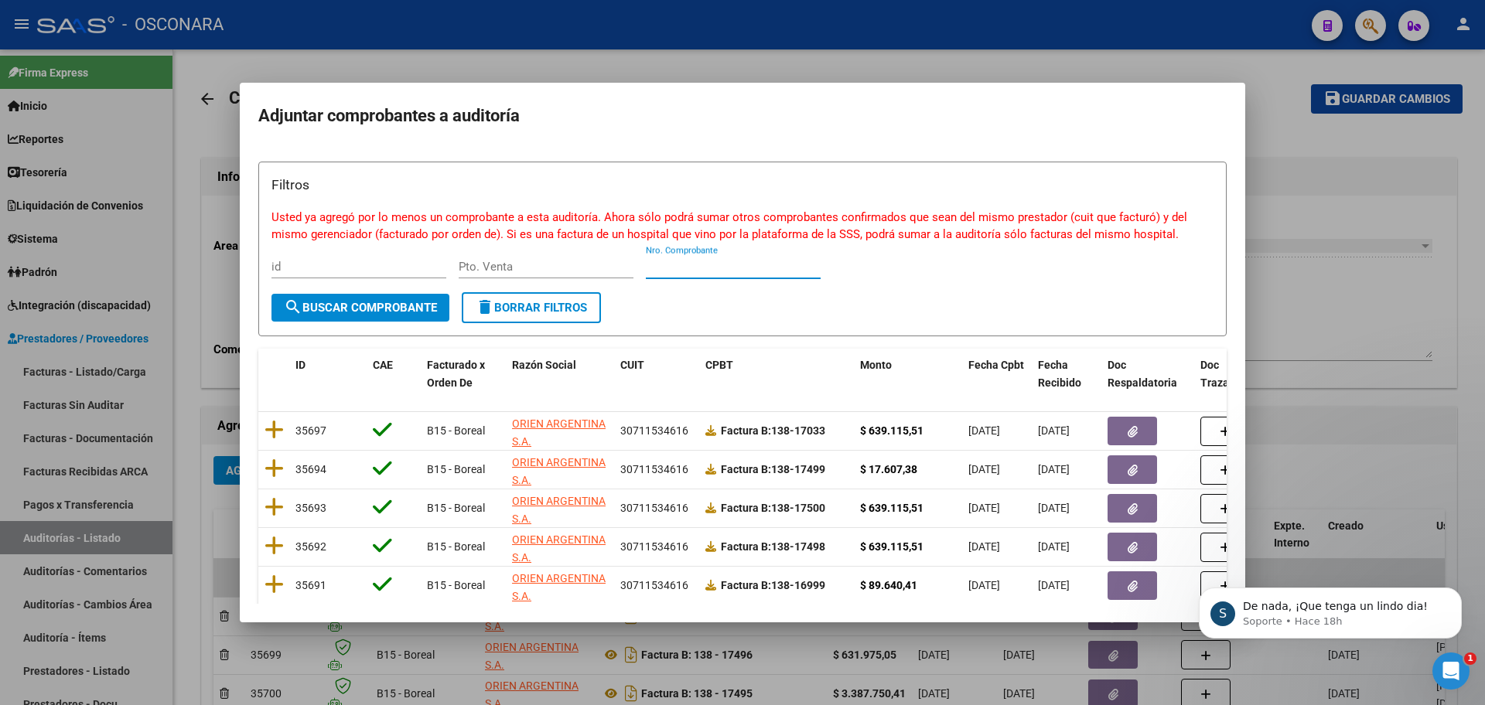
click at [756, 271] on input "Nro. Comprobante" at bounding box center [733, 267] width 175 height 14
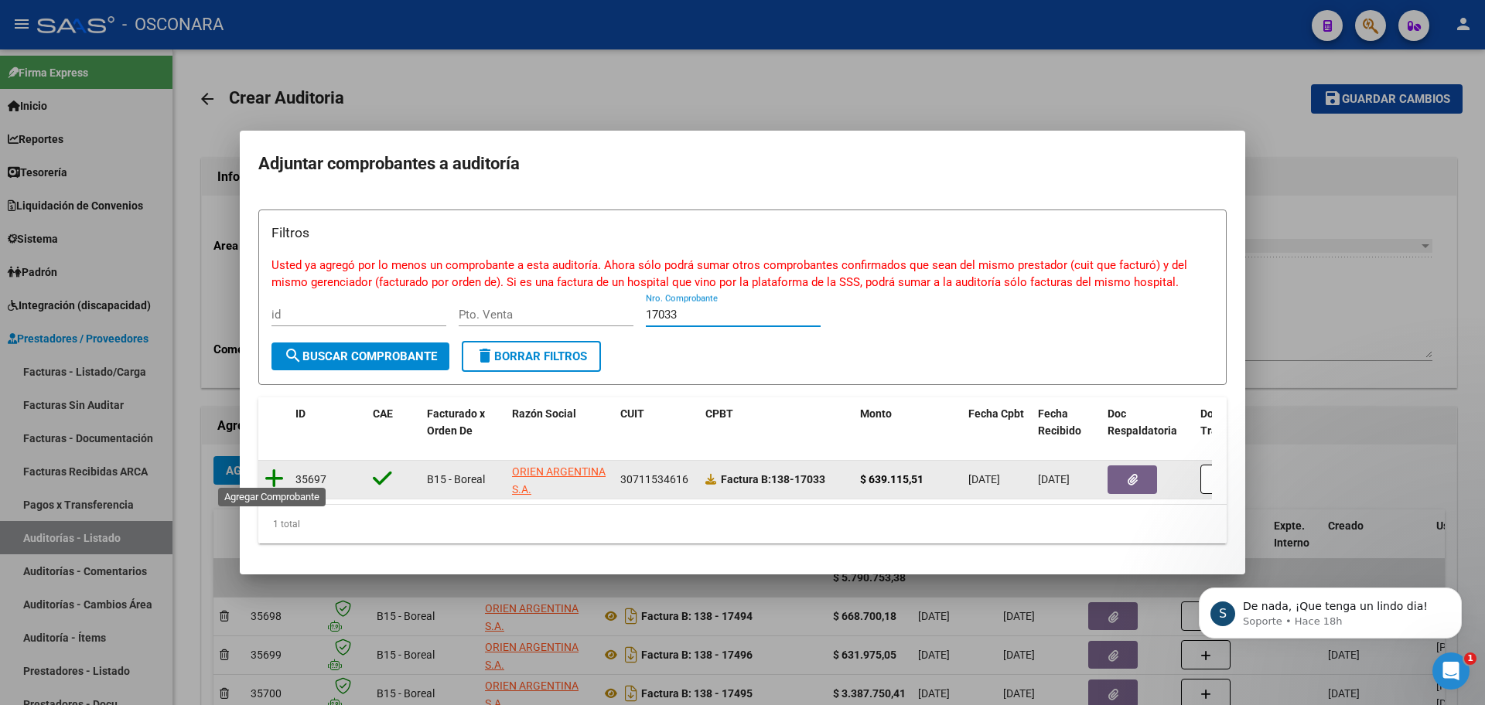
type input "17033"
click at [271, 468] on icon at bounding box center [274, 479] width 19 height 22
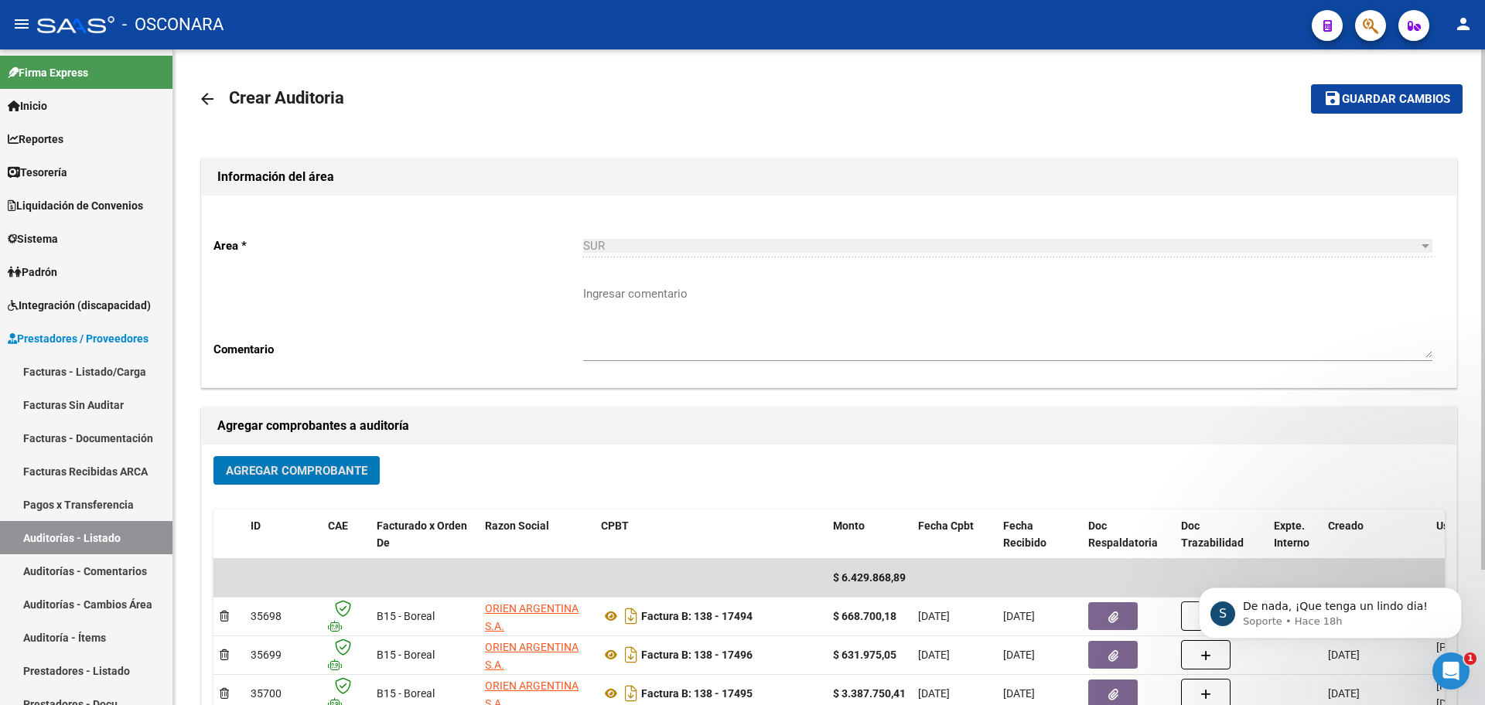
click at [286, 469] on span "Agregar Comprobante" at bounding box center [297, 471] width 142 height 14
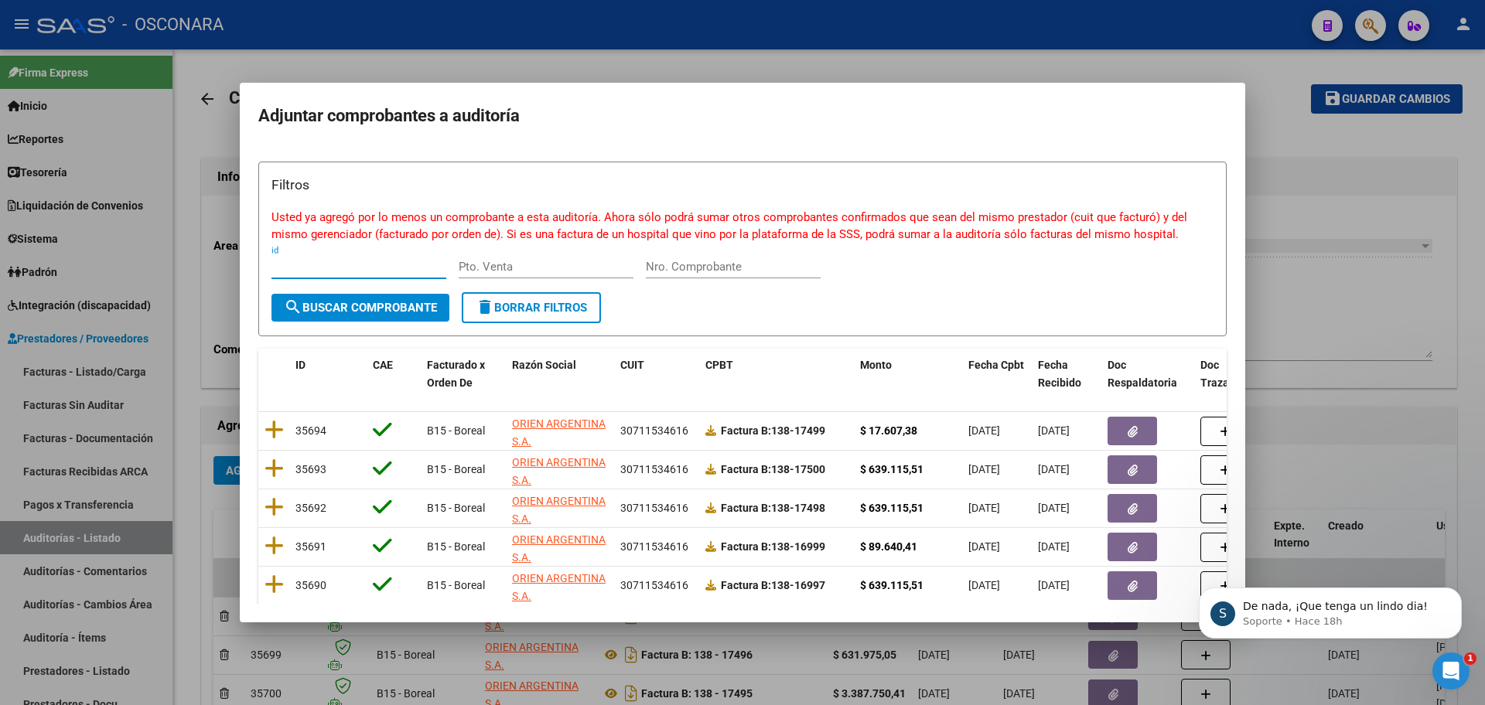
click at [761, 272] on input "Nro. Comprobante" at bounding box center [733, 267] width 175 height 14
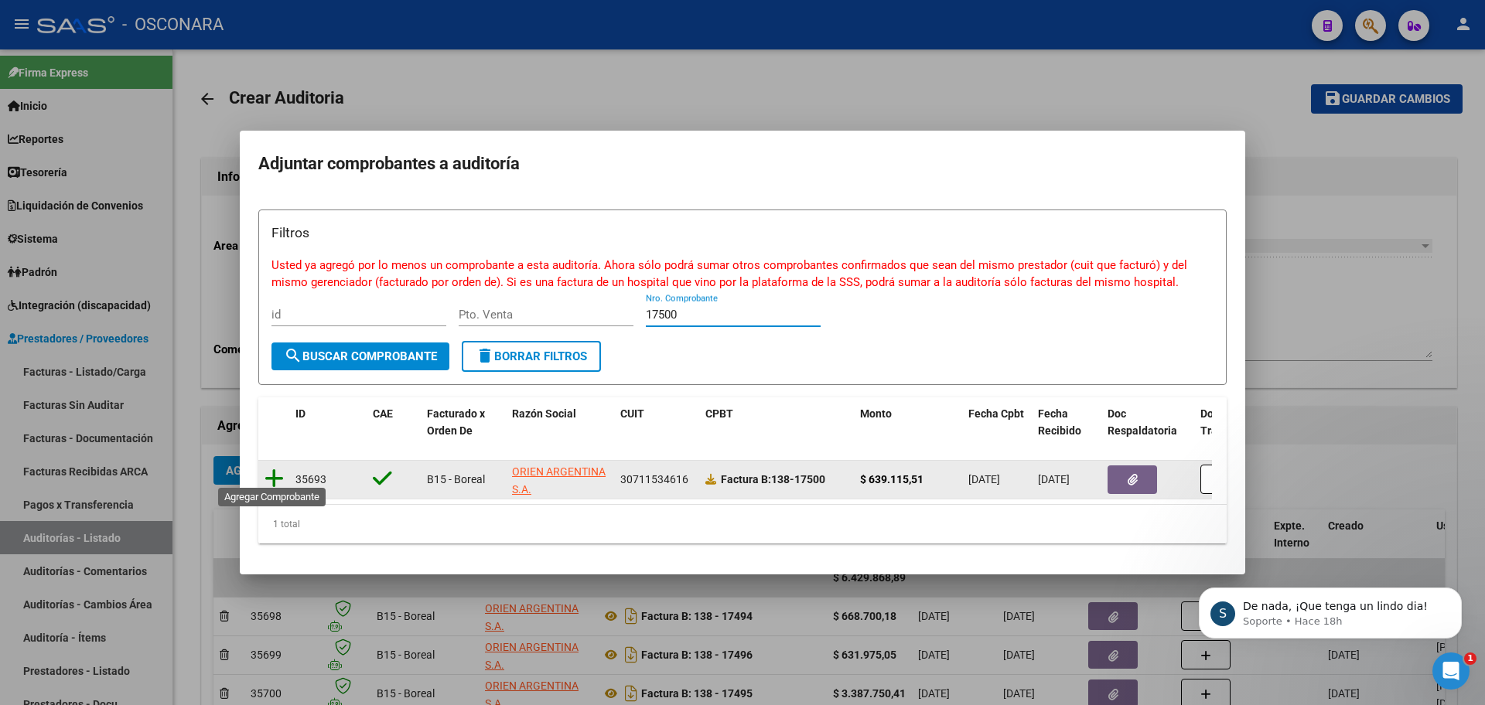
type input "17500"
click at [278, 470] on icon at bounding box center [274, 479] width 19 height 22
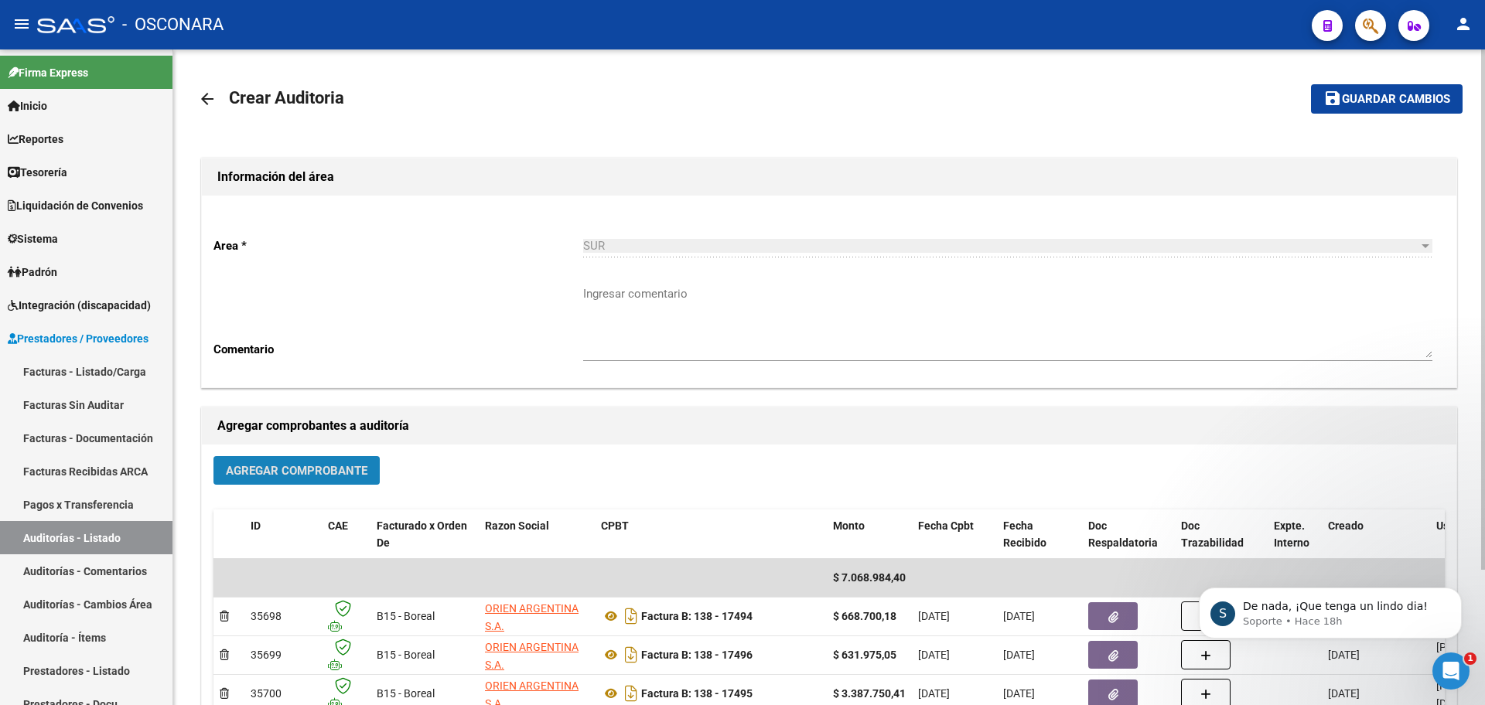
click at [247, 462] on button "Agregar Comprobante" at bounding box center [296, 470] width 166 height 29
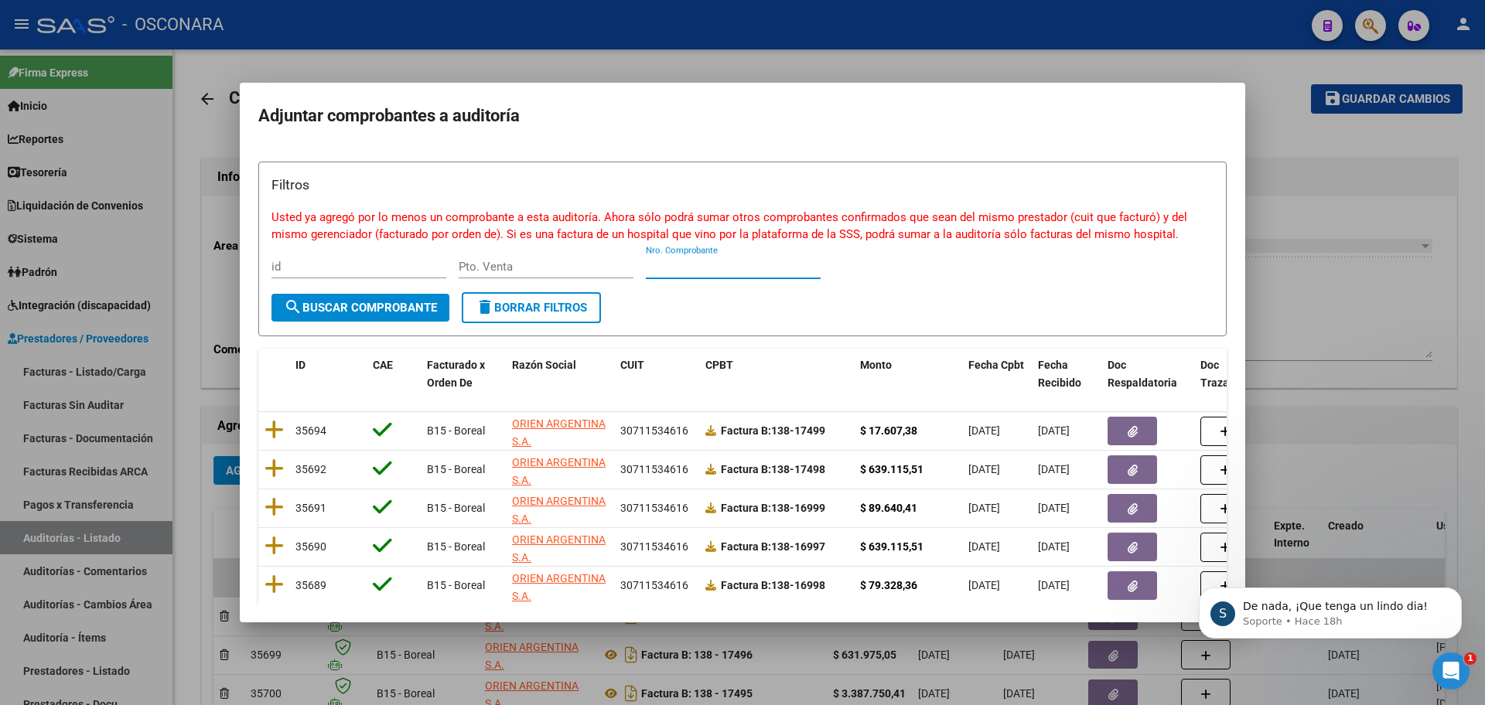
click at [738, 265] on input "Nro. Comprobante" at bounding box center [733, 267] width 175 height 14
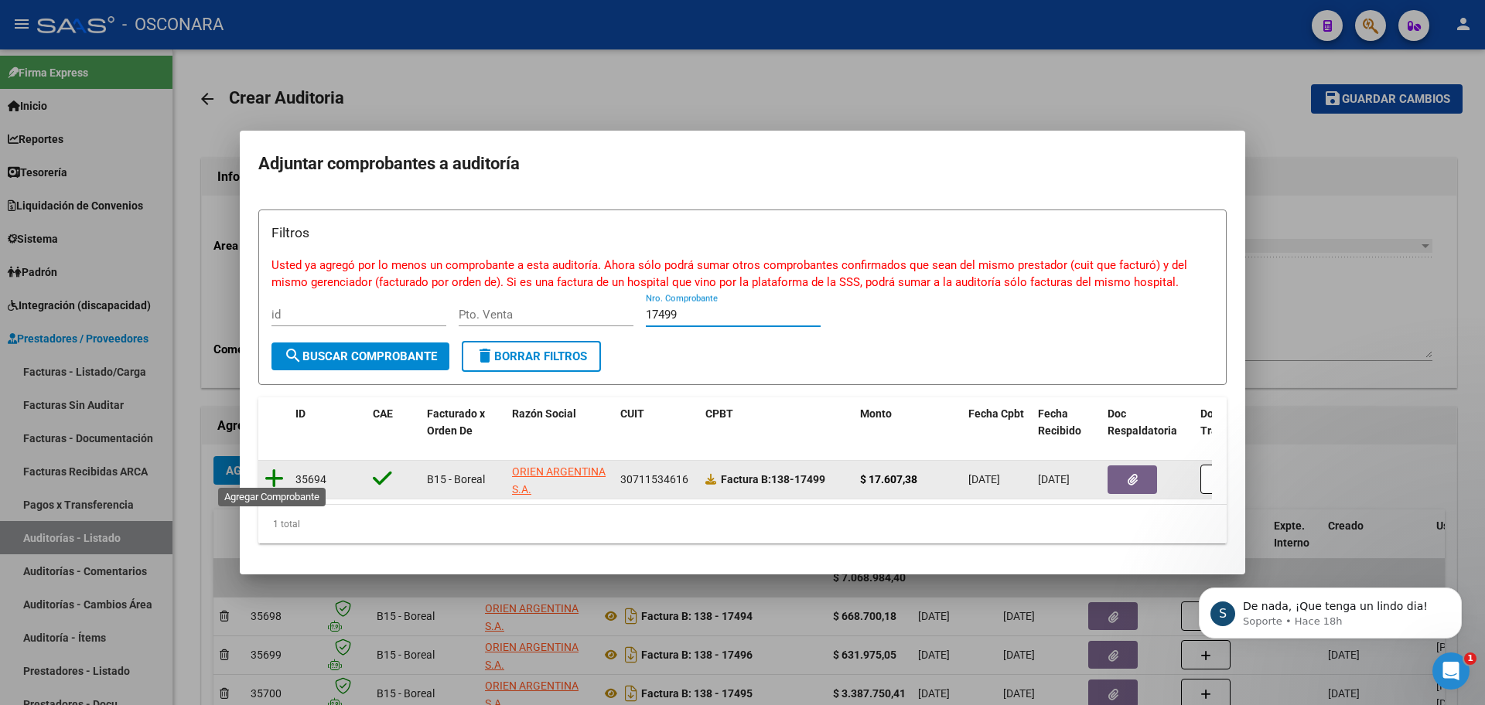
type input "17499"
click at [278, 473] on icon at bounding box center [274, 479] width 19 height 22
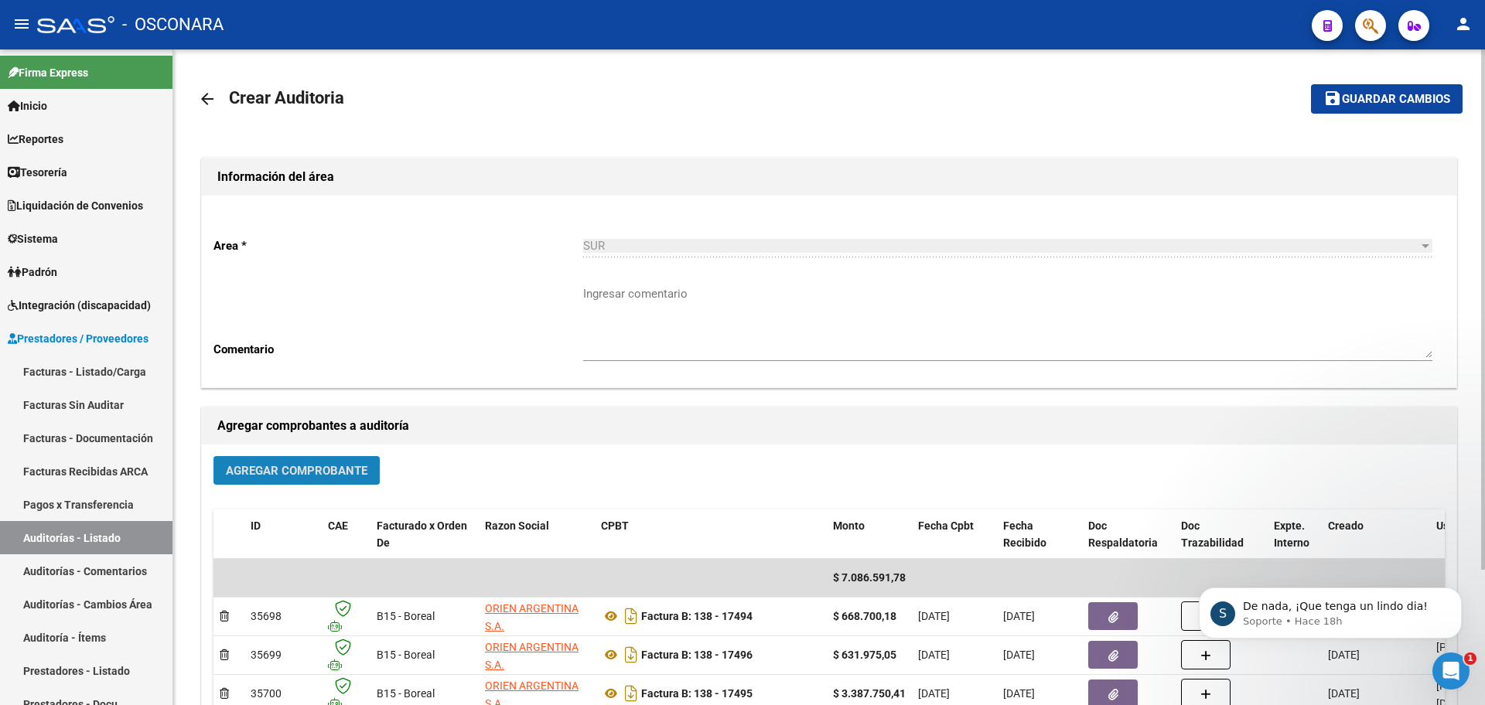
click at [294, 480] on button "Agregar Comprobante" at bounding box center [296, 470] width 166 height 29
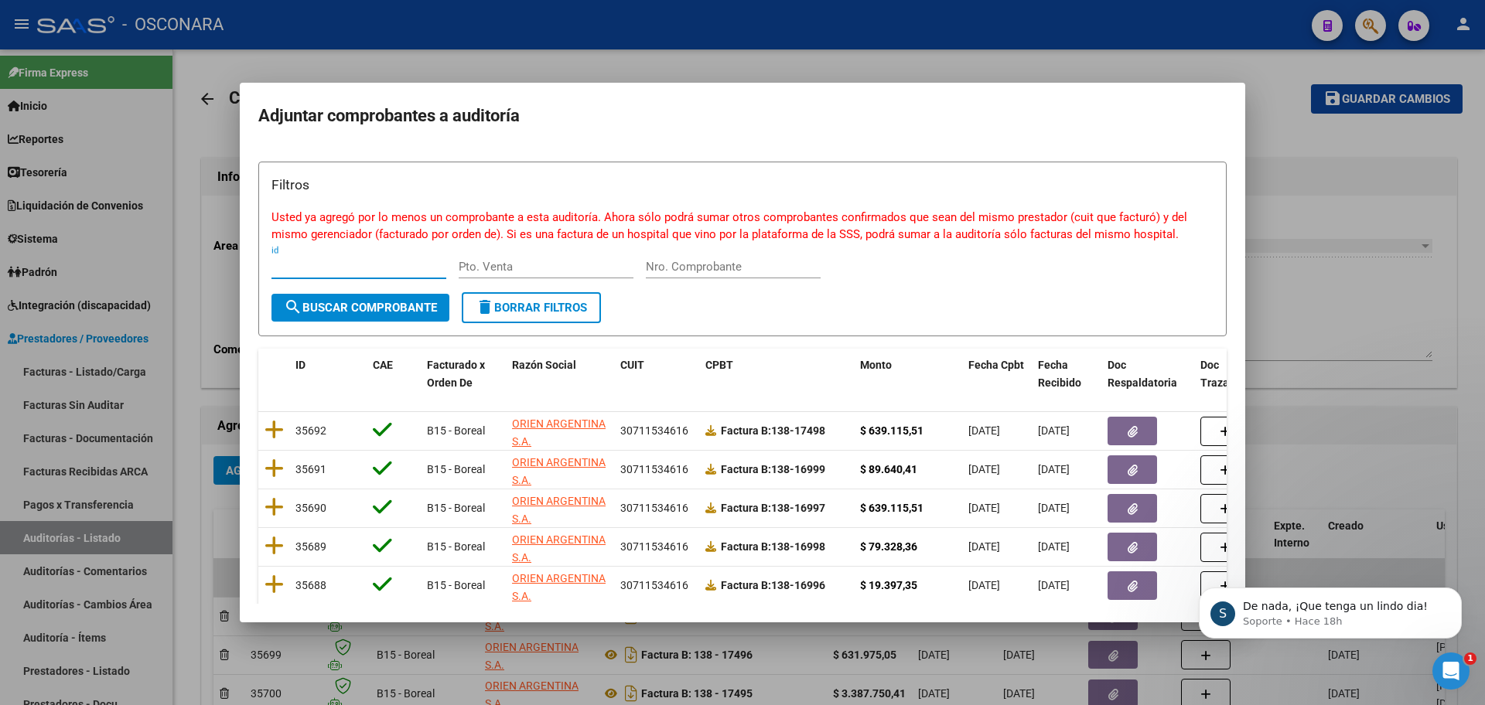
click at [739, 264] on input "Nro. Comprobante" at bounding box center [733, 267] width 175 height 14
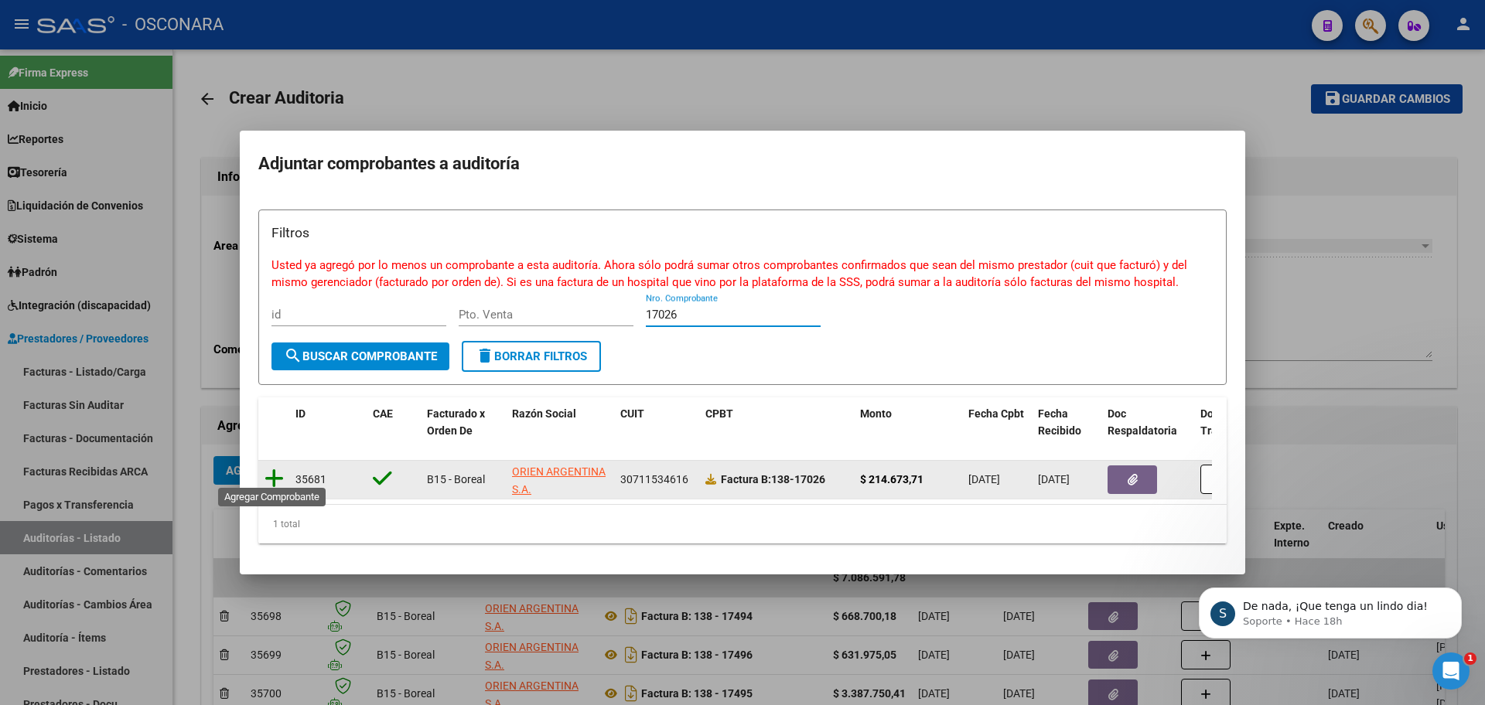
type input "17026"
click at [281, 468] on icon at bounding box center [274, 479] width 19 height 22
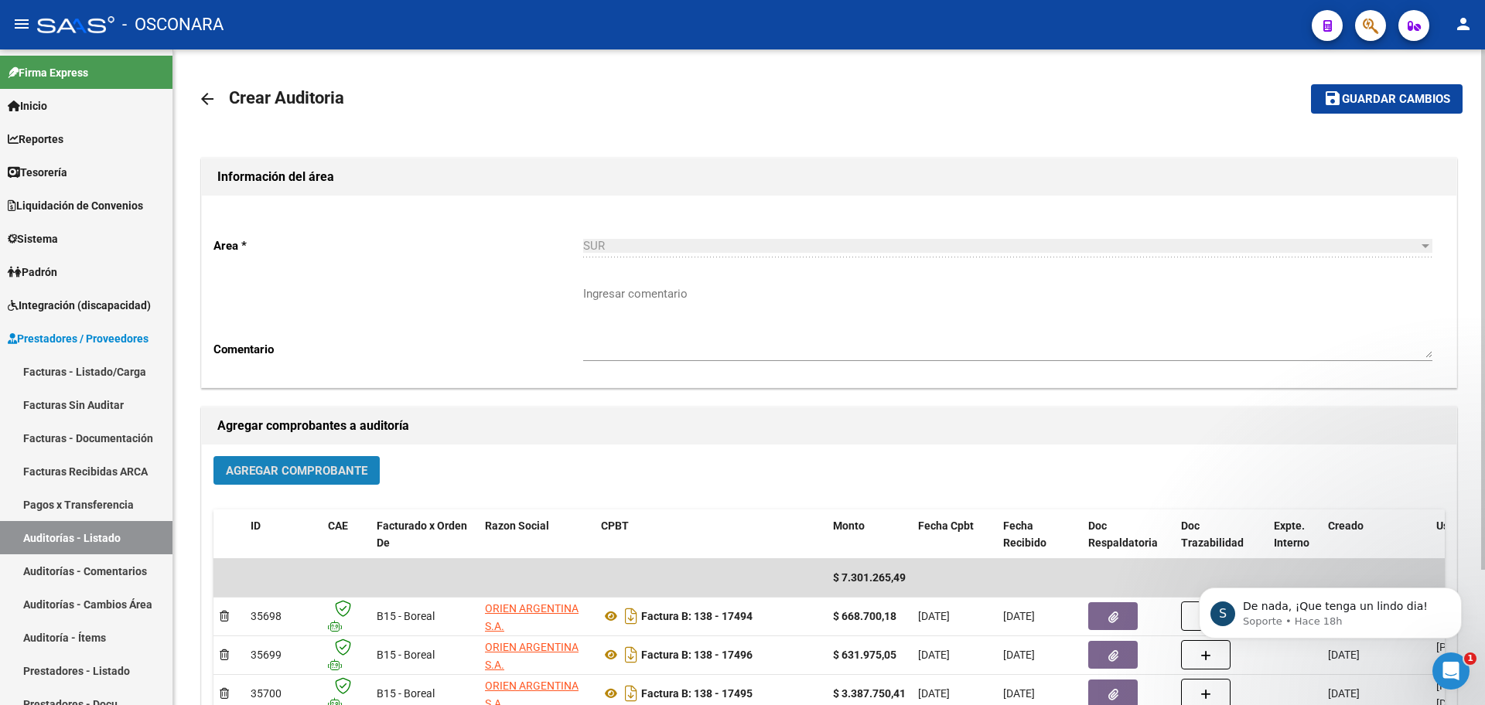
click at [300, 468] on span "Agregar Comprobante" at bounding box center [297, 471] width 142 height 14
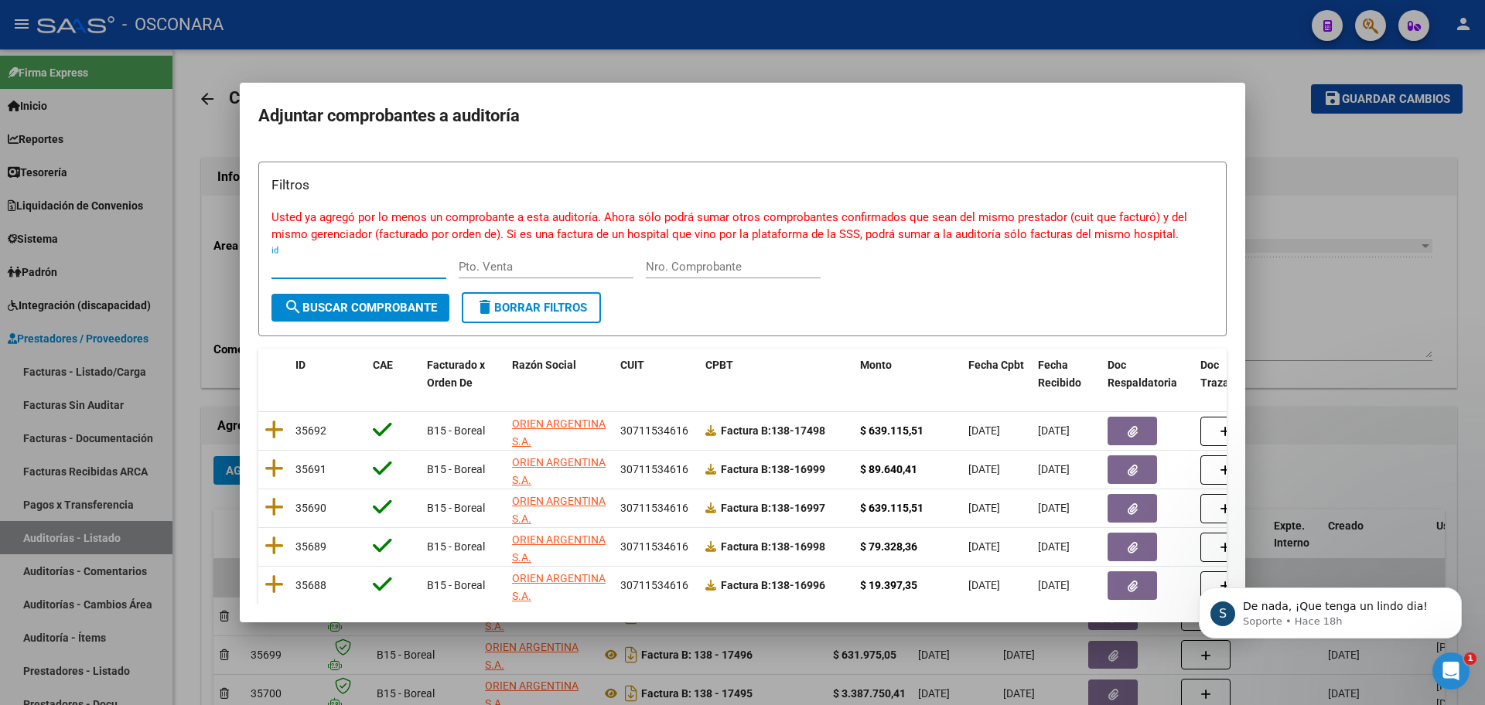
click at [708, 266] on input "Nro. Comprobante" at bounding box center [733, 267] width 175 height 14
type input "17030"
click at [382, 299] on button "search Buscar Comprobante" at bounding box center [360, 308] width 178 height 28
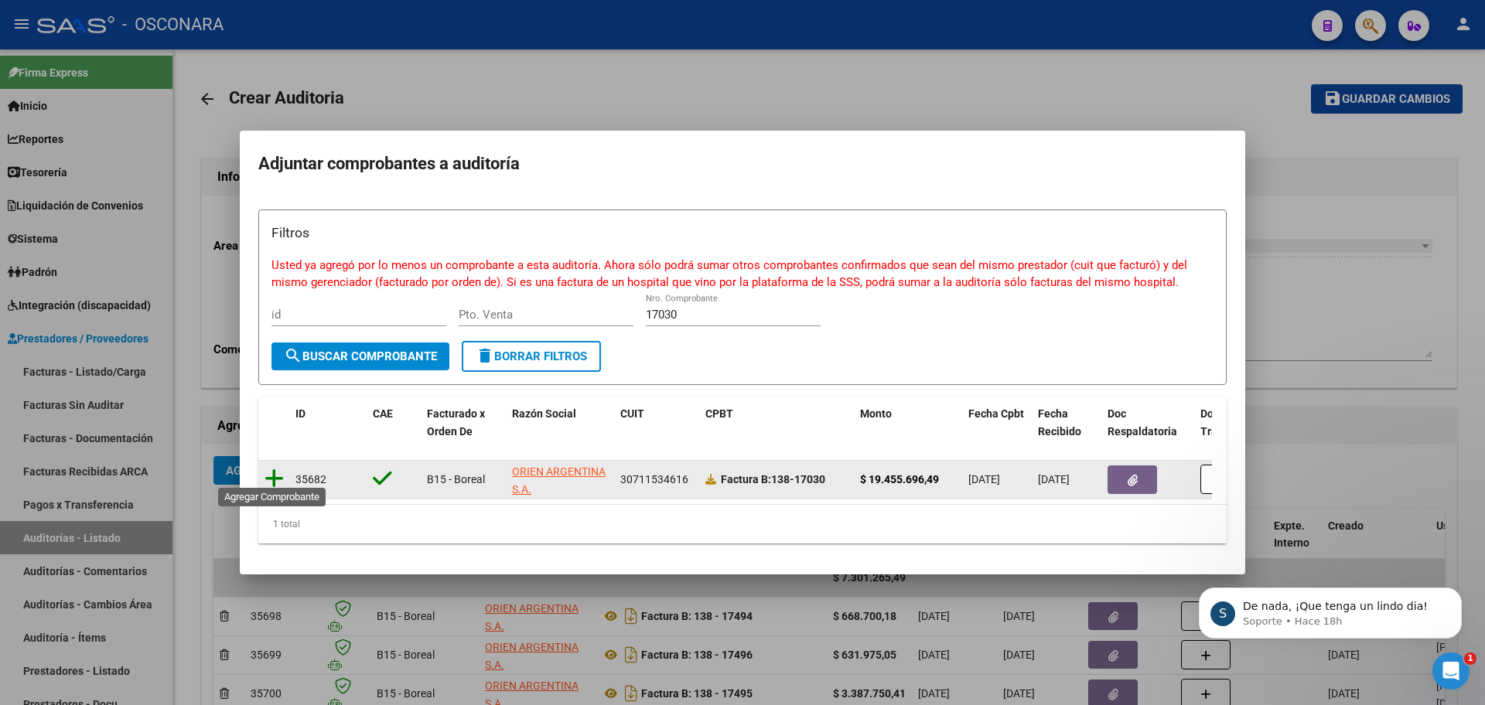
click at [282, 471] on icon at bounding box center [274, 479] width 19 height 22
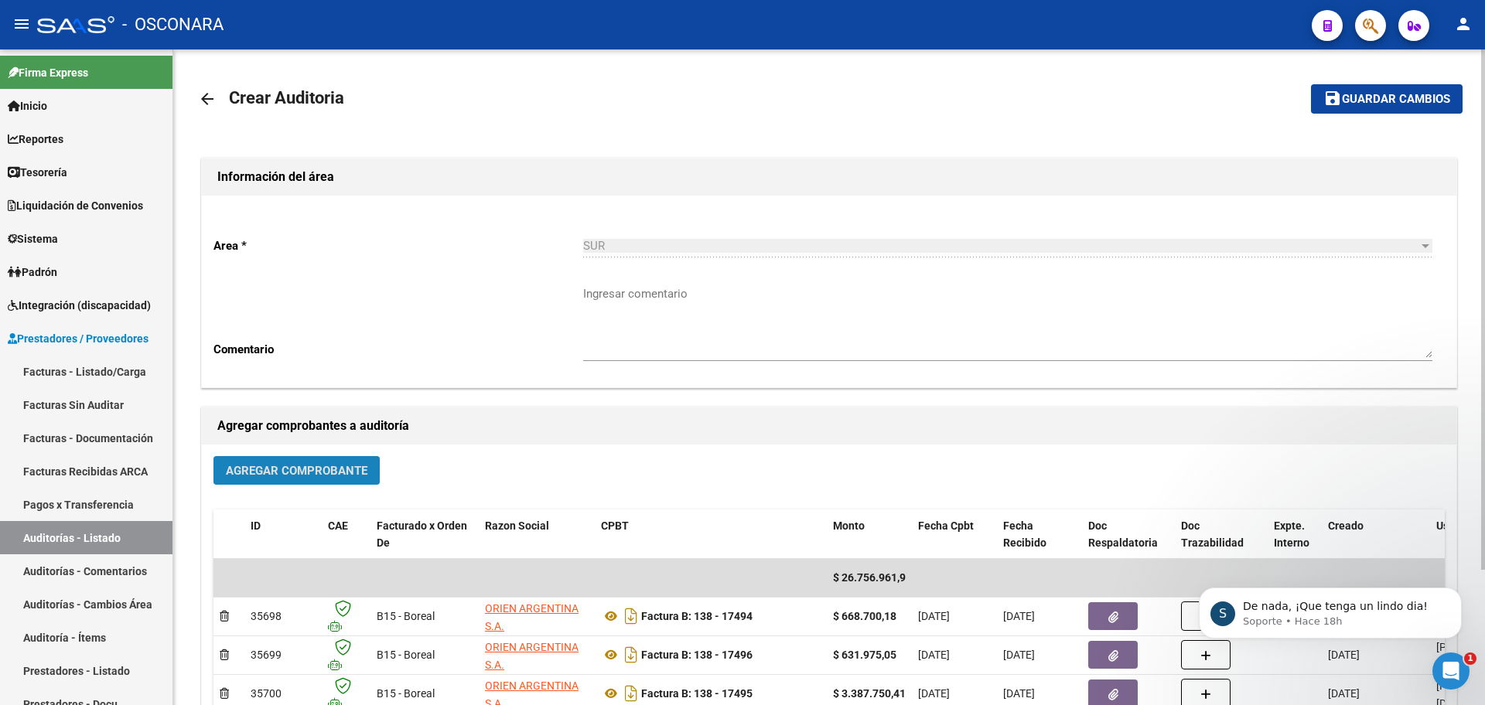
click at [298, 467] on span "Agregar Comprobante" at bounding box center [297, 471] width 142 height 14
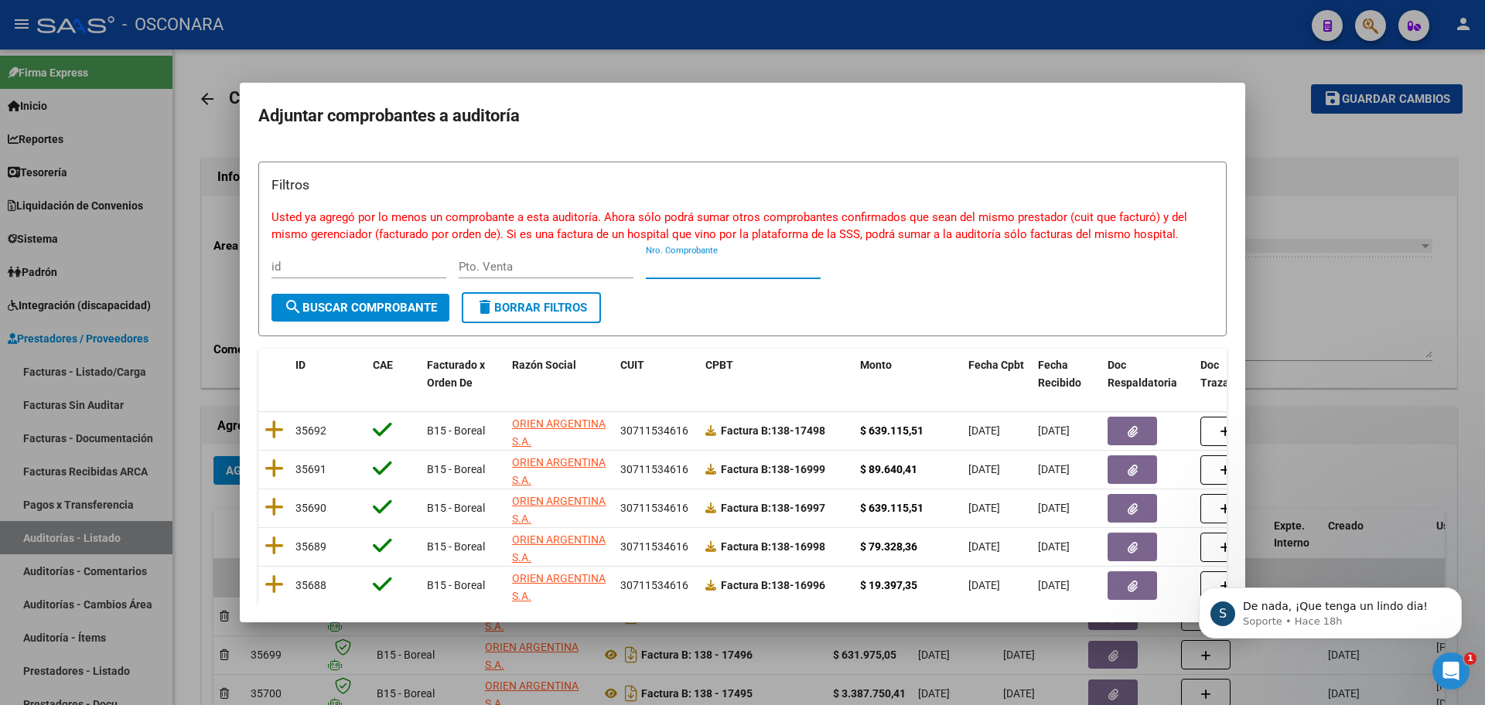
click at [687, 265] on input "Nro. Comprobante" at bounding box center [733, 267] width 175 height 14
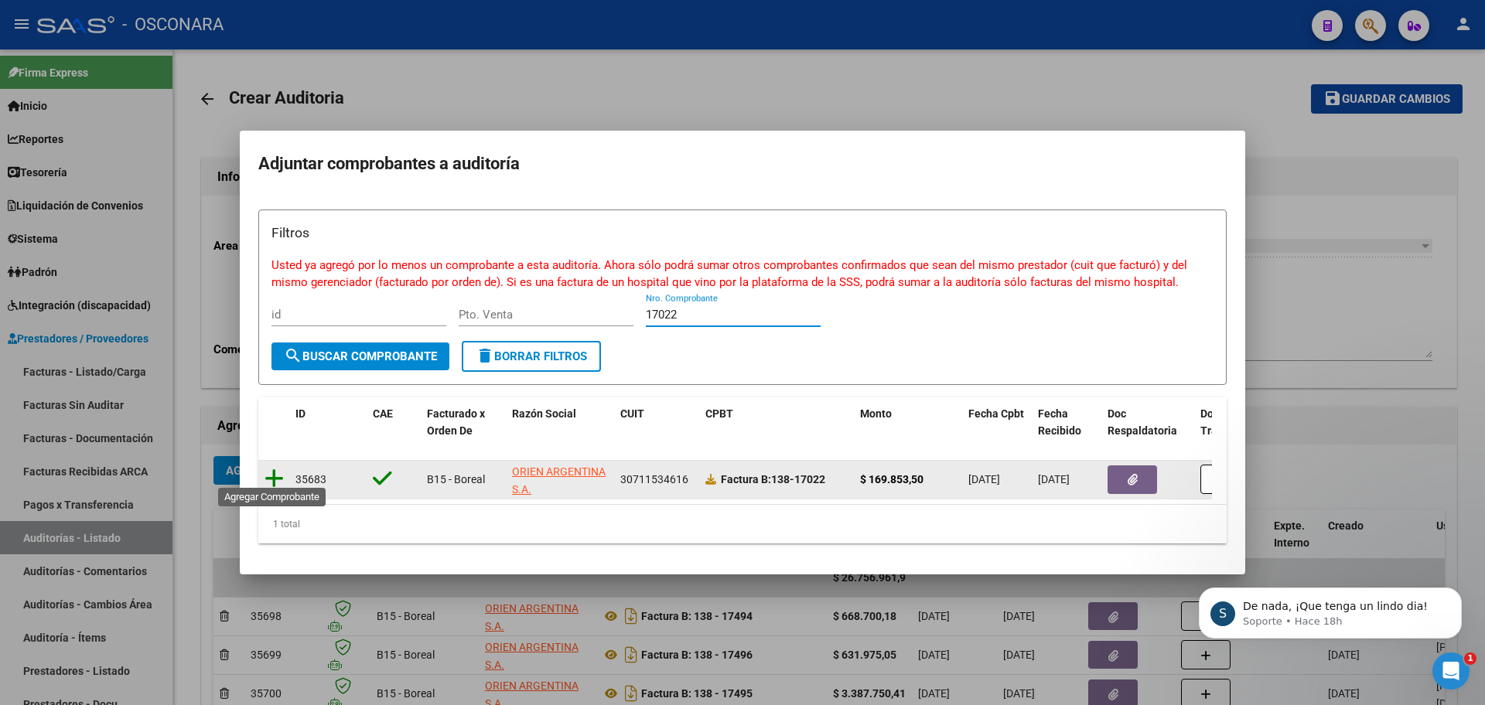
type input "17022"
click at [279, 469] on icon at bounding box center [274, 479] width 19 height 22
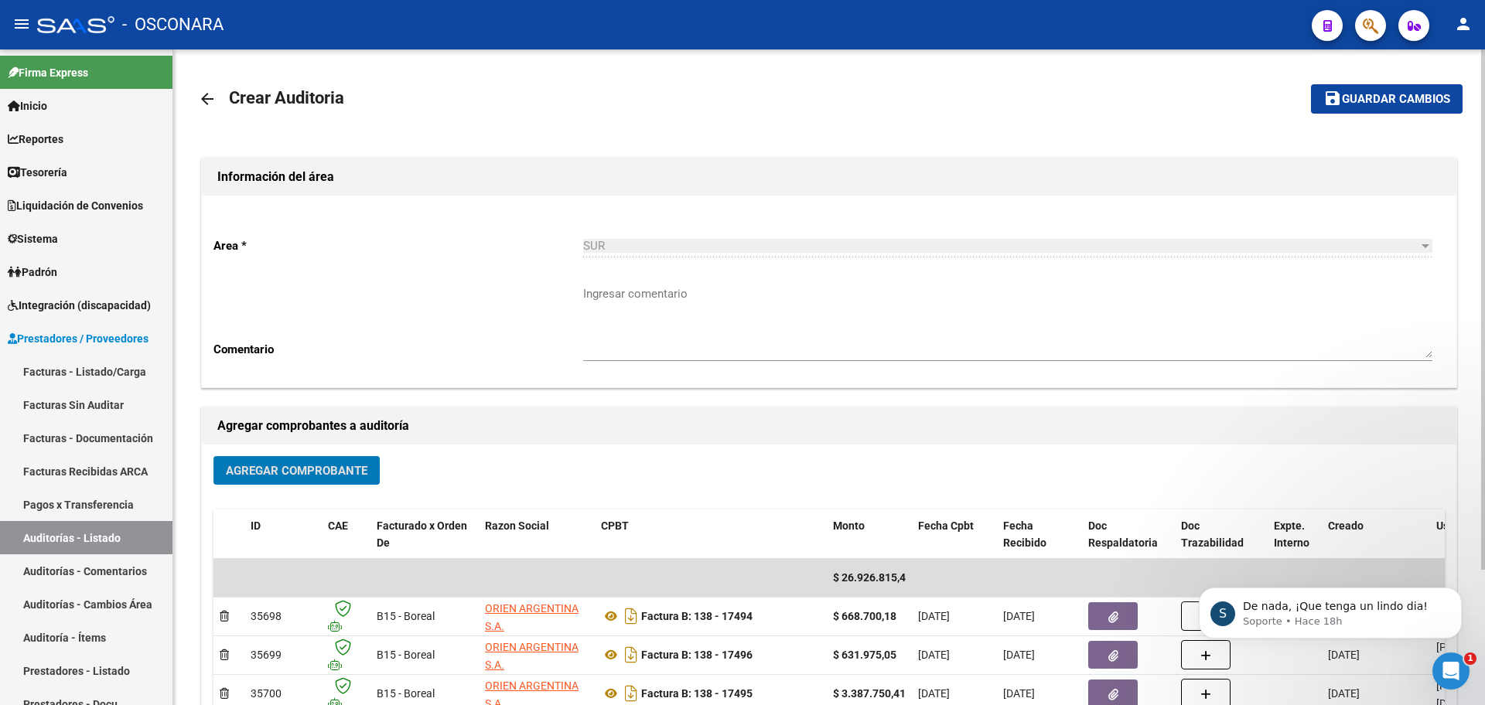
click at [285, 480] on button "Agregar Comprobante" at bounding box center [296, 470] width 166 height 29
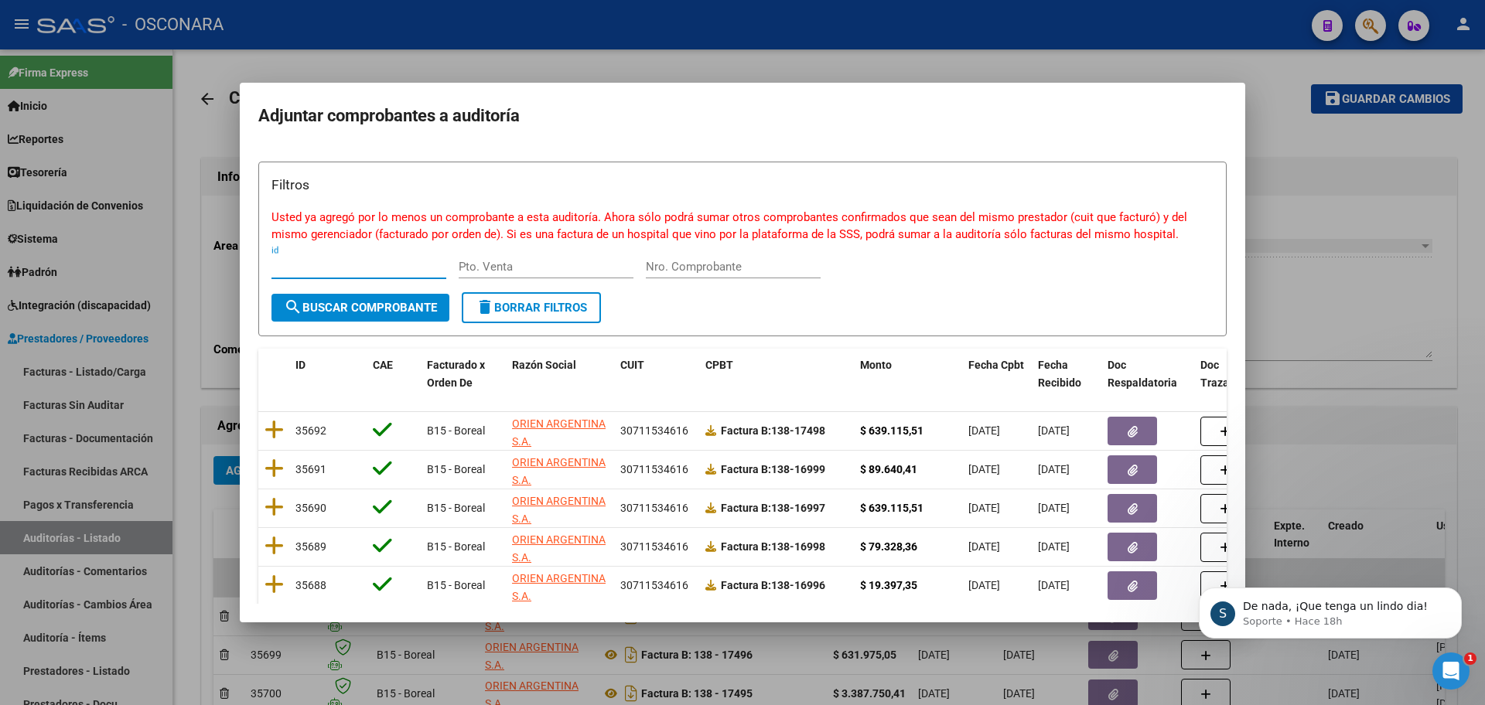
click at [716, 271] on input "Nro. Comprobante" at bounding box center [733, 267] width 175 height 14
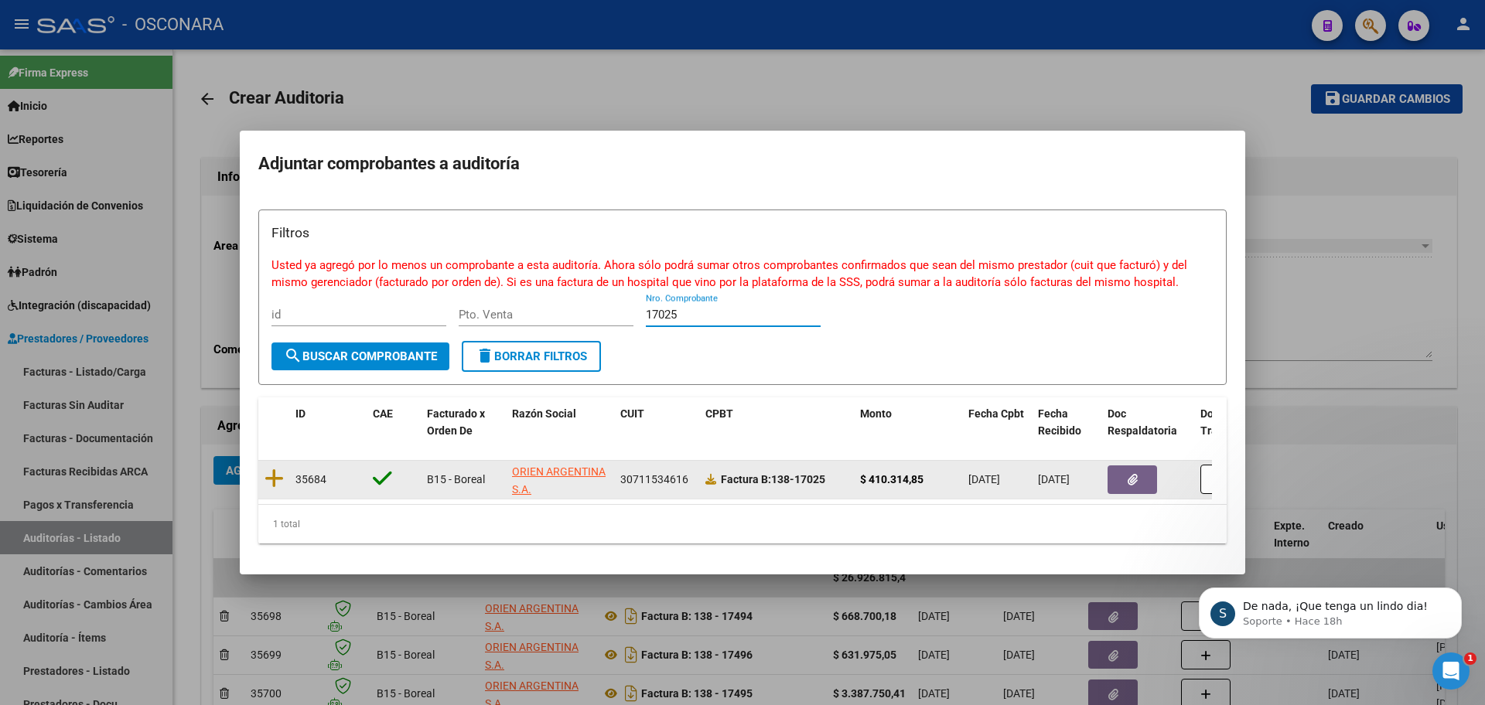
type input "17025"
click at [265, 476] on datatable-body-cell at bounding box center [273, 480] width 31 height 38
click at [275, 470] on icon at bounding box center [274, 479] width 19 height 22
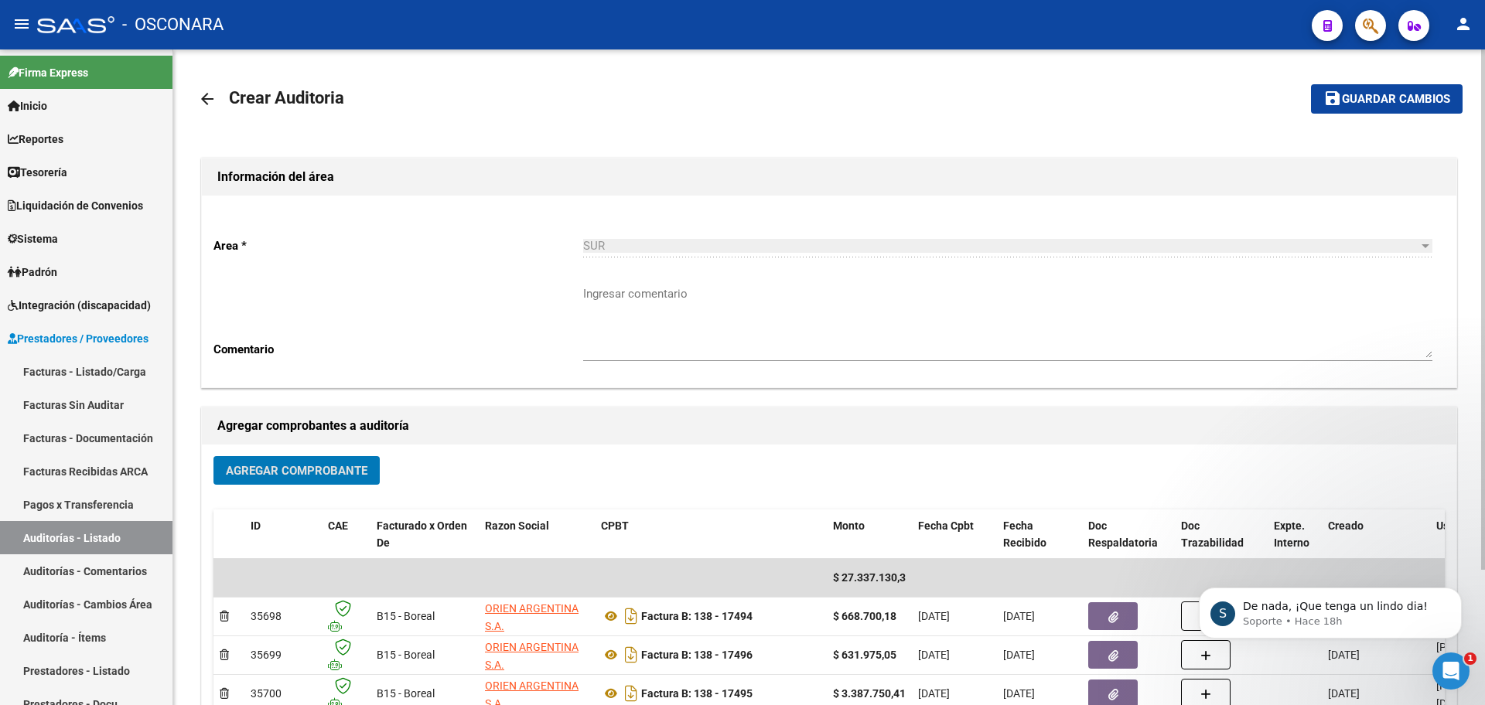
click at [275, 471] on span "Agregar Comprobante" at bounding box center [297, 471] width 142 height 14
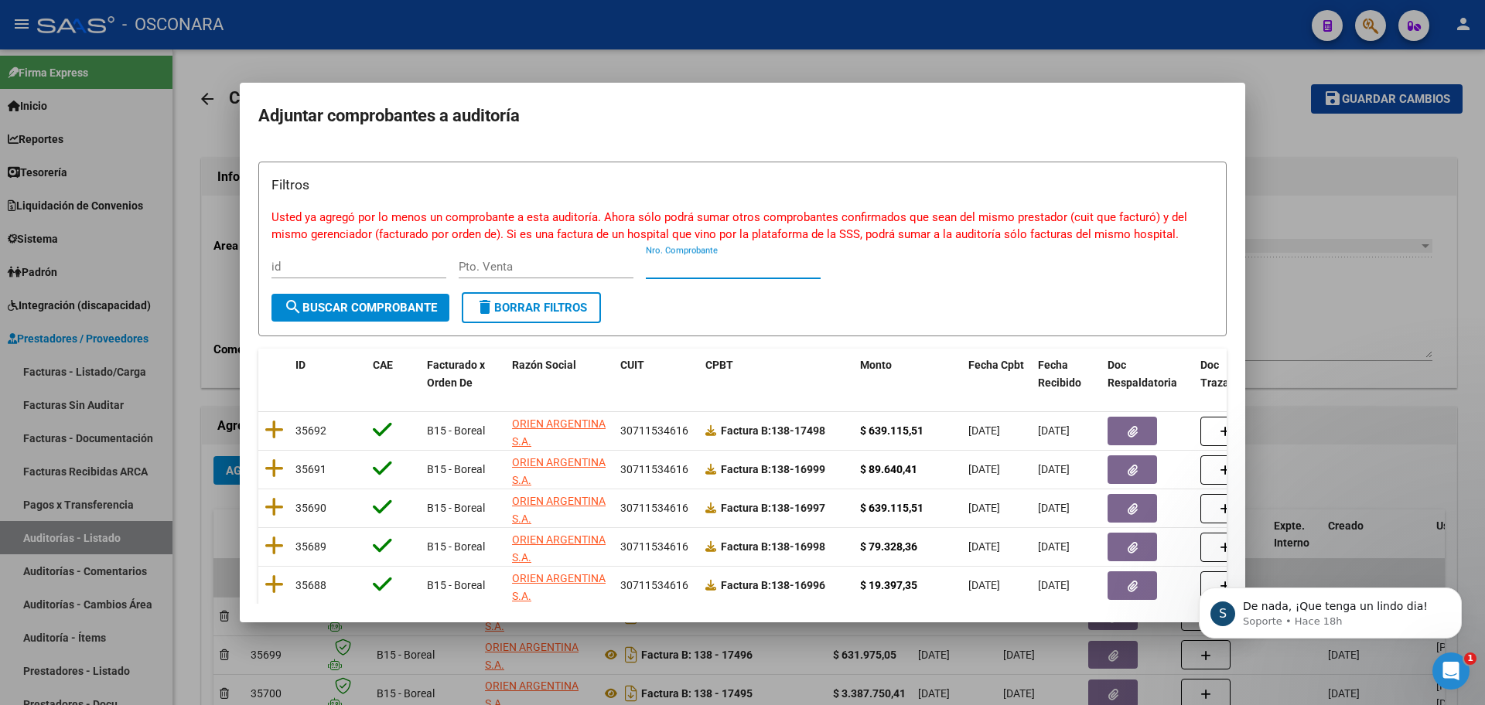
click at [715, 271] on input "Nro. Comprobante" at bounding box center [733, 267] width 175 height 14
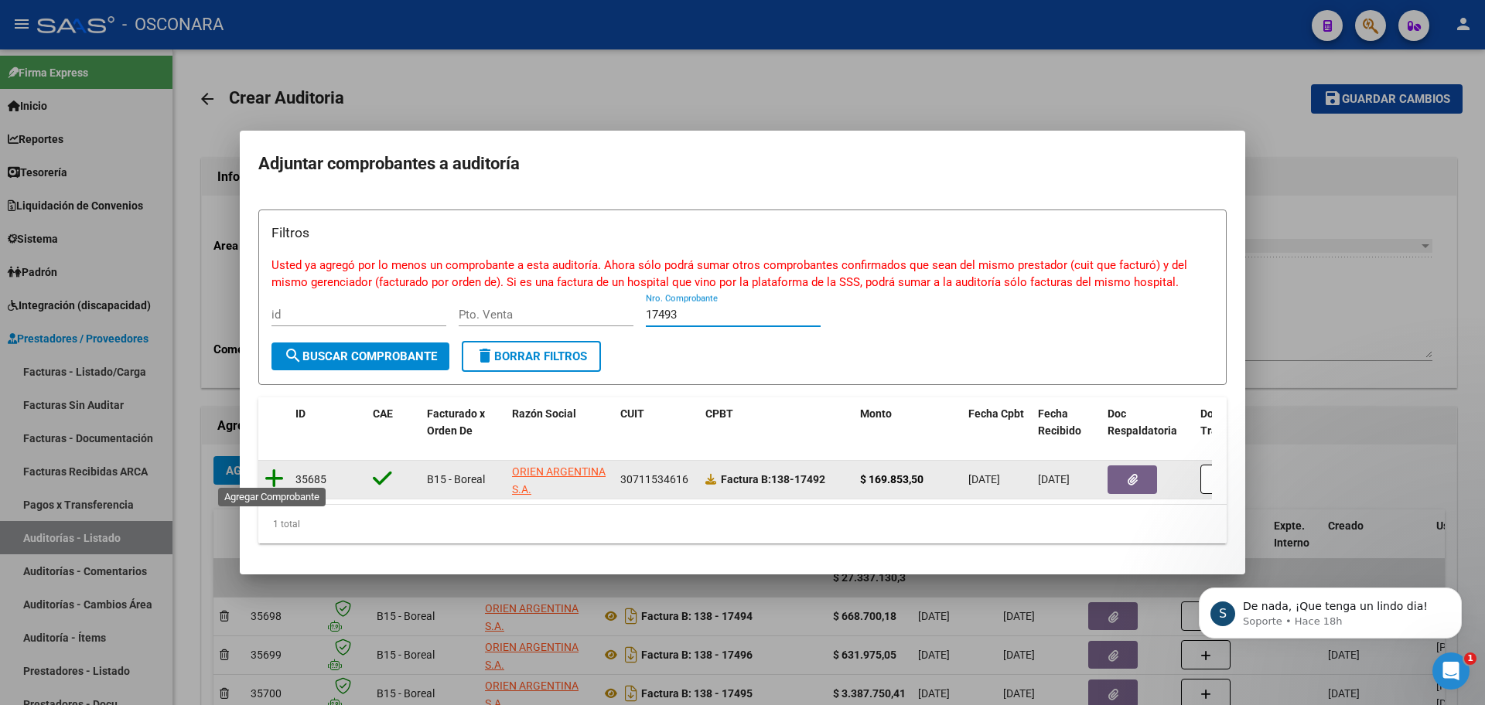
type input "17493"
click at [272, 475] on icon at bounding box center [274, 479] width 19 height 22
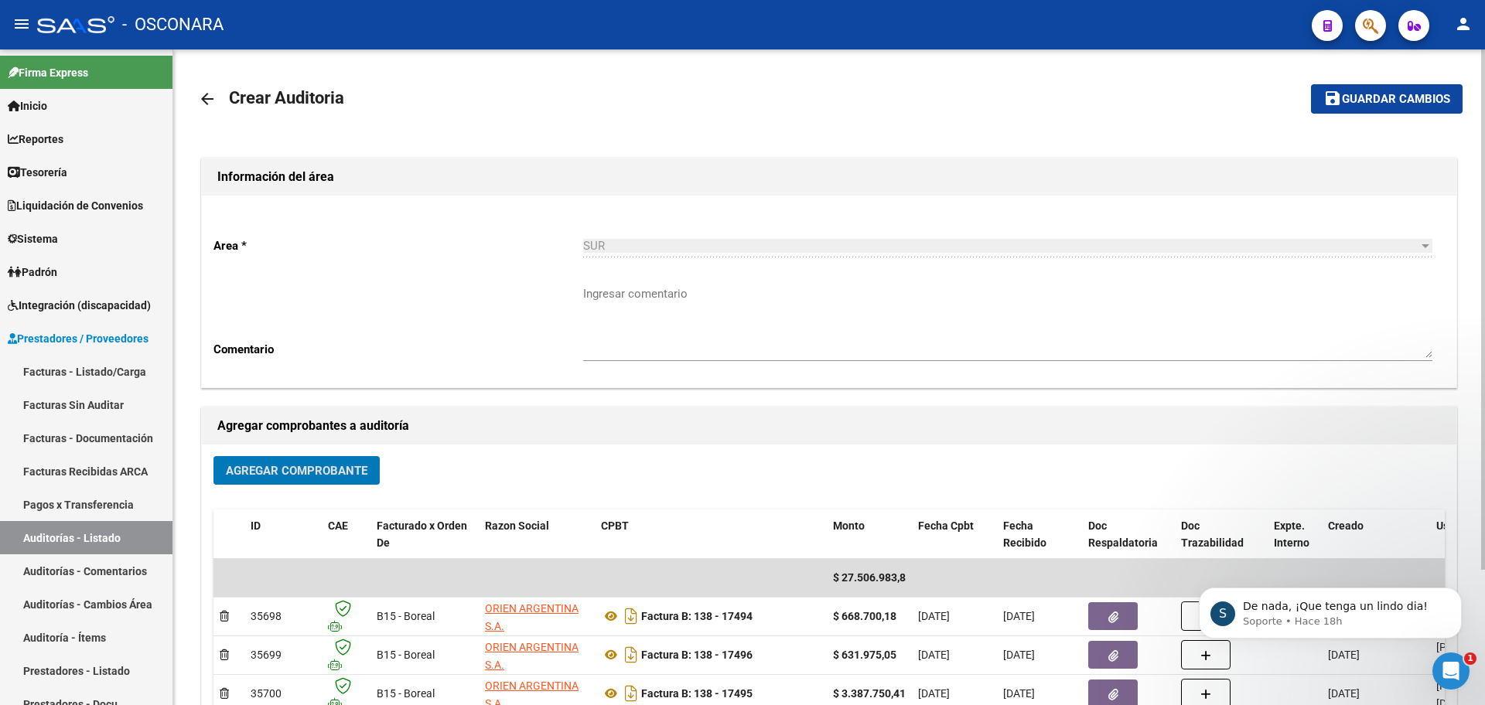
click at [282, 476] on span "Agregar Comprobante" at bounding box center [297, 471] width 142 height 14
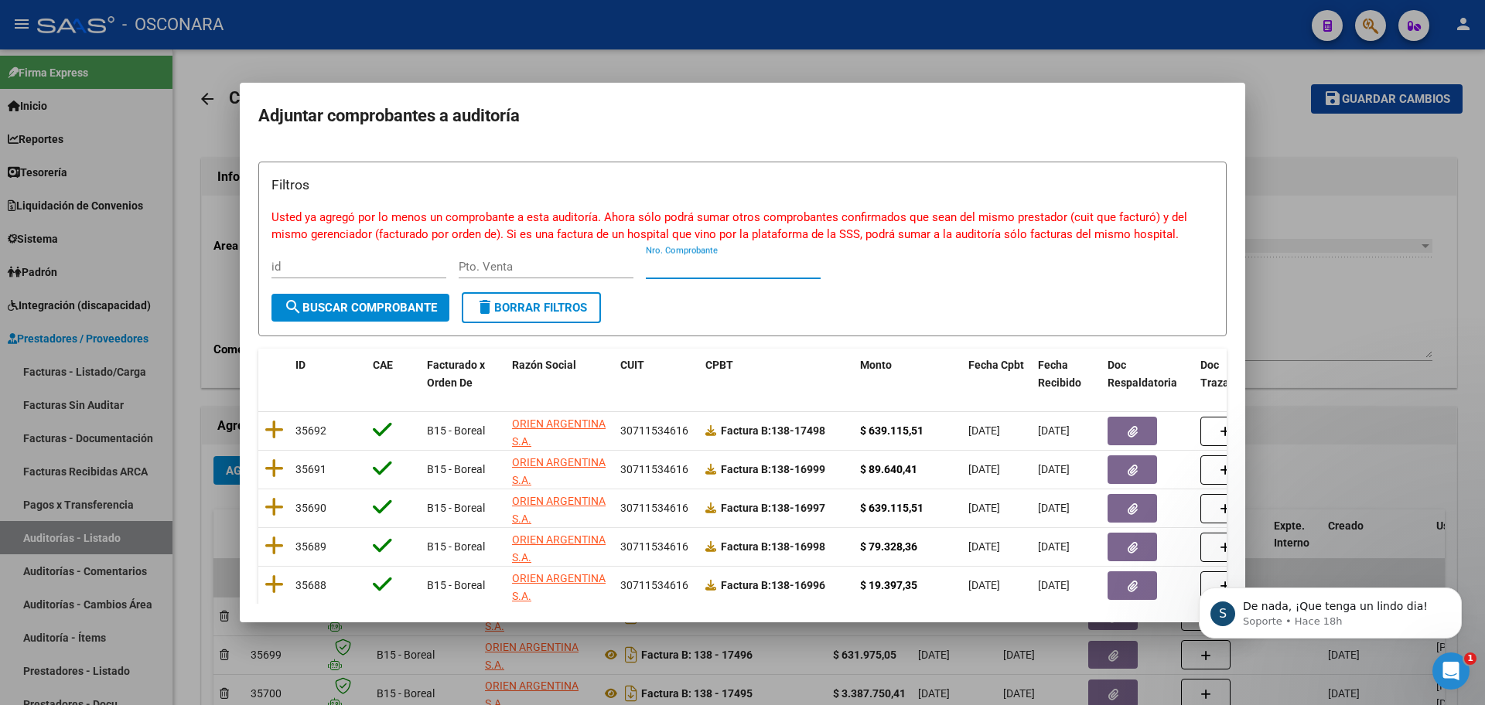
click at [793, 265] on input "Nro. Comprobante" at bounding box center [733, 267] width 175 height 14
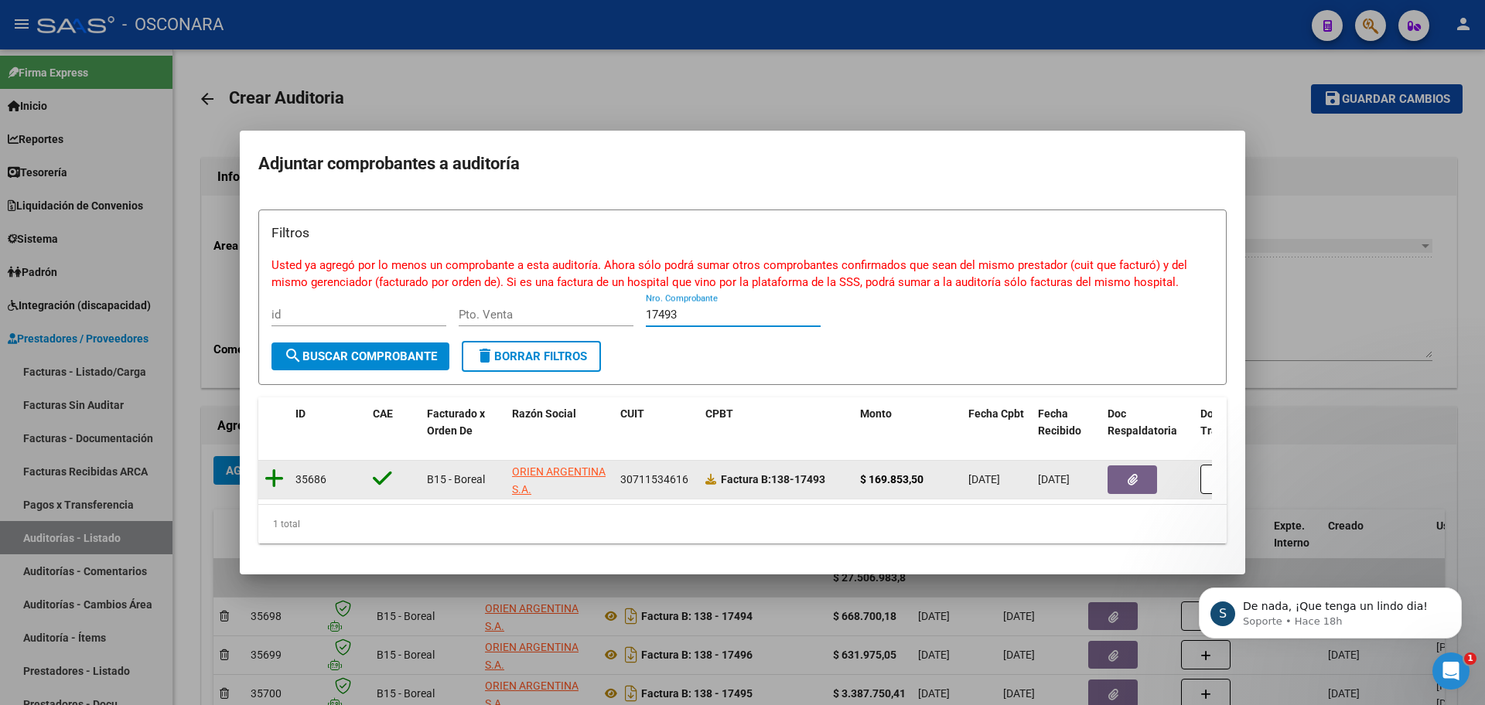
type input "17493"
click at [275, 470] on icon at bounding box center [274, 479] width 19 height 22
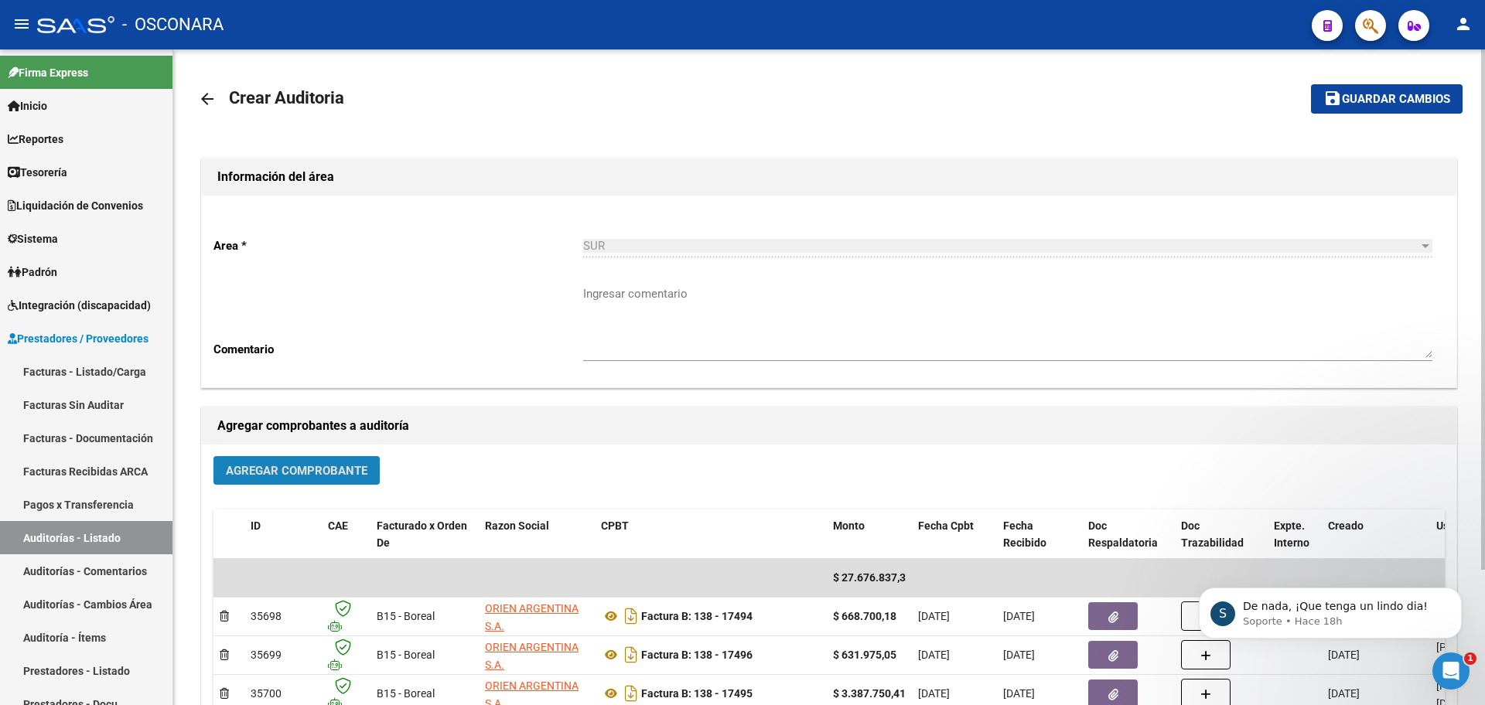
click at [299, 469] on span "Agregar Comprobante" at bounding box center [297, 471] width 142 height 14
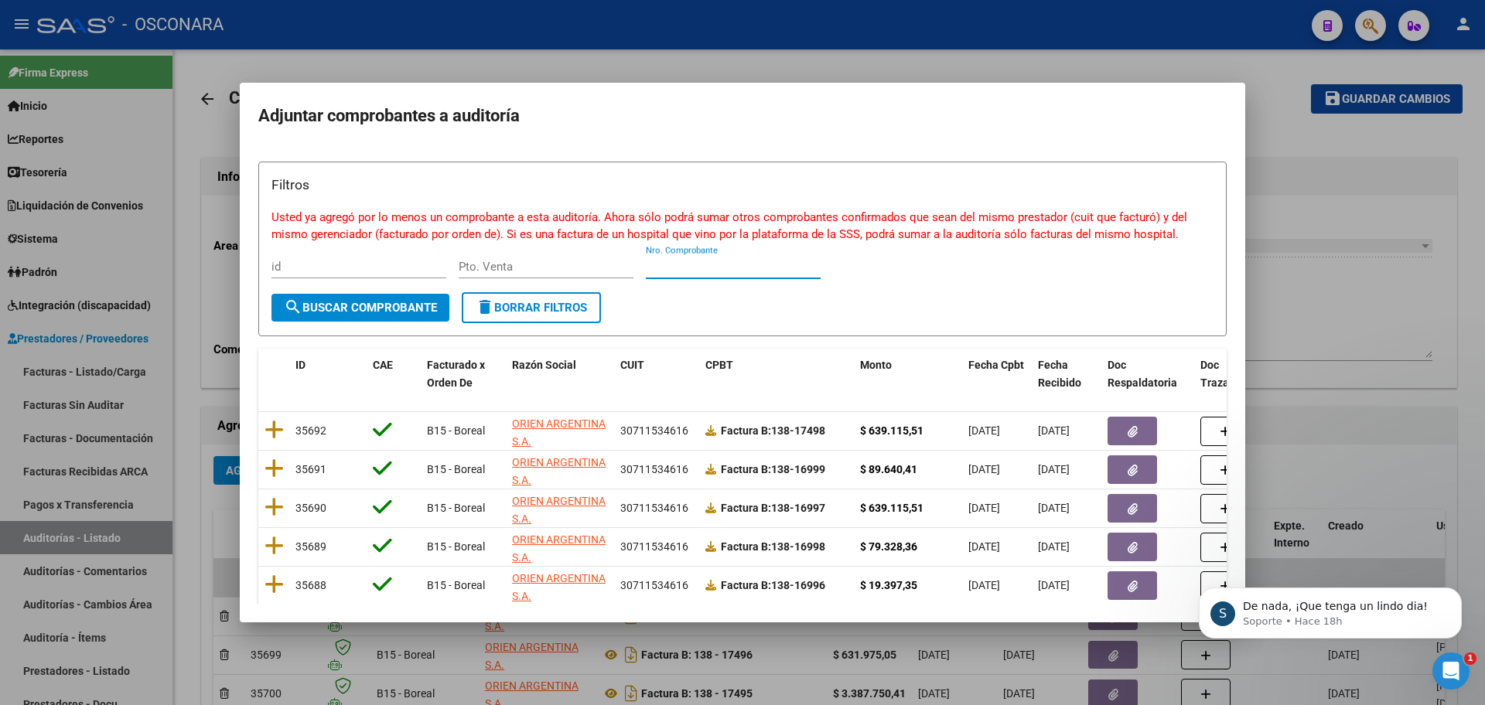
click at [756, 272] on input "Nro. Comprobante" at bounding box center [733, 267] width 175 height 14
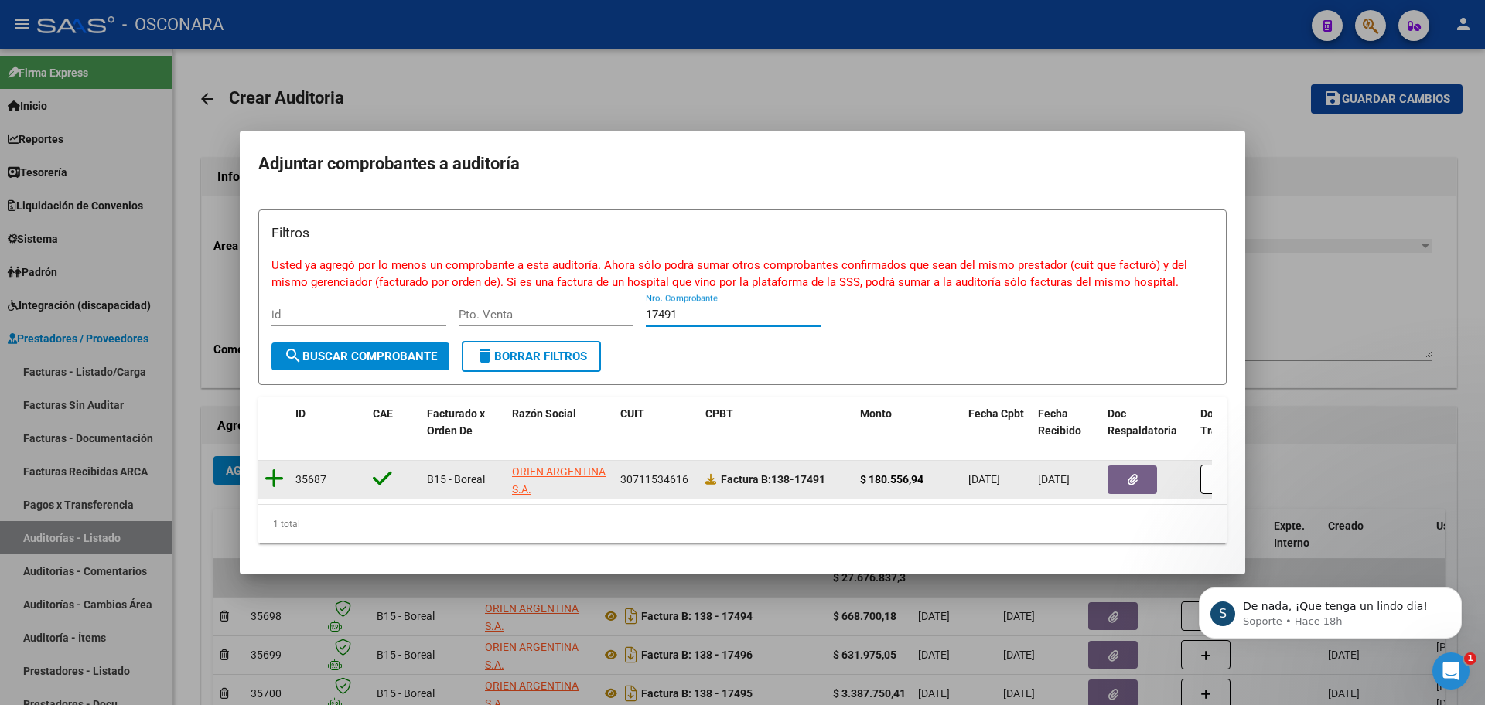
type input "17491"
click at [276, 472] on icon at bounding box center [274, 479] width 19 height 22
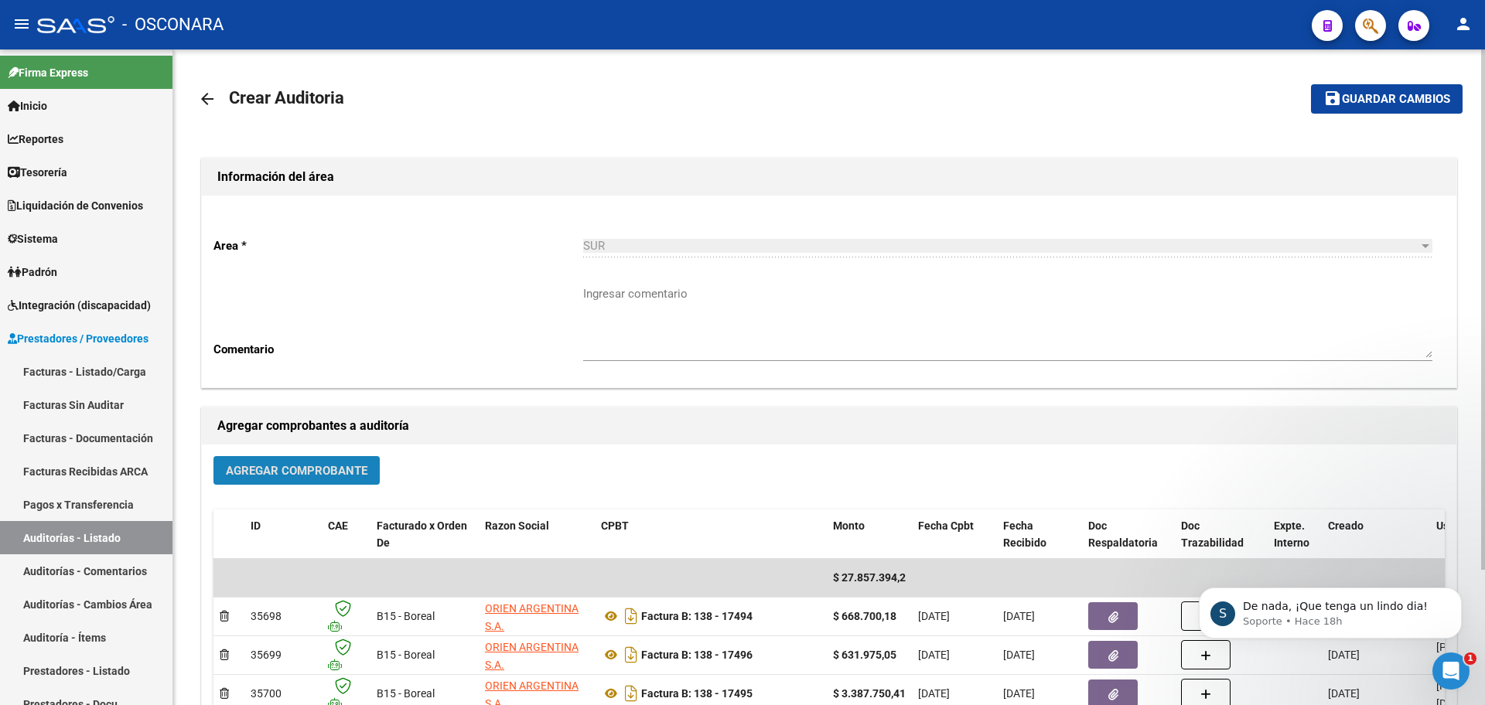
click at [278, 475] on span "Agregar Comprobante" at bounding box center [297, 471] width 142 height 14
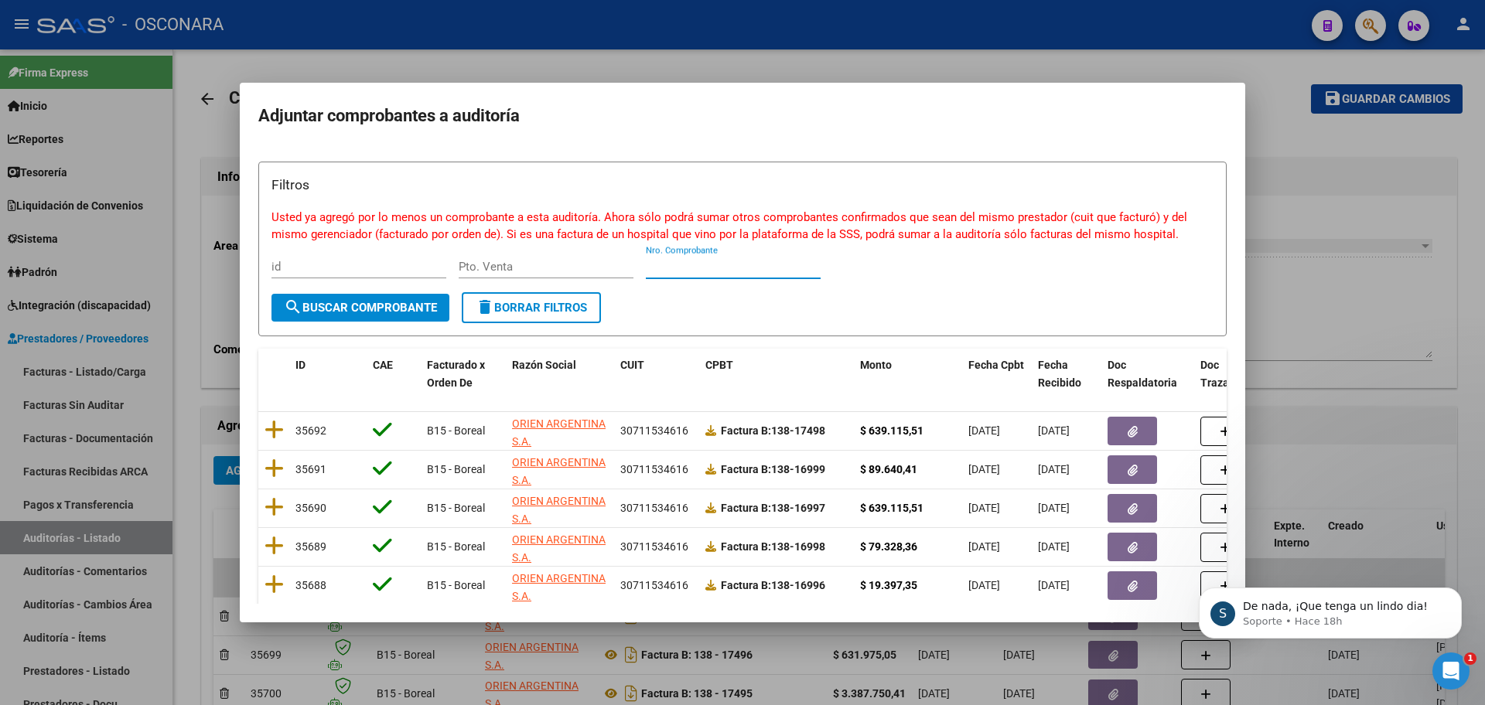
click at [756, 261] on input "Nro. Comprobante" at bounding box center [733, 267] width 175 height 14
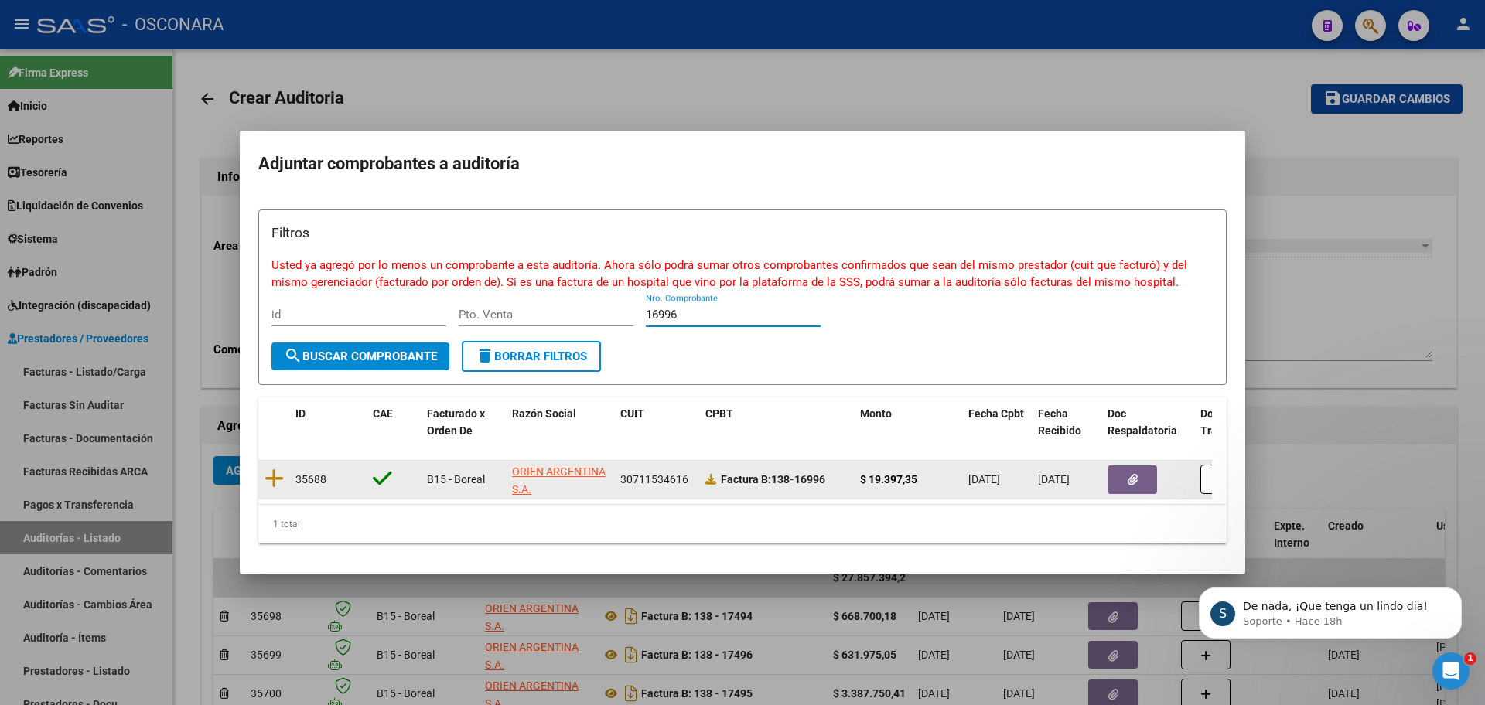
type input "16996"
click at [275, 461] on datatable-body-cell at bounding box center [273, 480] width 31 height 38
click at [274, 473] on icon at bounding box center [274, 479] width 19 height 22
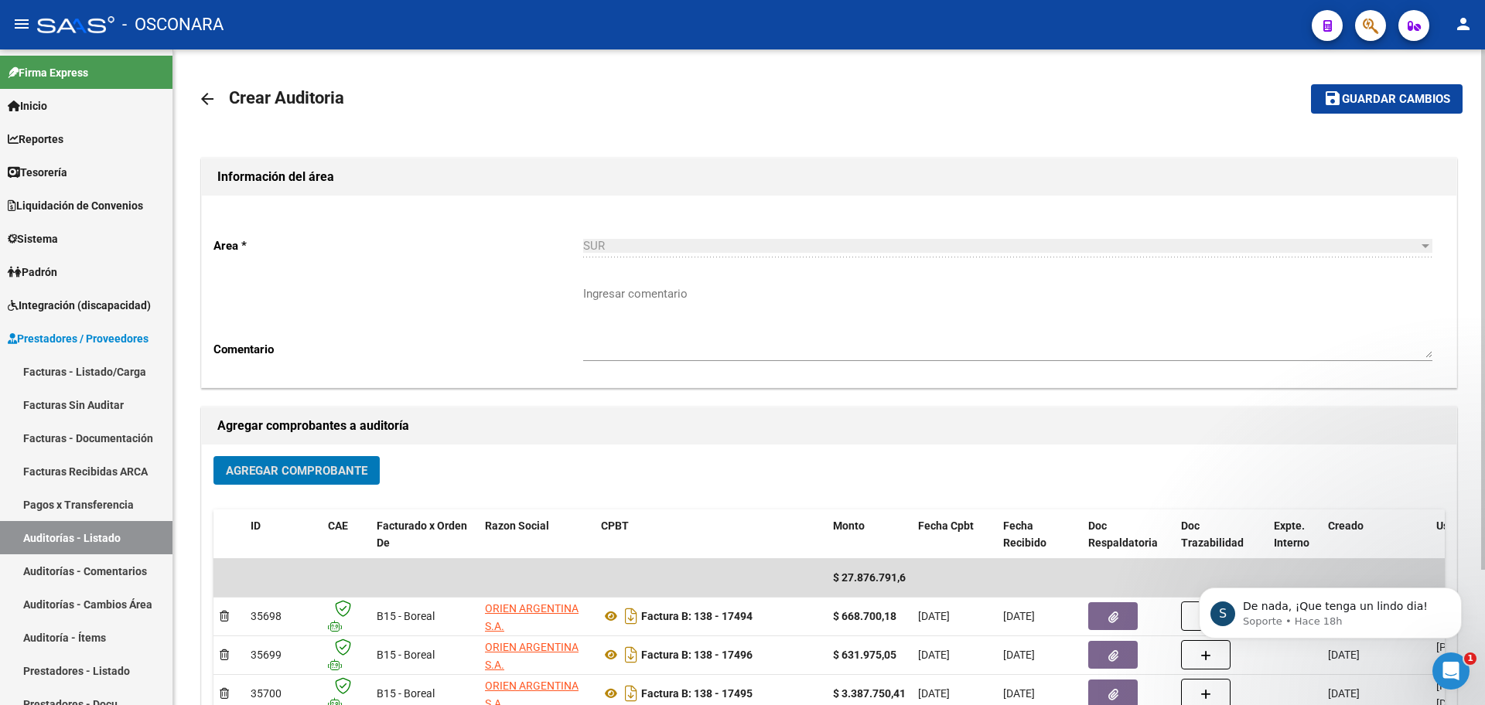
click at [269, 476] on span "Agregar Comprobante" at bounding box center [297, 471] width 142 height 14
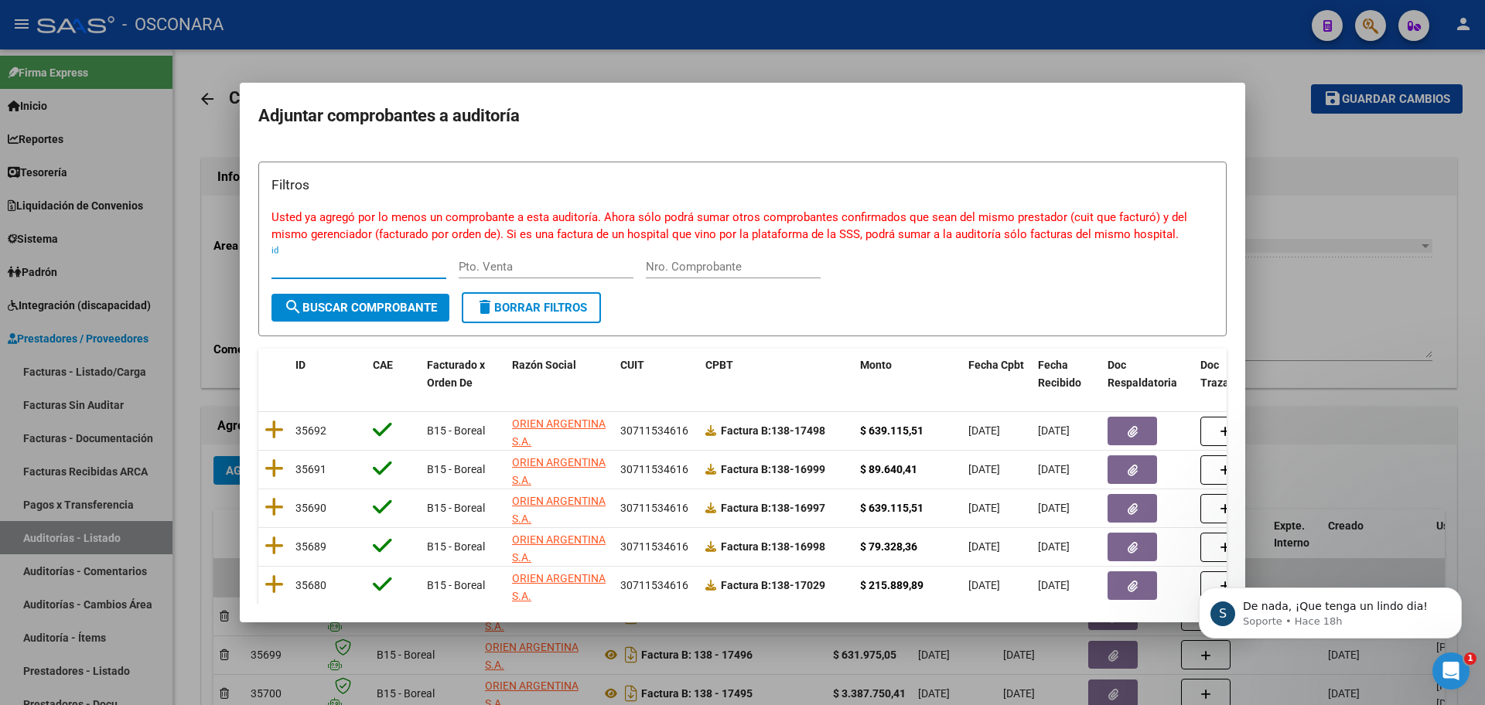
click at [777, 266] on input "Nro. Comprobante" at bounding box center [733, 267] width 175 height 14
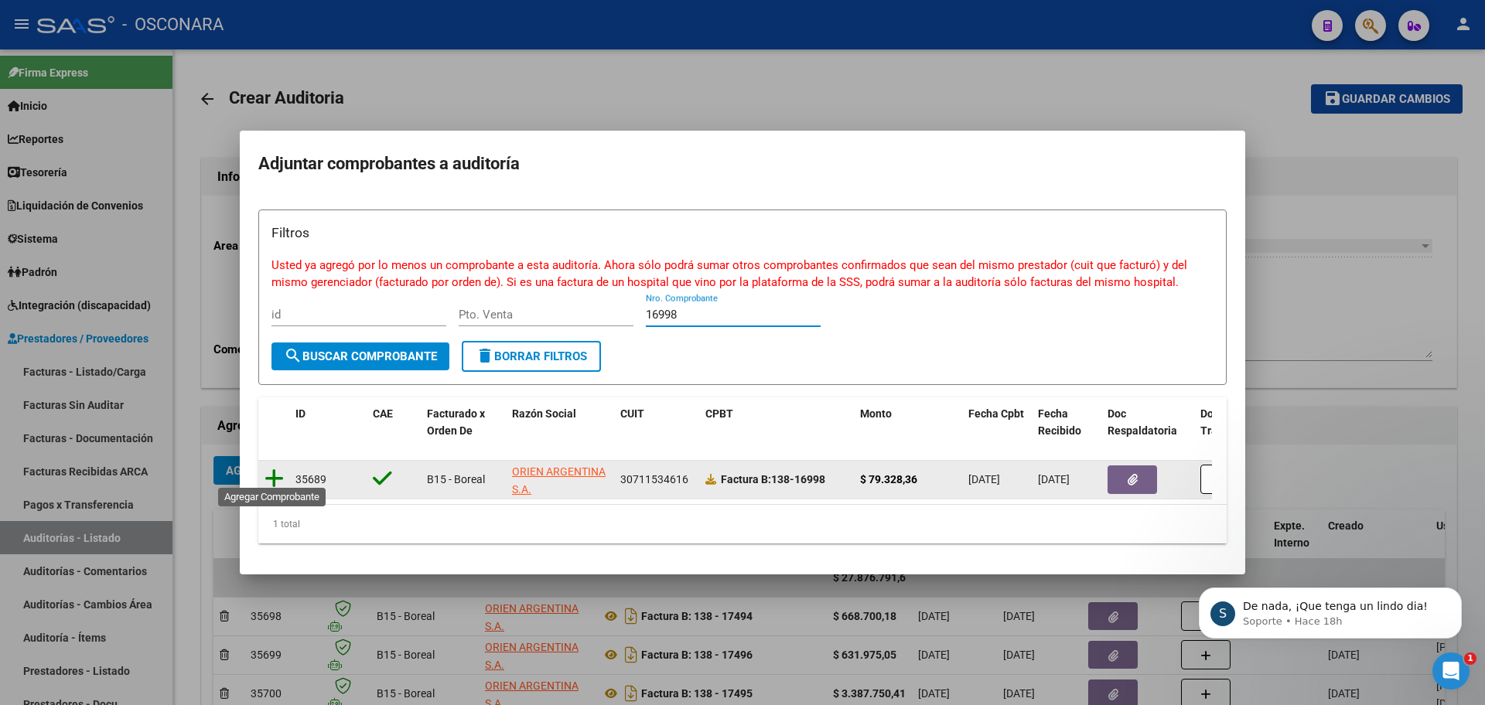
type input "16998"
click at [278, 470] on icon at bounding box center [274, 479] width 19 height 22
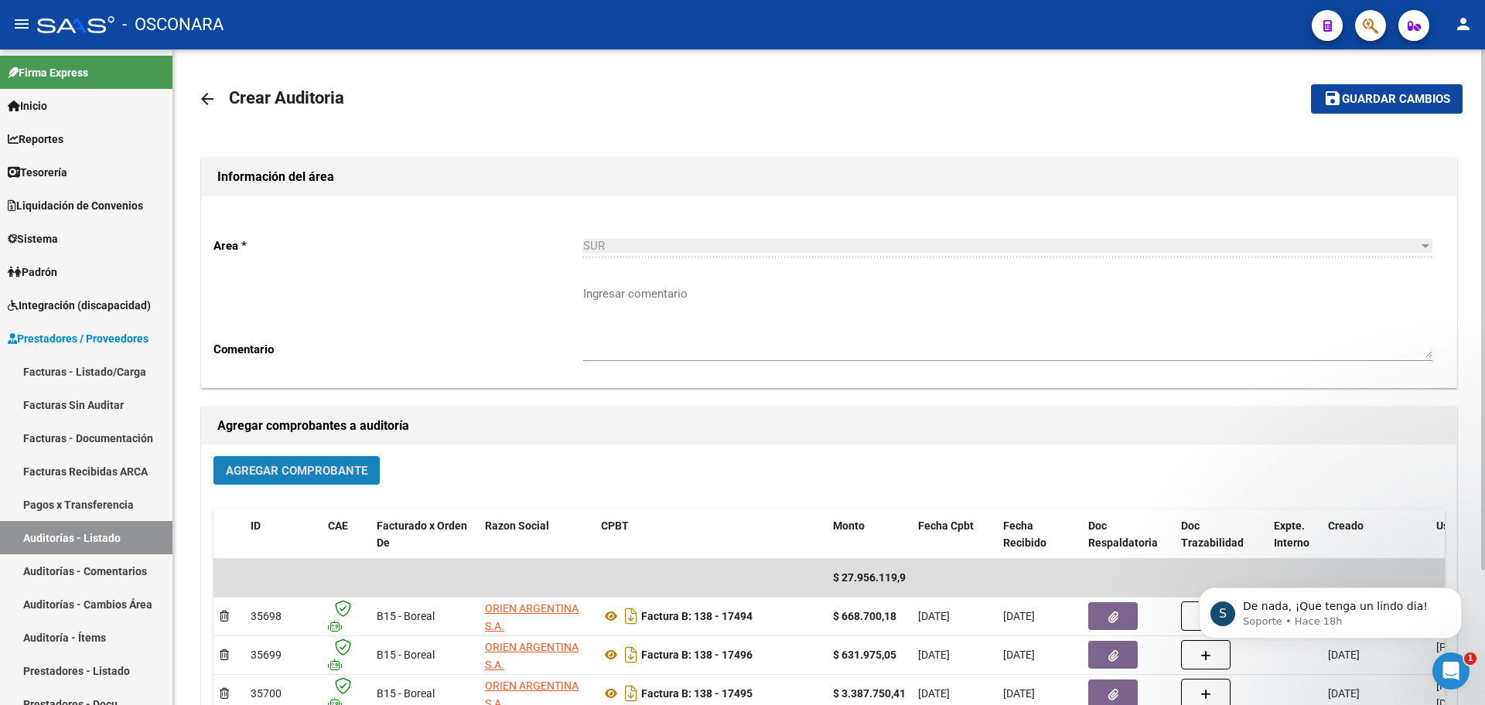
click at [271, 473] on span "Agregar Comprobante" at bounding box center [297, 471] width 142 height 14
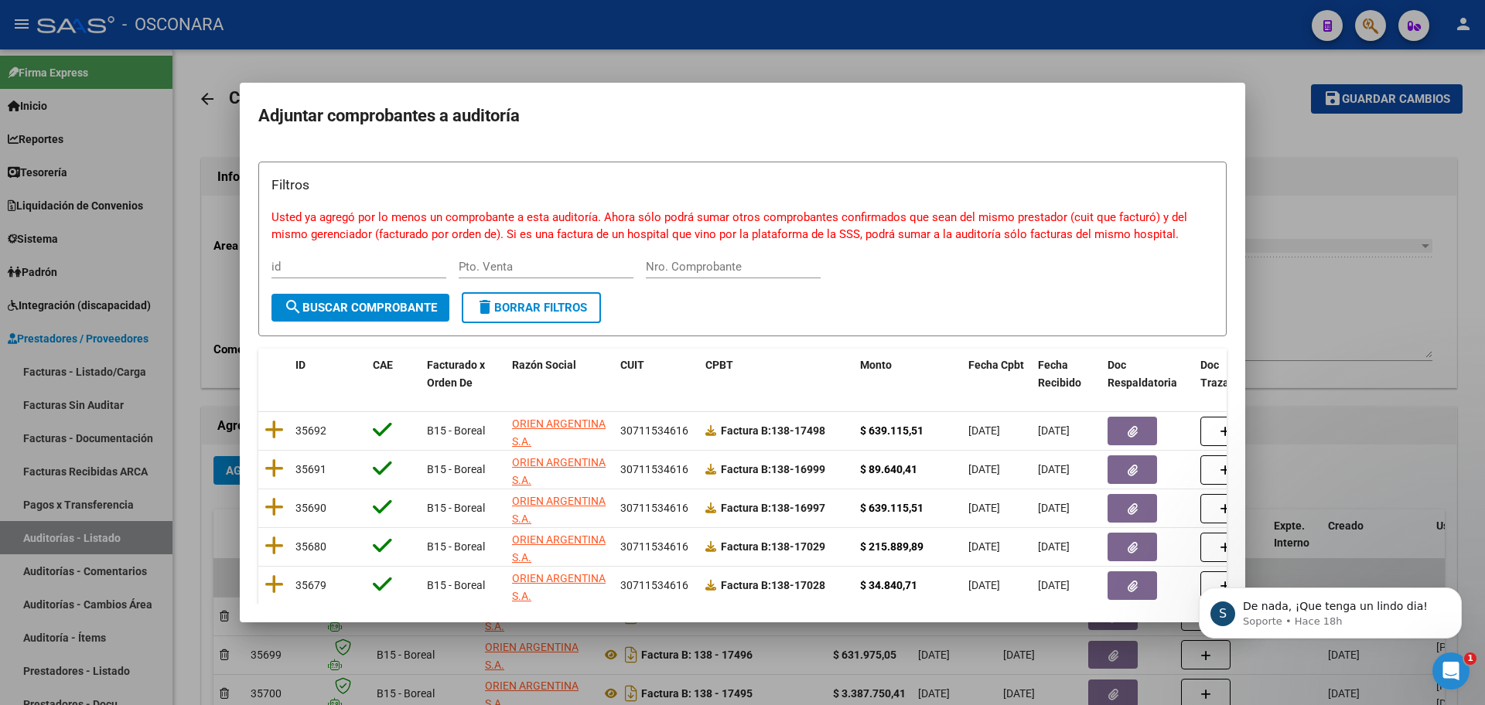
click at [721, 275] on div "Nro. Comprobante" at bounding box center [733, 266] width 175 height 23
click at [711, 263] on input "Nro. Comprobante" at bounding box center [733, 267] width 175 height 14
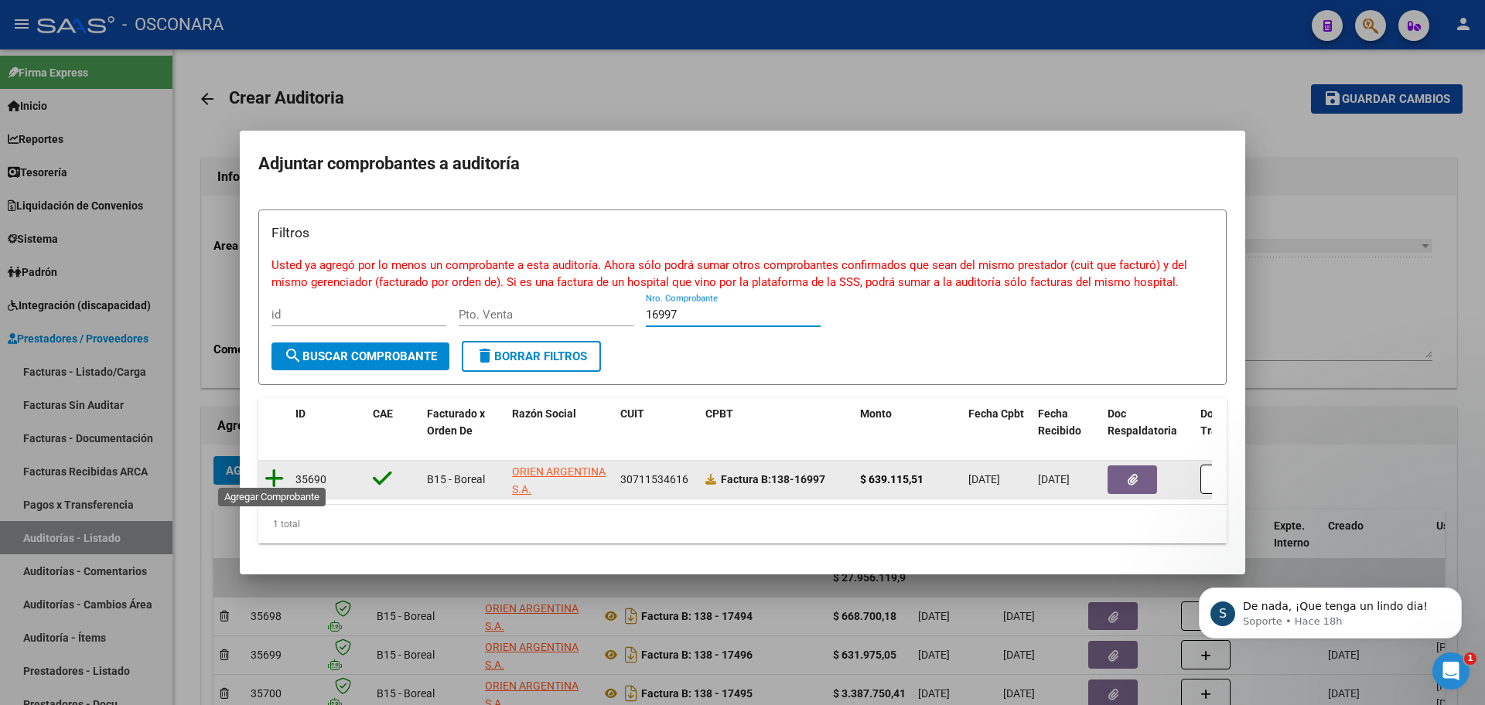
type input "16997"
click at [271, 470] on icon at bounding box center [274, 479] width 19 height 22
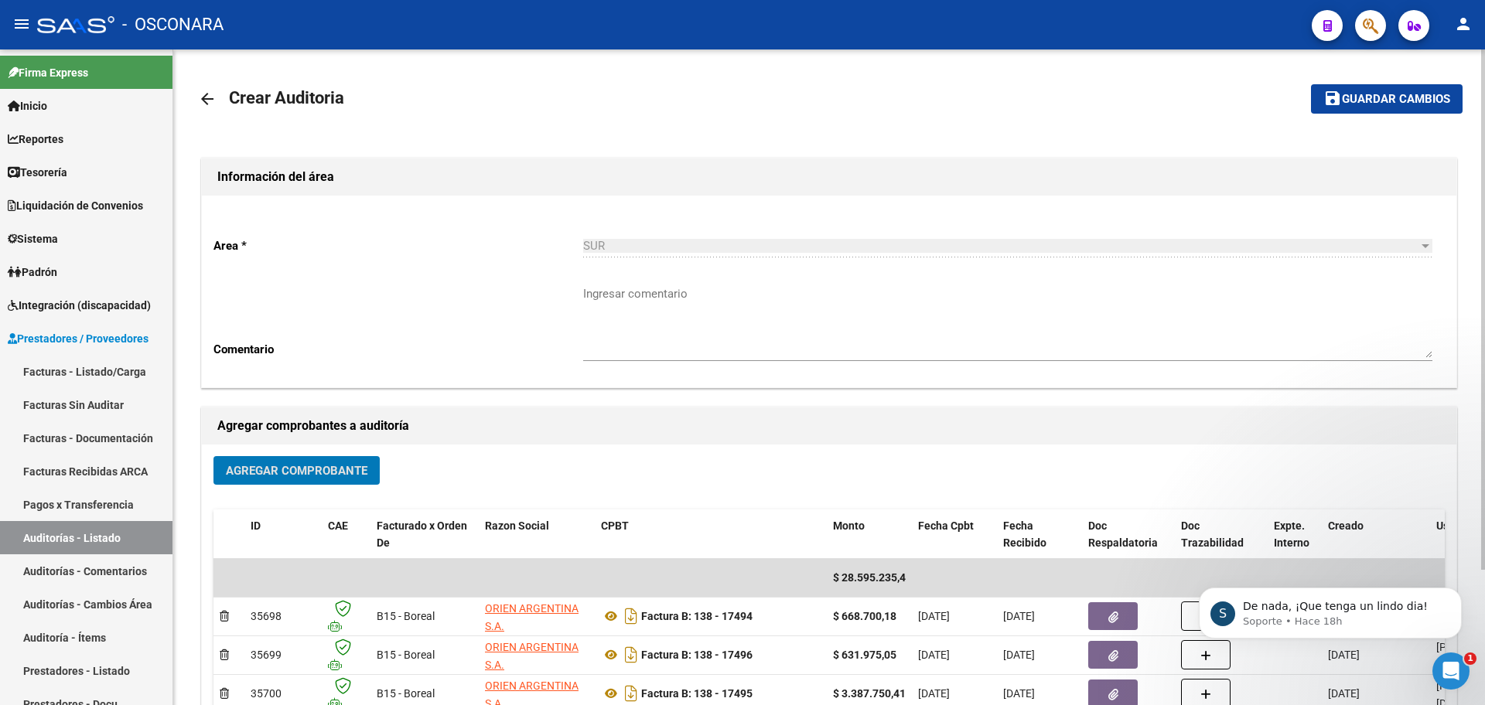
click at [268, 470] on span "Agregar Comprobante" at bounding box center [297, 471] width 142 height 14
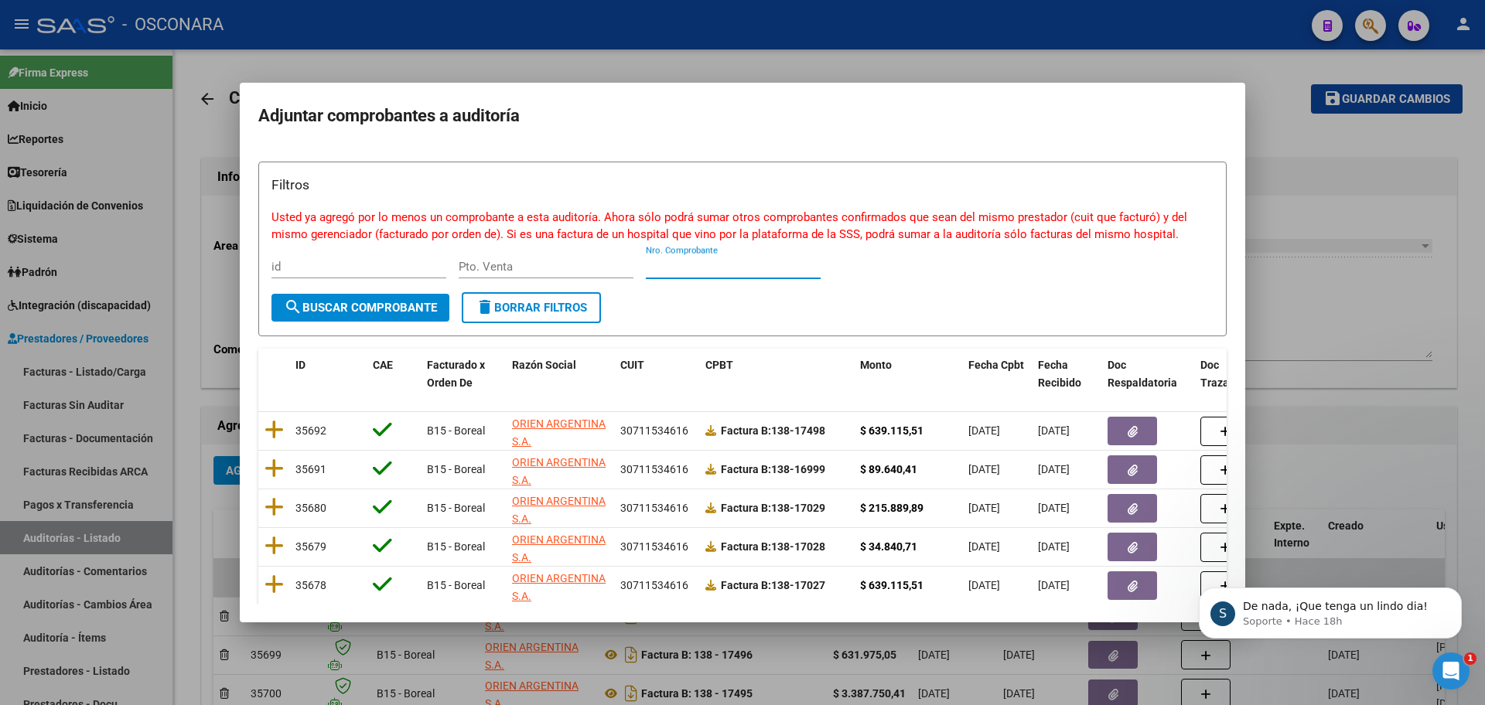
click at [794, 266] on input "Nro. Comprobante" at bounding box center [733, 267] width 175 height 14
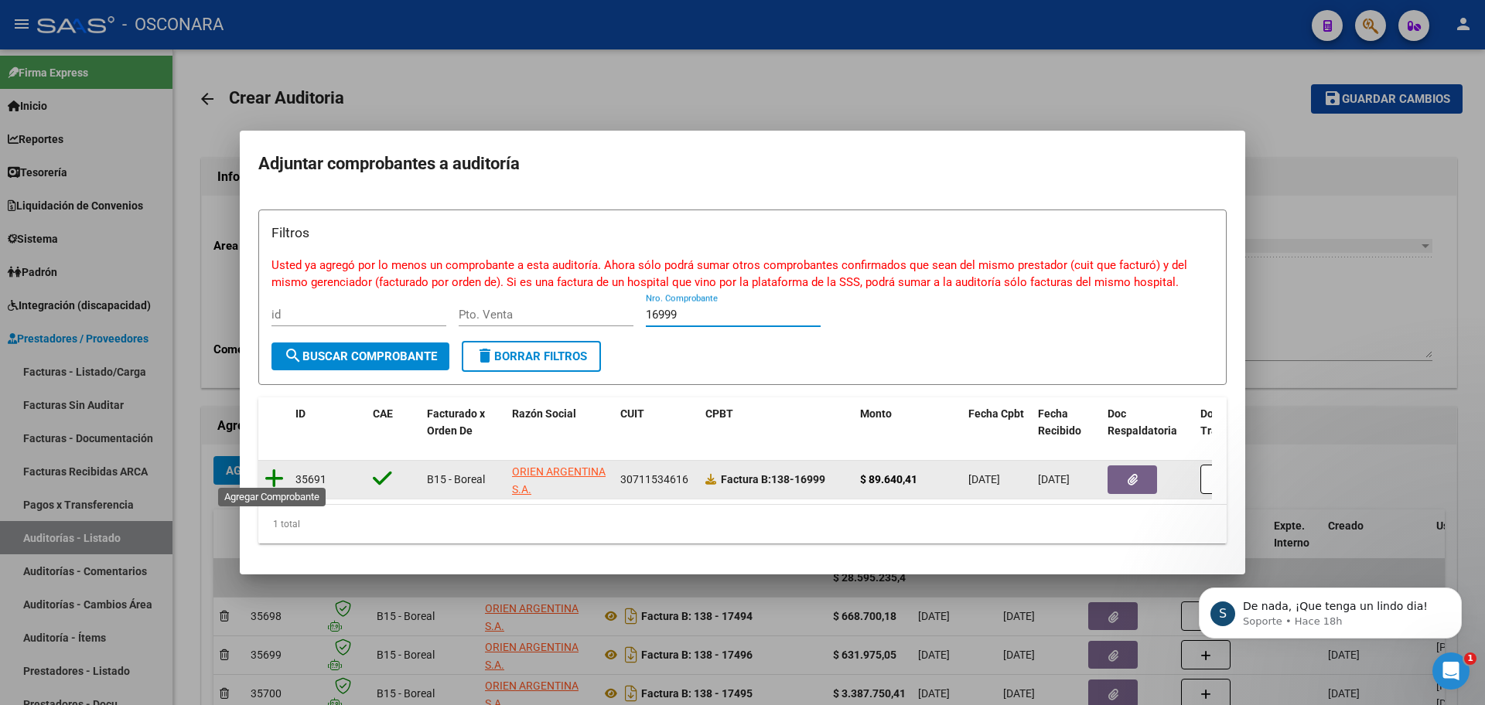
type input "16999"
click at [272, 468] on icon at bounding box center [274, 479] width 19 height 22
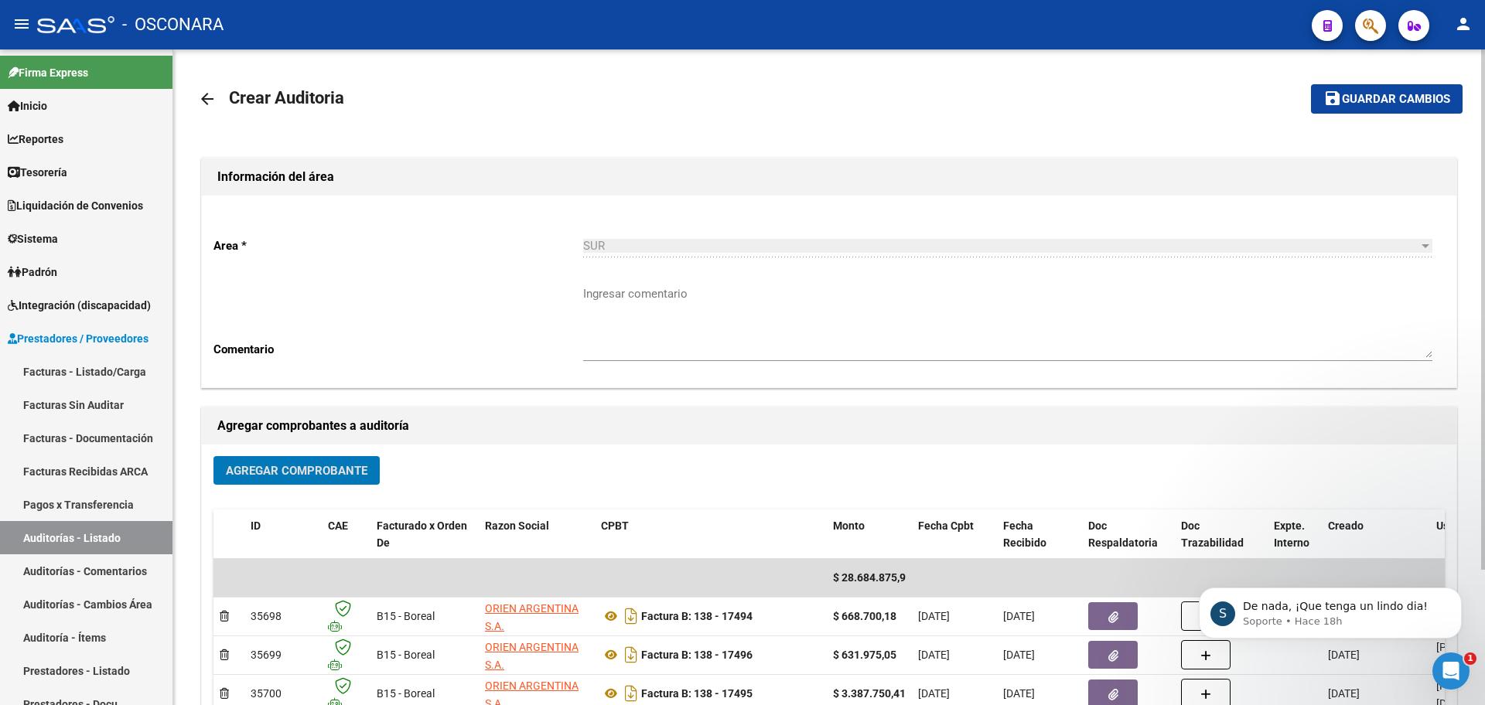
click at [272, 465] on span "Agregar Comprobante" at bounding box center [297, 471] width 142 height 14
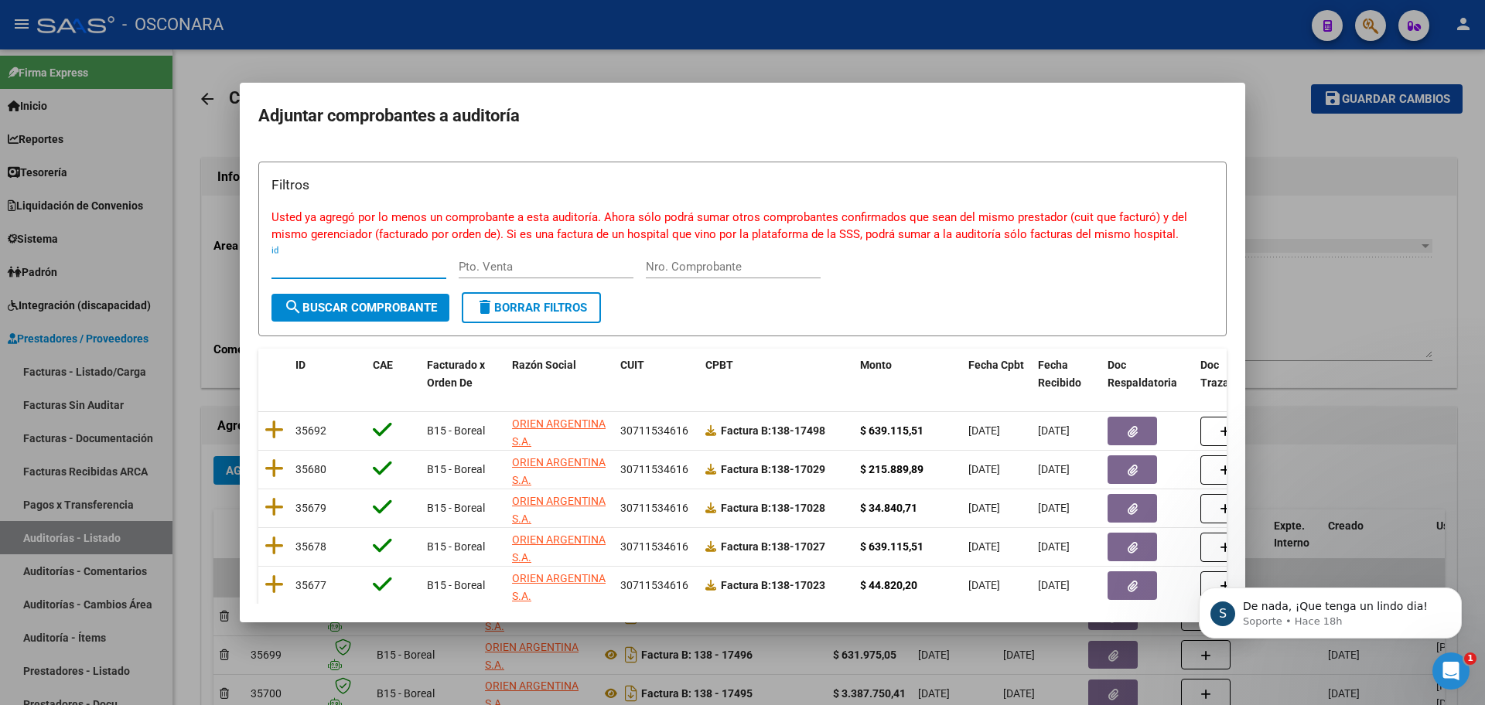
click at [743, 264] on input "Nro. Comprobante" at bounding box center [733, 267] width 175 height 14
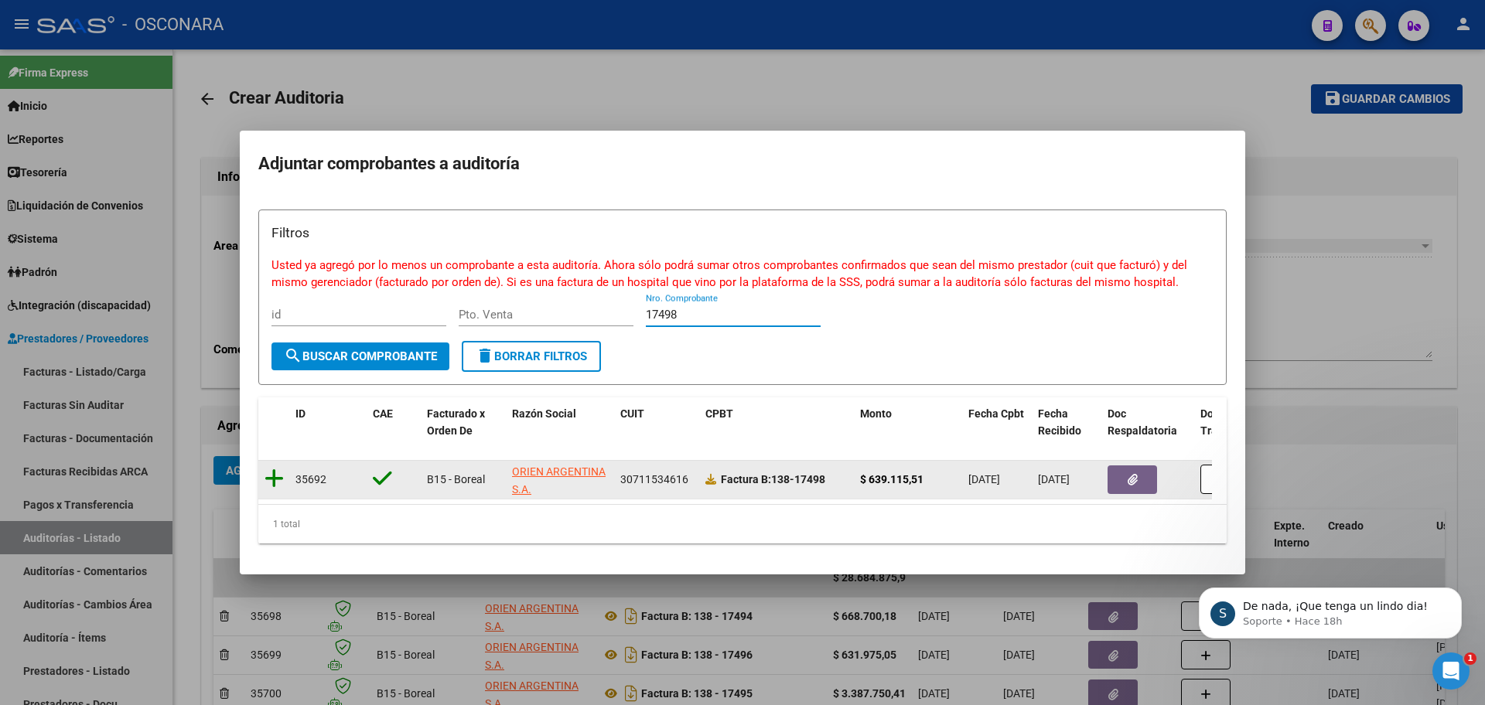
type input "17498"
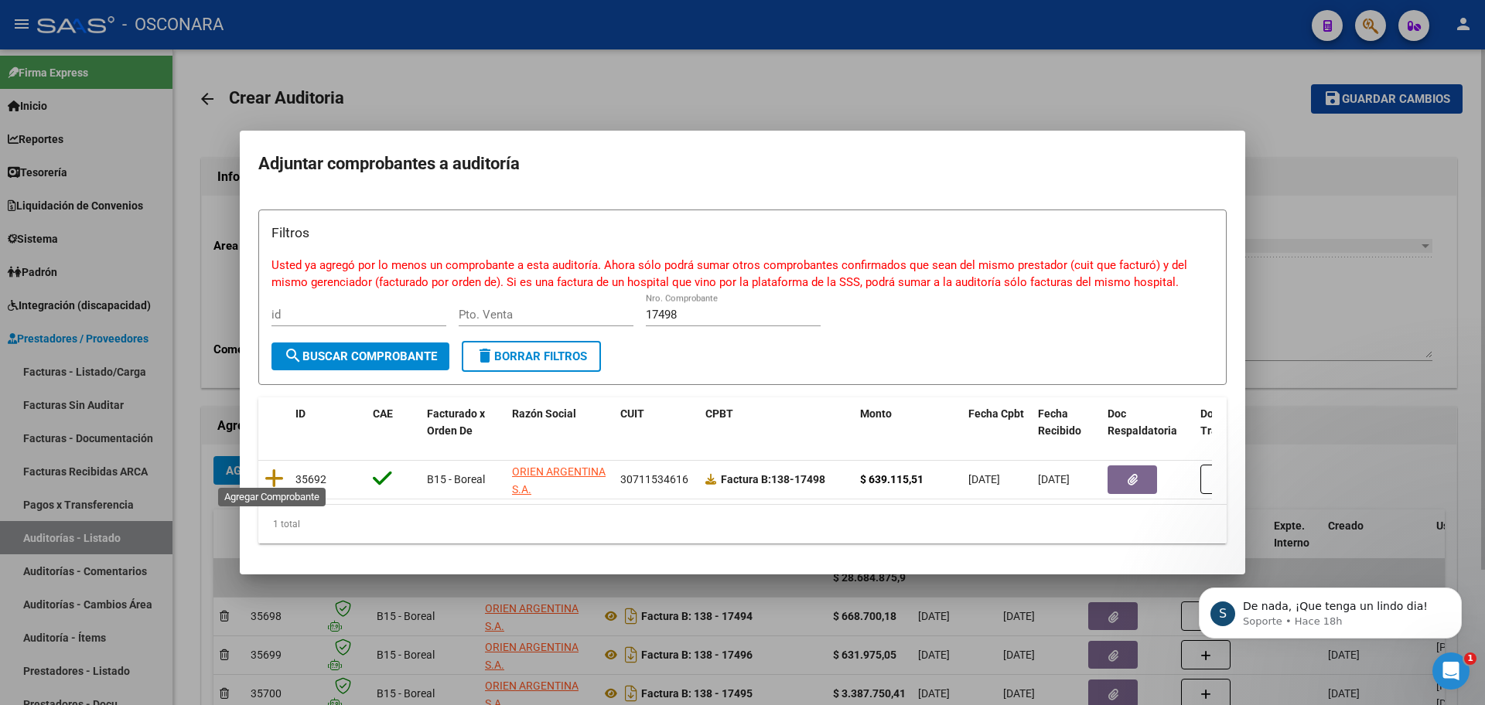
drag, startPoint x: 276, startPoint y: 466, endPoint x: 275, endPoint y: 483, distance: 17.1
click at [276, 468] on icon at bounding box center [274, 479] width 19 height 22
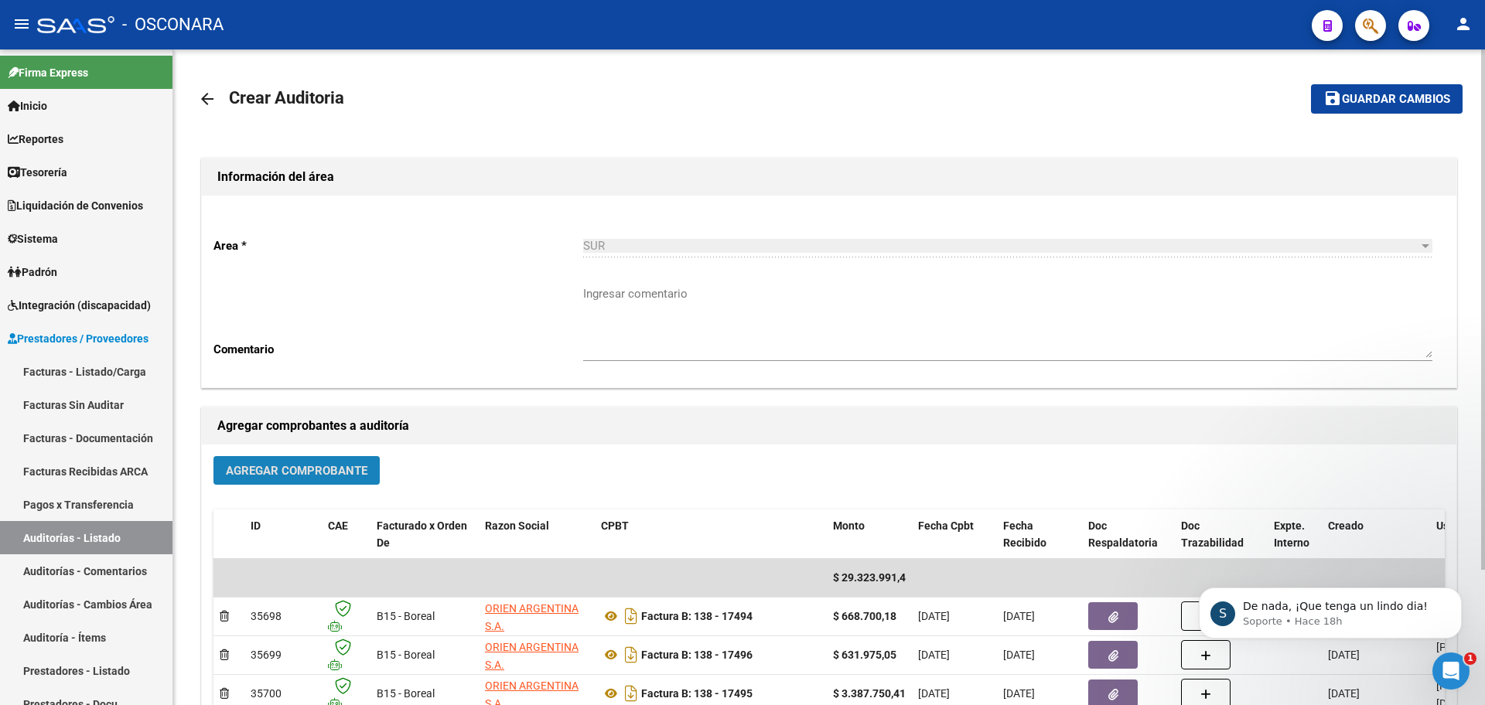
click at [282, 476] on span "Agregar Comprobante" at bounding box center [297, 471] width 142 height 14
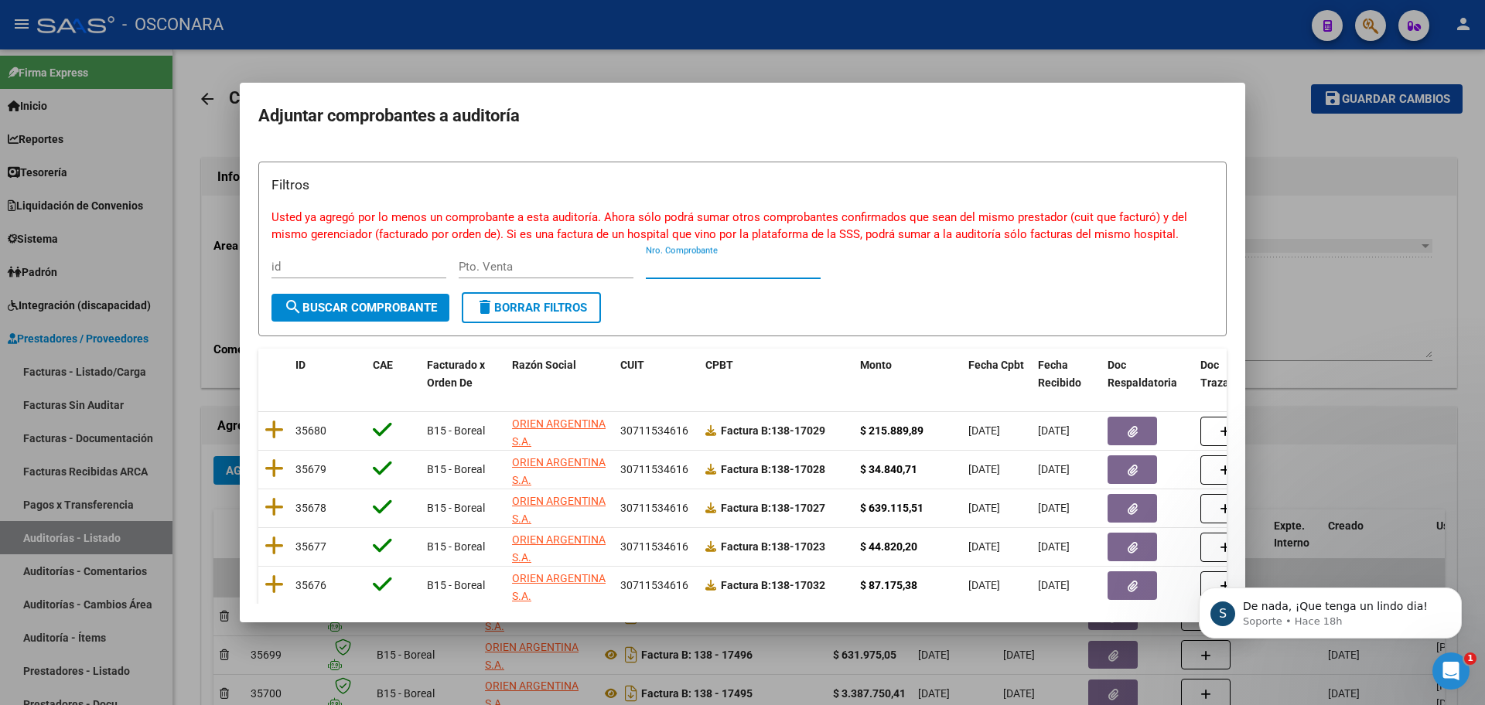
click at [702, 272] on input "Nro. Comprobante" at bounding box center [733, 267] width 175 height 14
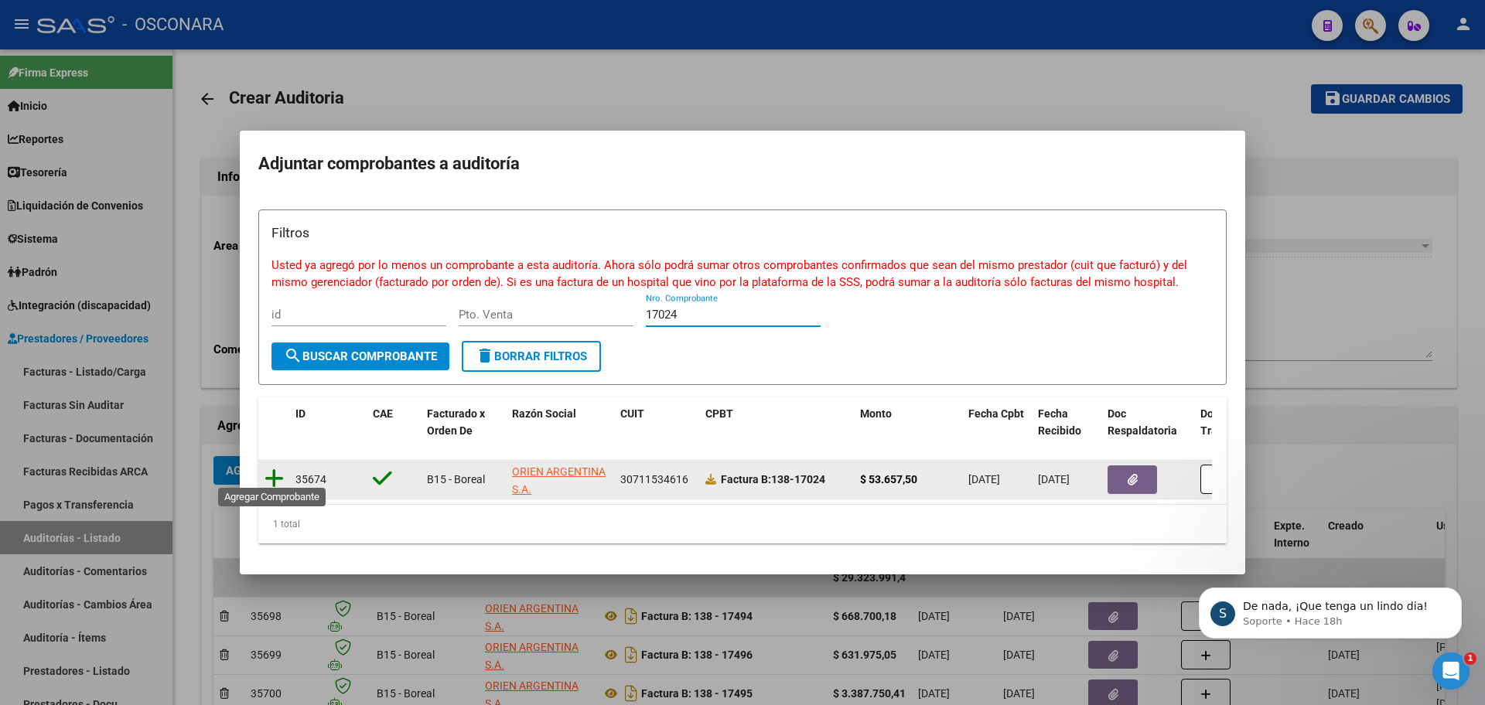
type input "17024"
click at [275, 468] on icon at bounding box center [274, 479] width 19 height 22
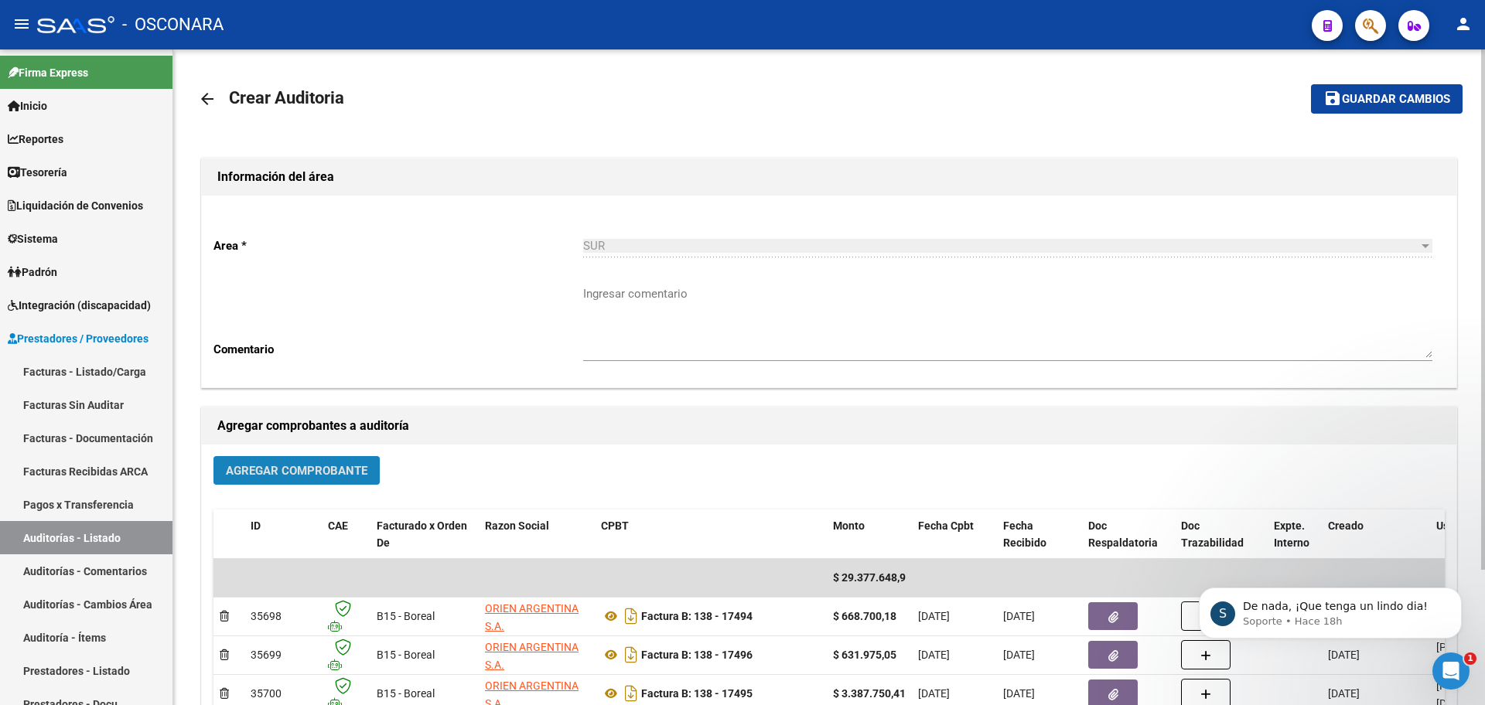
click at [276, 466] on span "Agregar Comprobante" at bounding box center [297, 471] width 142 height 14
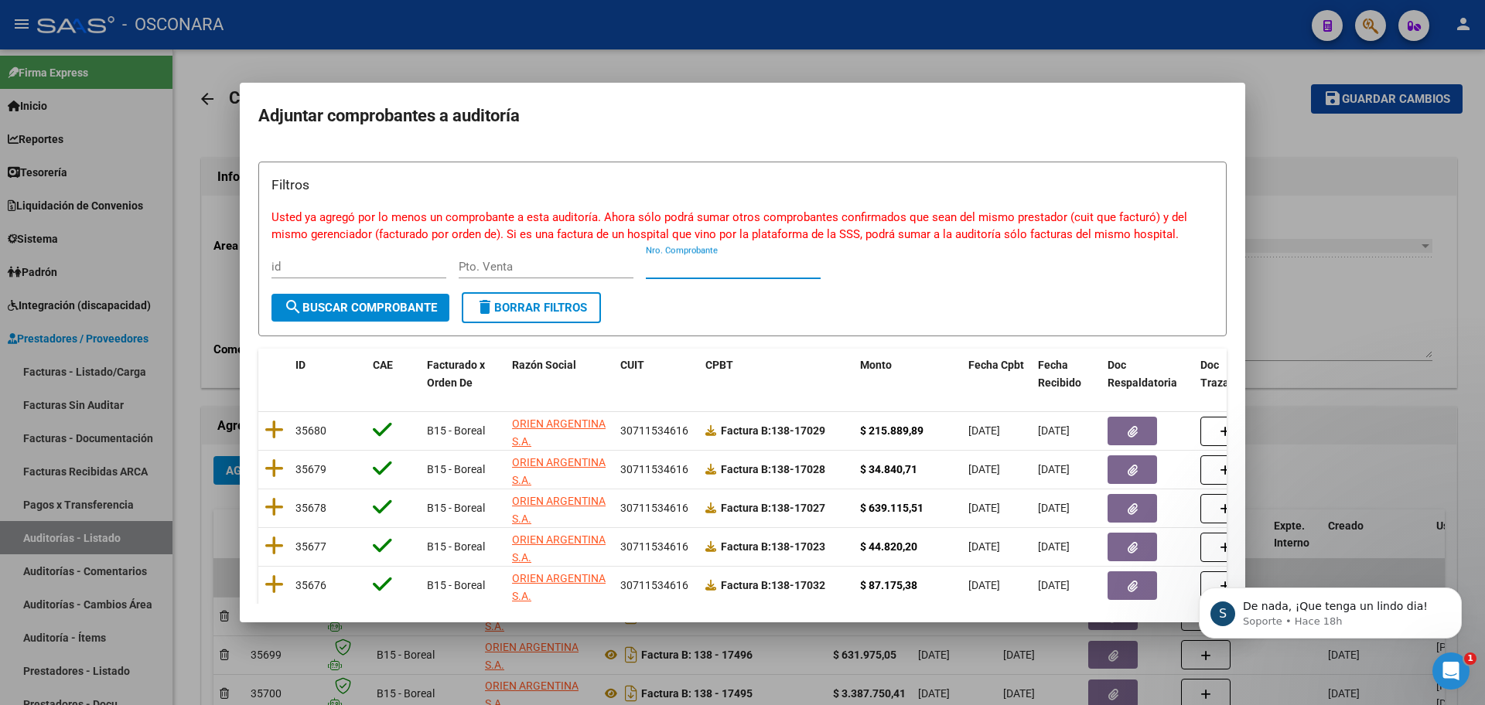
click at [703, 262] on input "Nro. Comprobante" at bounding box center [733, 267] width 175 height 14
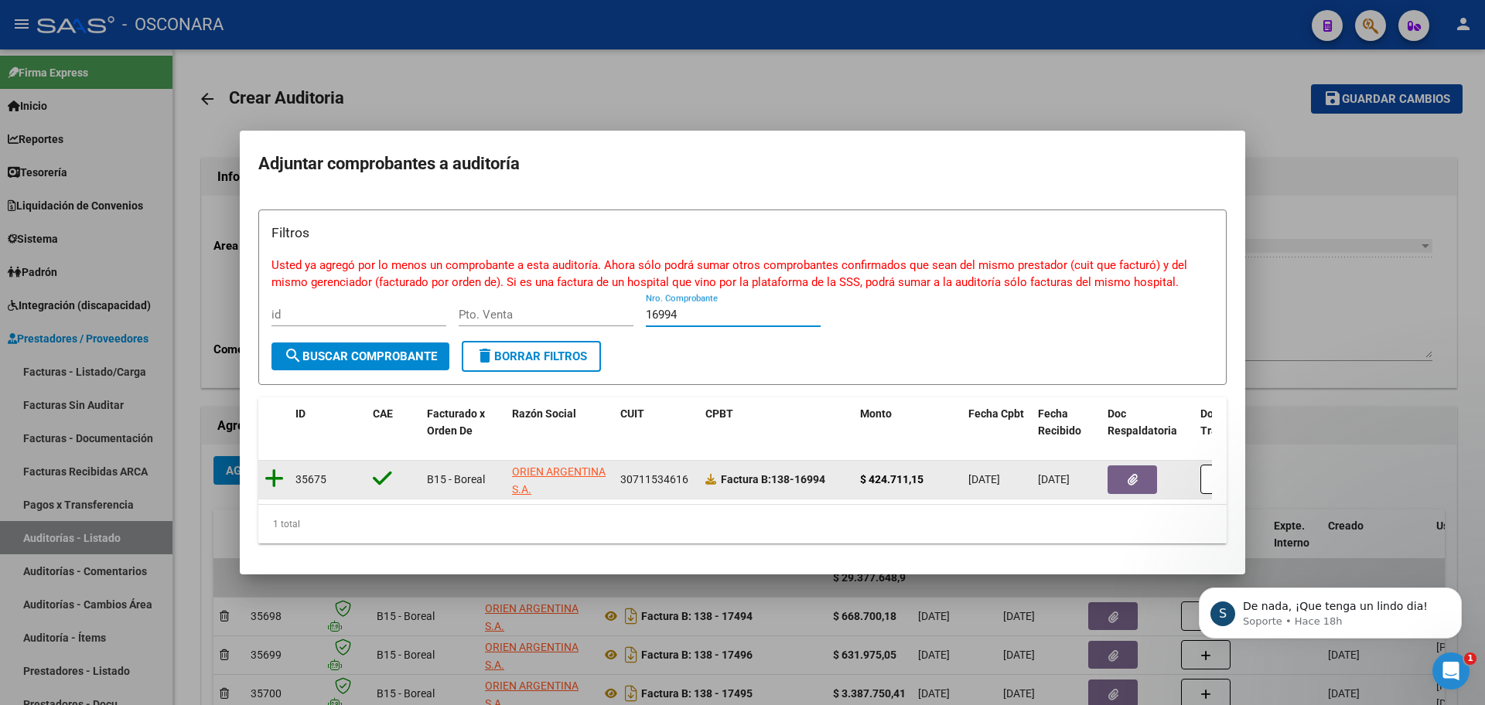
type input "16994"
click at [265, 468] on icon at bounding box center [274, 479] width 19 height 22
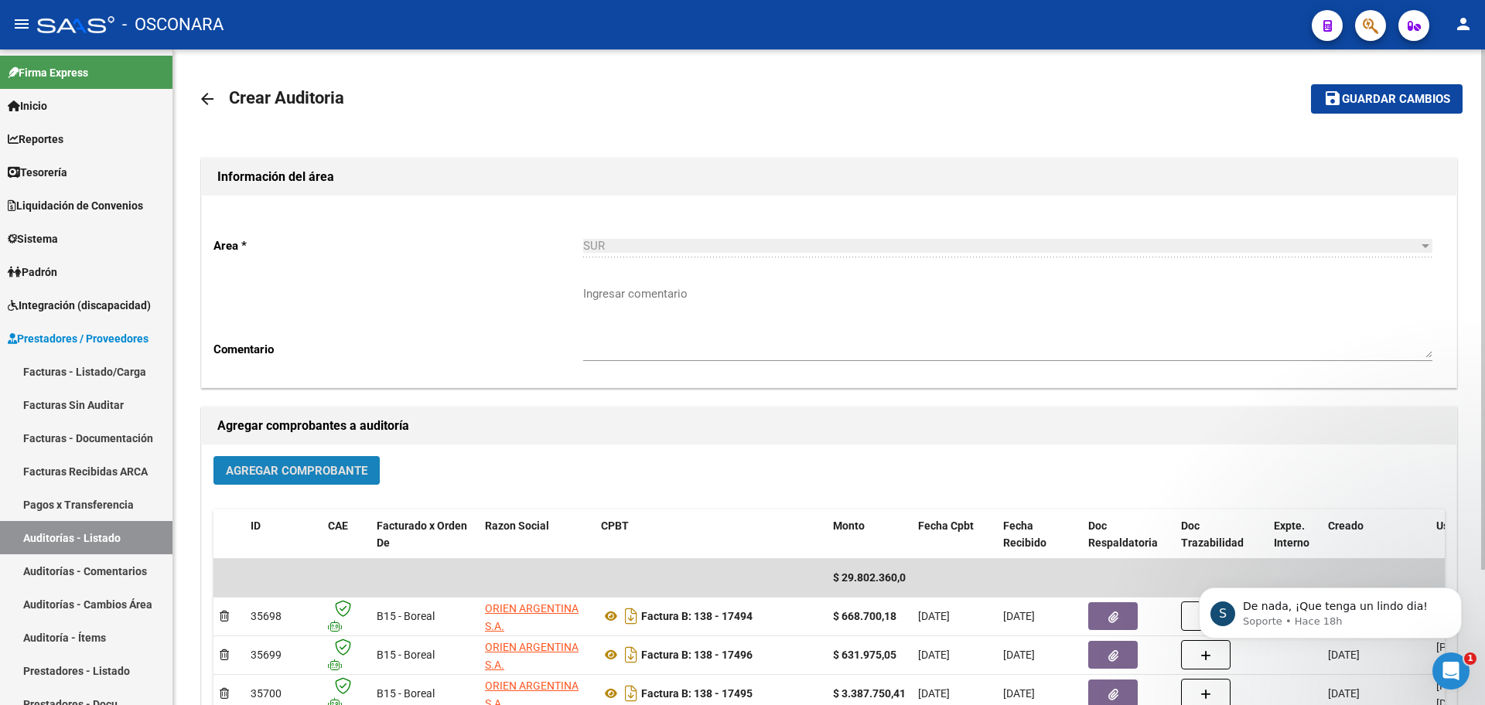
click at [260, 479] on button "Agregar Comprobante" at bounding box center [296, 470] width 166 height 29
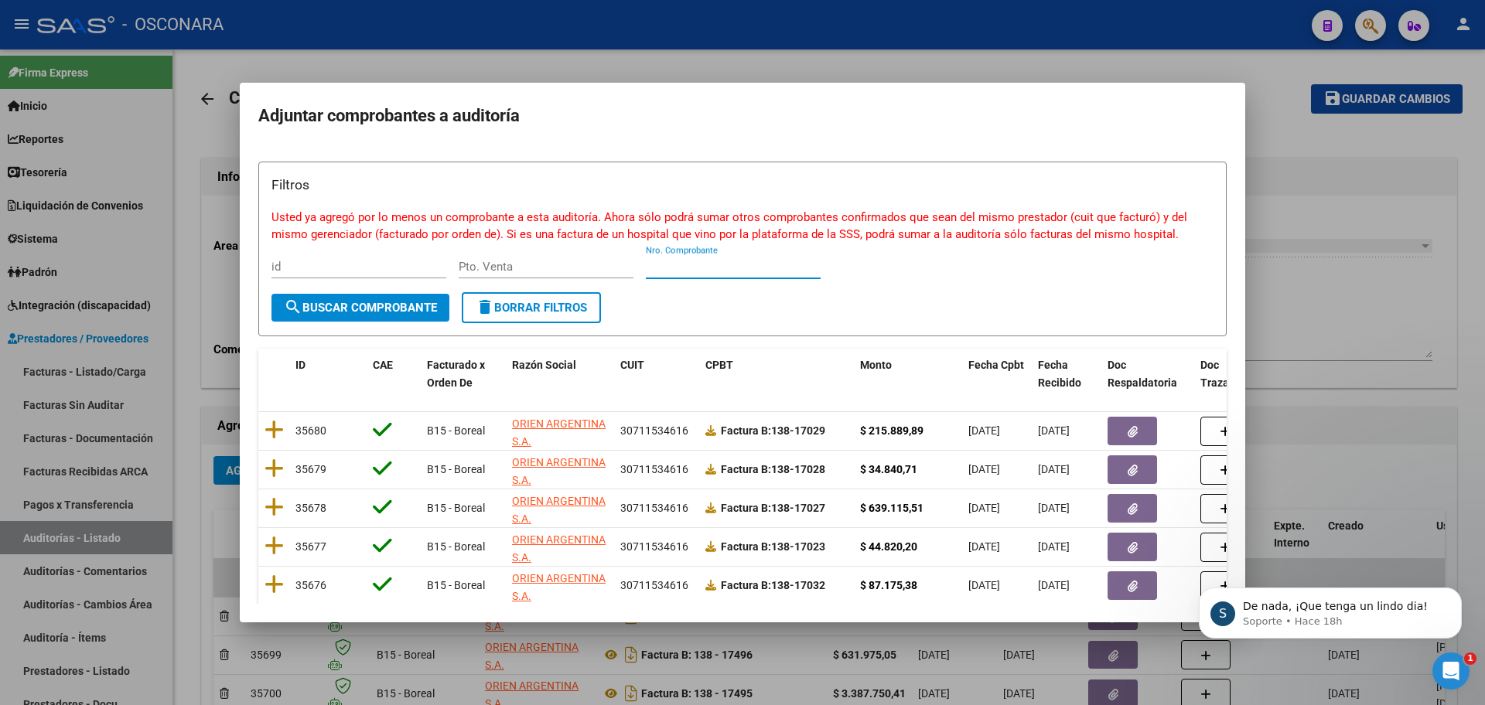
click at [767, 265] on input "Nro. Comprobante" at bounding box center [733, 267] width 175 height 14
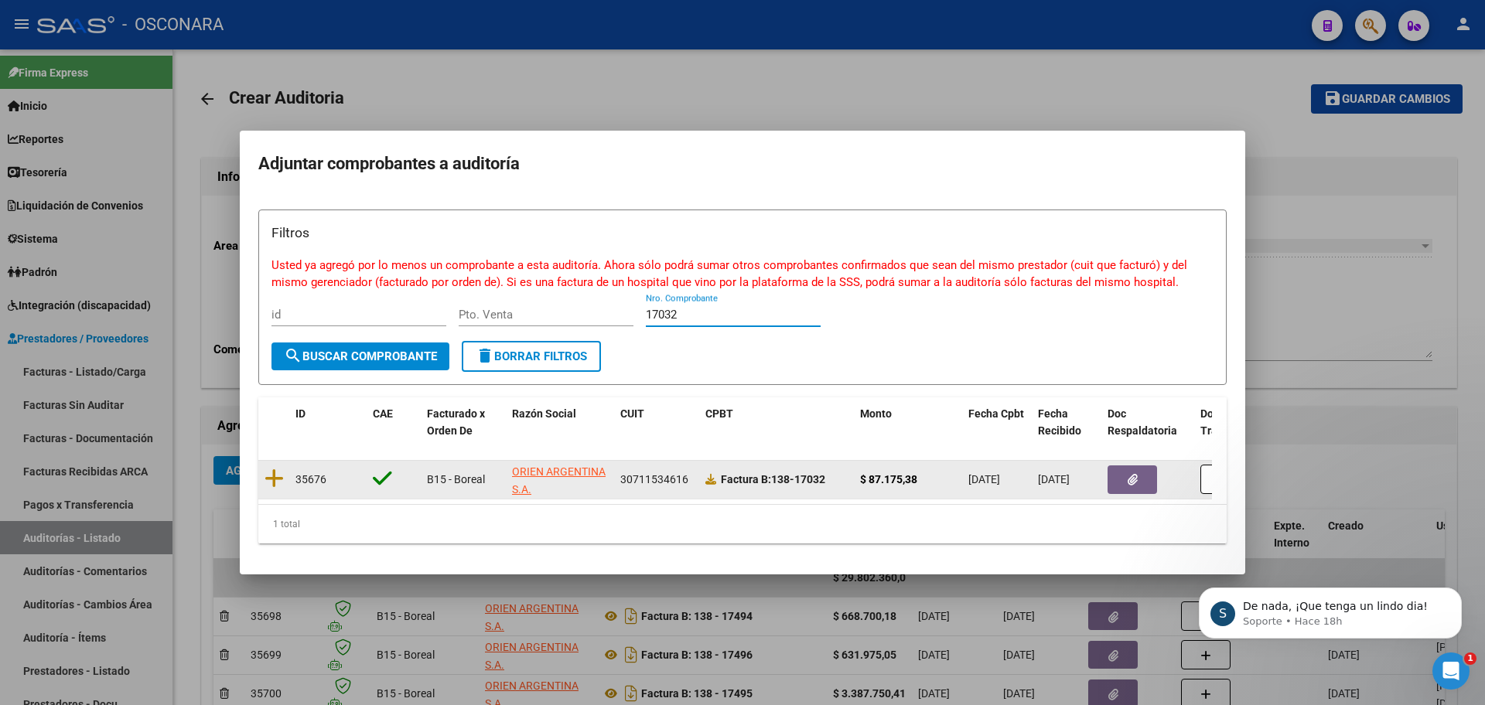
type input "17032"
click at [286, 470] on div "35676 B15 - Boreal ORIEN ARGENTINA S.A. 30711534616 Factura B: 138-17032 $ 87.1…" at bounding box center [857, 480] width 1199 height 39
click at [279, 470] on icon at bounding box center [274, 479] width 19 height 22
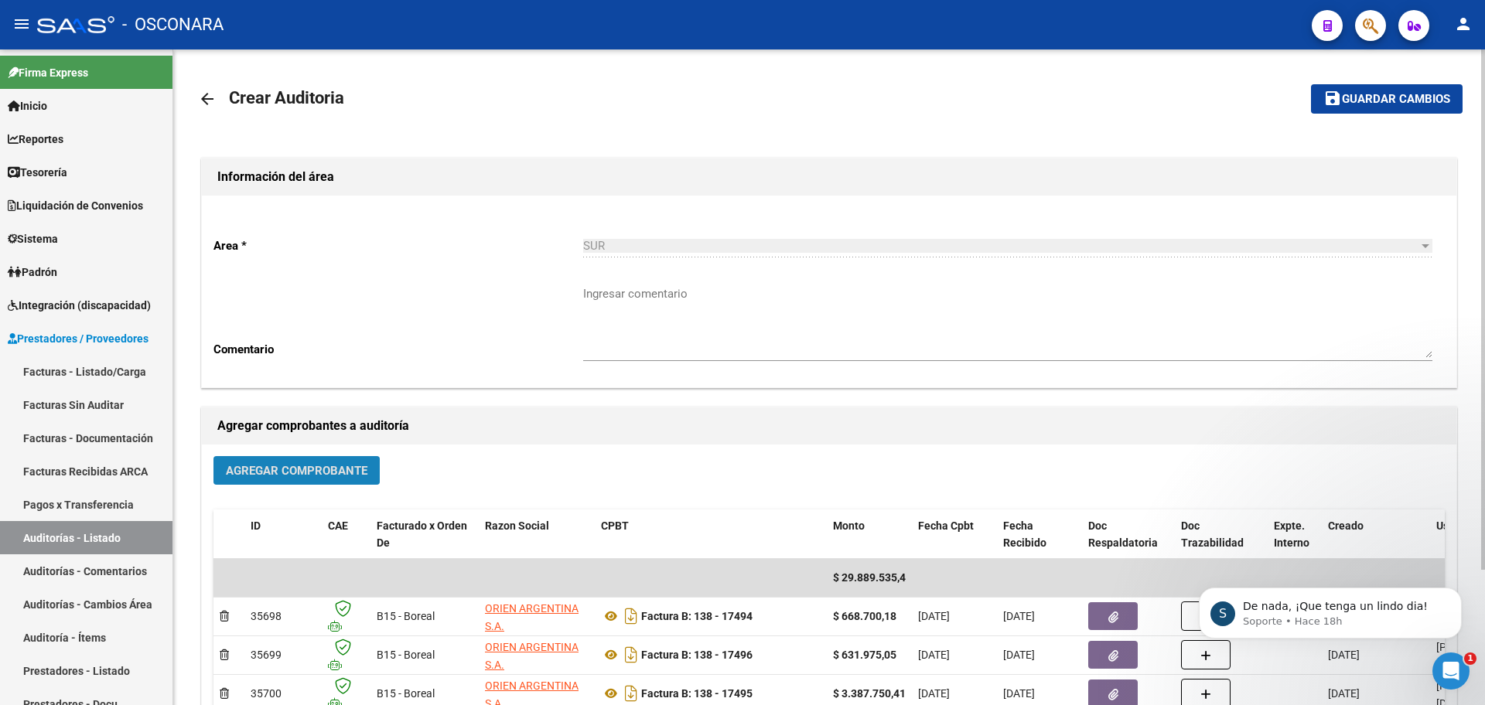
click at [261, 471] on span "Agregar Comprobante" at bounding box center [297, 471] width 142 height 14
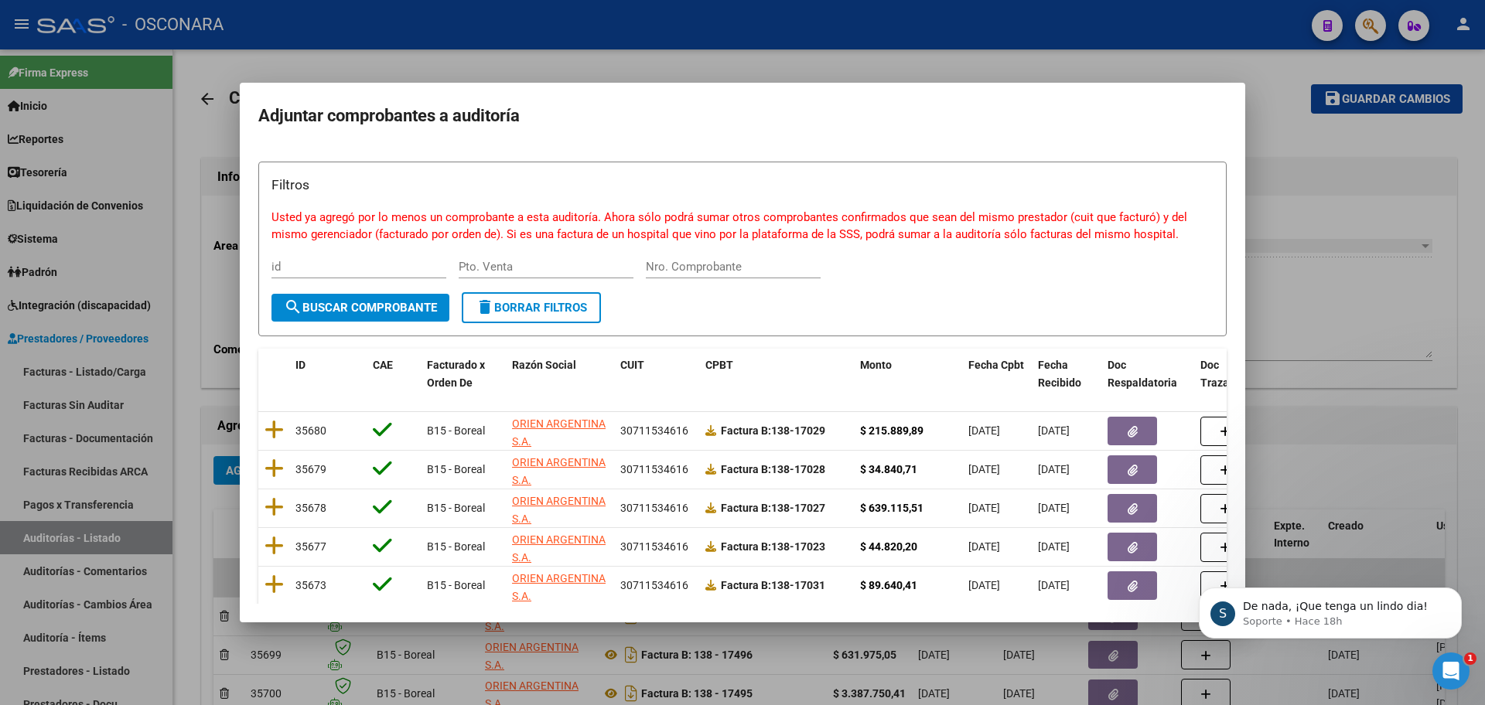
drag, startPoint x: 750, startPoint y: 257, endPoint x: 753, endPoint y: 275, distance: 19.0
click at [751, 265] on div "Nro. Comprobante" at bounding box center [733, 266] width 175 height 23
click at [754, 276] on div "Nro. Comprobante" at bounding box center [733, 266] width 175 height 23
click at [749, 266] on input "Nro. Comprobante" at bounding box center [733, 267] width 175 height 14
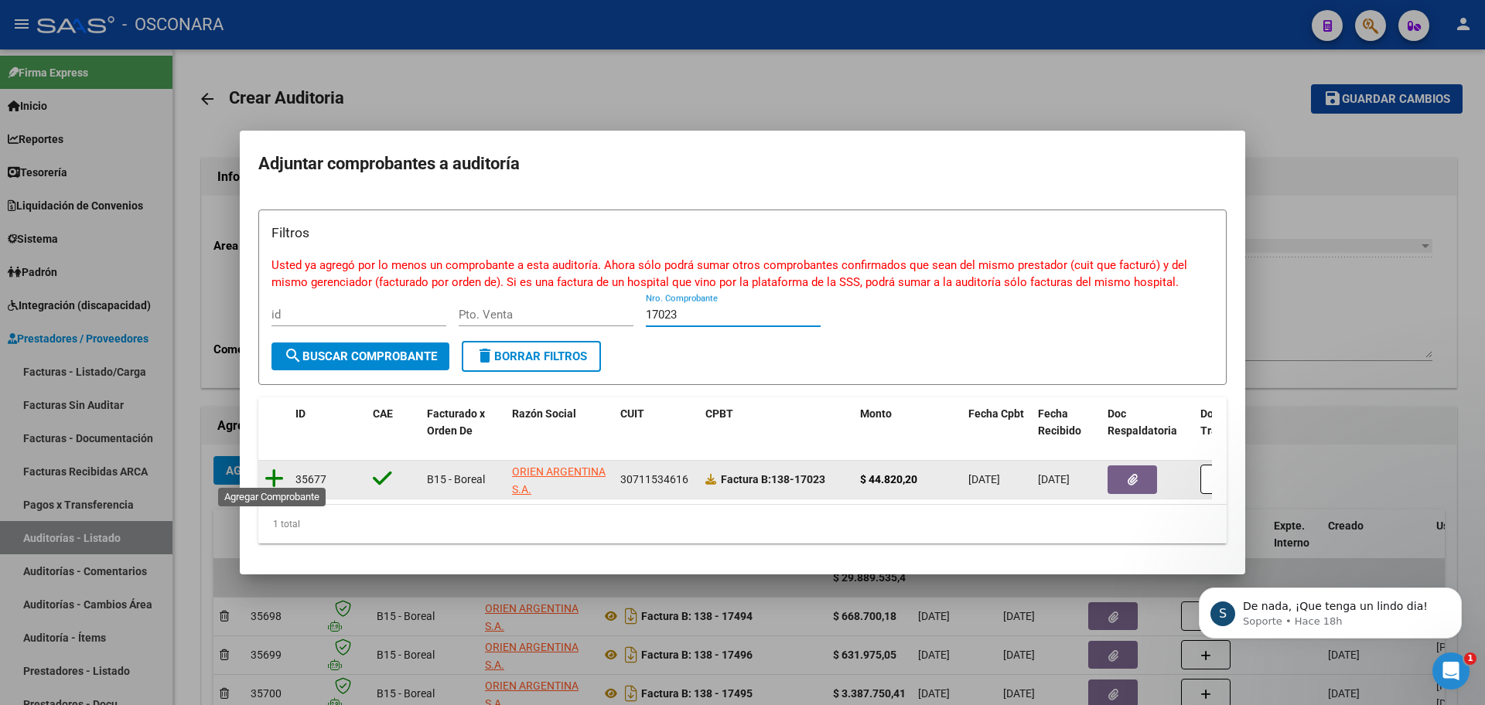
type input "17023"
click at [279, 468] on icon at bounding box center [274, 479] width 19 height 22
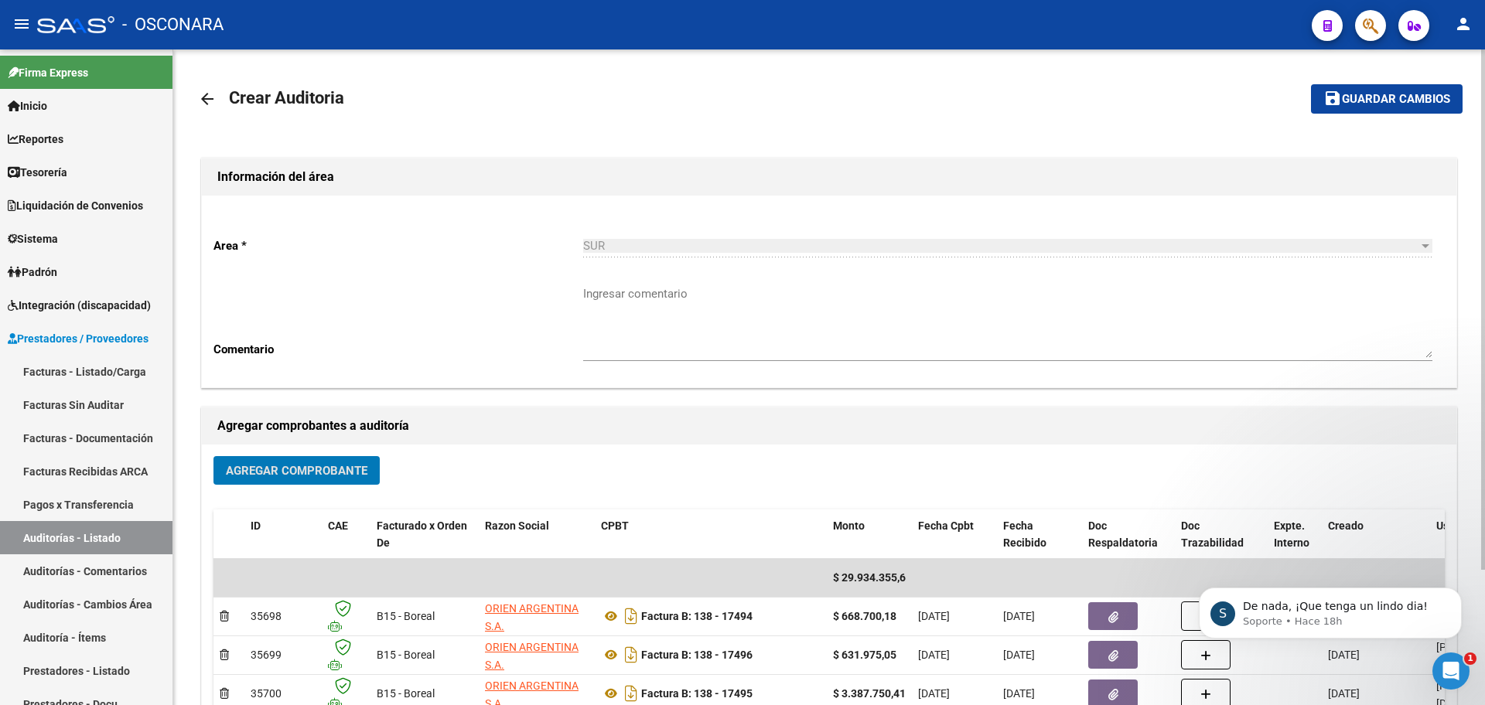
click at [269, 470] on span "Agregar Comprobante" at bounding box center [297, 471] width 142 height 14
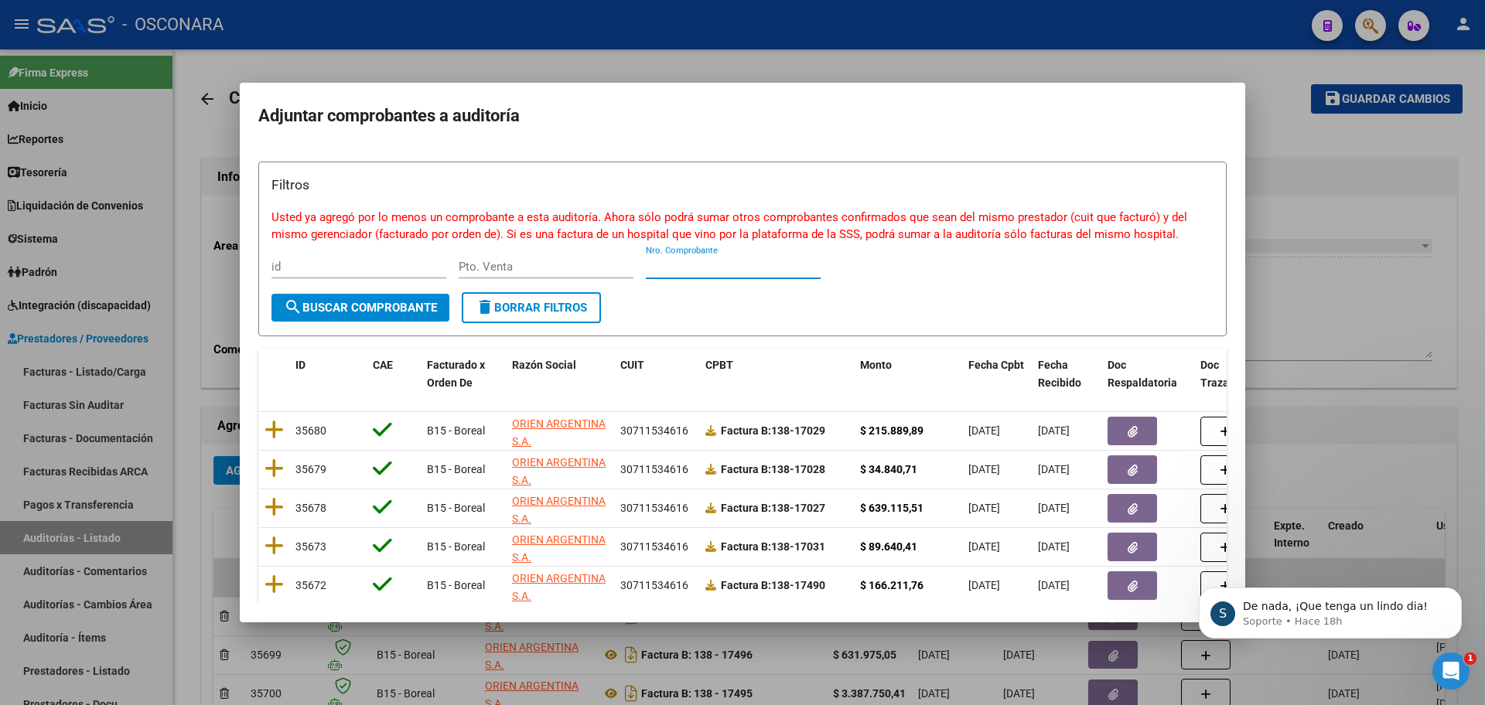
click at [733, 268] on input "Nro. Comprobante" at bounding box center [733, 267] width 175 height 14
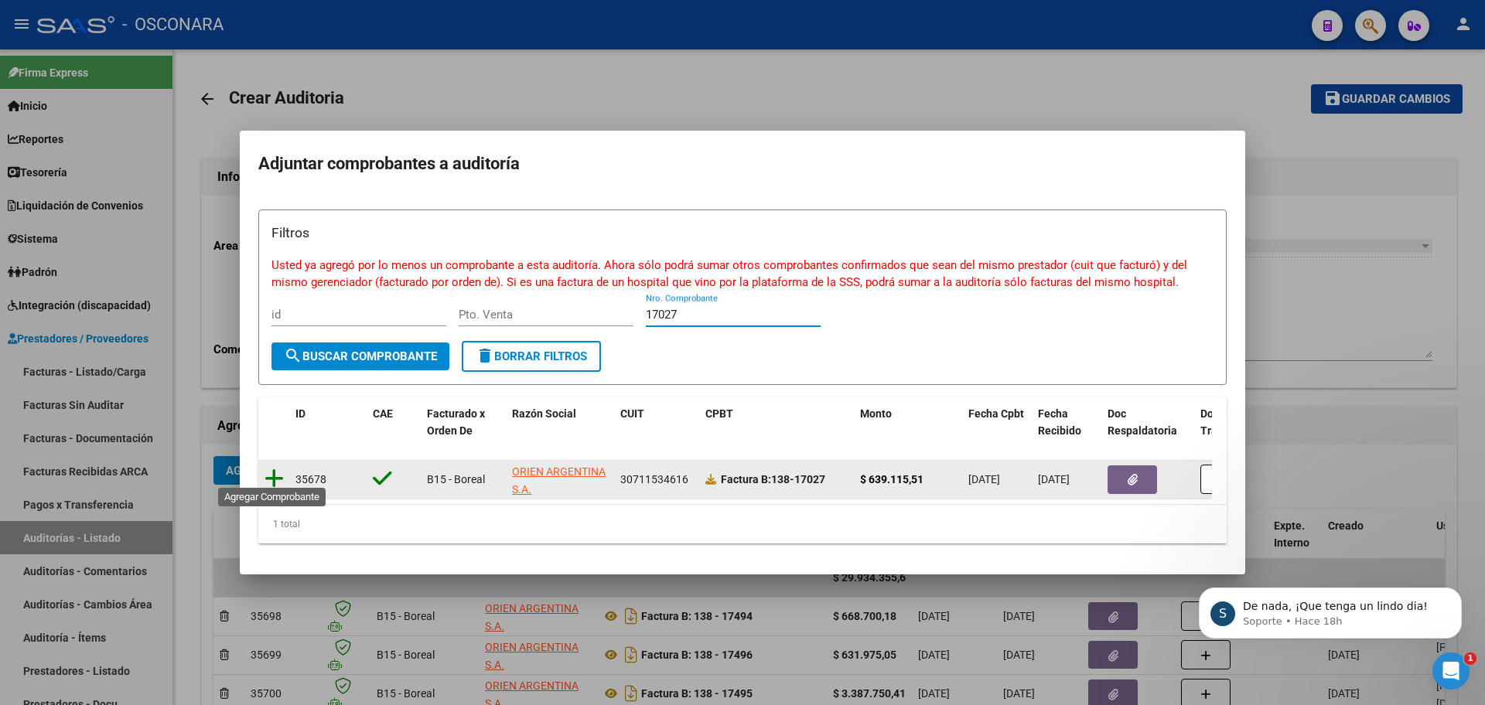
type input "17027"
click at [275, 468] on icon at bounding box center [274, 479] width 19 height 22
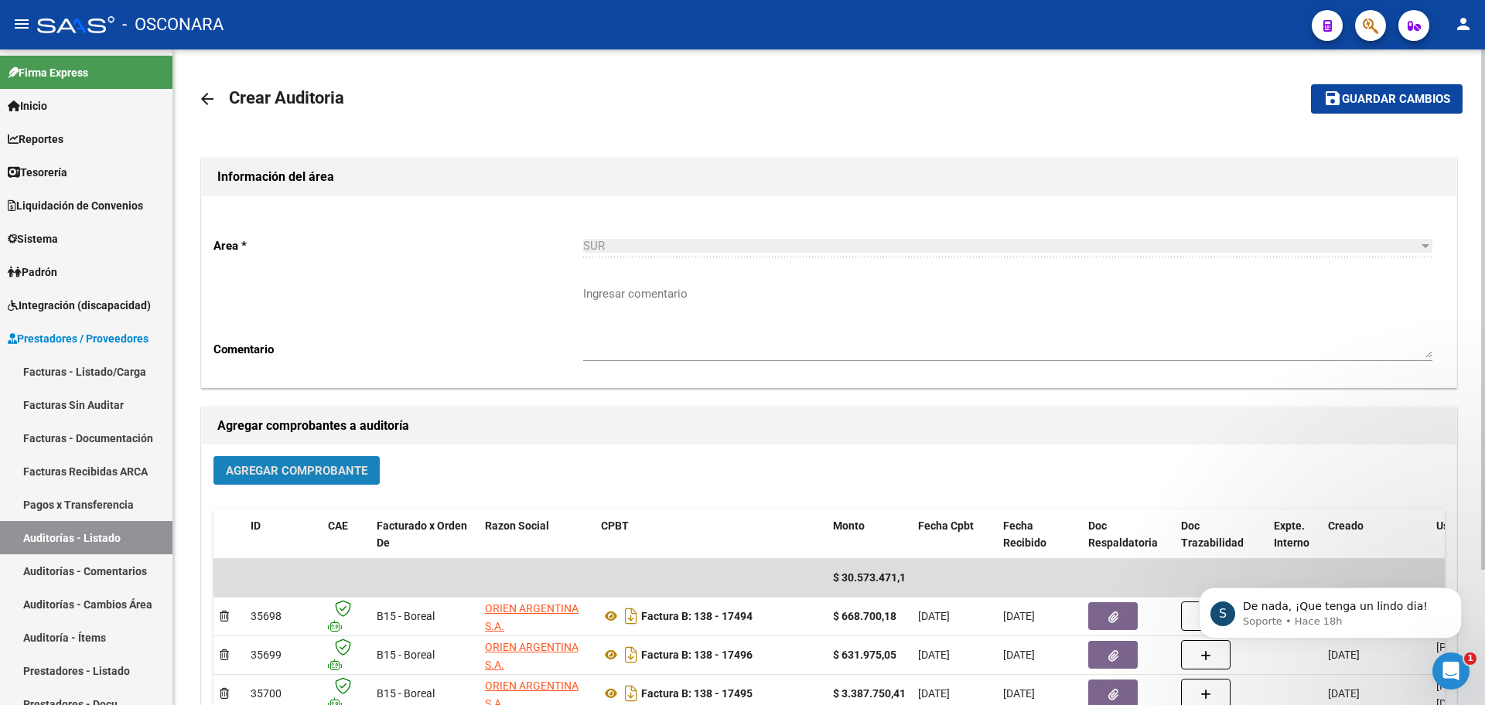
click at [275, 464] on span "Agregar Comprobante" at bounding box center [297, 471] width 142 height 14
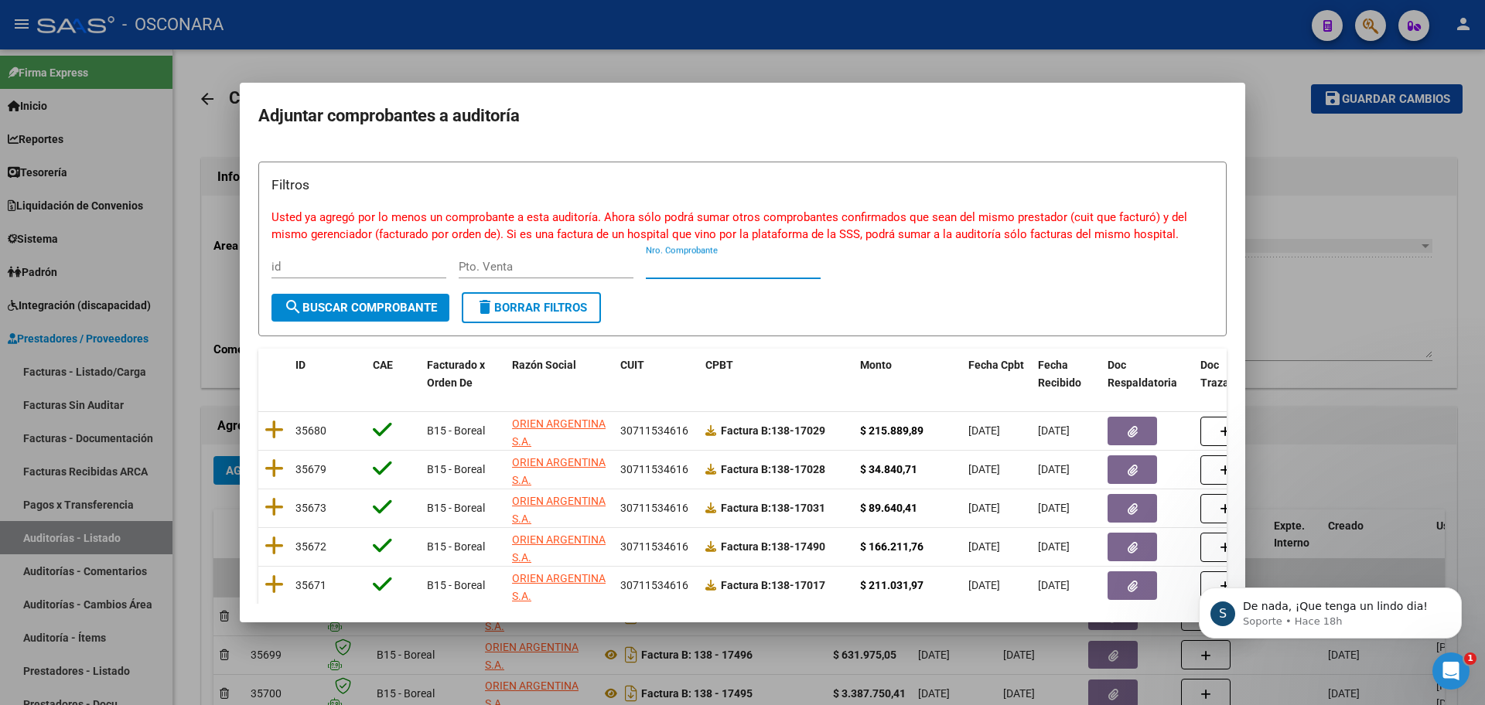
click at [740, 265] on input "Nro. Comprobante" at bounding box center [733, 267] width 175 height 14
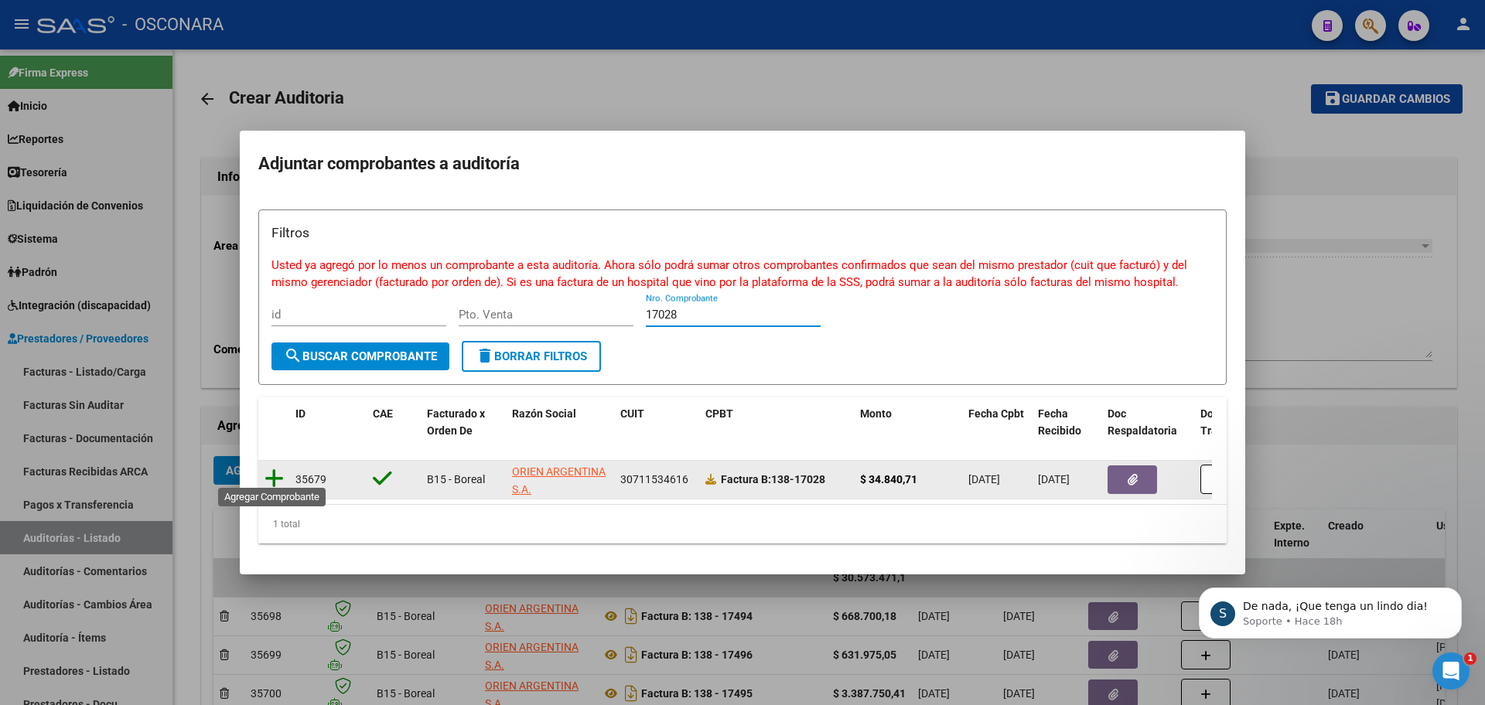
type input "17028"
click at [273, 469] on icon at bounding box center [274, 479] width 19 height 22
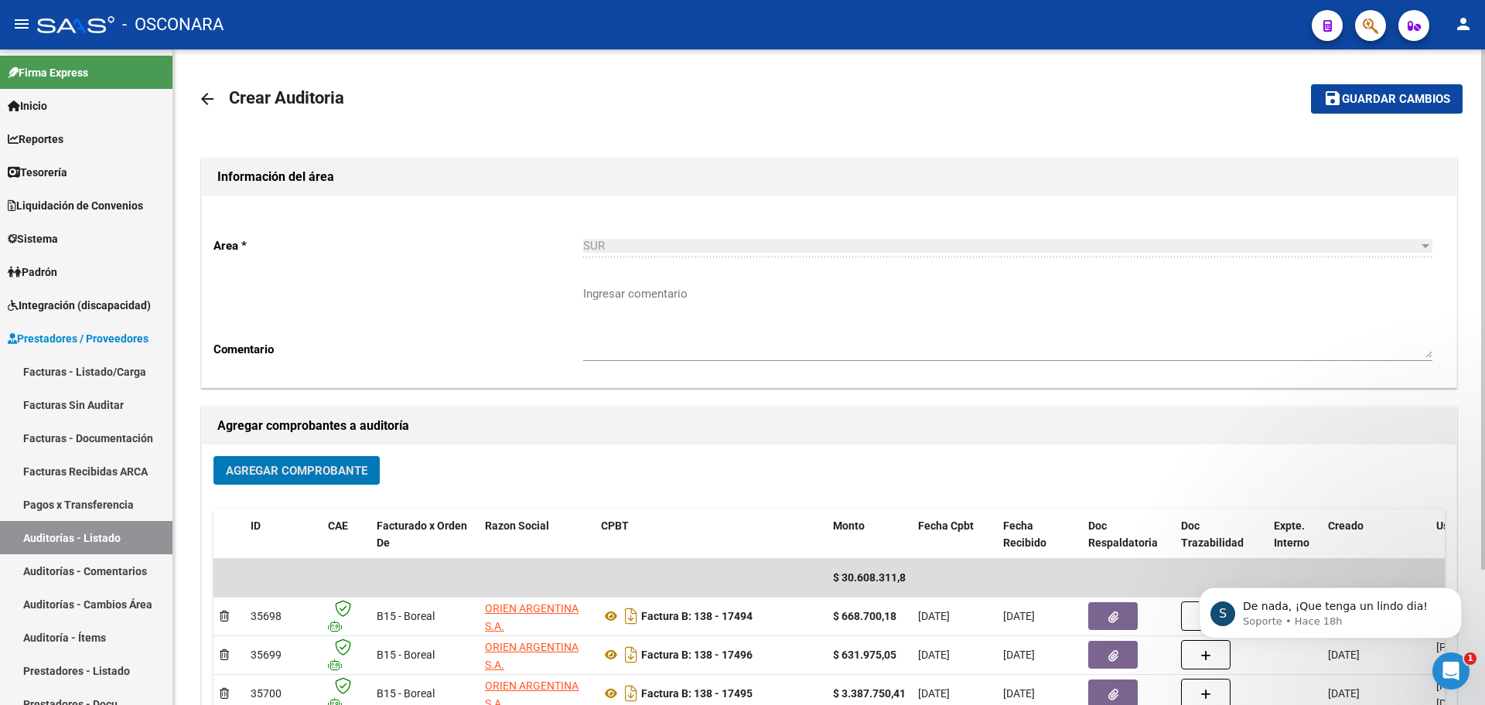
click at [270, 468] on span "Agregar Comprobante" at bounding box center [297, 471] width 142 height 14
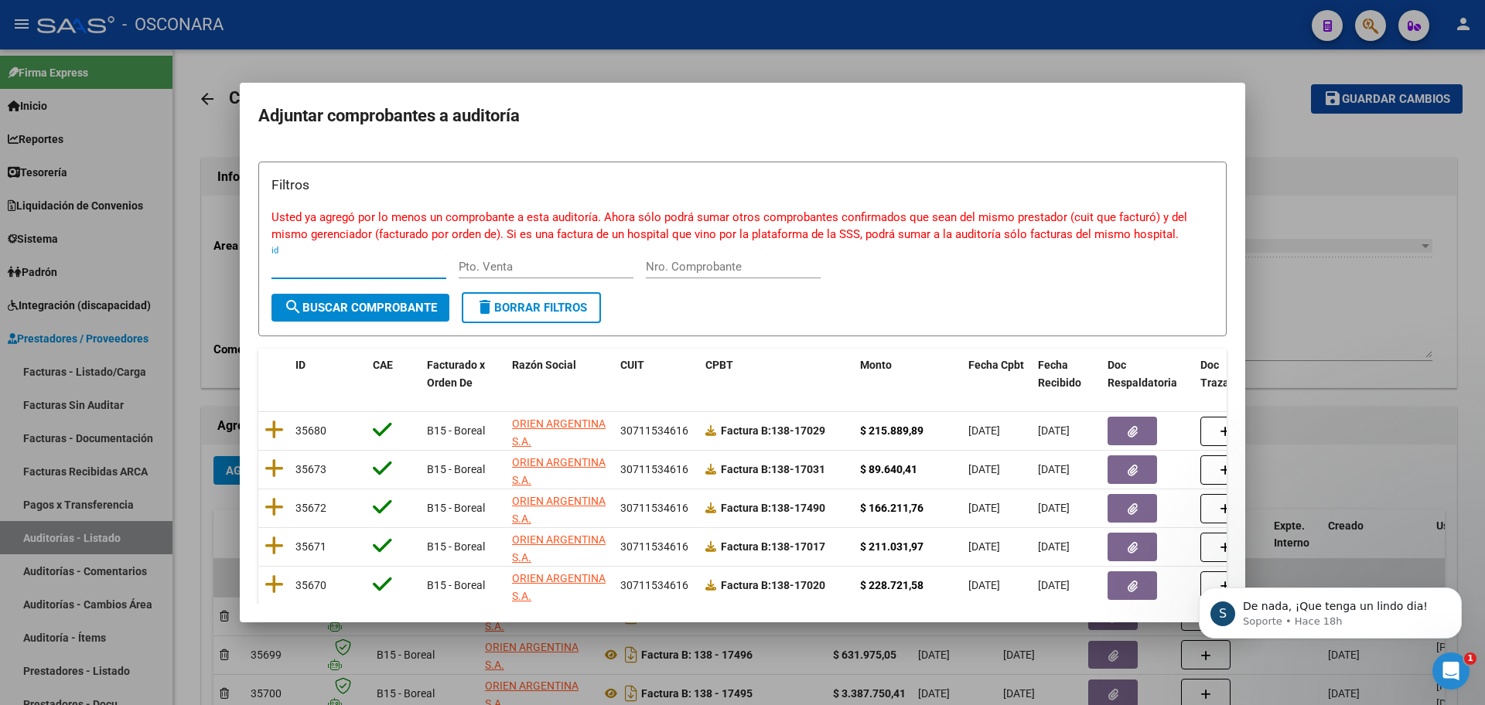
drag, startPoint x: 677, startPoint y: 258, endPoint x: 681, endPoint y: 275, distance: 18.4
click at [678, 266] on div "Nro. Comprobante" at bounding box center [733, 266] width 175 height 23
click at [686, 280] on div "Nro. Comprobante" at bounding box center [733, 274] width 175 height 38
click at [673, 263] on input "Nro. Comprobante" at bounding box center [733, 267] width 175 height 14
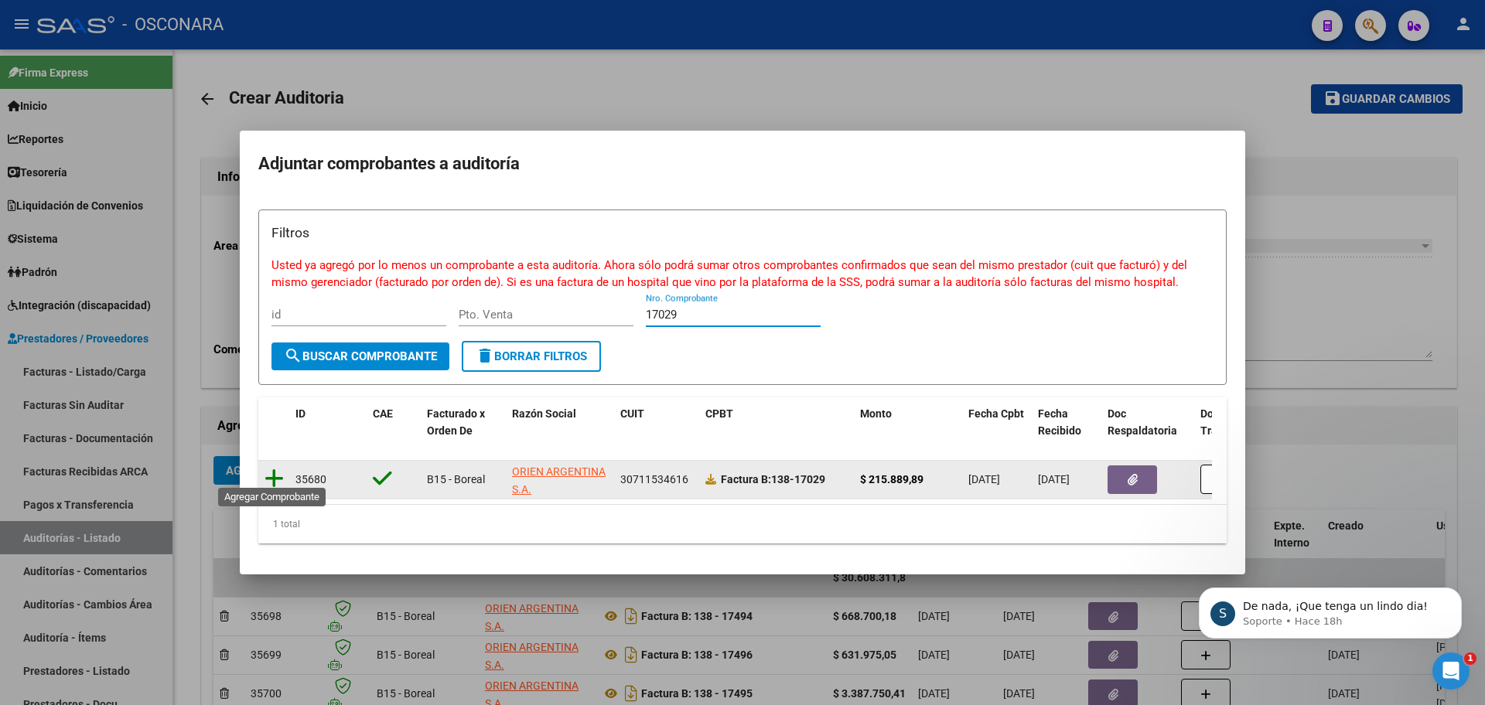
type input "17029"
click at [280, 470] on icon at bounding box center [274, 479] width 19 height 22
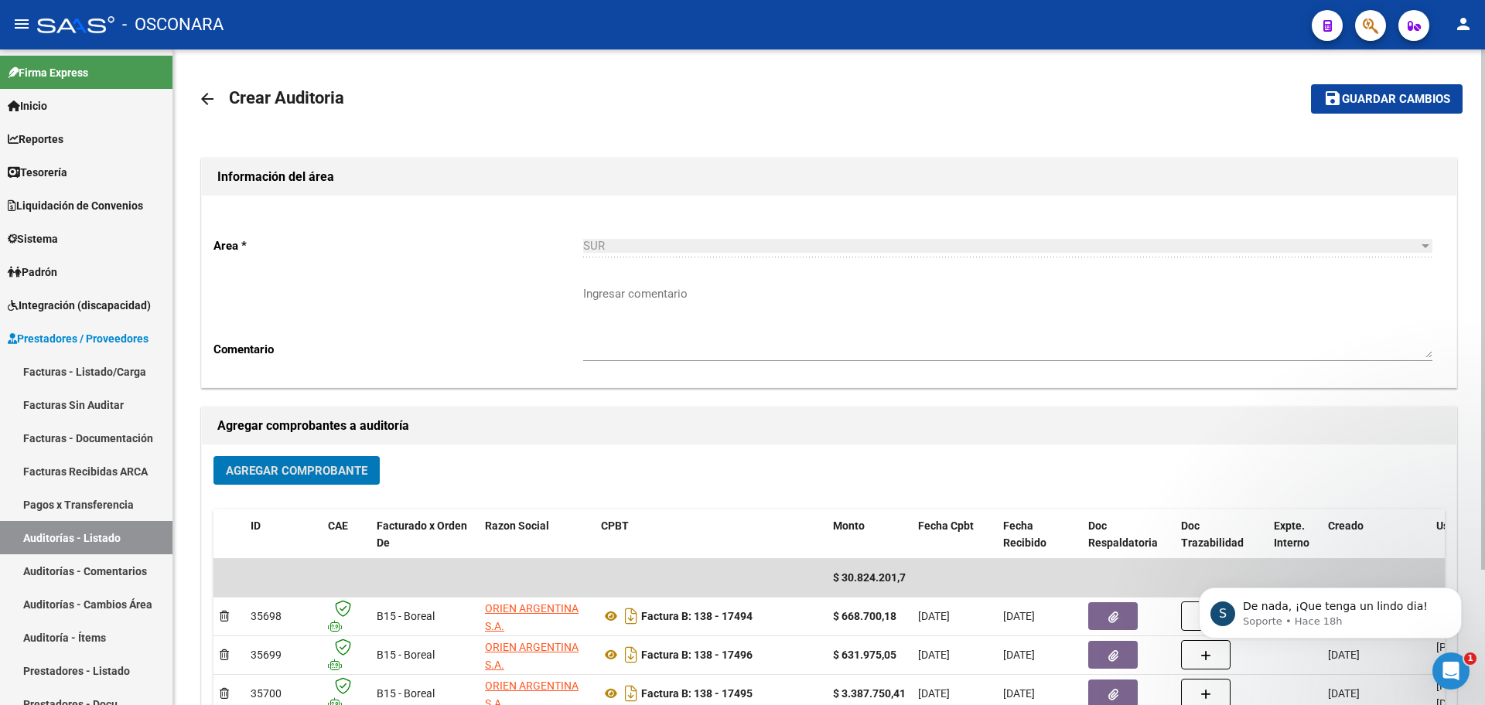
click at [275, 465] on span "Agregar Comprobante" at bounding box center [297, 471] width 142 height 14
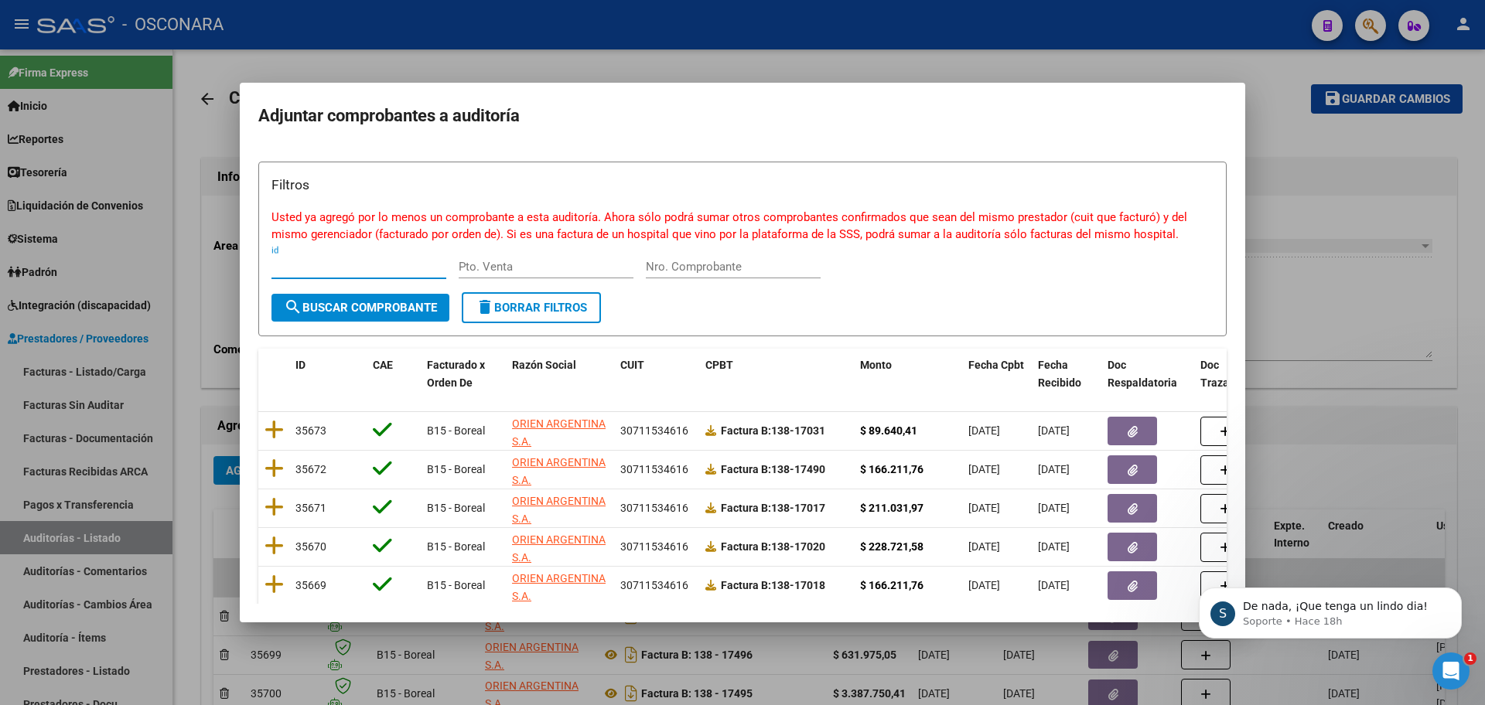
click at [753, 268] on input "Nro. Comprobante" at bounding box center [733, 267] width 175 height 14
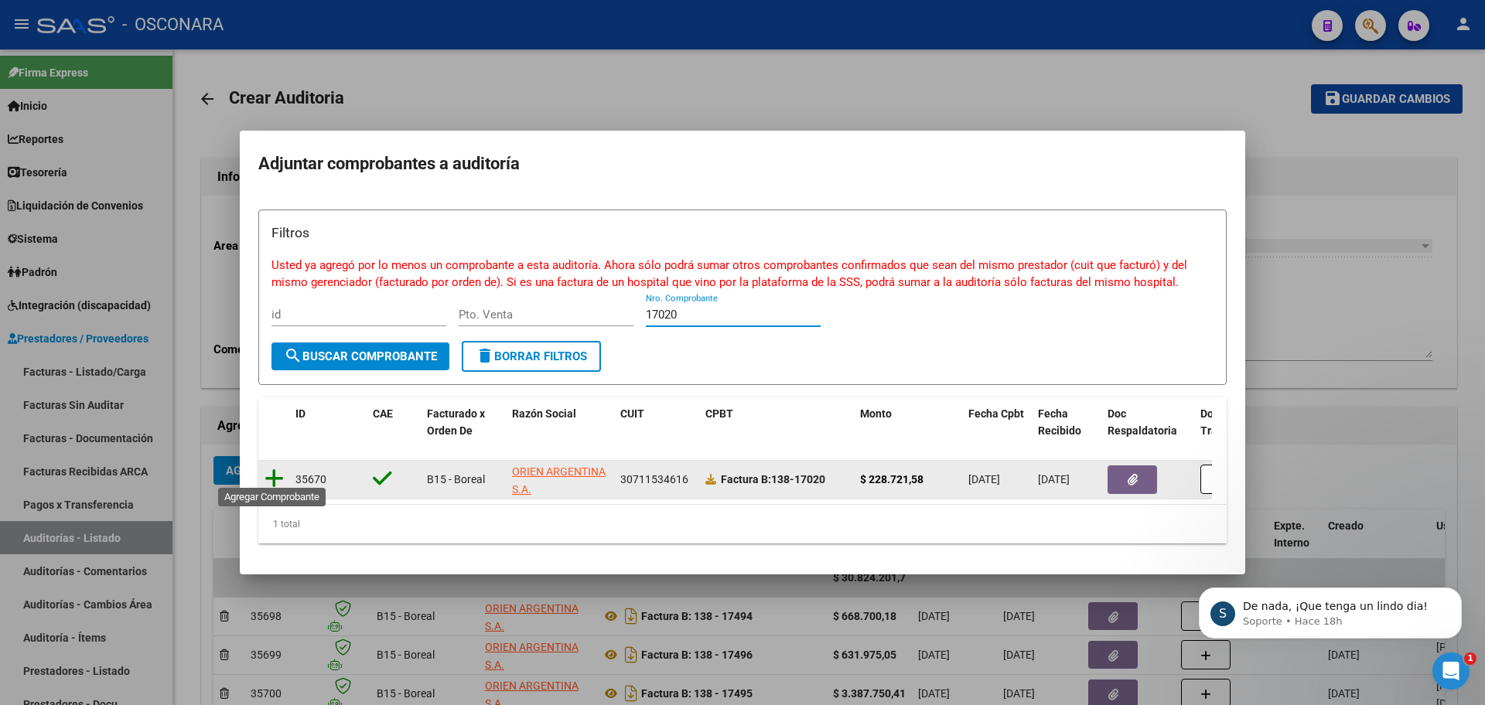
type input "17020"
click at [275, 472] on icon at bounding box center [274, 479] width 19 height 22
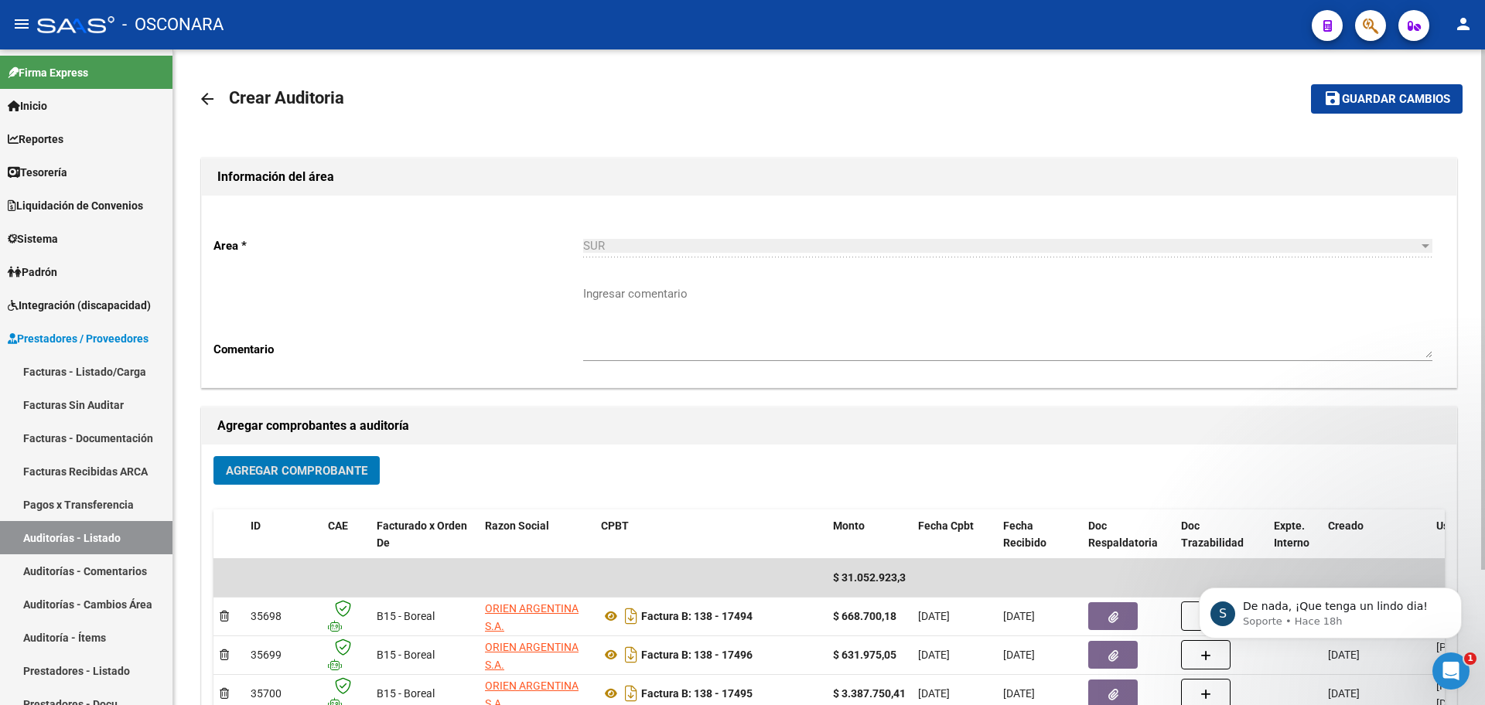
click at [274, 471] on span "Agregar Comprobante" at bounding box center [297, 471] width 142 height 14
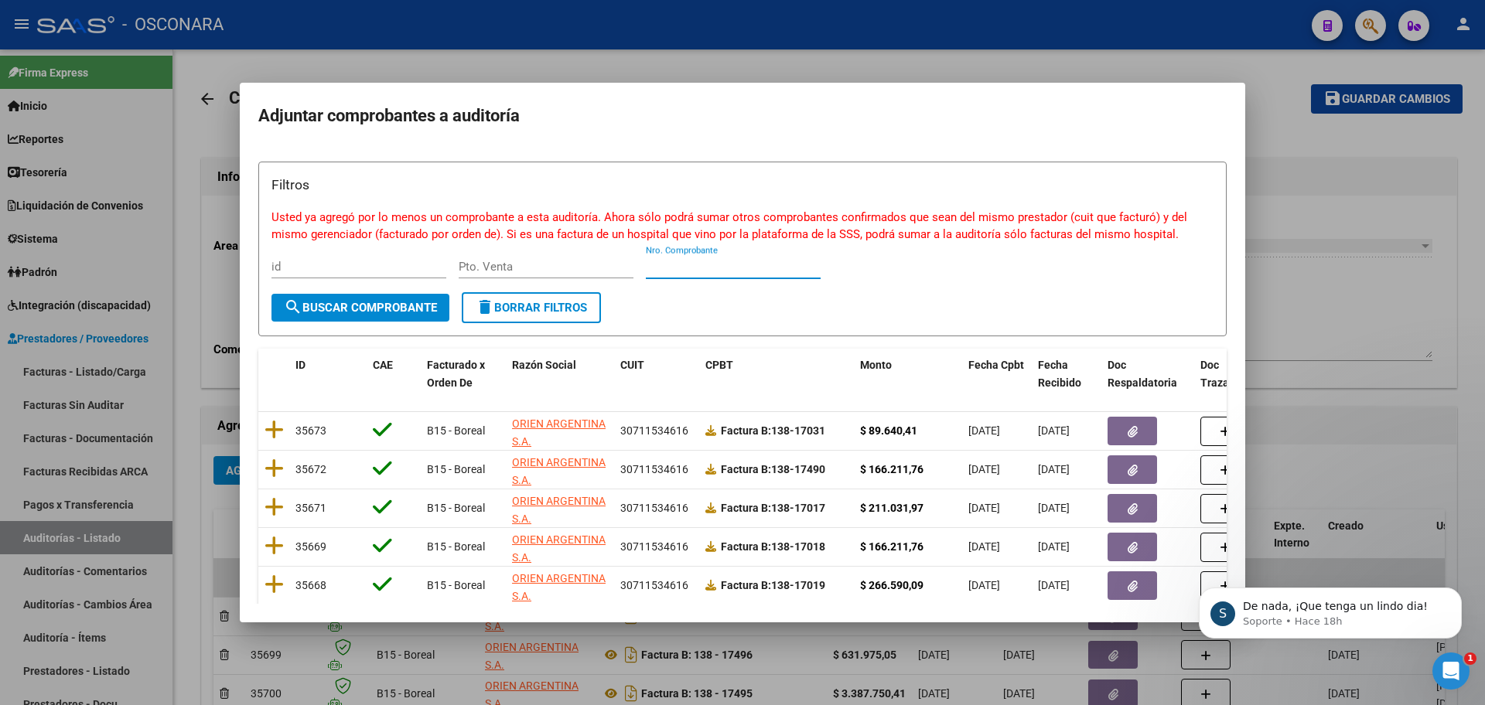
click at [788, 271] on input "Nro. Comprobante" at bounding box center [733, 267] width 175 height 14
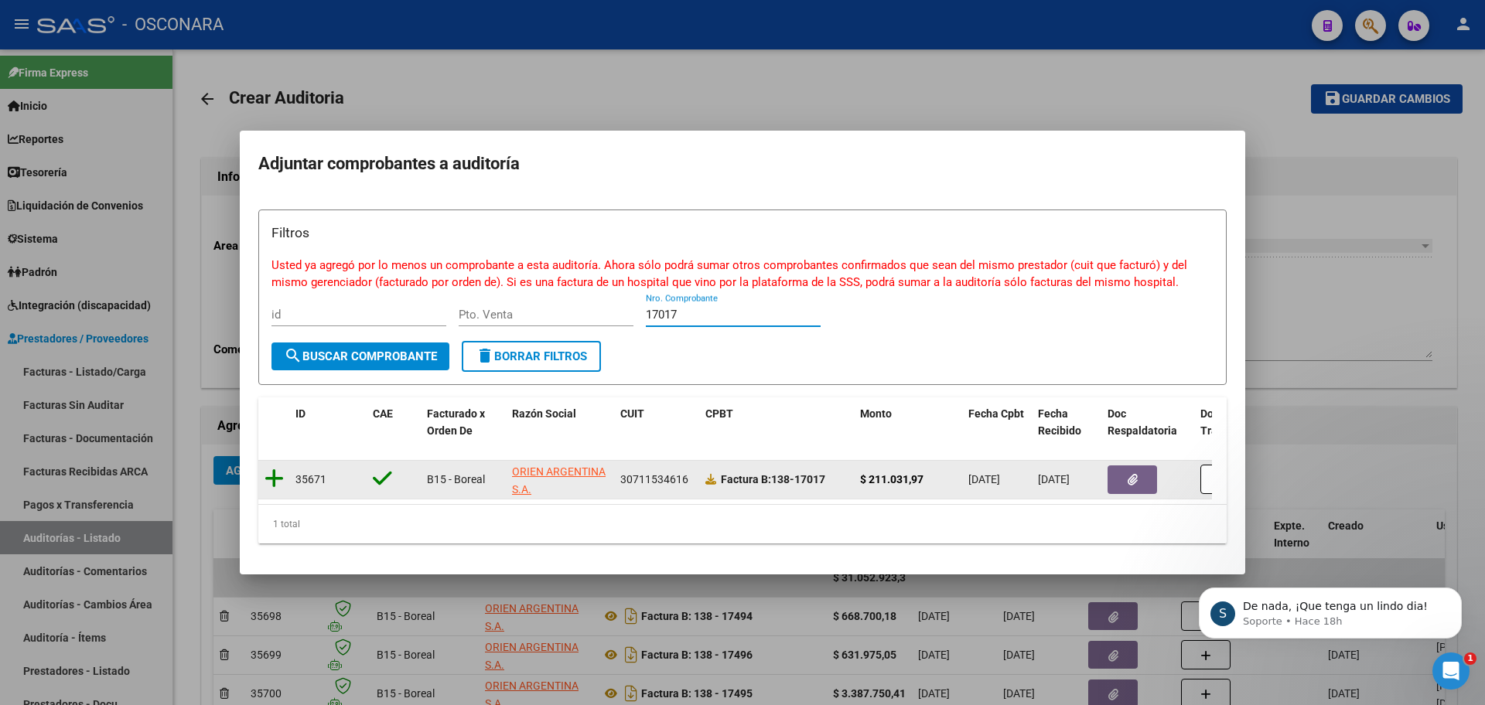
type input "17017"
click at [275, 468] on icon at bounding box center [274, 479] width 19 height 22
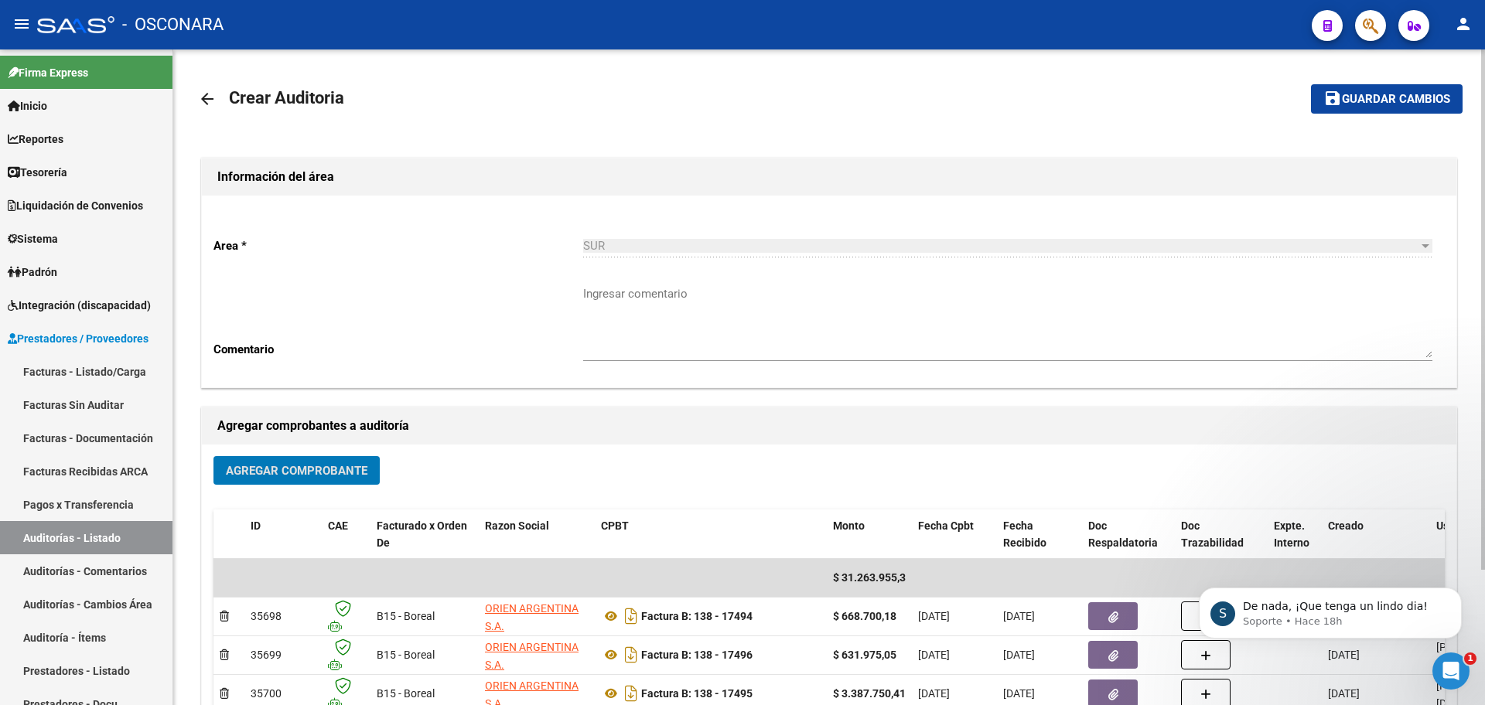
click at [291, 476] on button "Agregar Comprobante" at bounding box center [296, 470] width 166 height 29
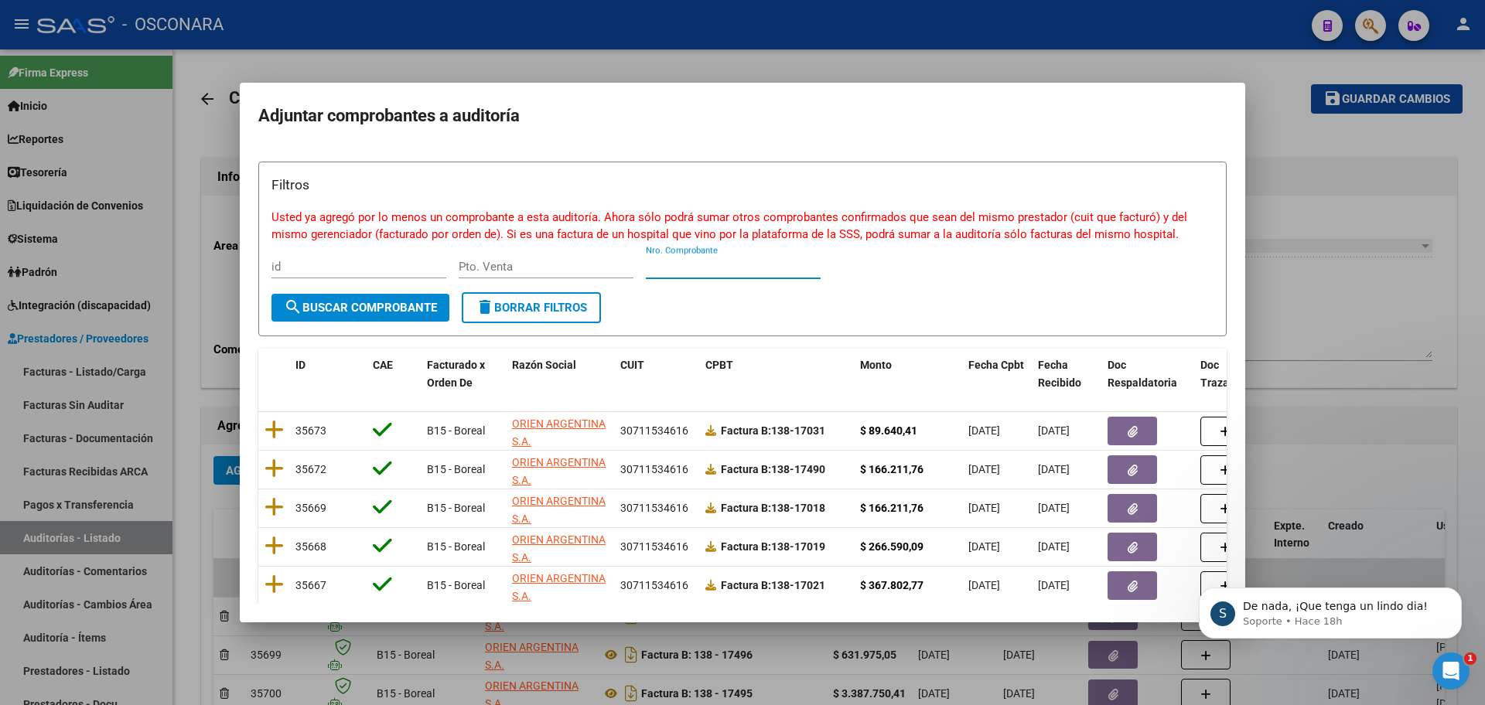
click at [709, 270] on input "Nro. Comprobante" at bounding box center [733, 267] width 175 height 14
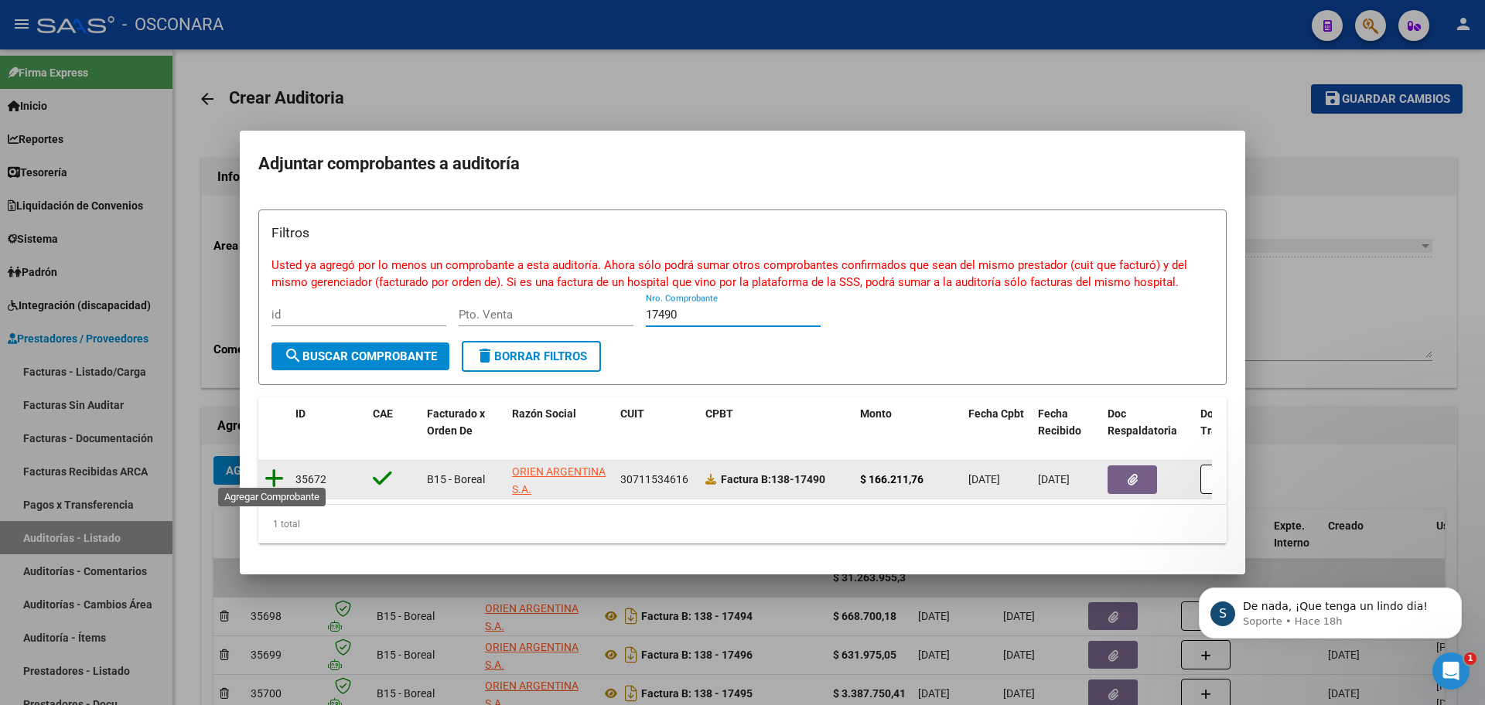
type input "17490"
click at [268, 470] on icon at bounding box center [274, 479] width 19 height 22
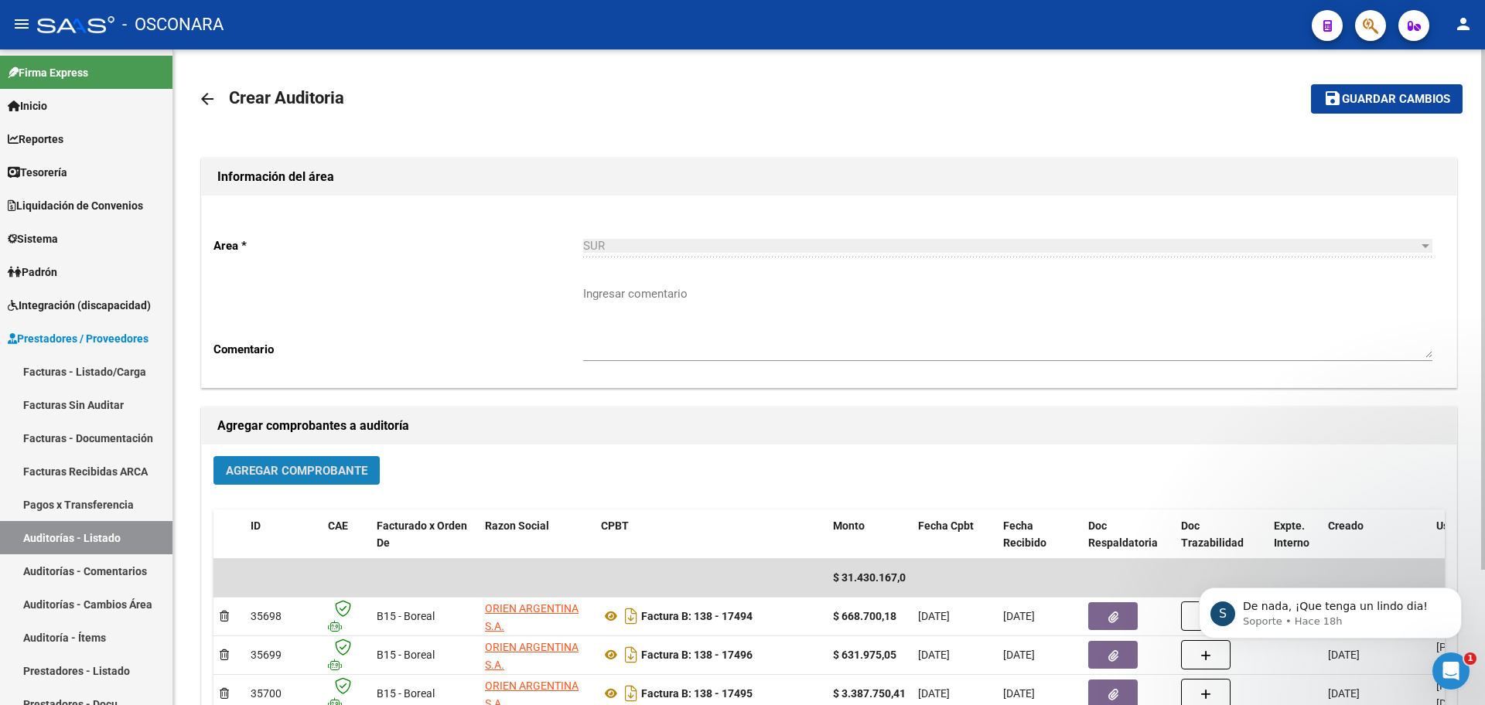
drag, startPoint x: 268, startPoint y: 470, endPoint x: 282, endPoint y: 472, distance: 14.1
click at [282, 472] on span "Agregar Comprobante" at bounding box center [297, 471] width 142 height 14
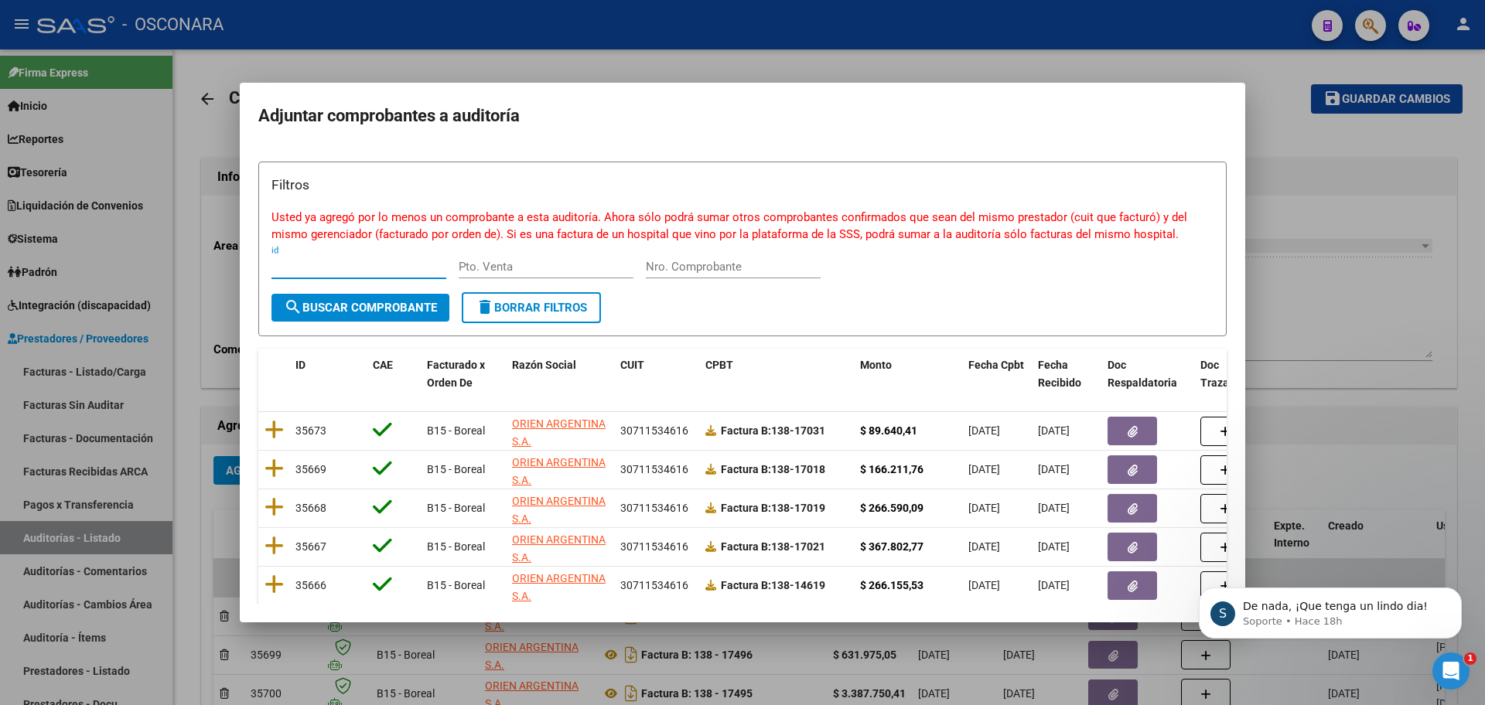
click at [719, 268] on input "Nro. Comprobante" at bounding box center [733, 267] width 175 height 14
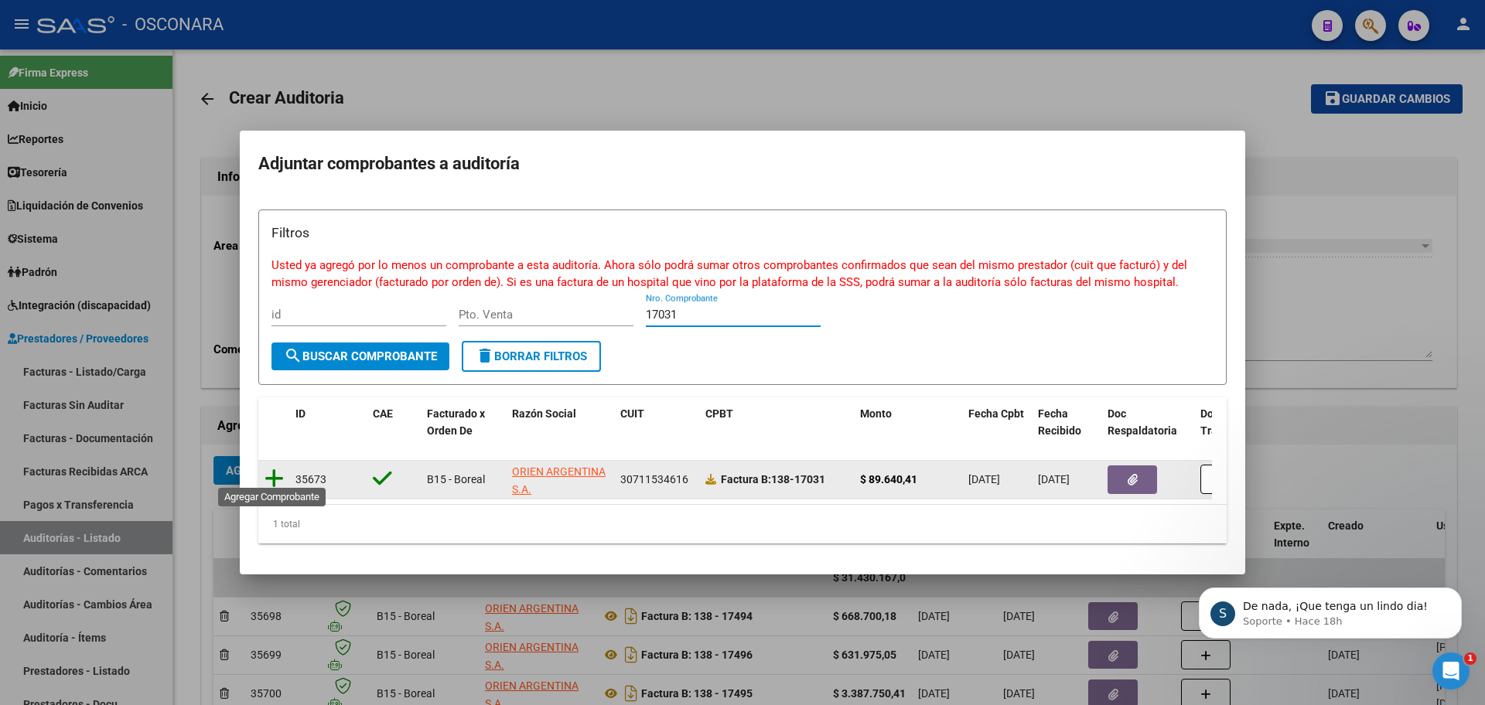
type input "17031"
click at [272, 475] on icon at bounding box center [274, 479] width 19 height 22
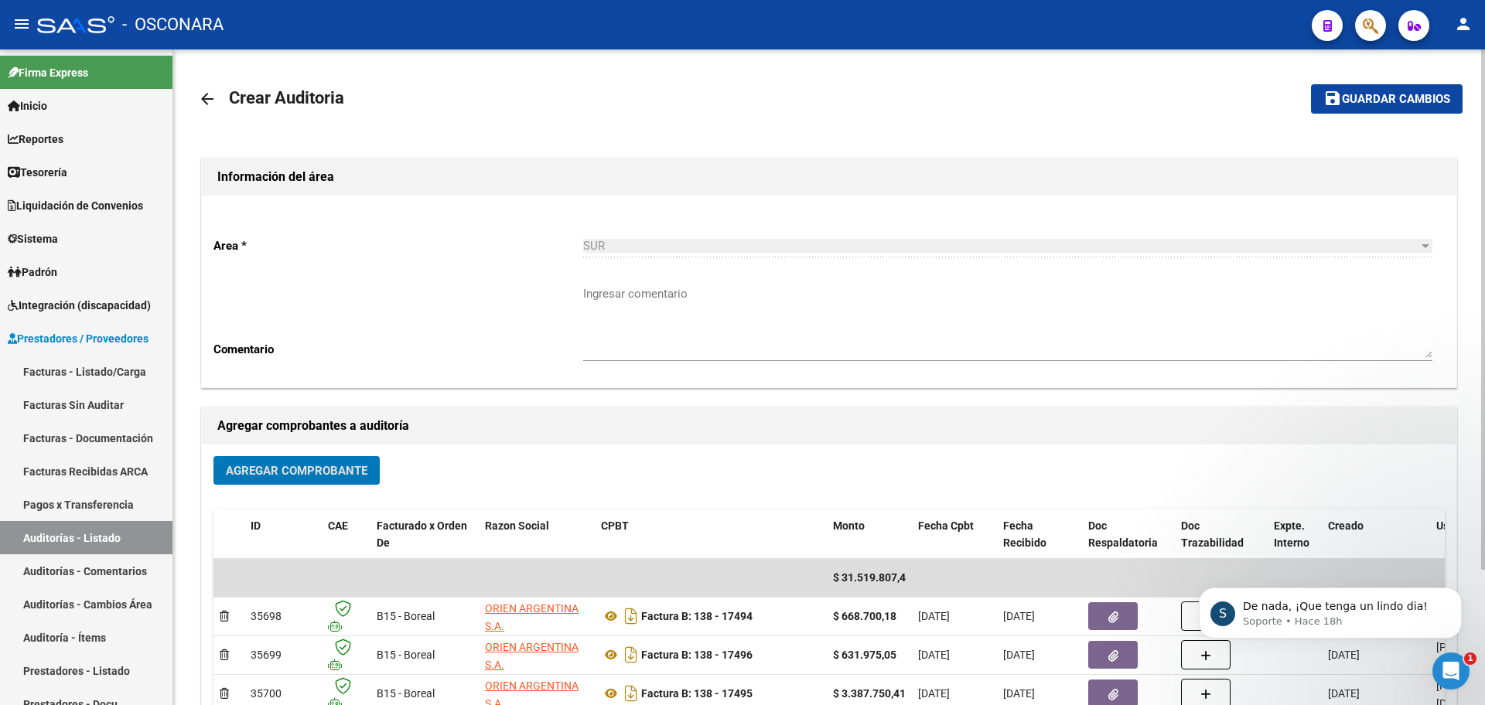
click at [273, 481] on button "Agregar Comprobante" at bounding box center [296, 470] width 166 height 29
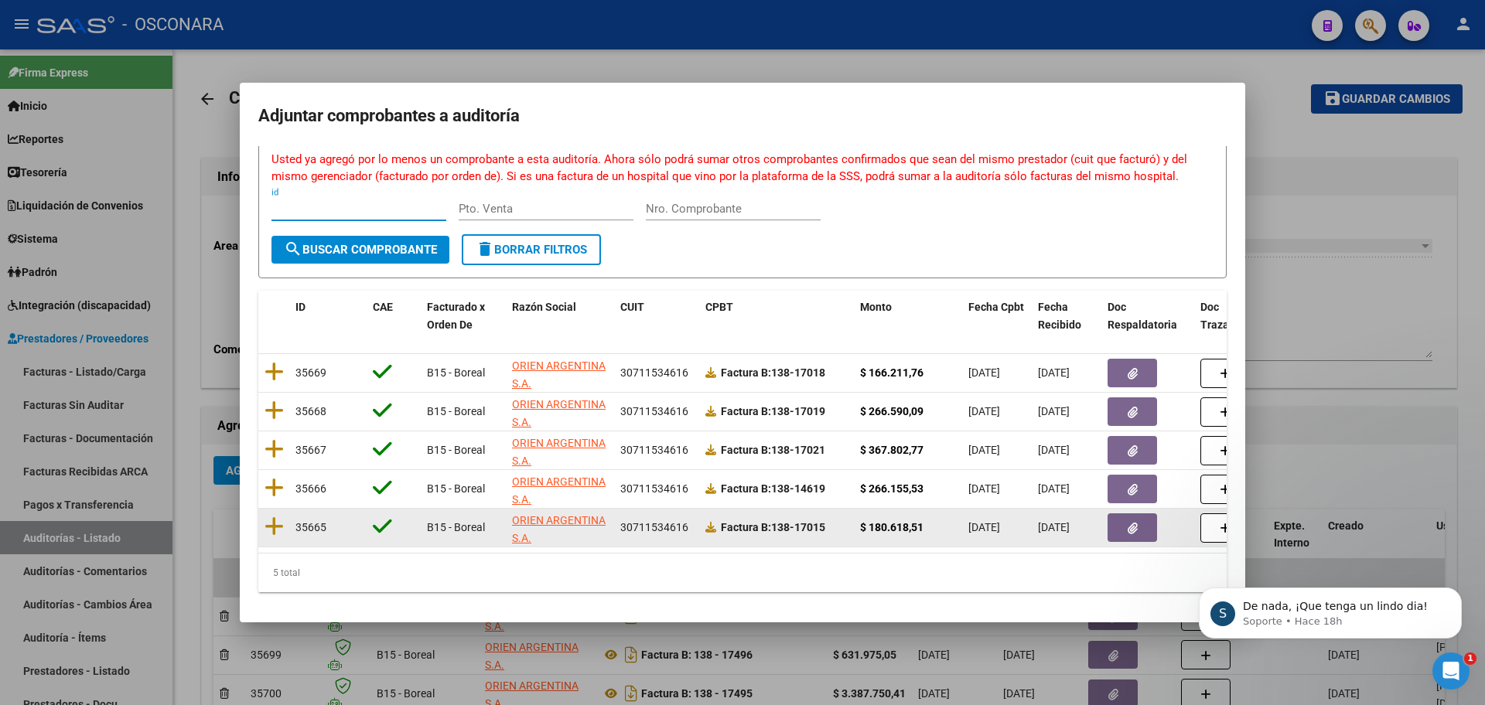
scroll to position [73, 0]
click at [275, 516] on icon at bounding box center [274, 527] width 19 height 22
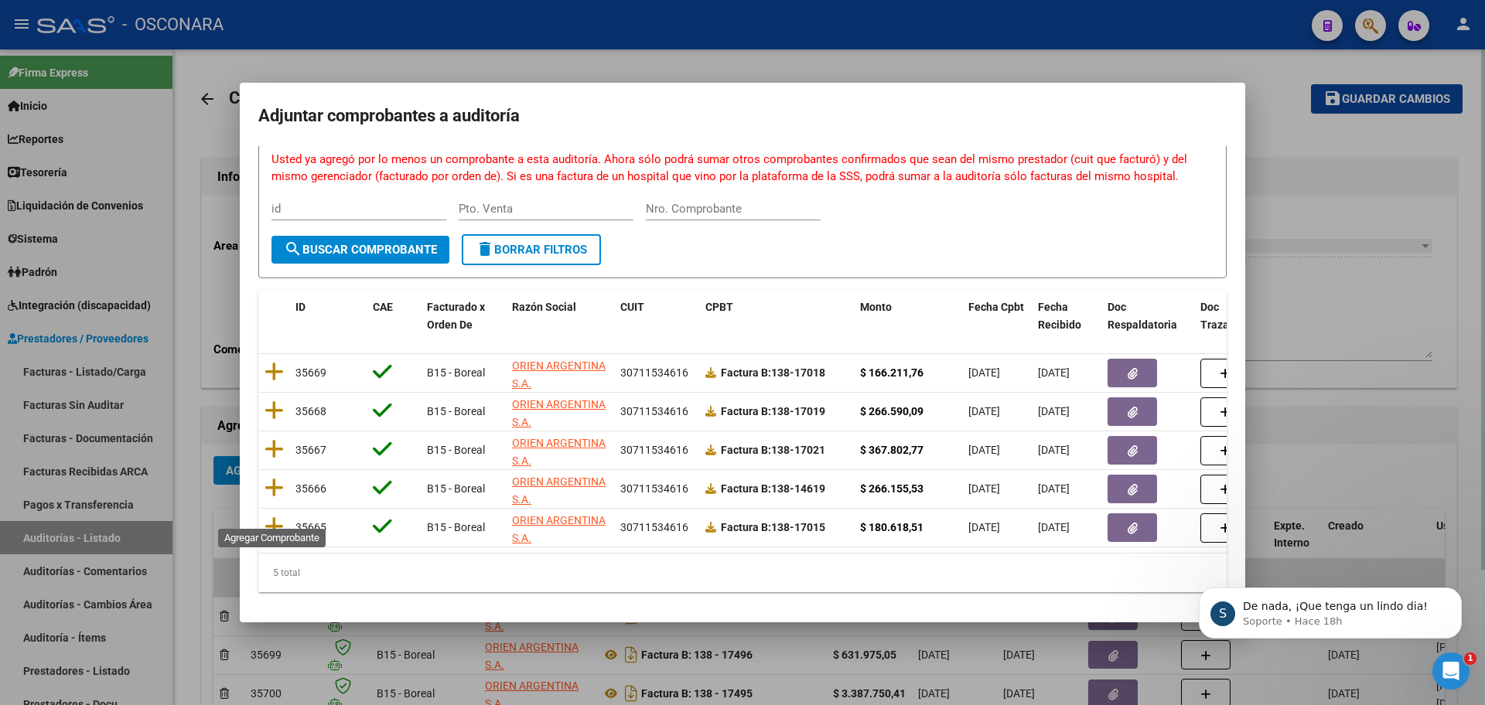
scroll to position [0, 0]
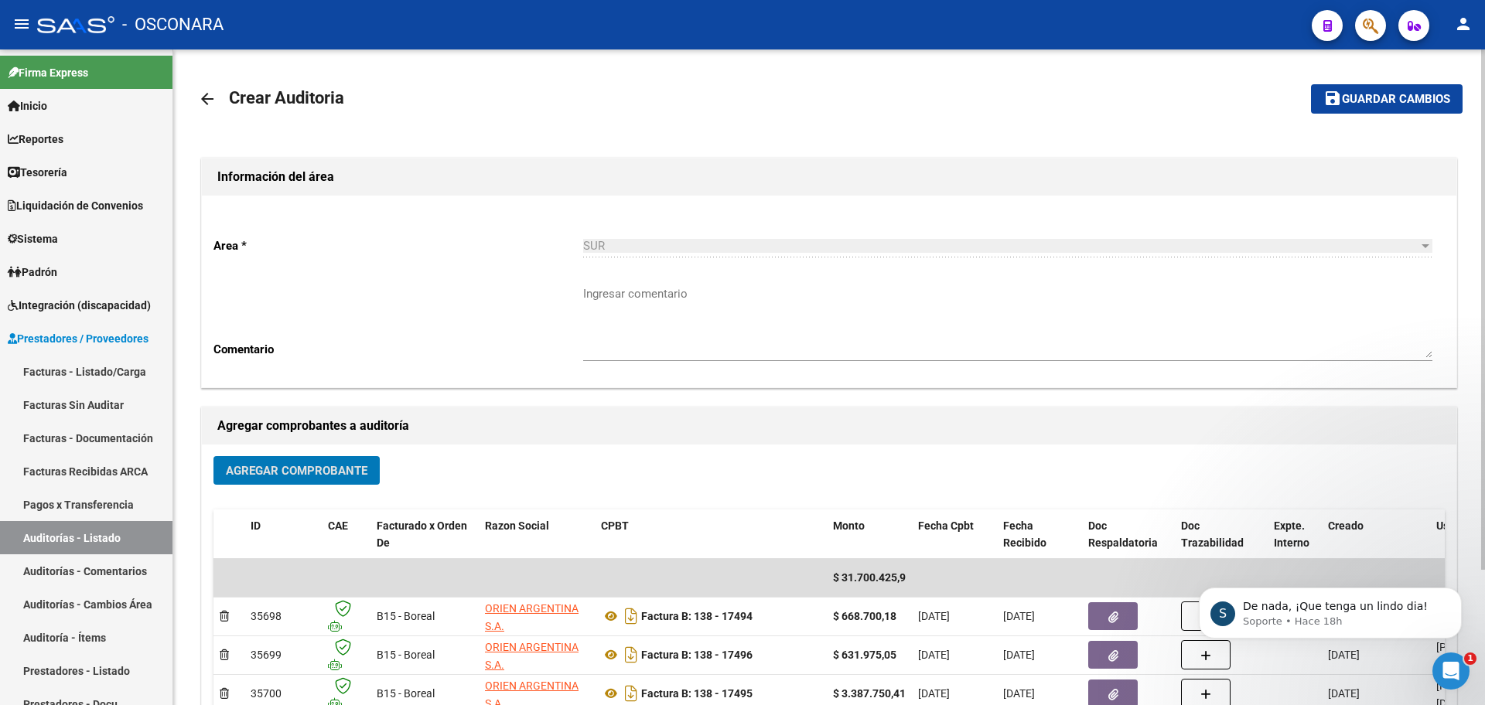
click at [354, 472] on span "Agregar Comprobante" at bounding box center [297, 471] width 142 height 14
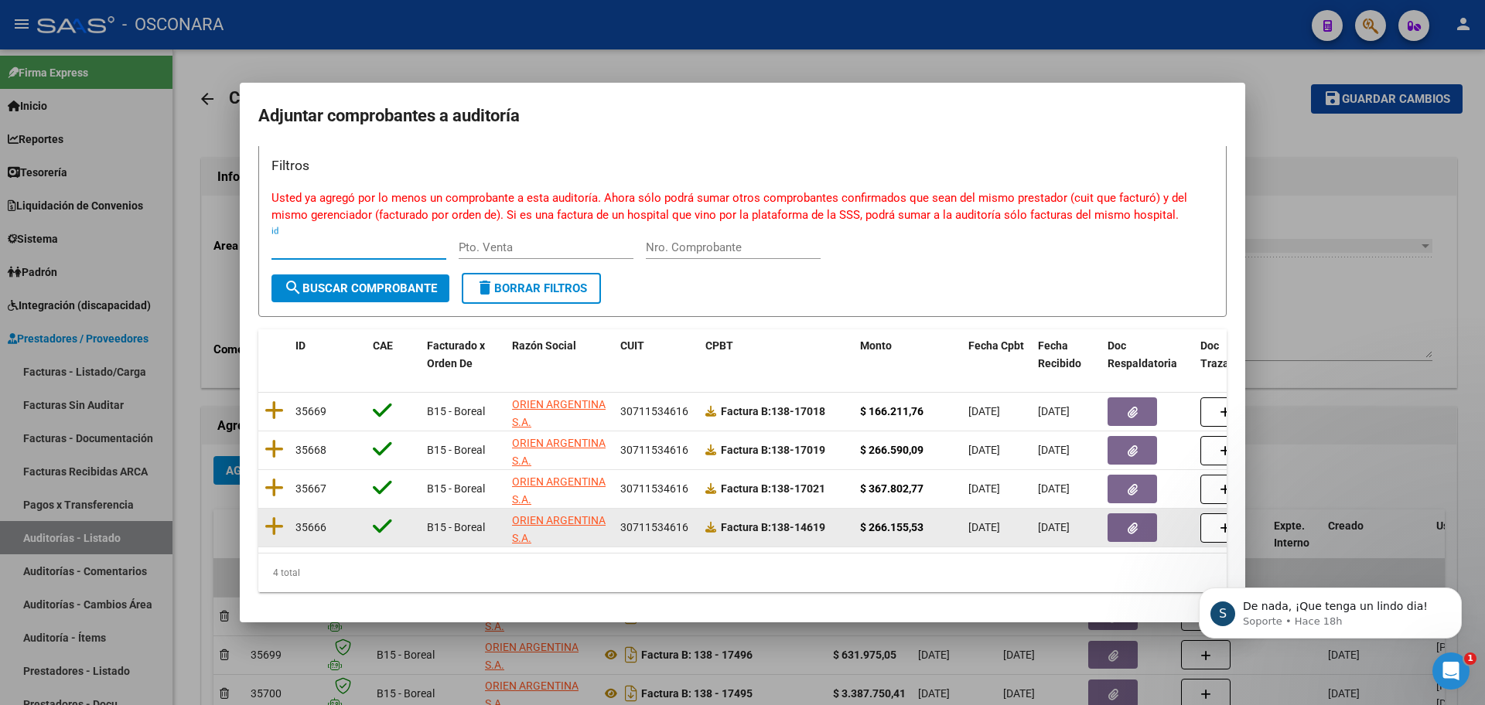
scroll to position [34, 0]
click at [278, 516] on icon at bounding box center [274, 527] width 19 height 22
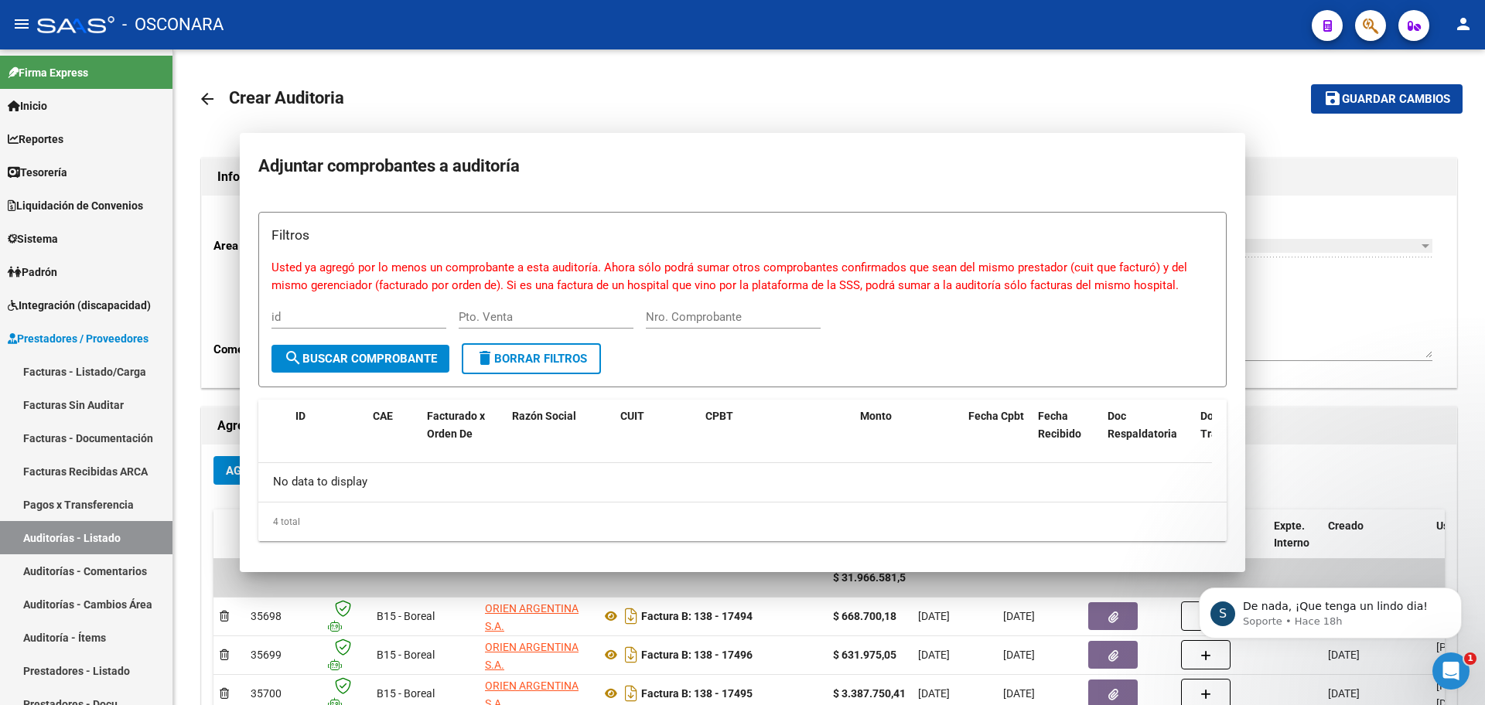
scroll to position [0, 0]
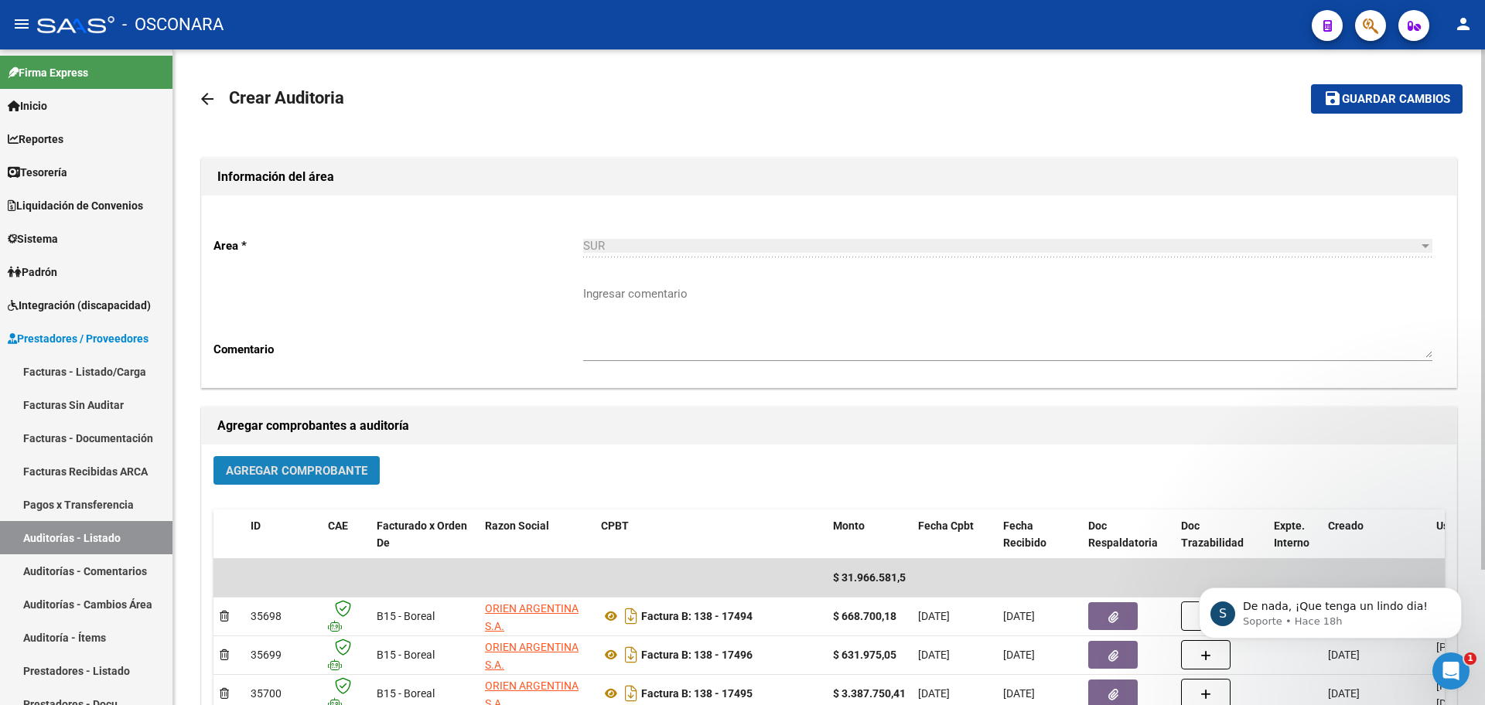
click at [298, 467] on span "Agregar Comprobante" at bounding box center [297, 471] width 142 height 14
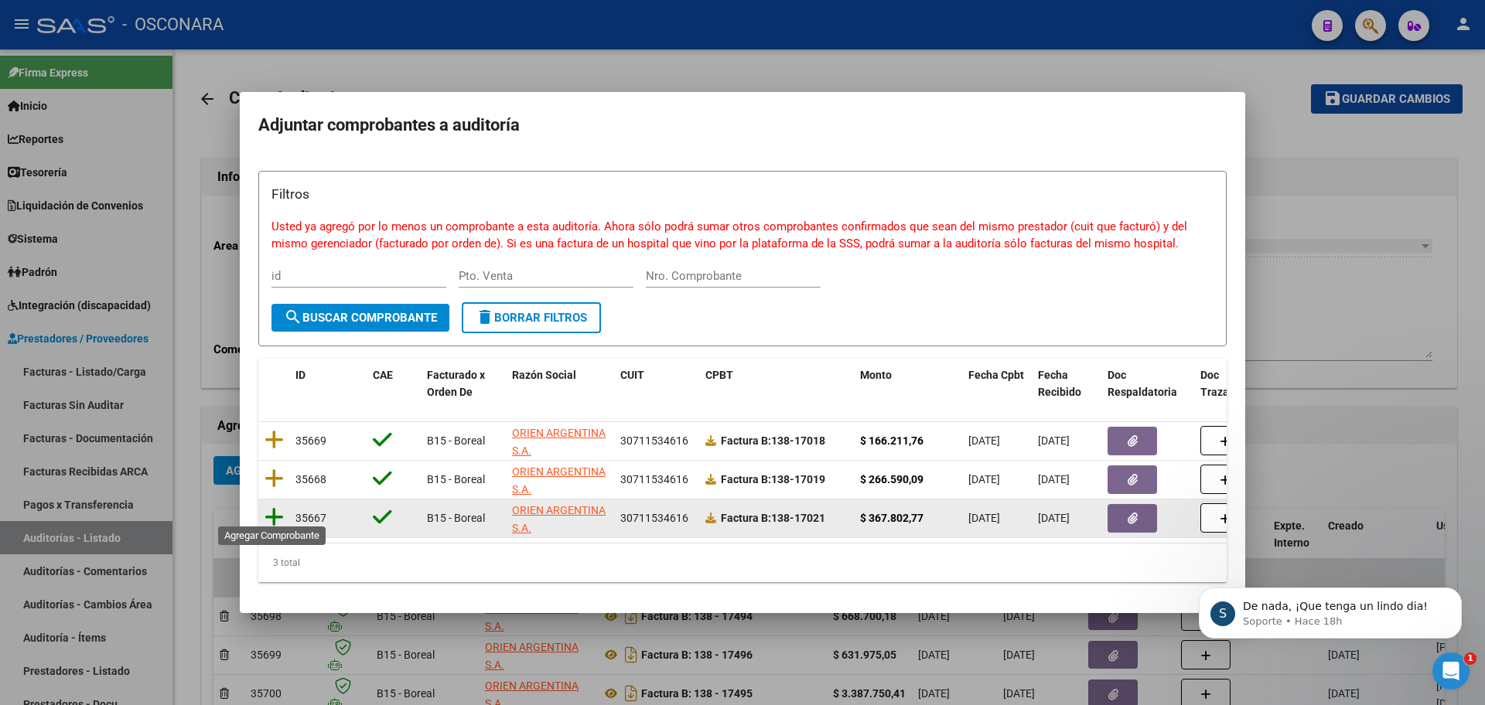
click at [272, 511] on icon at bounding box center [274, 518] width 19 height 22
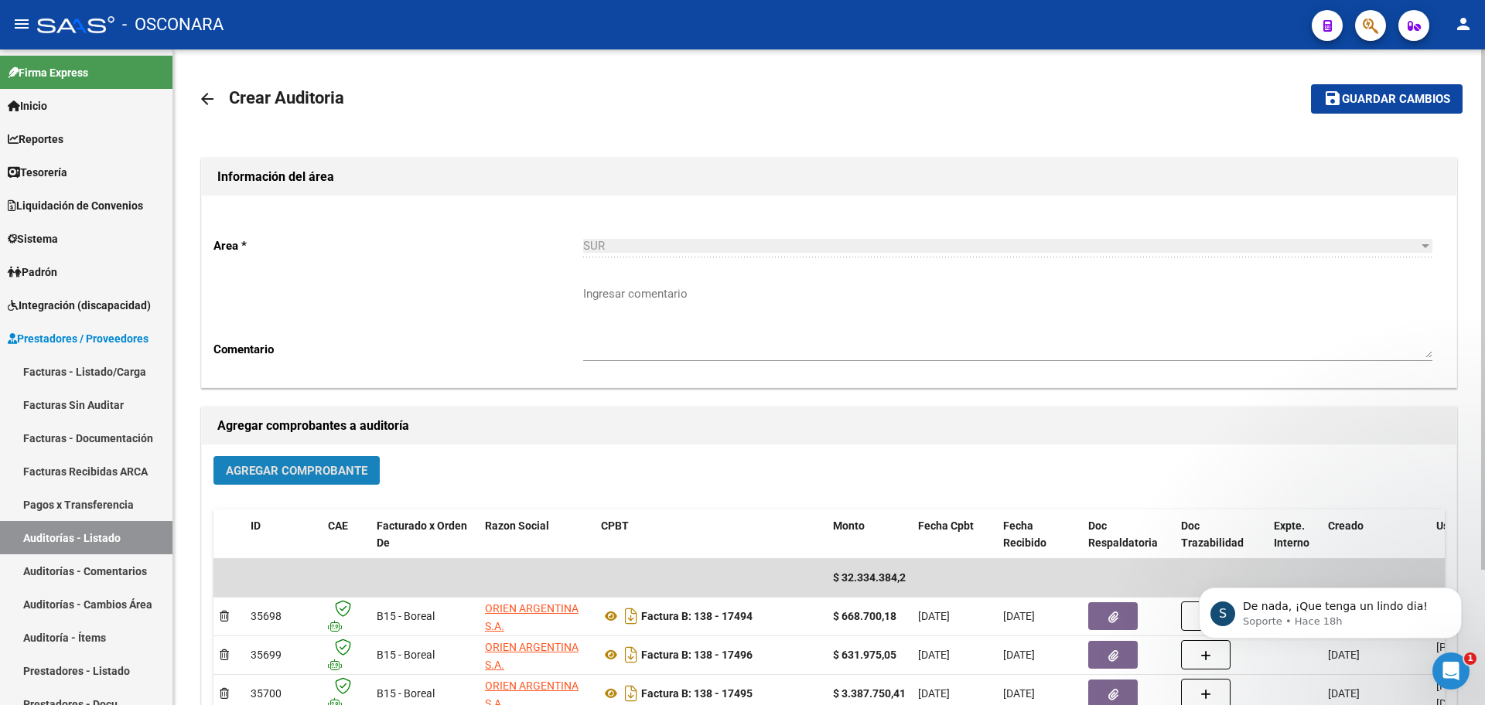
click at [254, 476] on span "Agregar Comprobante" at bounding box center [297, 471] width 142 height 14
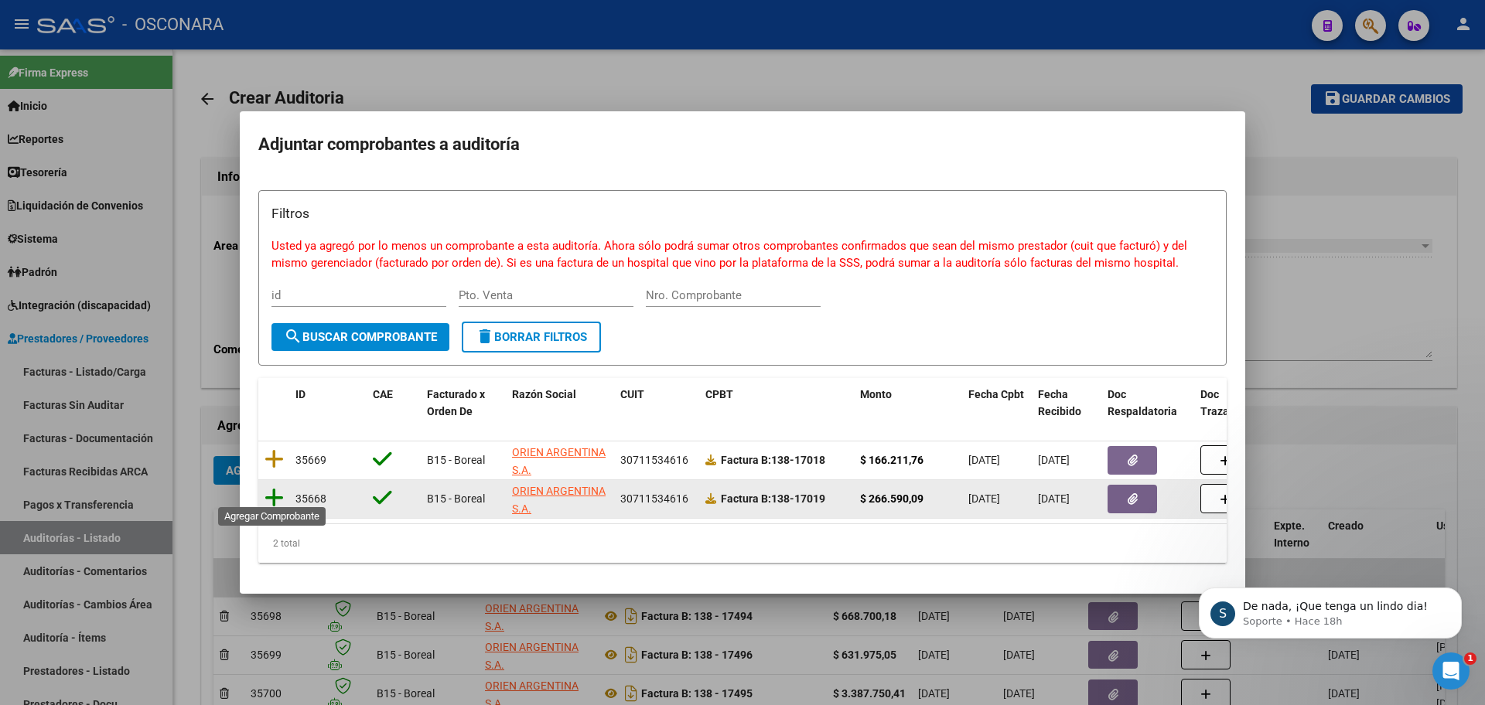
click at [268, 487] on icon at bounding box center [274, 498] width 19 height 22
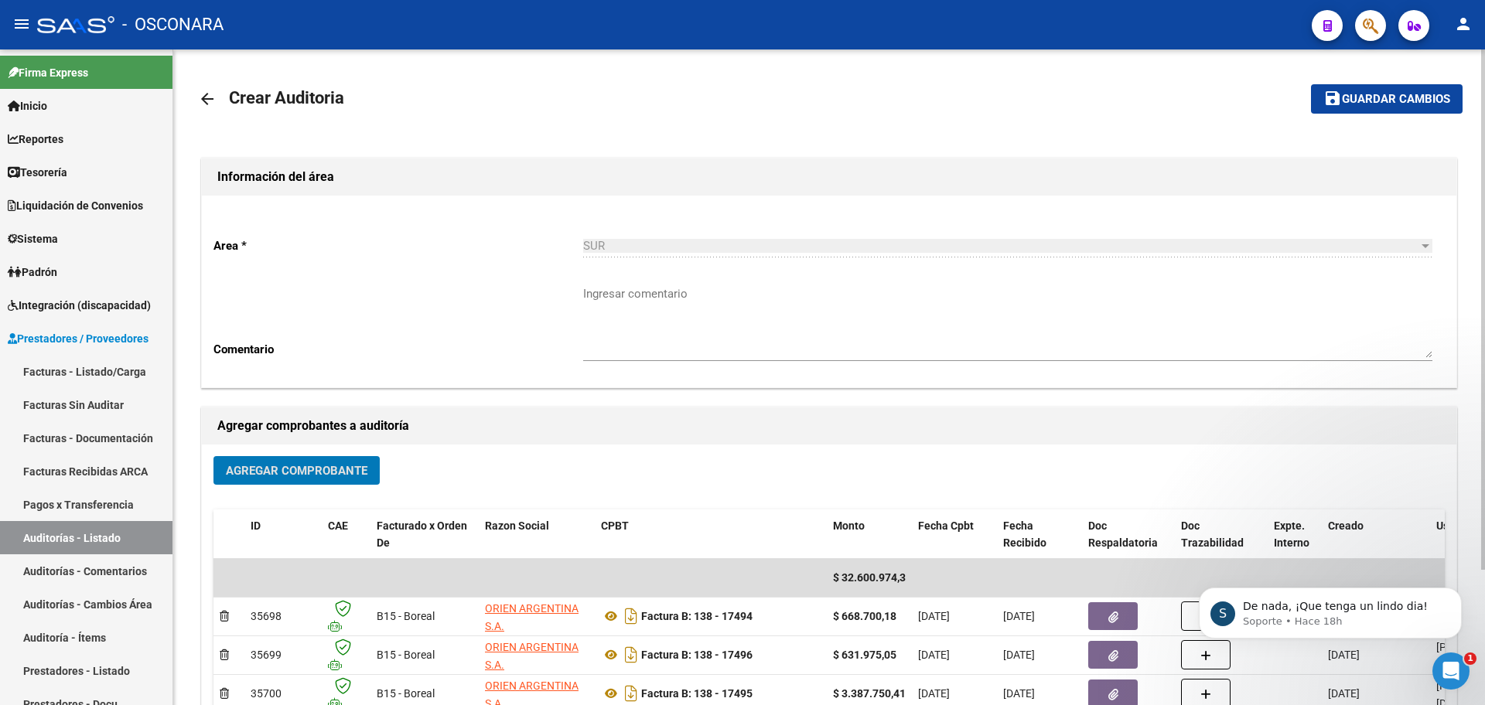
click at [277, 471] on span "Agregar Comprobante" at bounding box center [297, 471] width 142 height 14
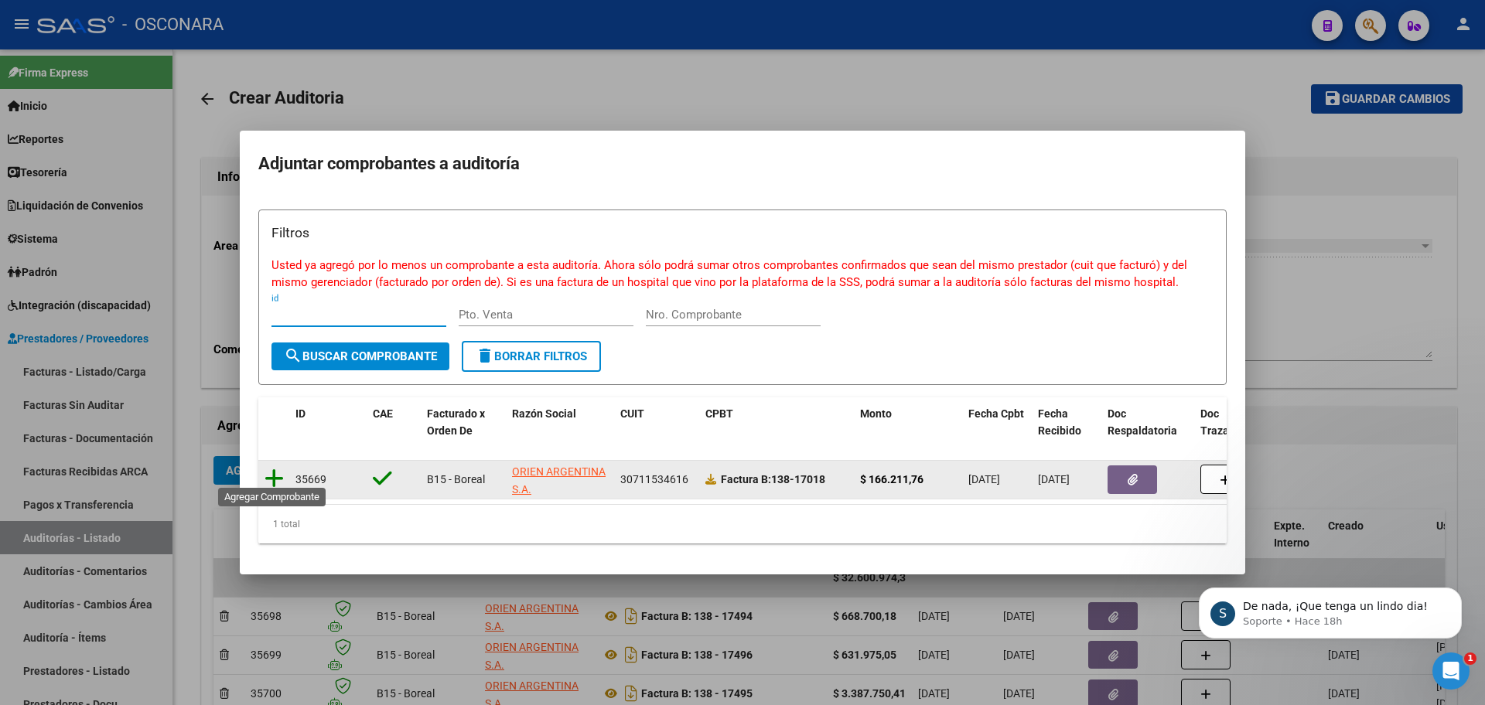
click at [267, 475] on icon at bounding box center [274, 479] width 19 height 22
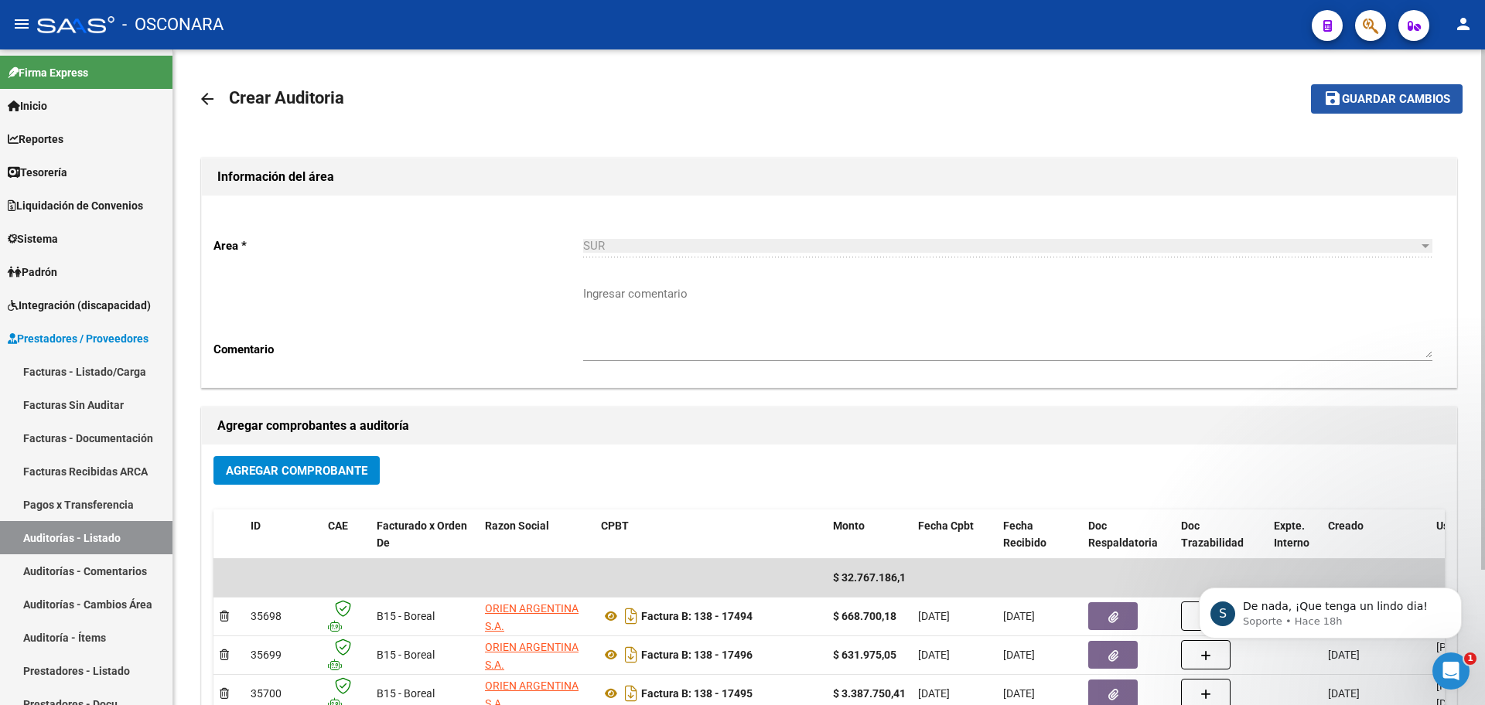
click at [1370, 109] on button "save Guardar cambios" at bounding box center [1387, 98] width 152 height 29
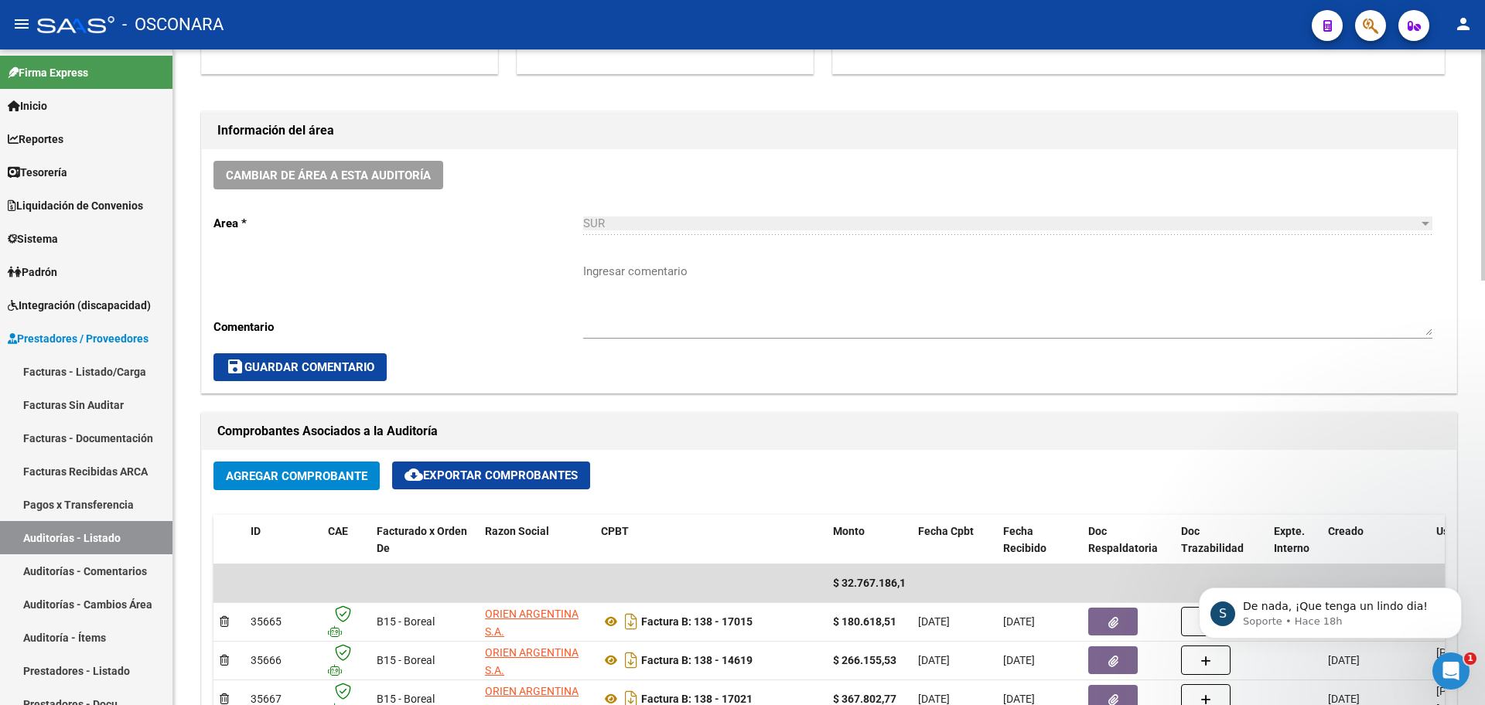
scroll to position [773, 0]
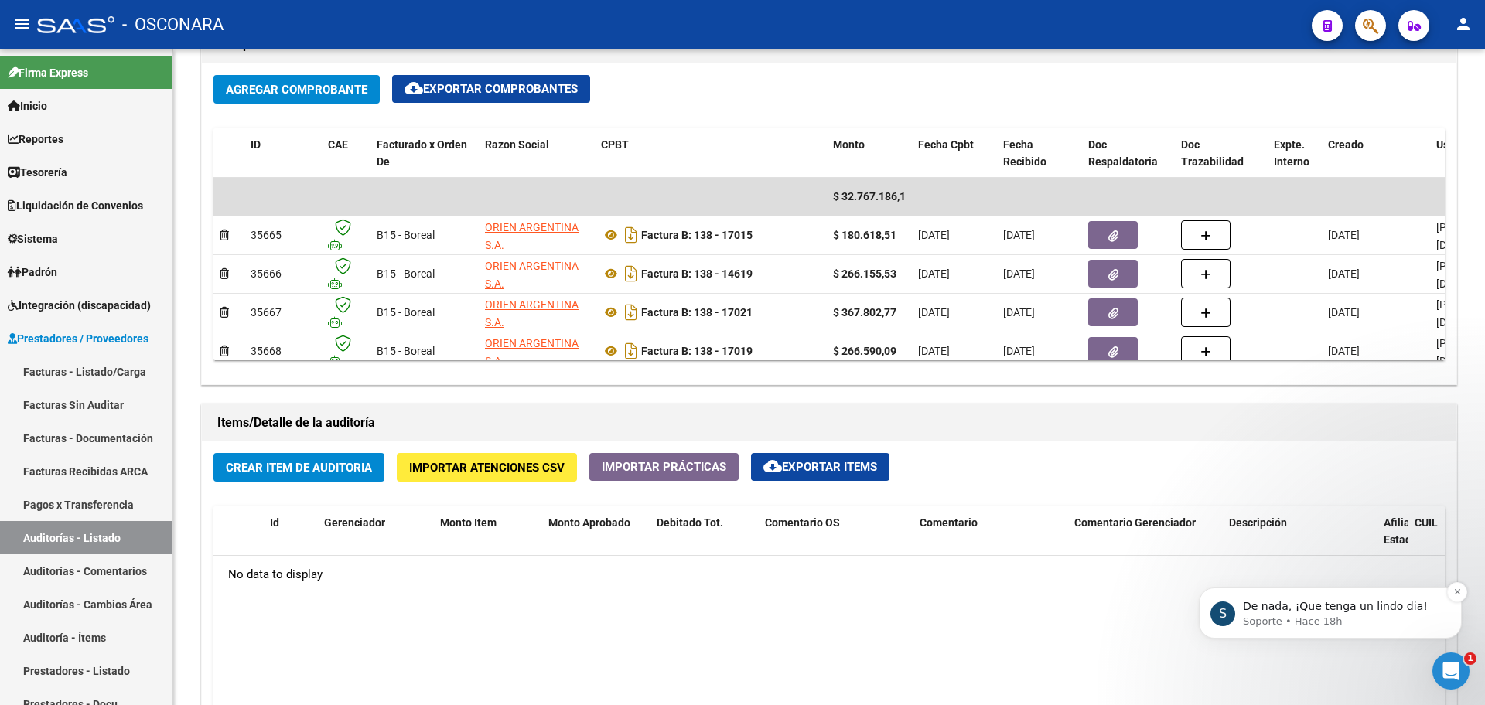
click at [1407, 599] on div "De nada, ¡Que tenga un lindo dia!" at bounding box center [1343, 607] width 204 height 20
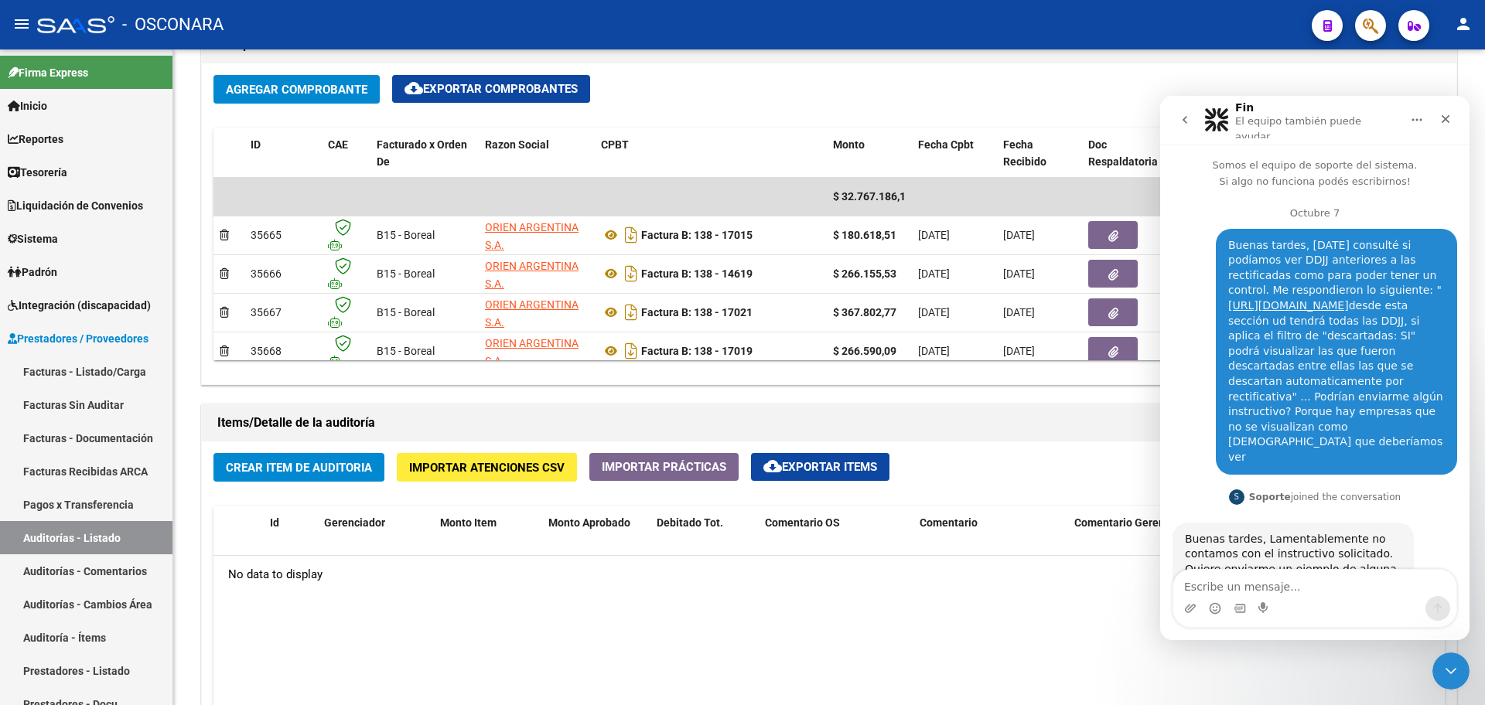
scroll to position [84, 0]
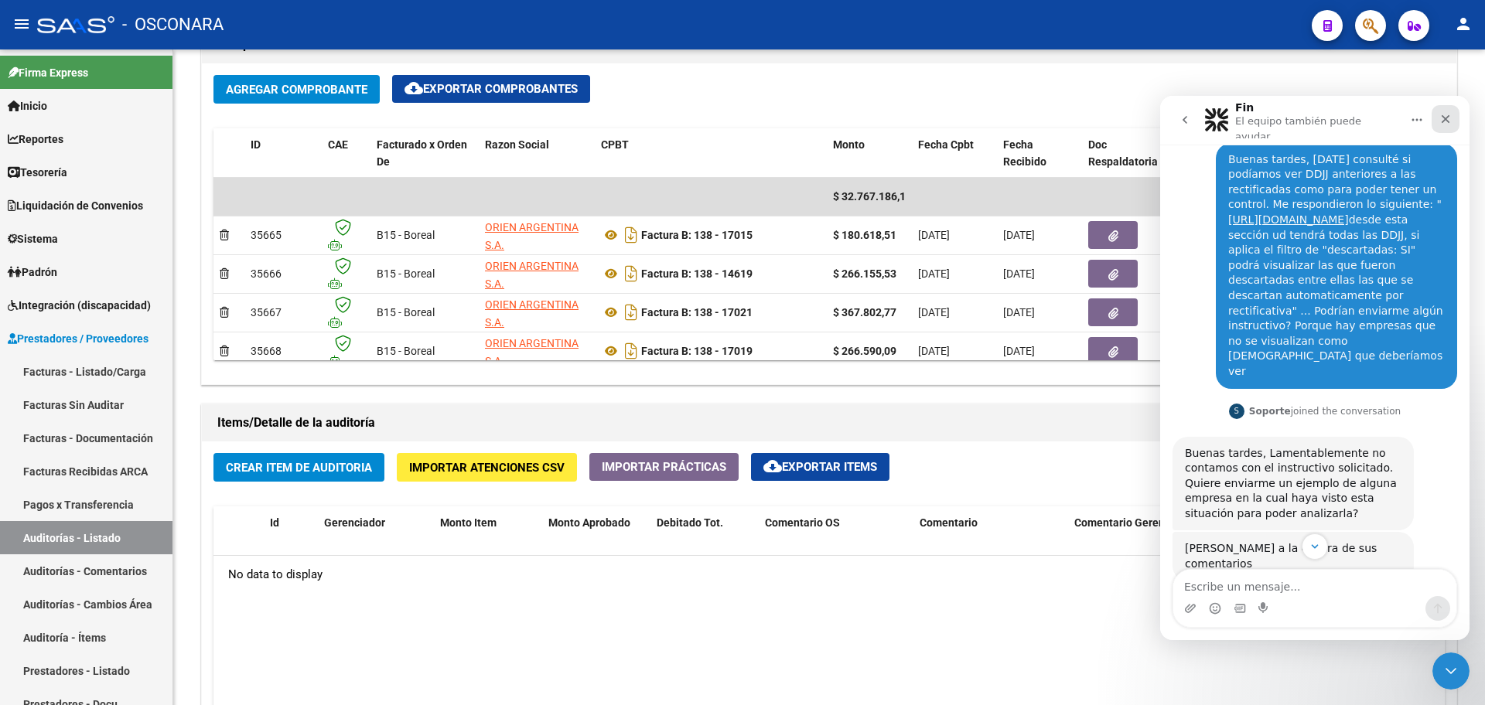
click at [1454, 121] on div "Cerrar" at bounding box center [1446, 119] width 28 height 28
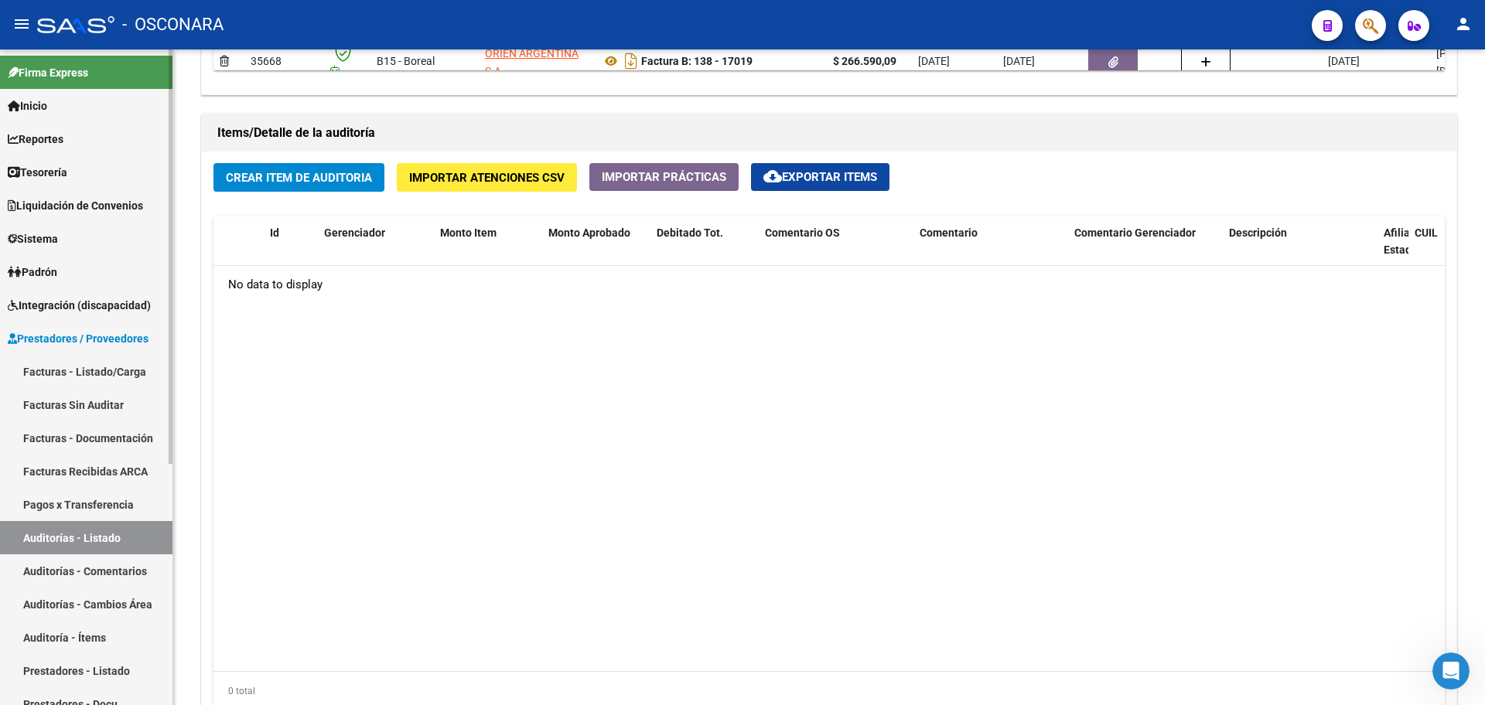
scroll to position [1429, 0]
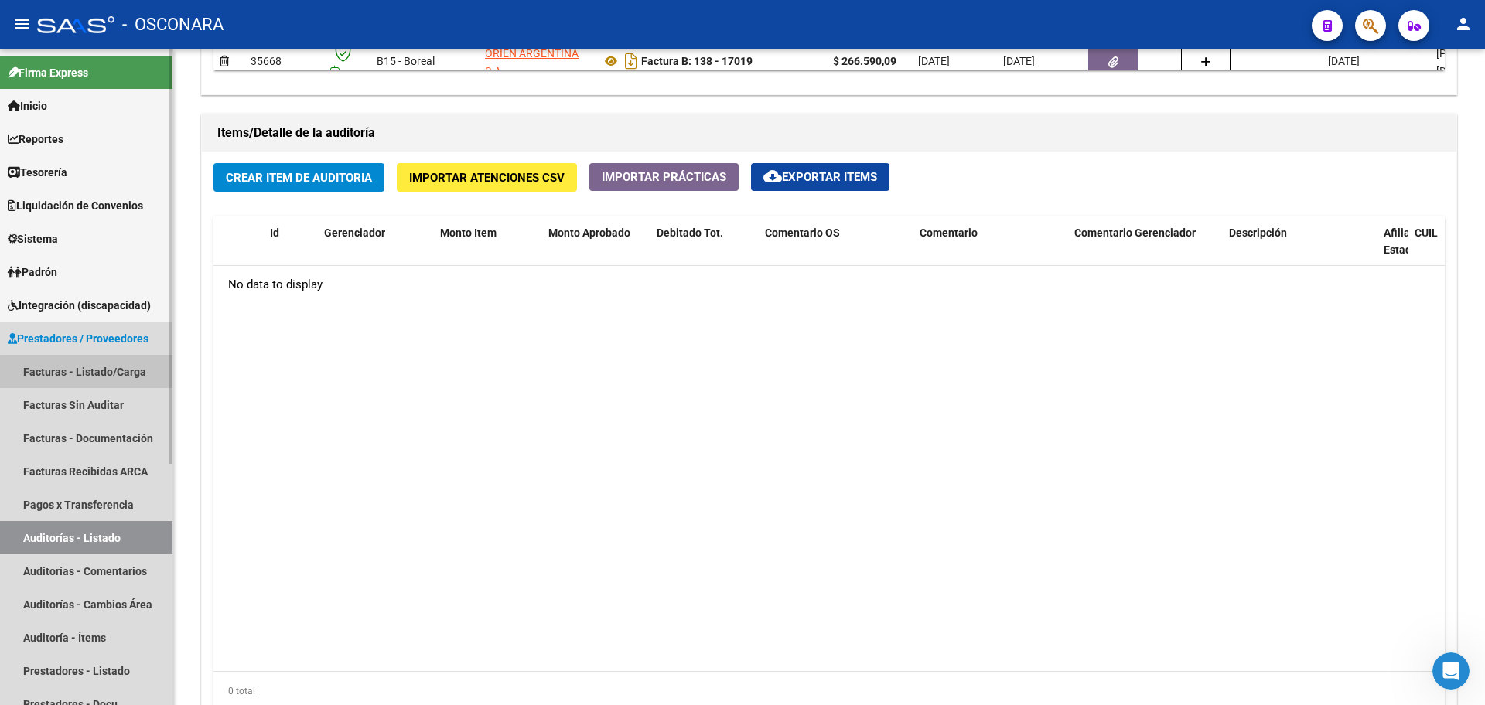
click at [113, 375] on link "Facturas - Listado/Carga" at bounding box center [86, 371] width 172 height 33
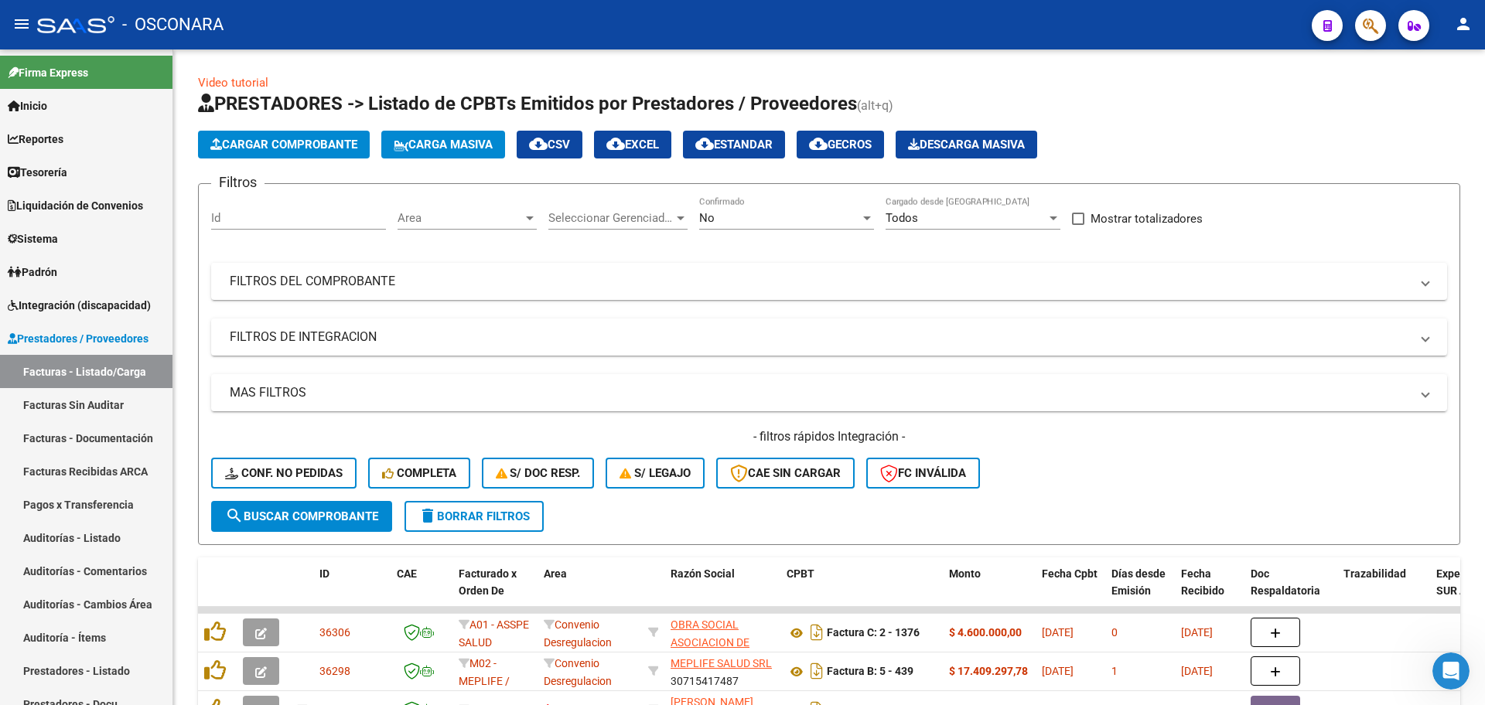
drag, startPoint x: 309, startPoint y: 289, endPoint x: 378, endPoint y: 301, distance: 70.6
click at [309, 290] on mat-expansion-panel-header "FILTROS DEL COMPROBANTE" at bounding box center [829, 281] width 1236 height 37
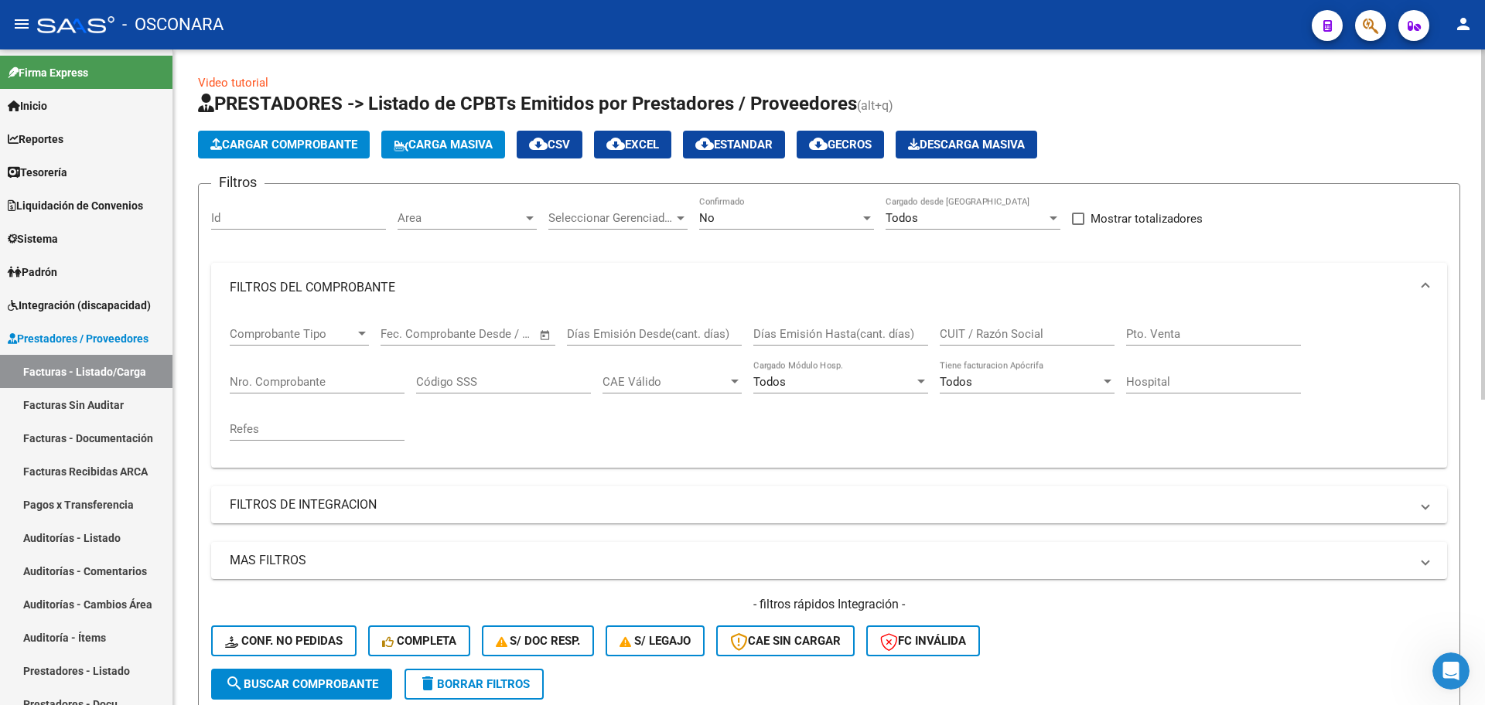
click at [331, 381] on input "Nro. Comprobante" at bounding box center [317, 382] width 175 height 14
click at [829, 215] on div "No" at bounding box center [779, 218] width 161 height 14
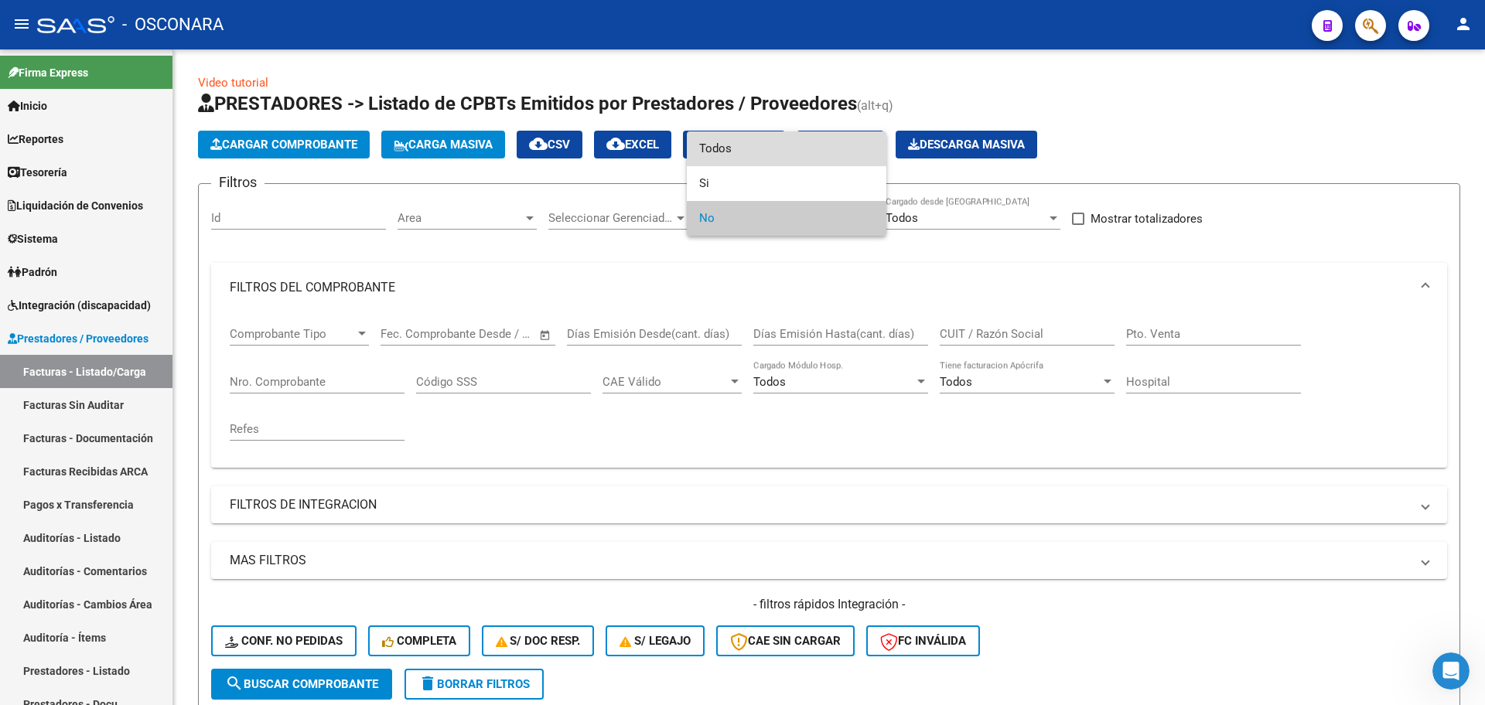
click at [827, 161] on span "Todos" at bounding box center [786, 148] width 175 height 35
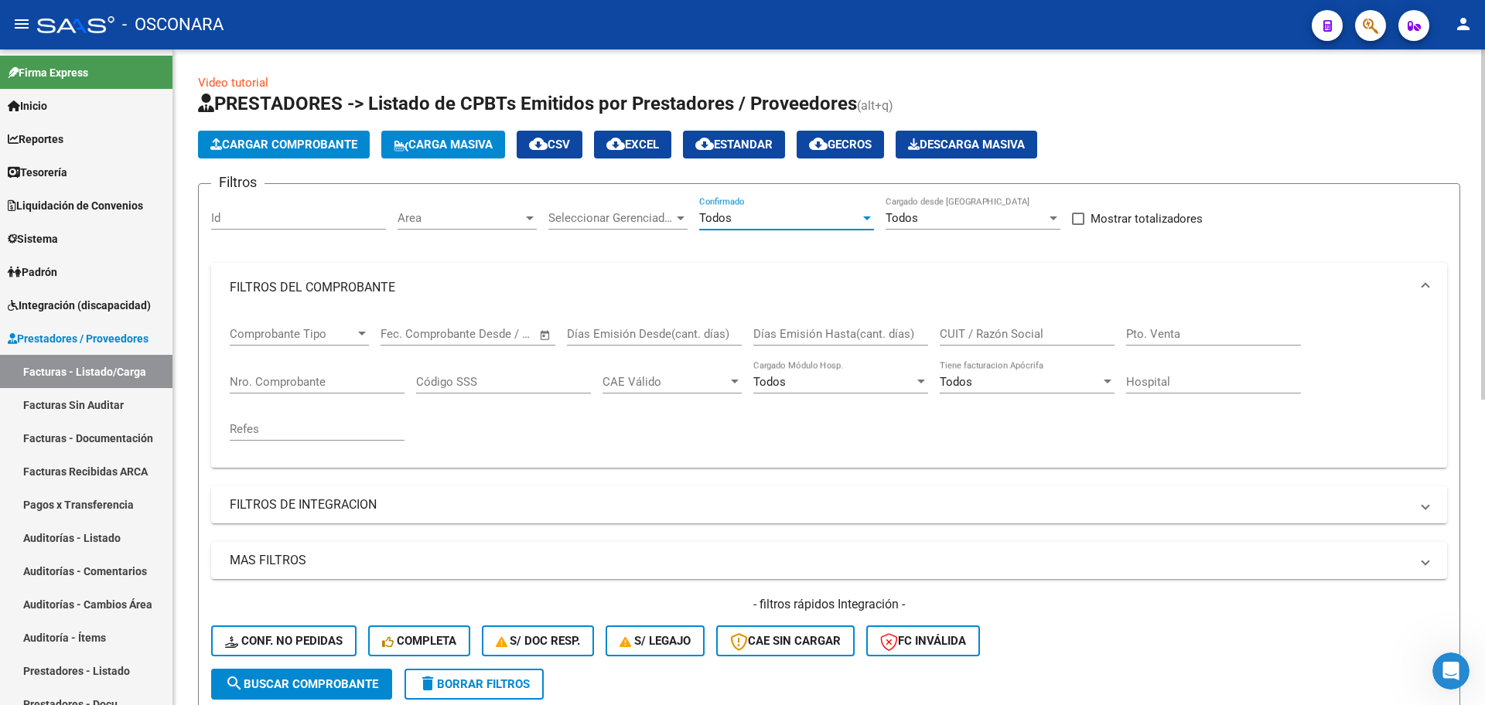
click at [362, 390] on div "Nro. Comprobante" at bounding box center [317, 376] width 175 height 33
click at [357, 384] on input "Nro. Comprobante" at bounding box center [317, 382] width 175 height 14
type input "934"
click at [1153, 330] on input "Pto. Venta" at bounding box center [1213, 334] width 175 height 14
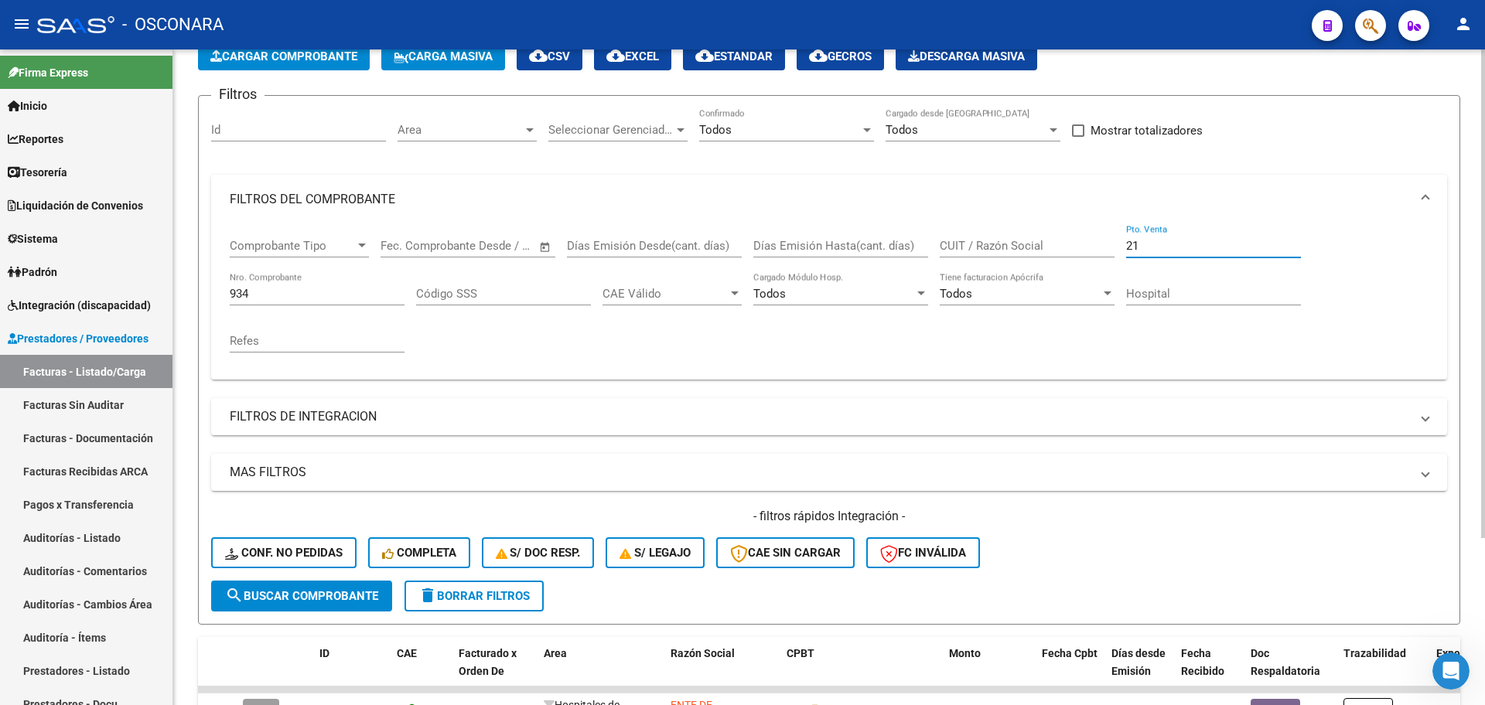
scroll to position [224, 0]
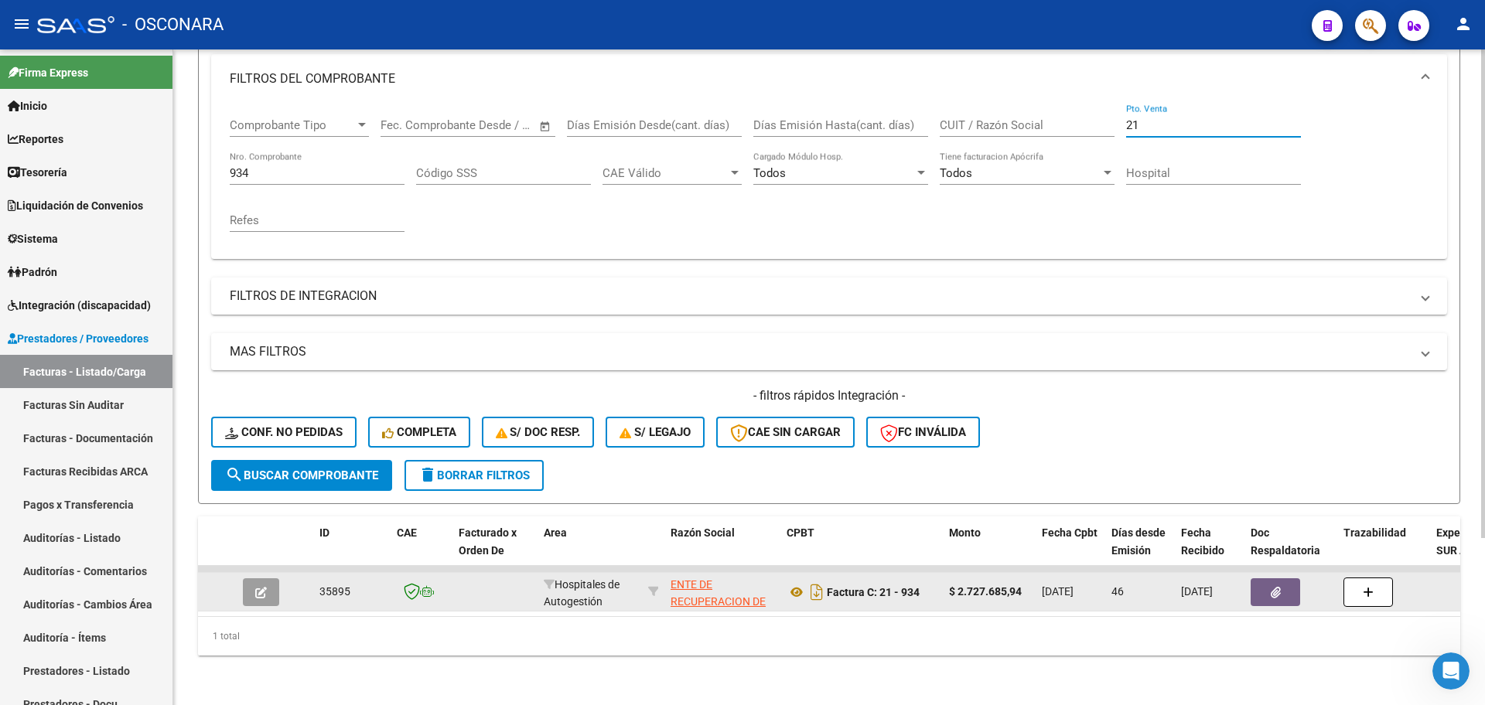
type input "21"
click at [258, 587] on icon "button" at bounding box center [261, 593] width 12 height 12
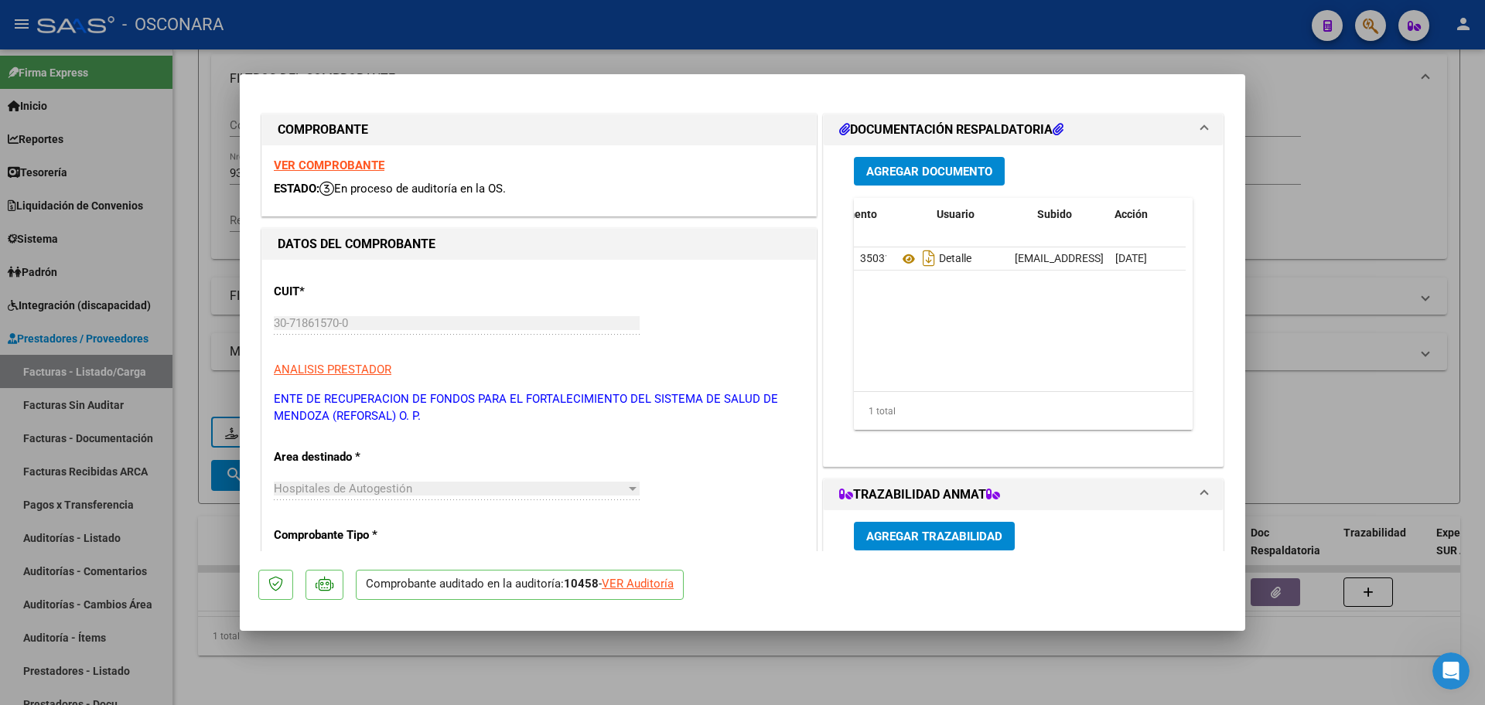
scroll to position [0, 78]
drag, startPoint x: 796, startPoint y: 657, endPoint x: 1484, endPoint y: 630, distance: 688.9
click at [799, 657] on div at bounding box center [742, 352] width 1485 height 705
type input "$ 0,00"
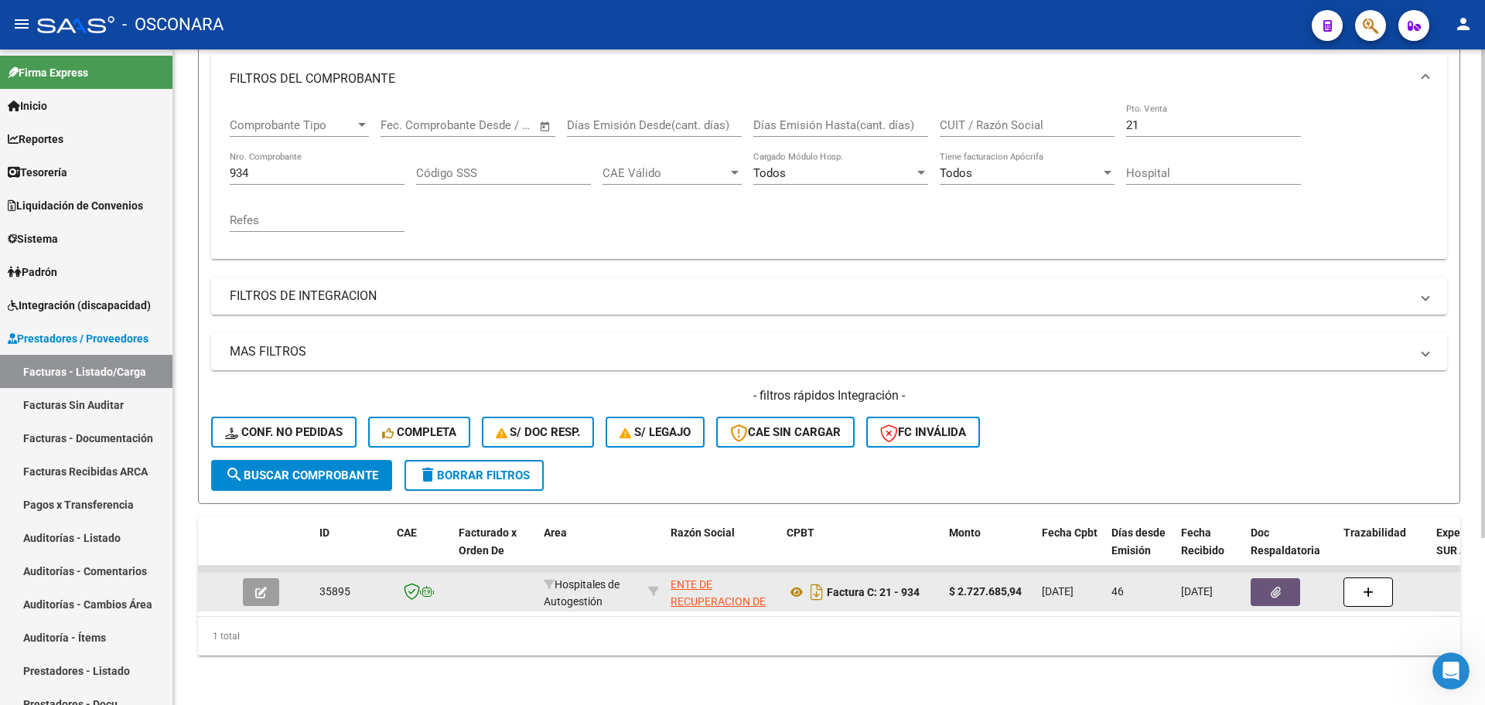
click at [1272, 586] on span "button" at bounding box center [1276, 593] width 10 height 14
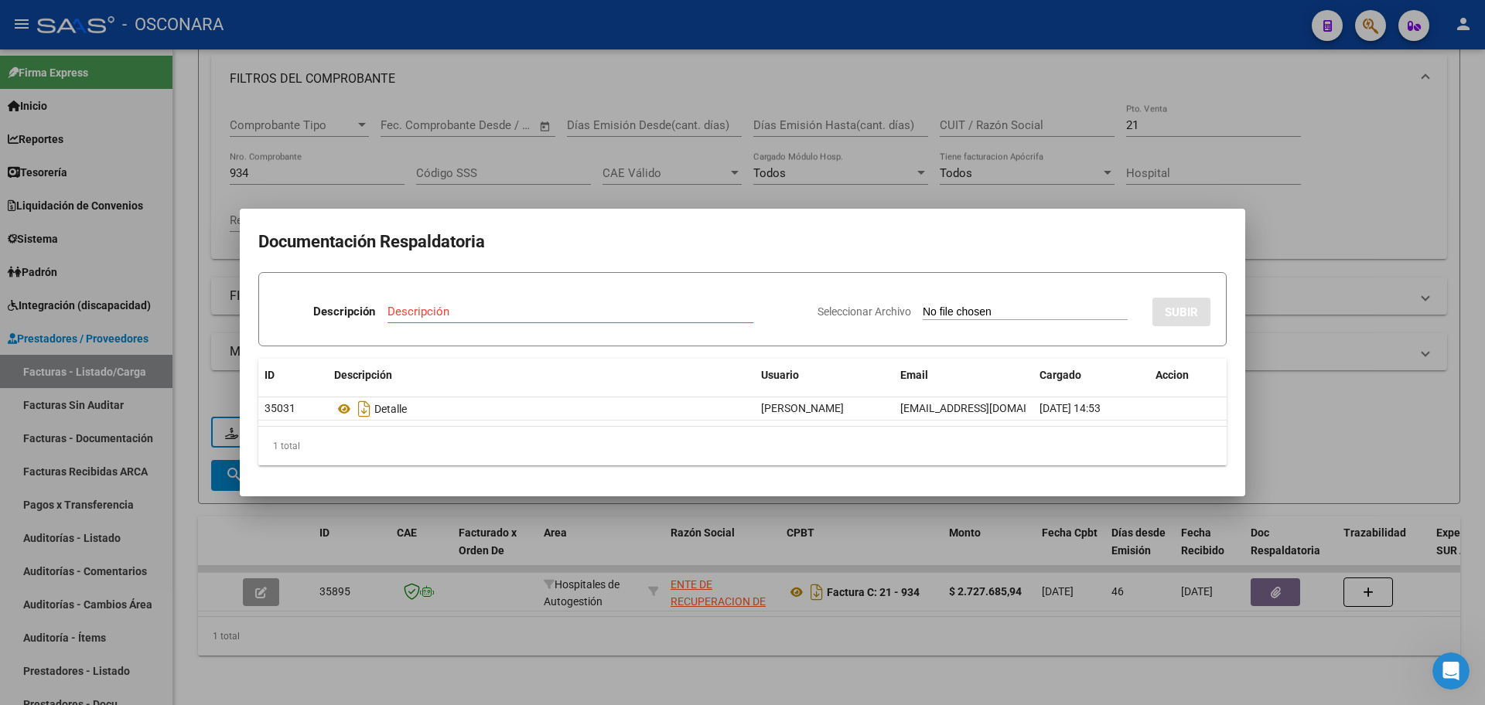
drag, startPoint x: 719, startPoint y: 409, endPoint x: 1173, endPoint y: 422, distance: 453.5
click at [1173, 422] on datatable-selection "35031 Detalle [PERSON_NAME] [EMAIL_ADDRESS][DOMAIN_NAME] [DATE] 14:53" at bounding box center [742, 417] width 968 height 14
click at [1172, 423] on datatable-selection "35031 Detalle [PERSON_NAME] [EMAIL_ADDRESS][DOMAIN_NAME] [DATE] 14:53" at bounding box center [742, 417] width 968 height 14
drag, startPoint x: 1170, startPoint y: 419, endPoint x: 346, endPoint y: 420, distance: 823.8
click at [346, 419] on div "35031 Detalle [PERSON_NAME] [EMAIL_ADDRESS][DOMAIN_NAME] [DATE] 14:53" at bounding box center [742, 409] width 968 height 23
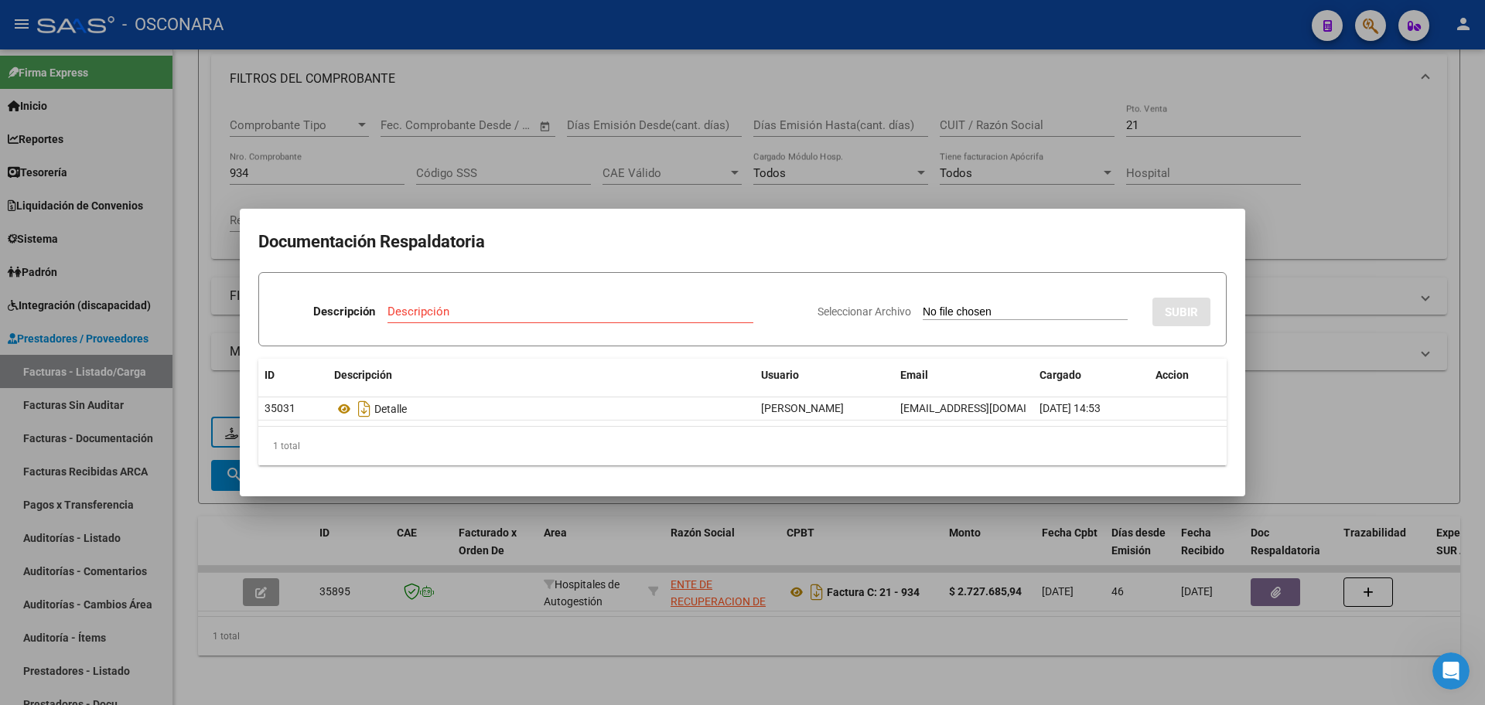
drag, startPoint x: 381, startPoint y: 415, endPoint x: 1159, endPoint y: 429, distance: 778.3
click at [1200, 399] on div "35031 Detalle [PERSON_NAME] [EMAIL_ADDRESS][DOMAIN_NAME] [DATE] 14:53" at bounding box center [742, 409] width 968 height 23
drag, startPoint x: 1159, startPoint y: 429, endPoint x: 668, endPoint y: 643, distance: 534.8
click at [1157, 432] on div "1 total" at bounding box center [742, 446] width 968 height 39
drag, startPoint x: 578, startPoint y: 676, endPoint x: 632, endPoint y: 658, distance: 57.0
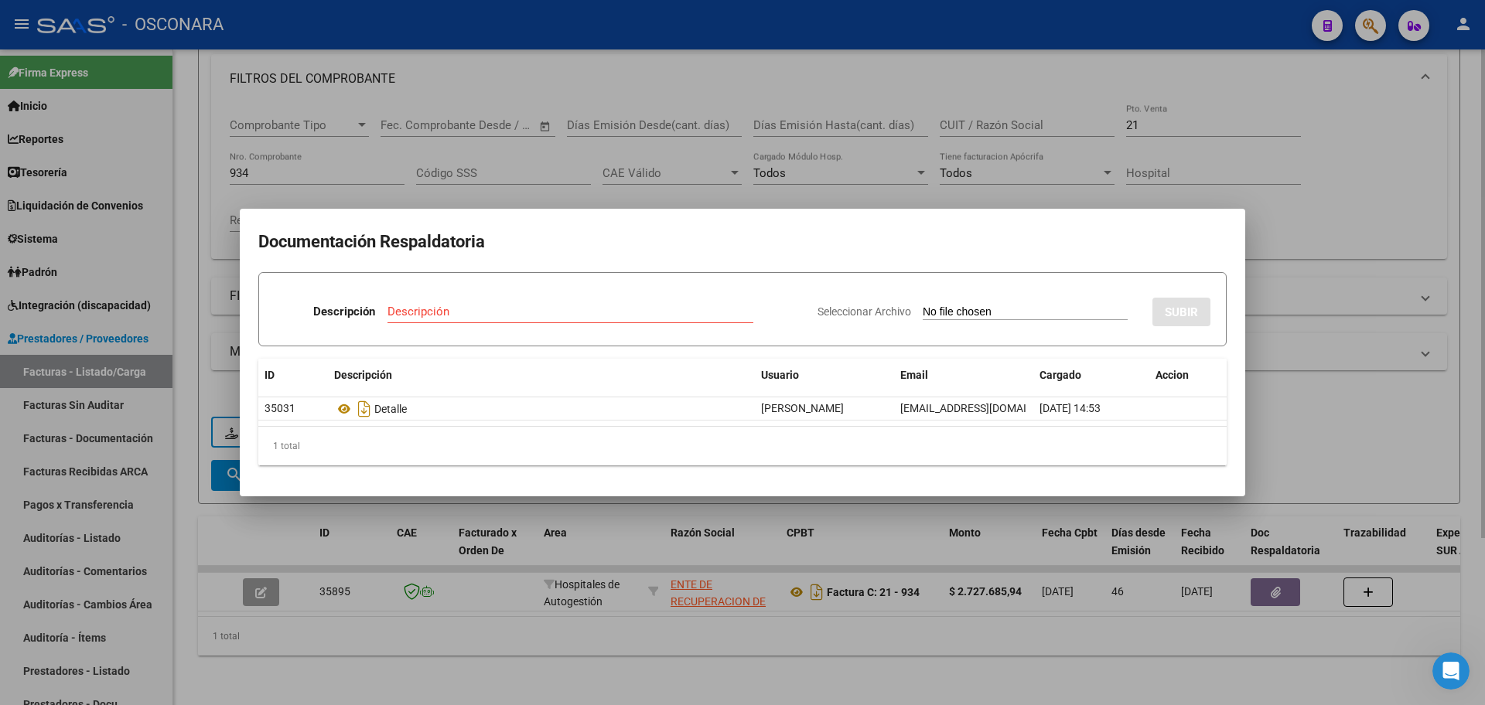
click at [579, 675] on div at bounding box center [742, 352] width 1485 height 705
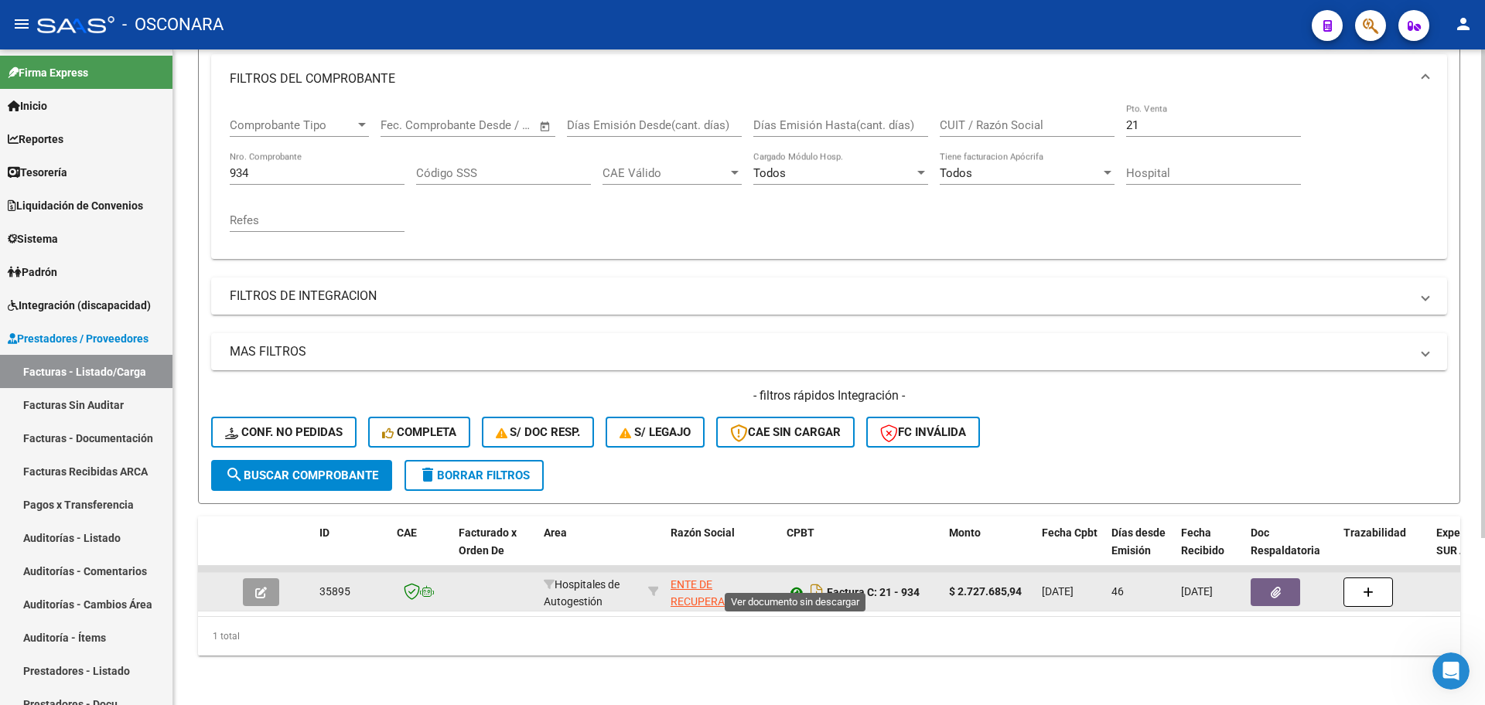
click at [788, 583] on icon at bounding box center [797, 592] width 20 height 19
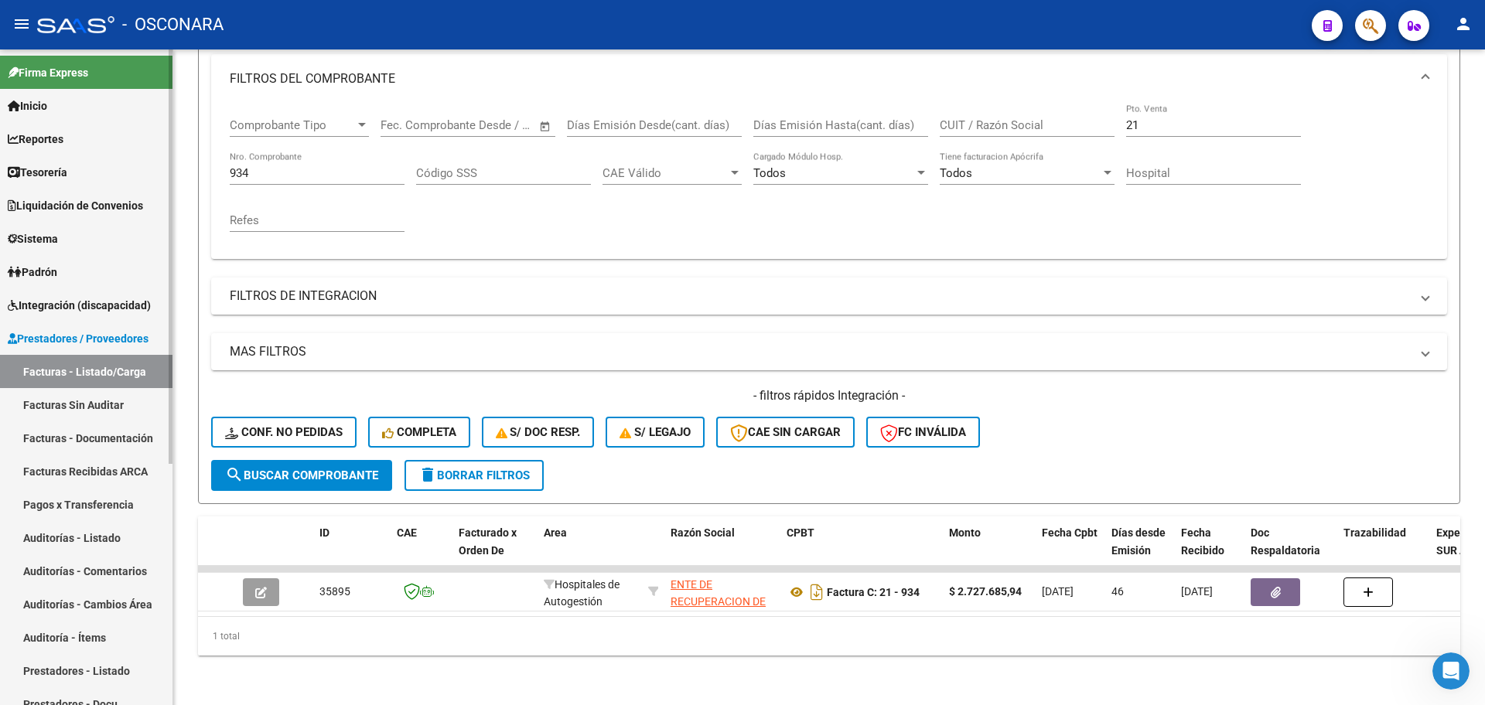
scroll to position [97, 0]
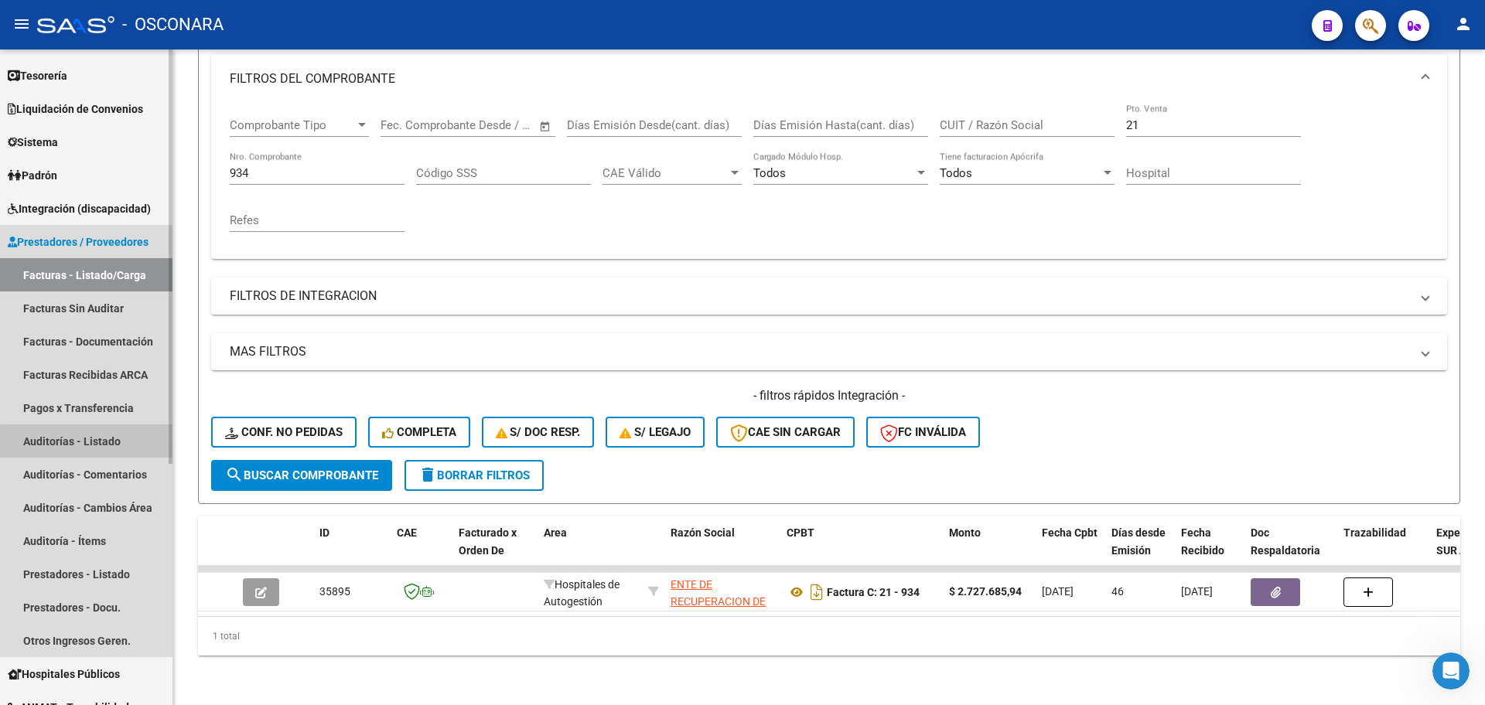
click at [105, 447] on link "Auditorías - Listado" at bounding box center [86, 441] width 172 height 33
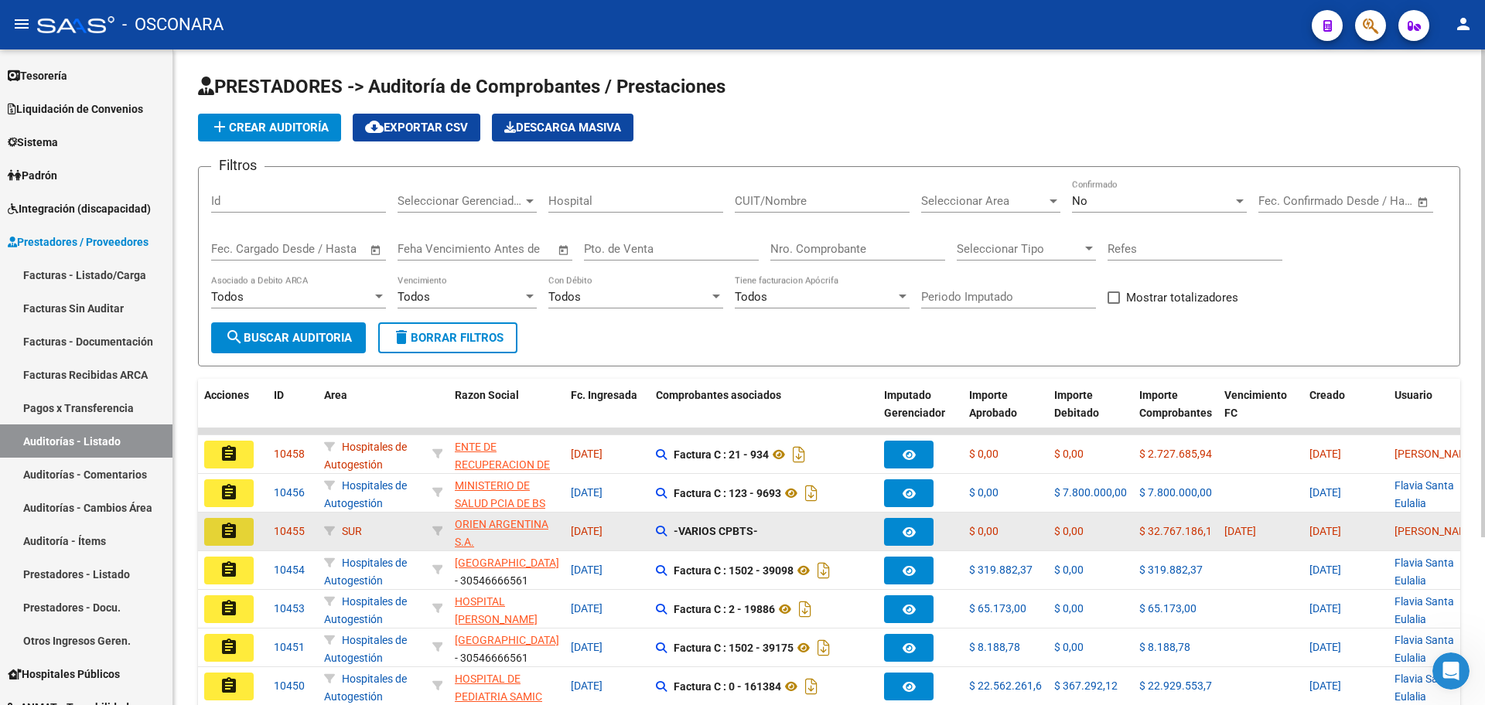
click at [227, 532] on mat-icon "assignment" at bounding box center [229, 531] width 19 height 19
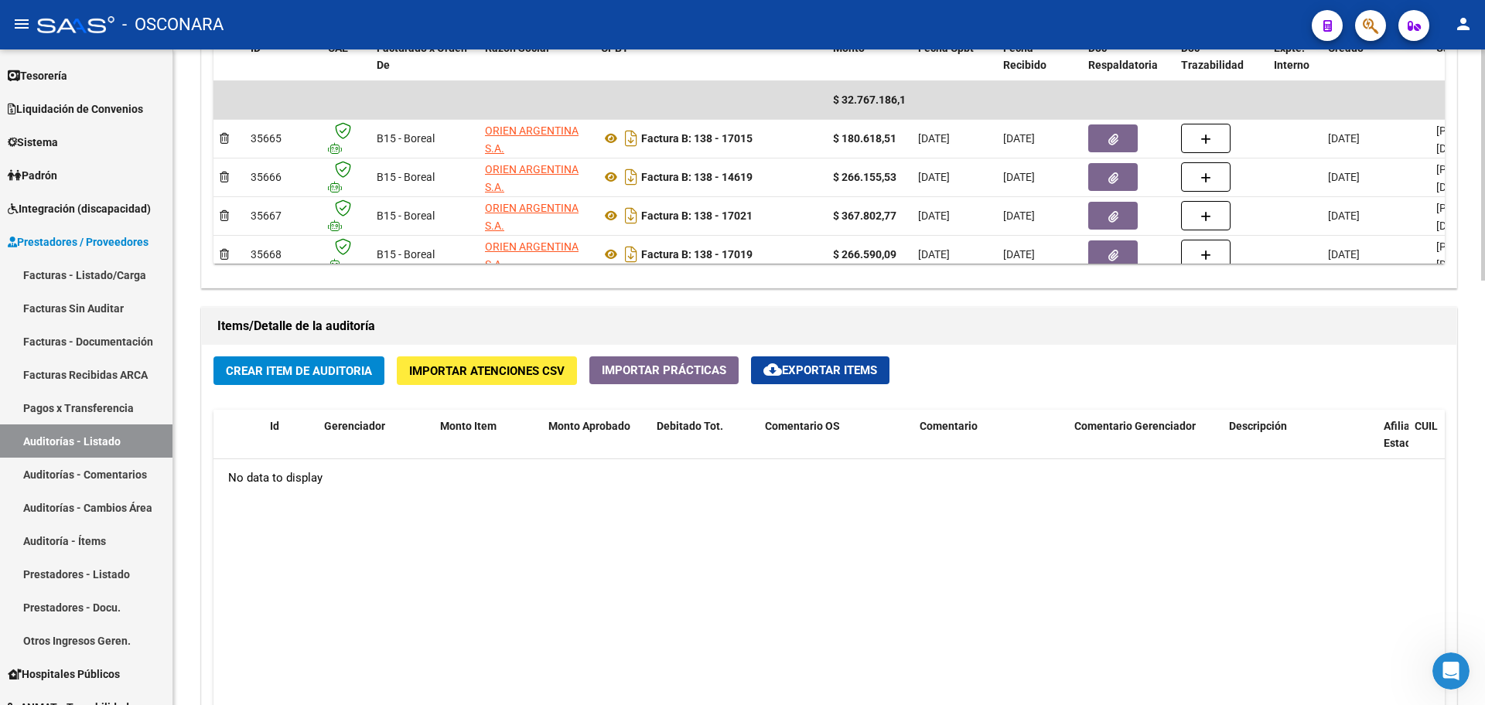
scroll to position [1429, 0]
